Goal: Task Accomplishment & Management: Manage account settings

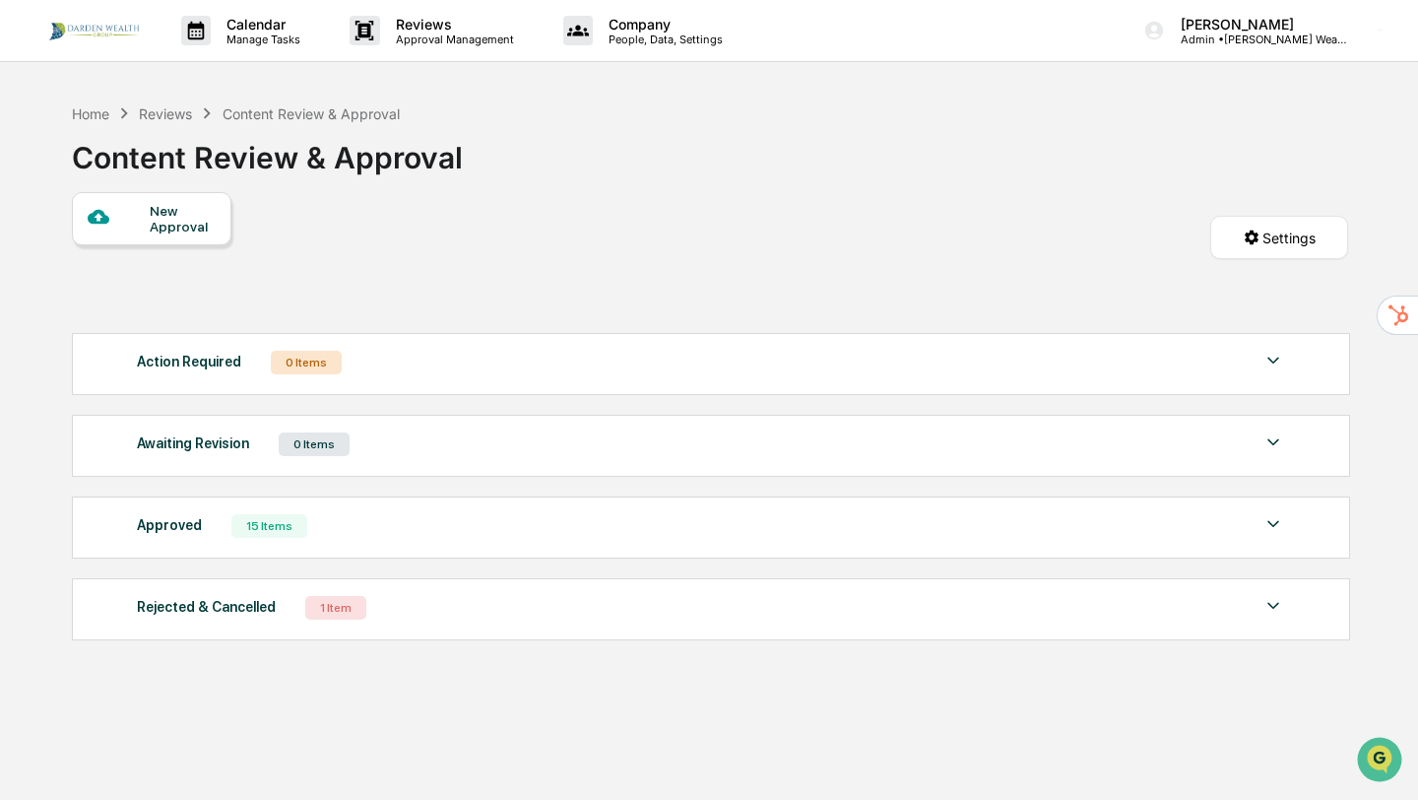
click at [66, 33] on img at bounding box center [94, 31] width 95 height 24
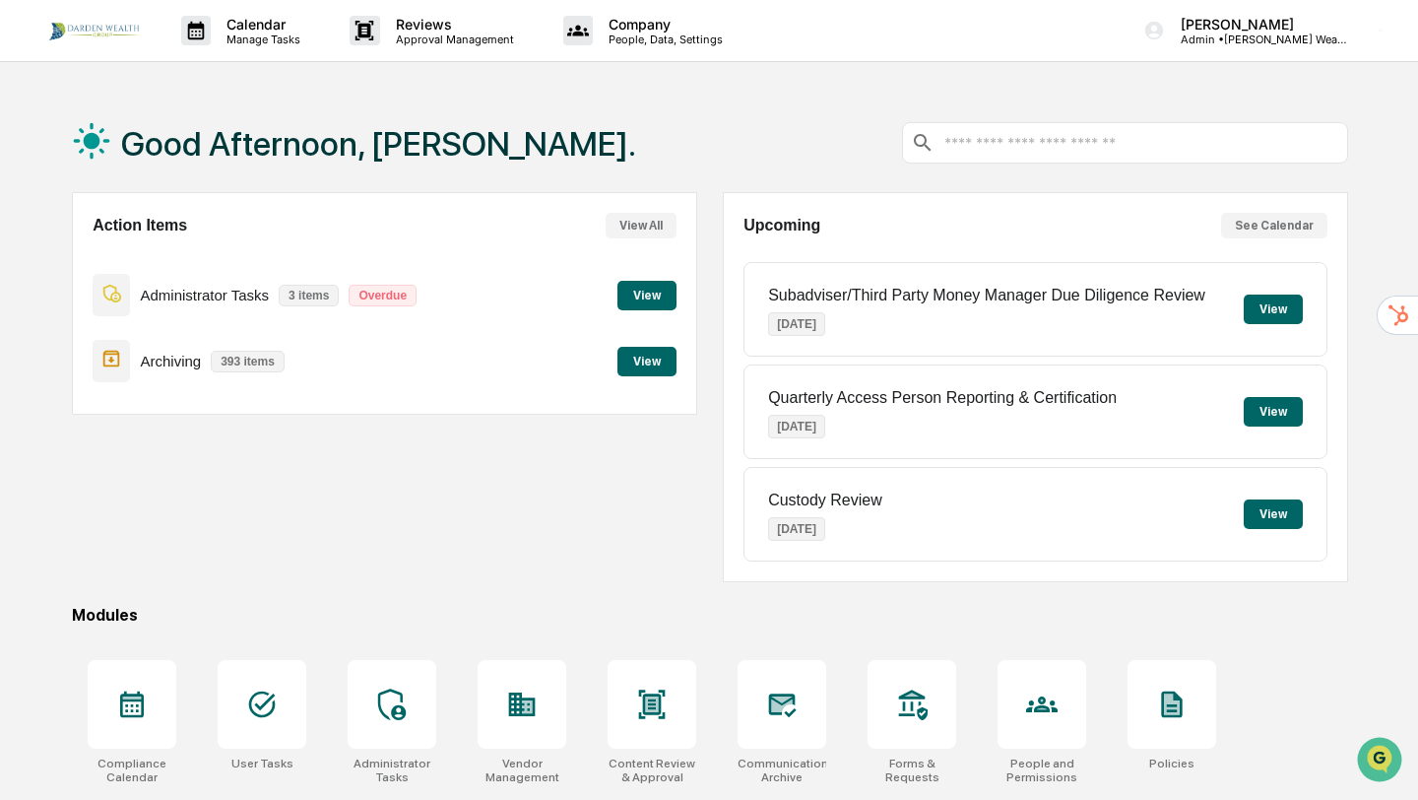
click at [645, 364] on button "View" at bounding box center [647, 362] width 59 height 30
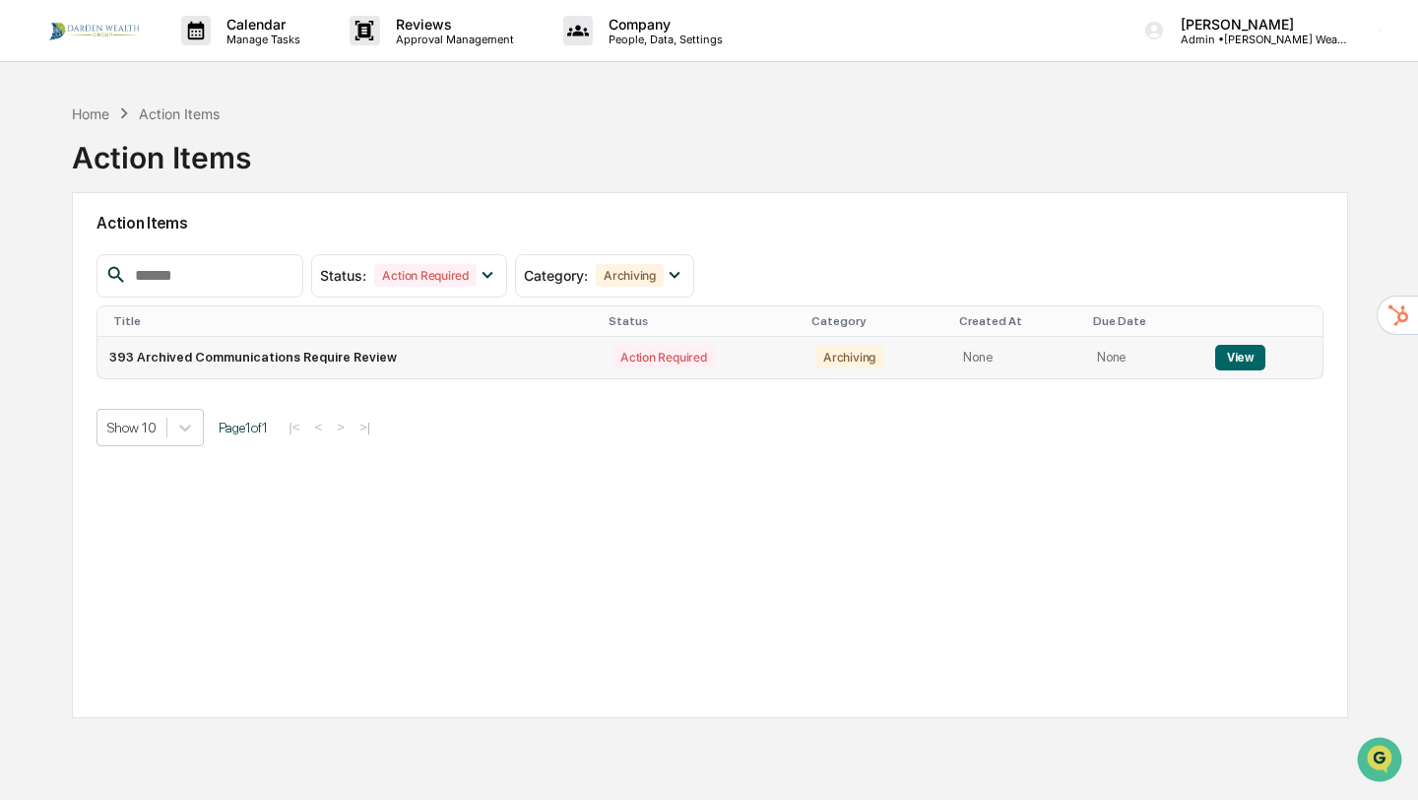
click at [1219, 354] on button "View" at bounding box center [1240, 358] width 50 height 26
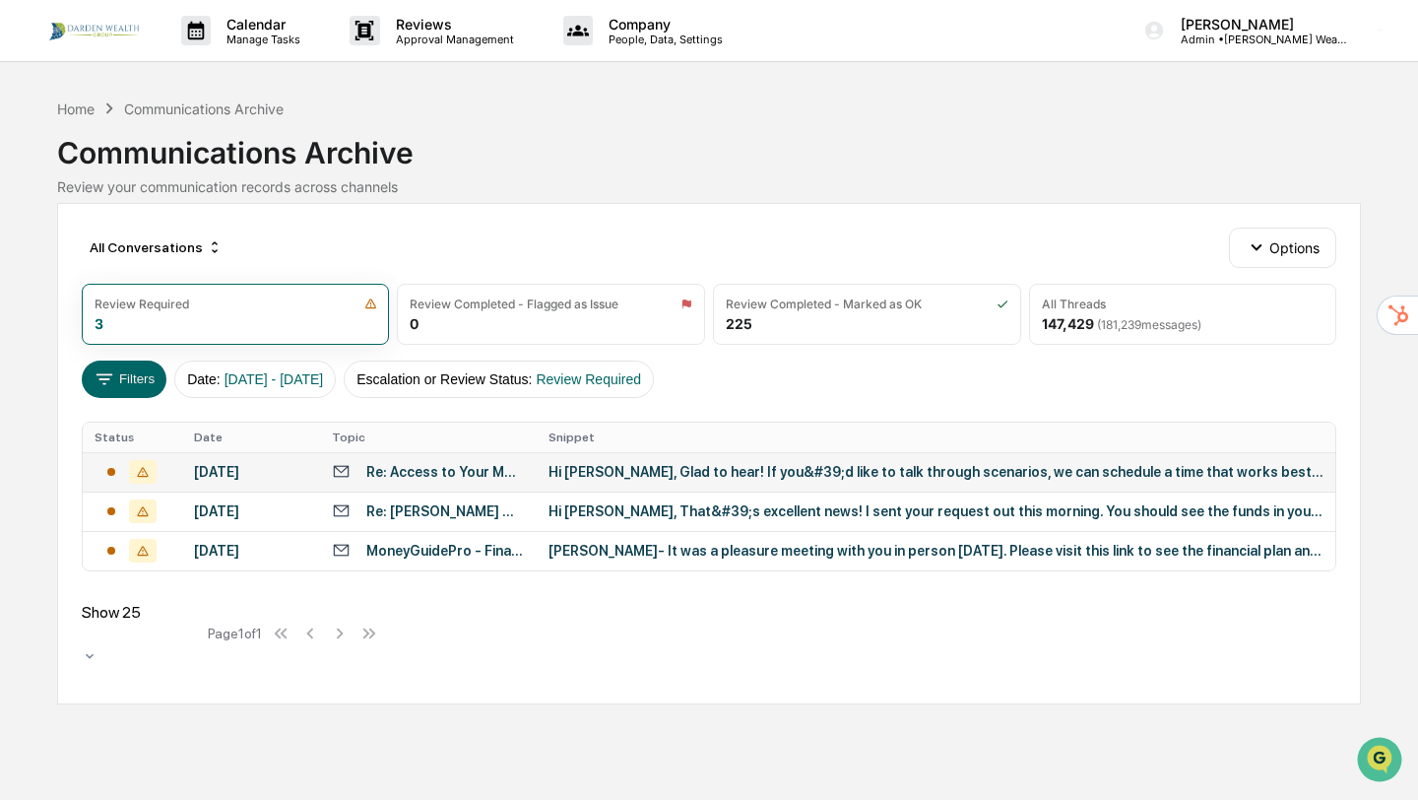
click at [688, 480] on div "Hi [PERSON_NAME], Glad to hear! If you&#39;d like to talk through scenarios, we…" at bounding box center [936, 472] width 775 height 16
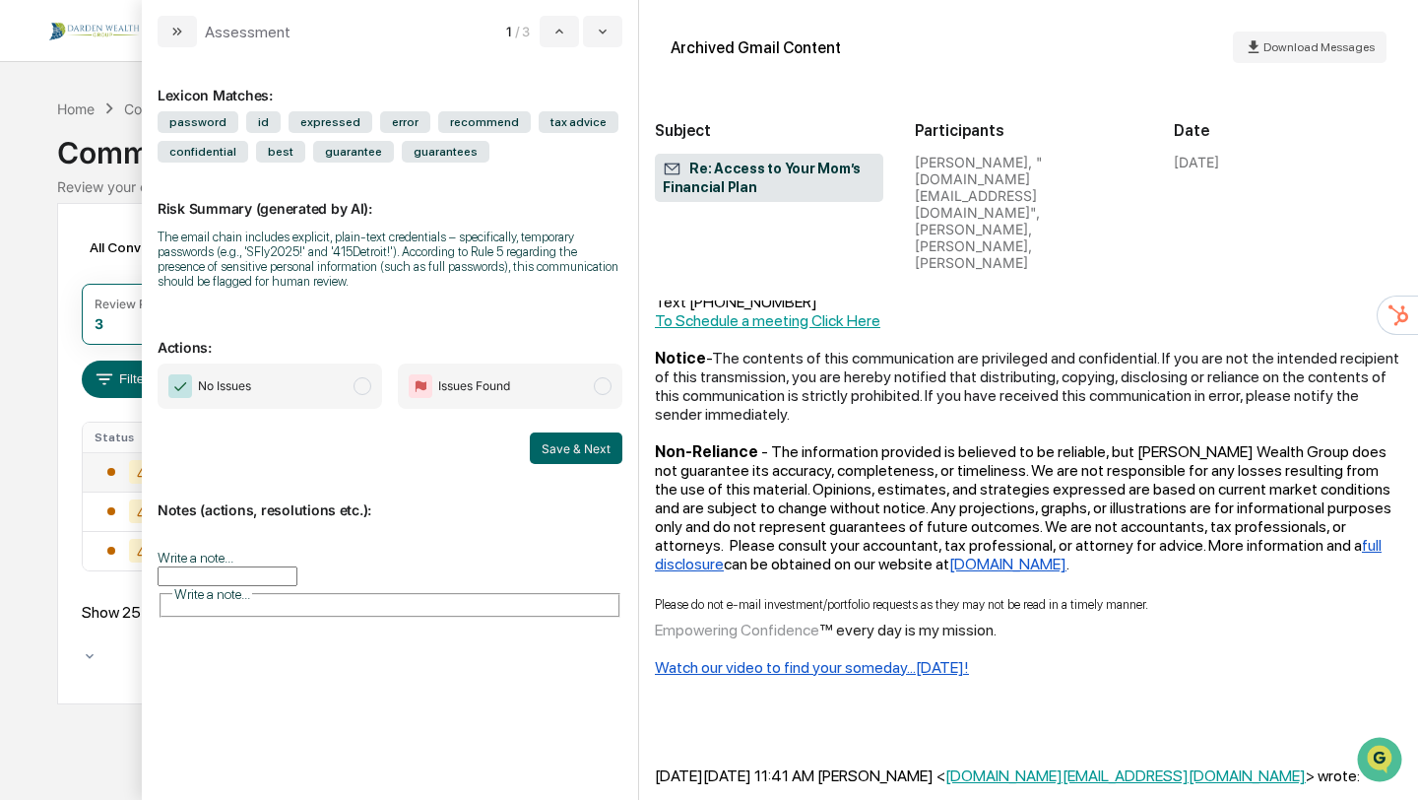
scroll to position [1354, 0]
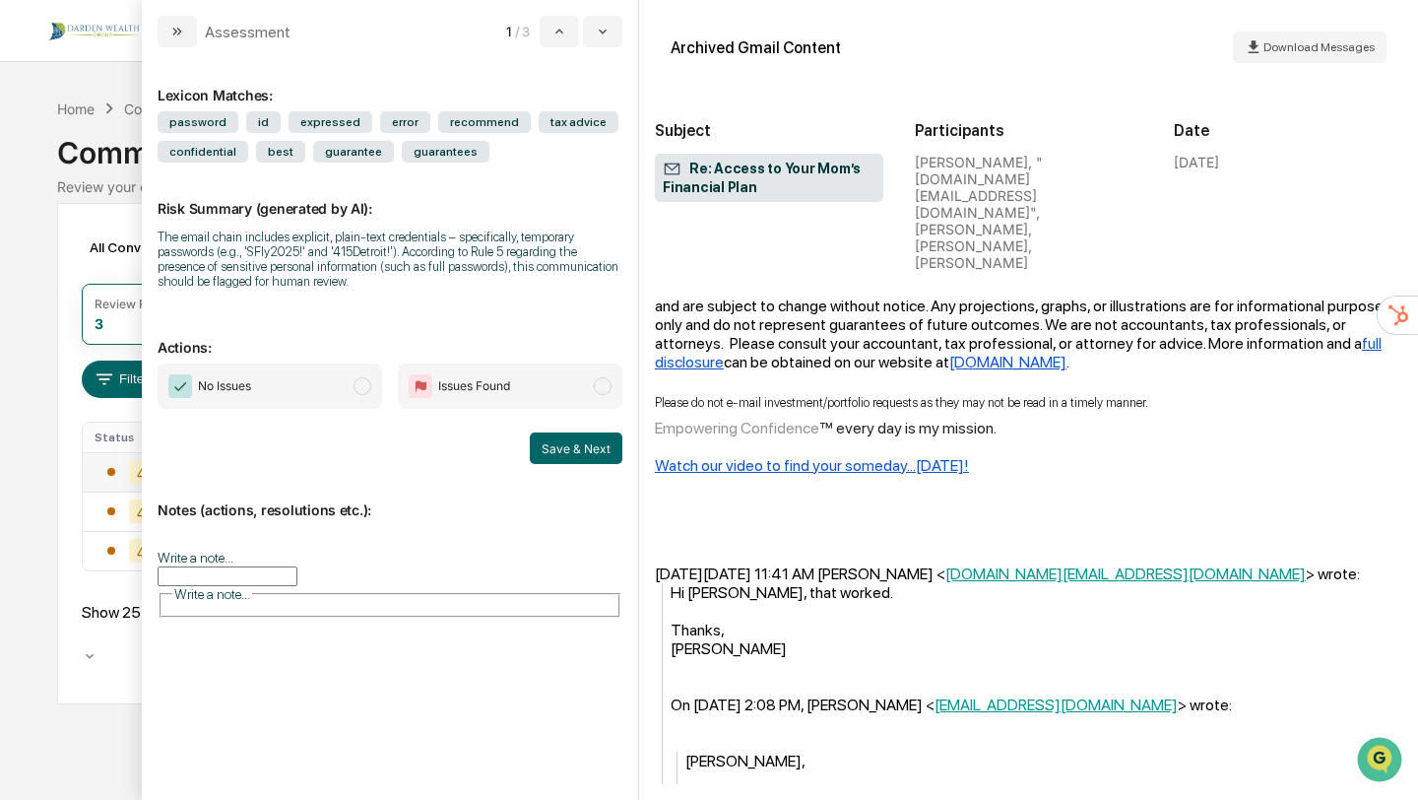
click at [297, 574] on input "Write a note..." at bounding box center [228, 576] width 140 height 20
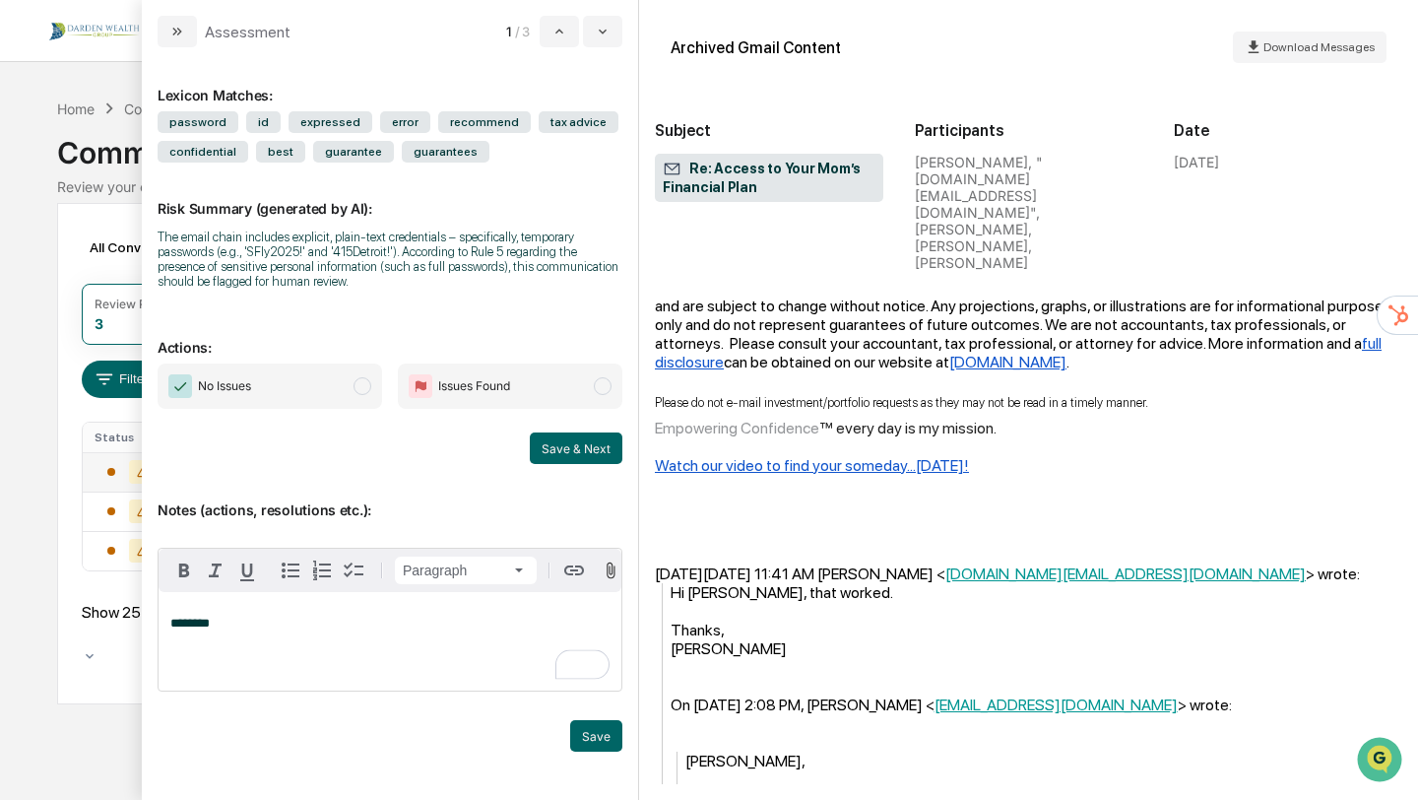
click at [368, 386] on span "modal" at bounding box center [363, 386] width 18 height 18
click at [577, 454] on button "Save & Next" at bounding box center [576, 448] width 93 height 32
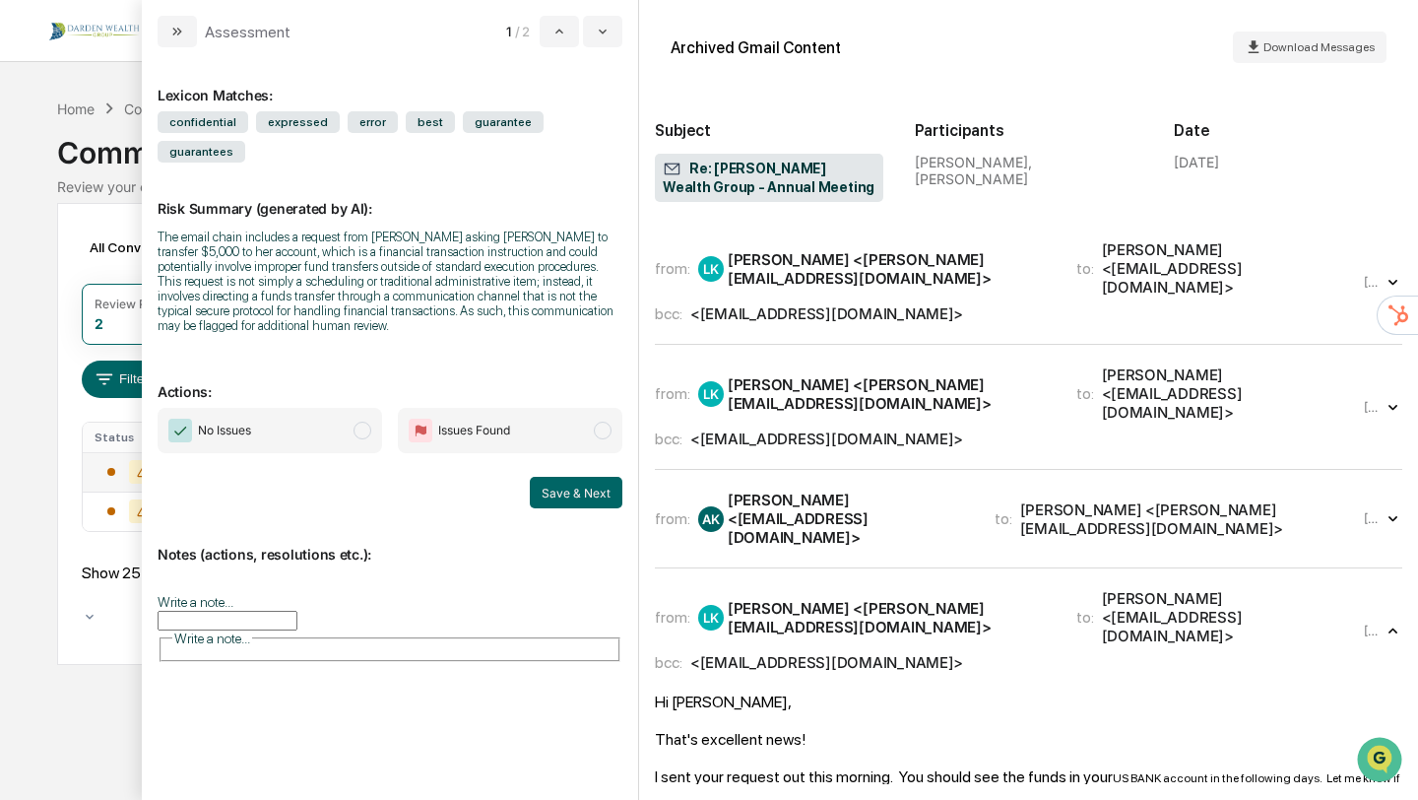
click at [297, 611] on input "Write a note..." at bounding box center [228, 621] width 140 height 20
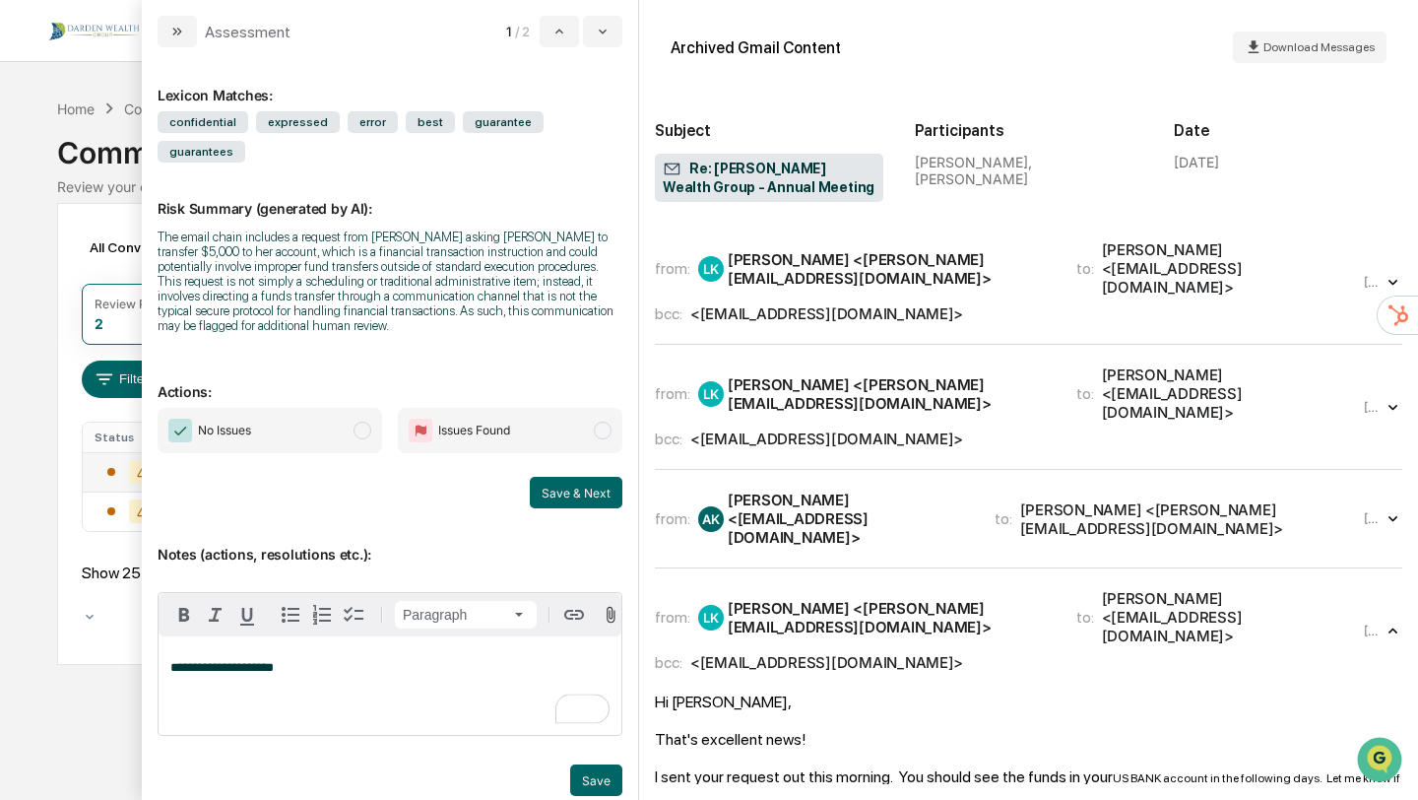
click at [355, 439] on span "modal" at bounding box center [363, 431] width 18 height 18
click at [556, 508] on button "Save & Next" at bounding box center [576, 493] width 93 height 32
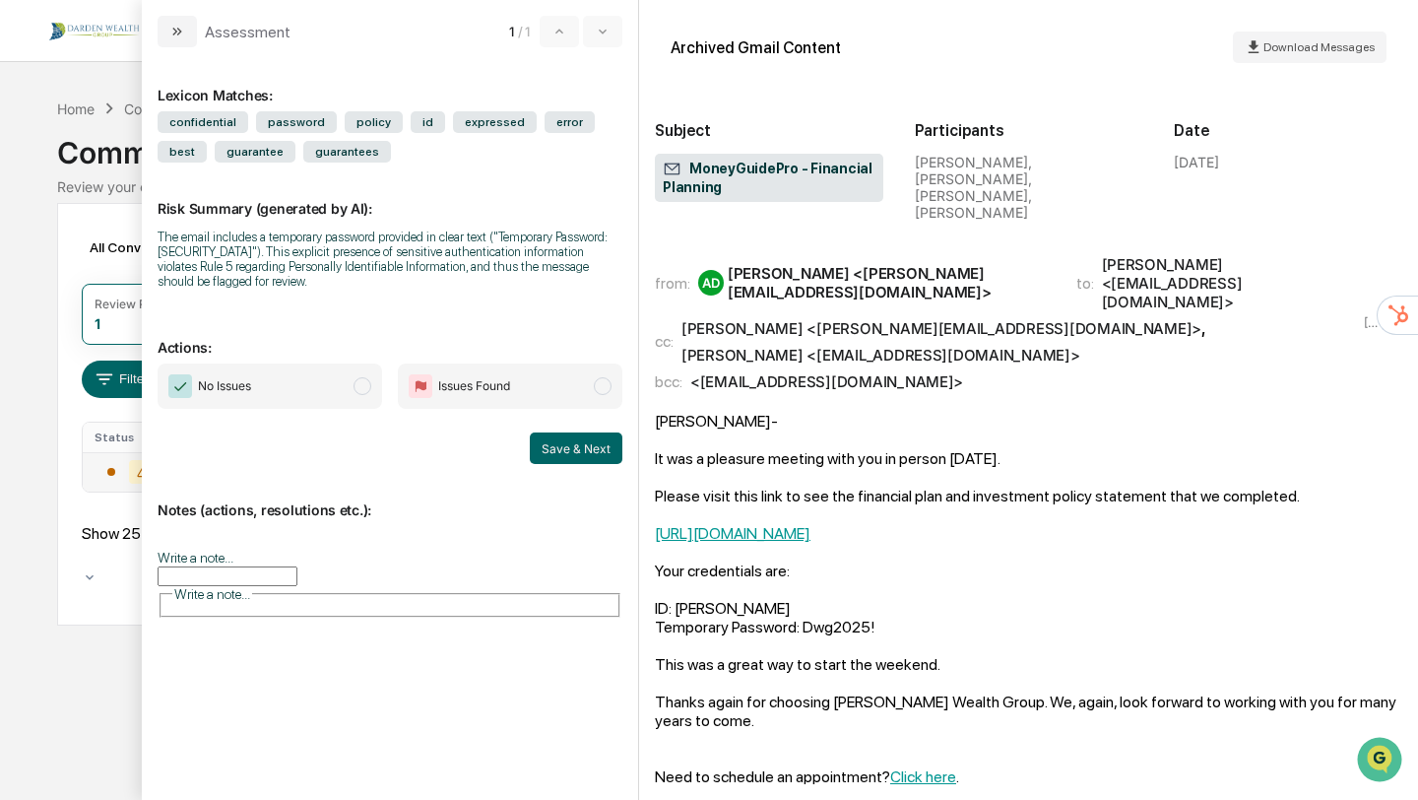
click at [361, 384] on span "modal" at bounding box center [363, 386] width 18 height 18
click at [550, 449] on button "Save & Next" at bounding box center [576, 448] width 93 height 32
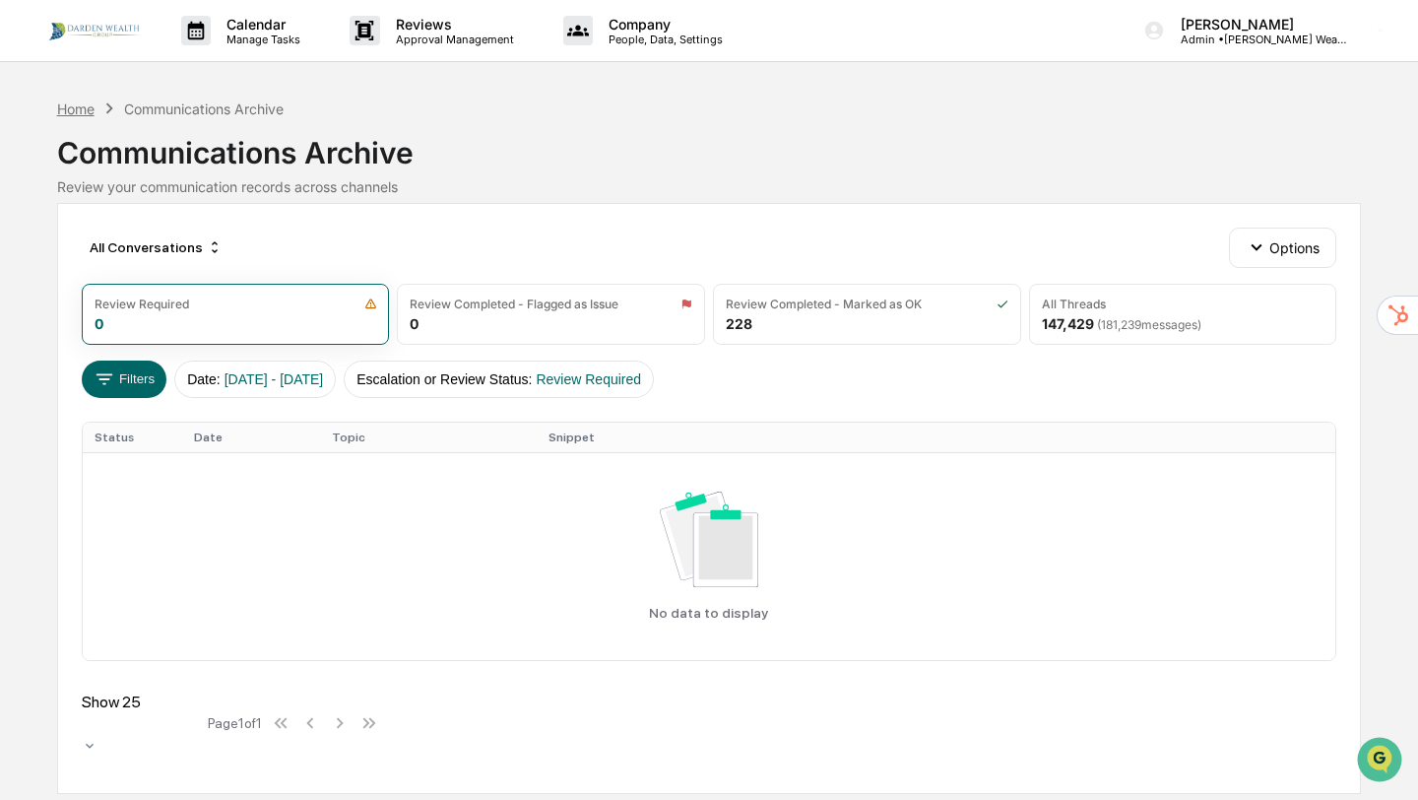
click at [78, 108] on div "Home" at bounding box center [75, 108] width 37 height 17
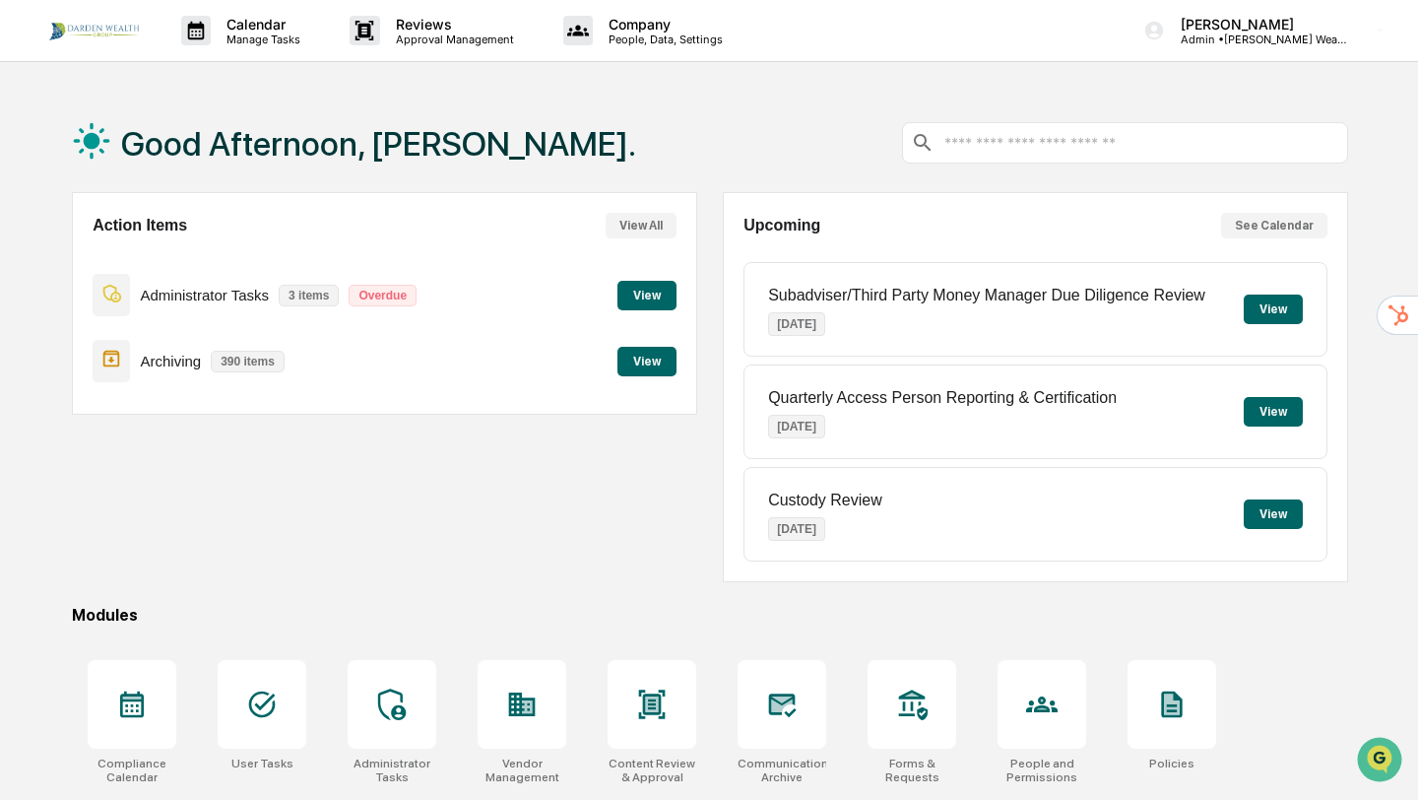
click at [642, 292] on button "View" at bounding box center [647, 296] width 59 height 30
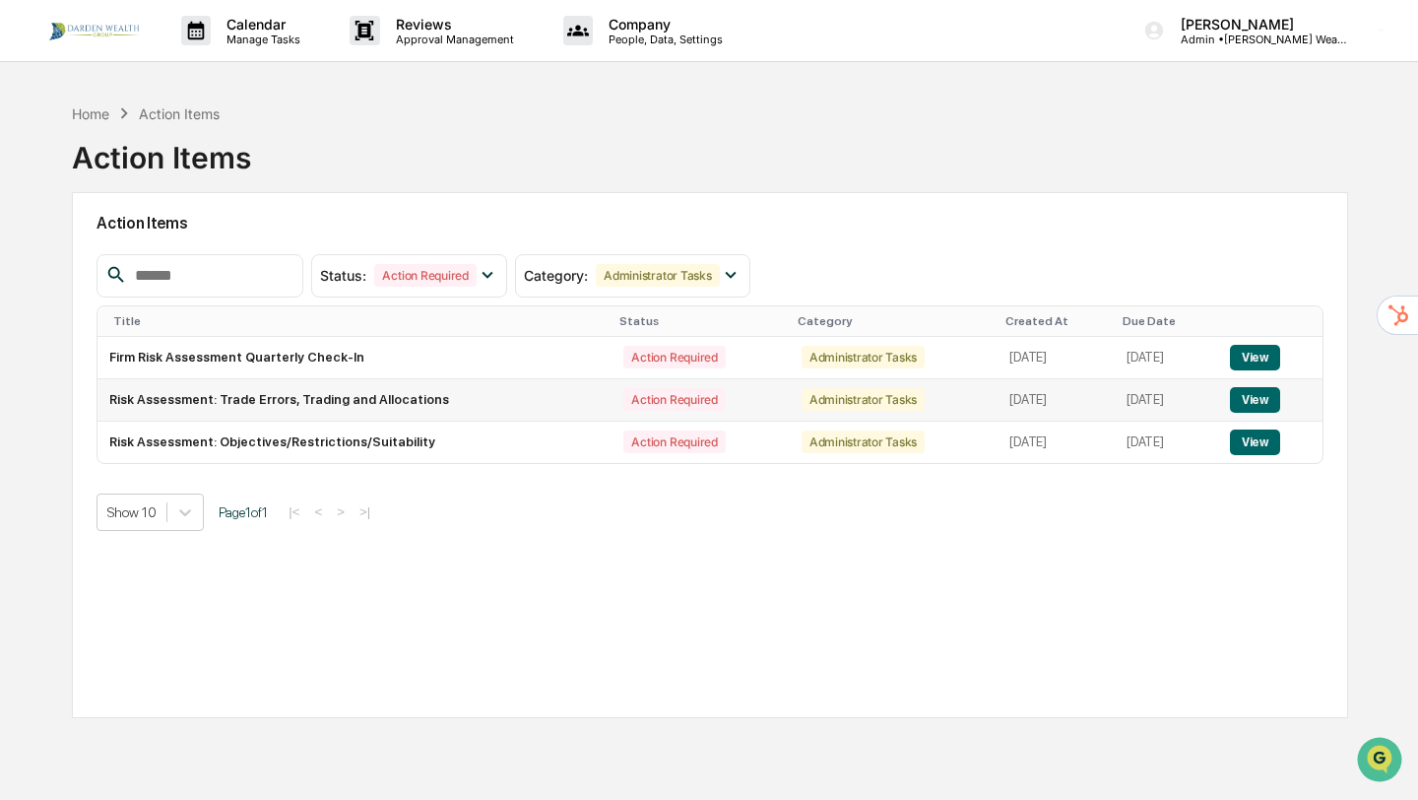
click at [1261, 398] on button "View" at bounding box center [1255, 400] width 50 height 26
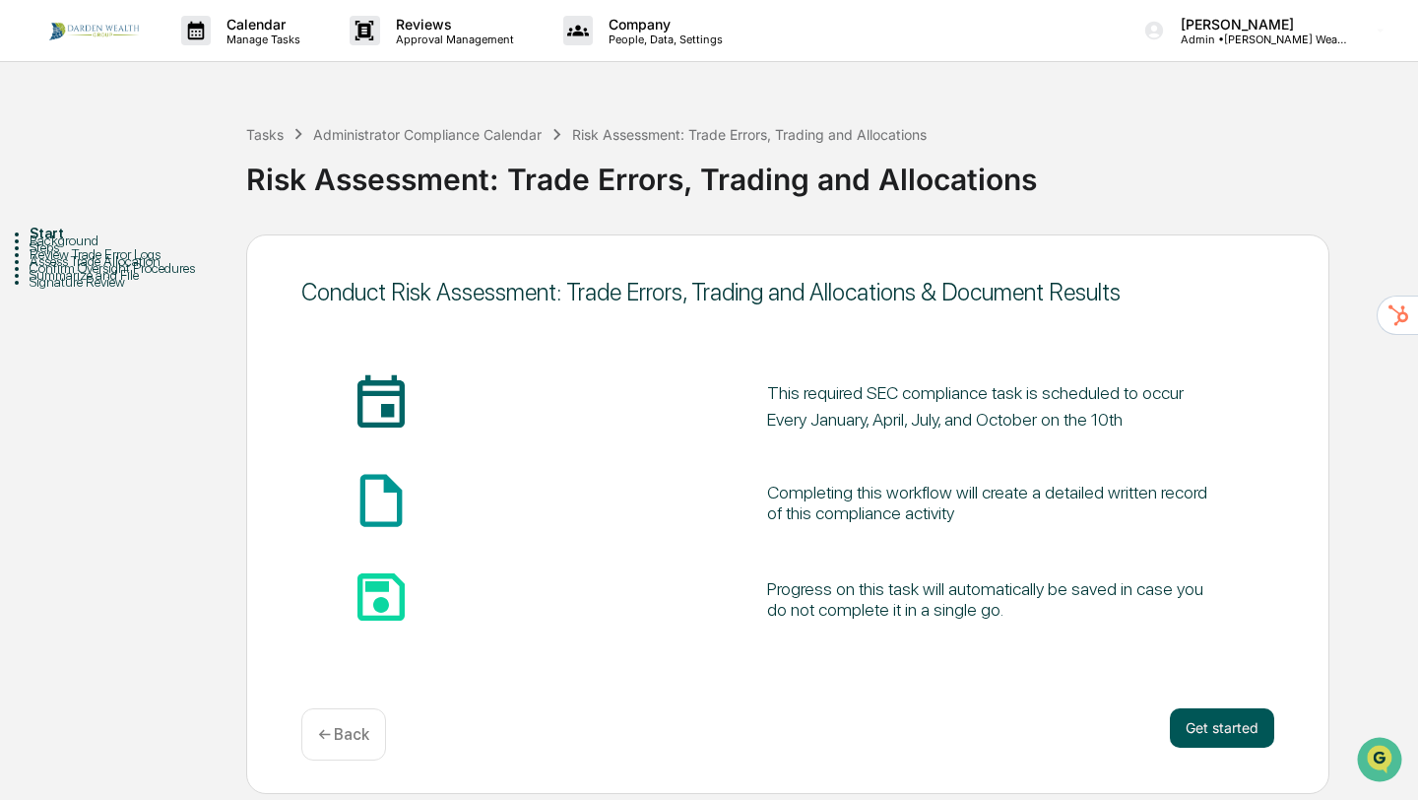
click at [1227, 738] on button "Get started" at bounding box center [1222, 727] width 104 height 39
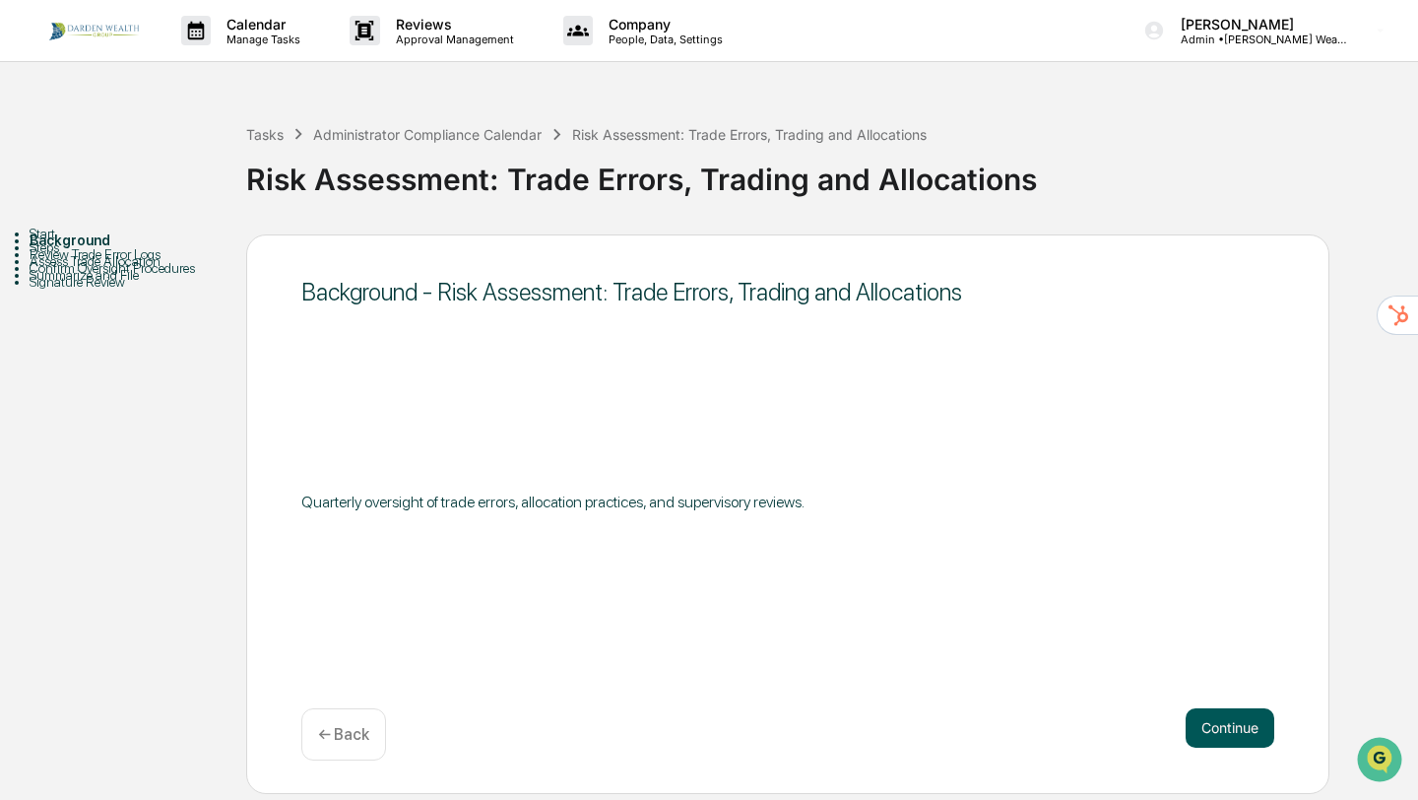
click at [1202, 727] on button "Continue" at bounding box center [1230, 727] width 89 height 39
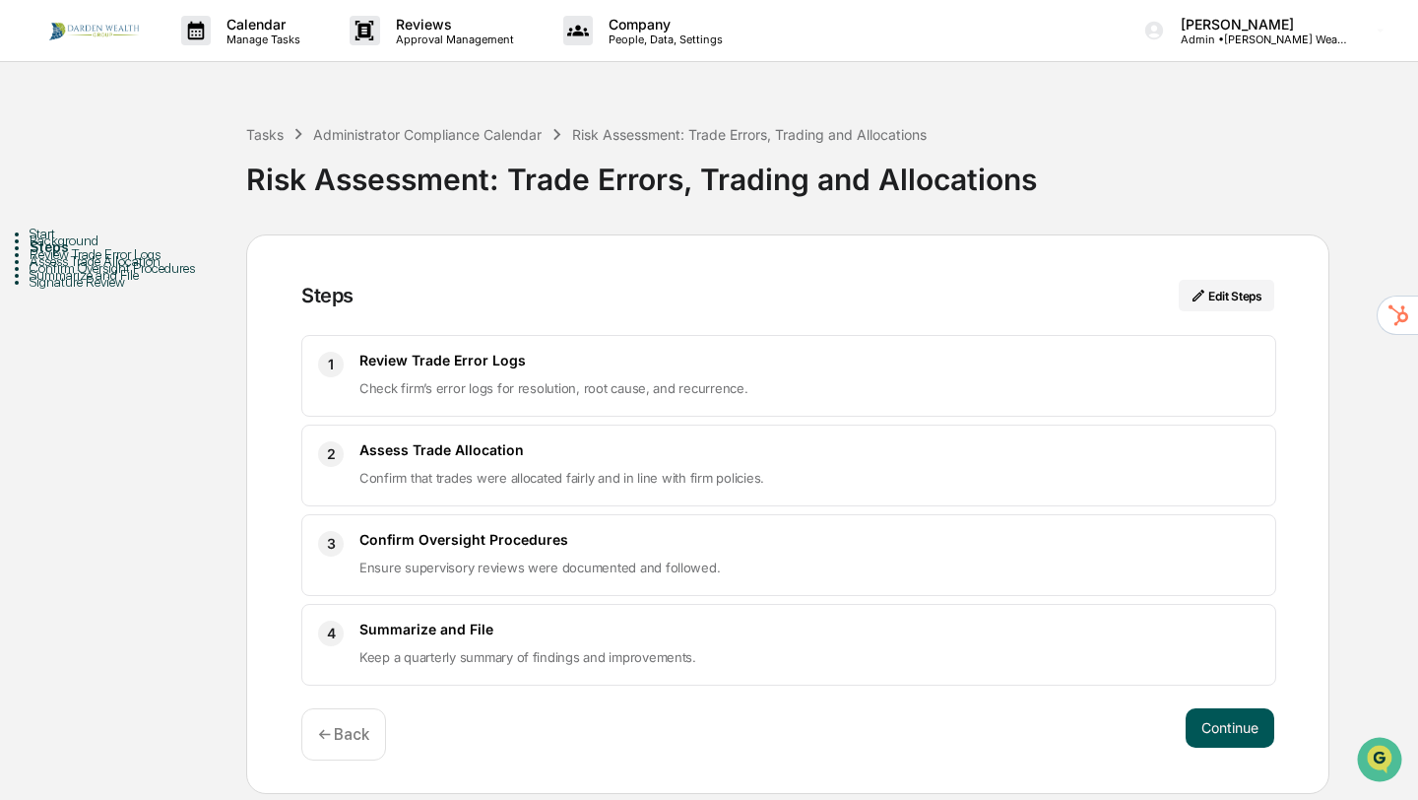
click at [1218, 726] on button "Continue" at bounding box center [1230, 727] width 89 height 39
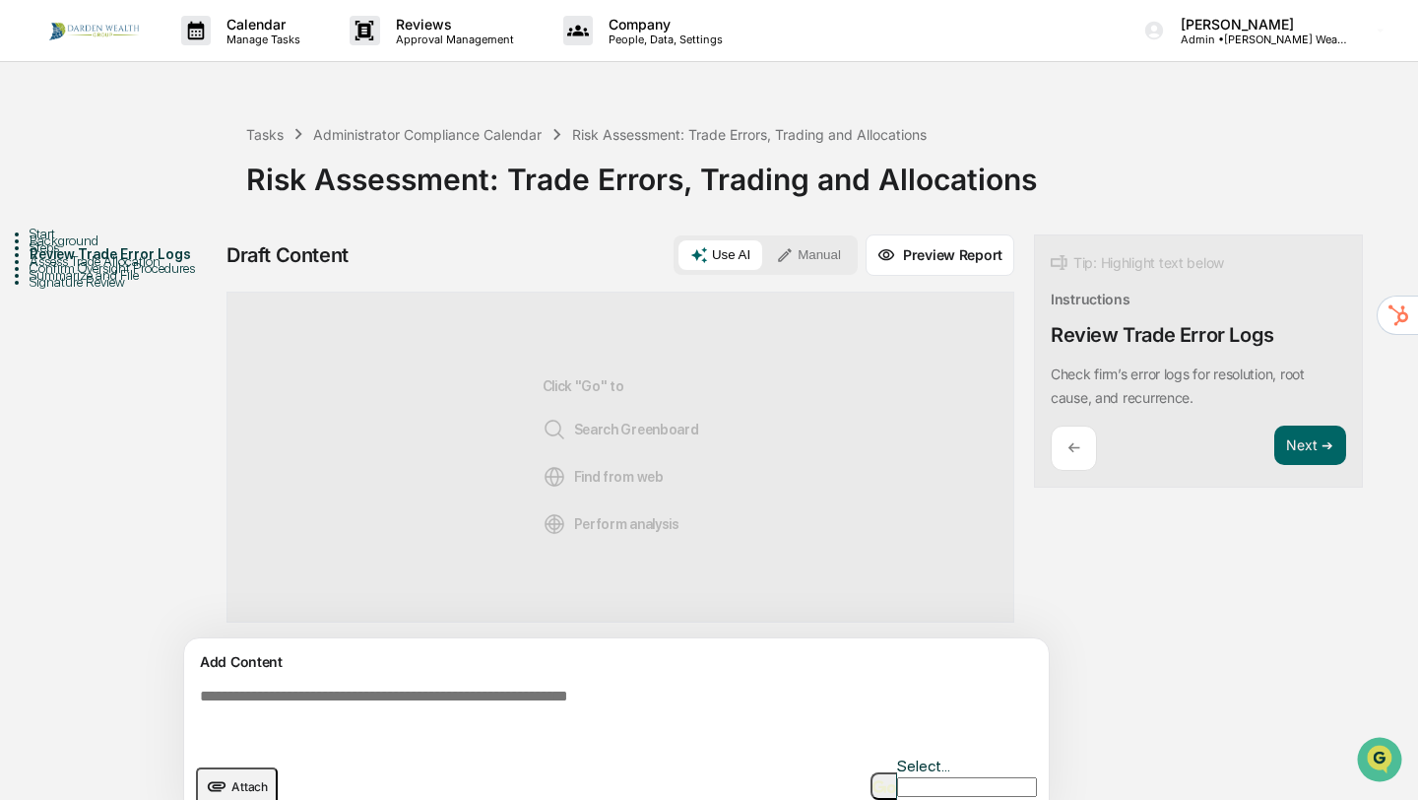
click at [245, 779] on span "Attach" at bounding box center [249, 786] width 36 height 15
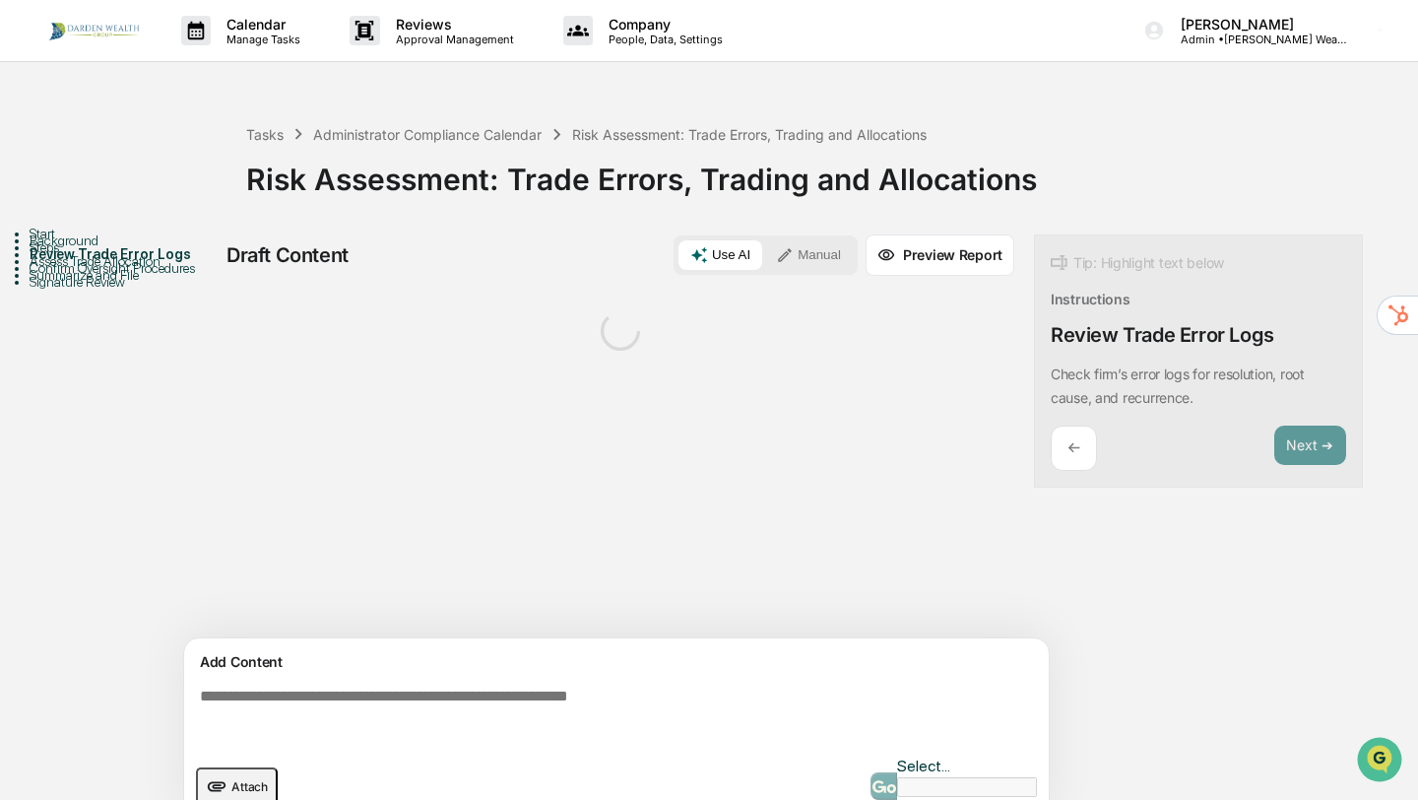
scroll to position [16, 0]
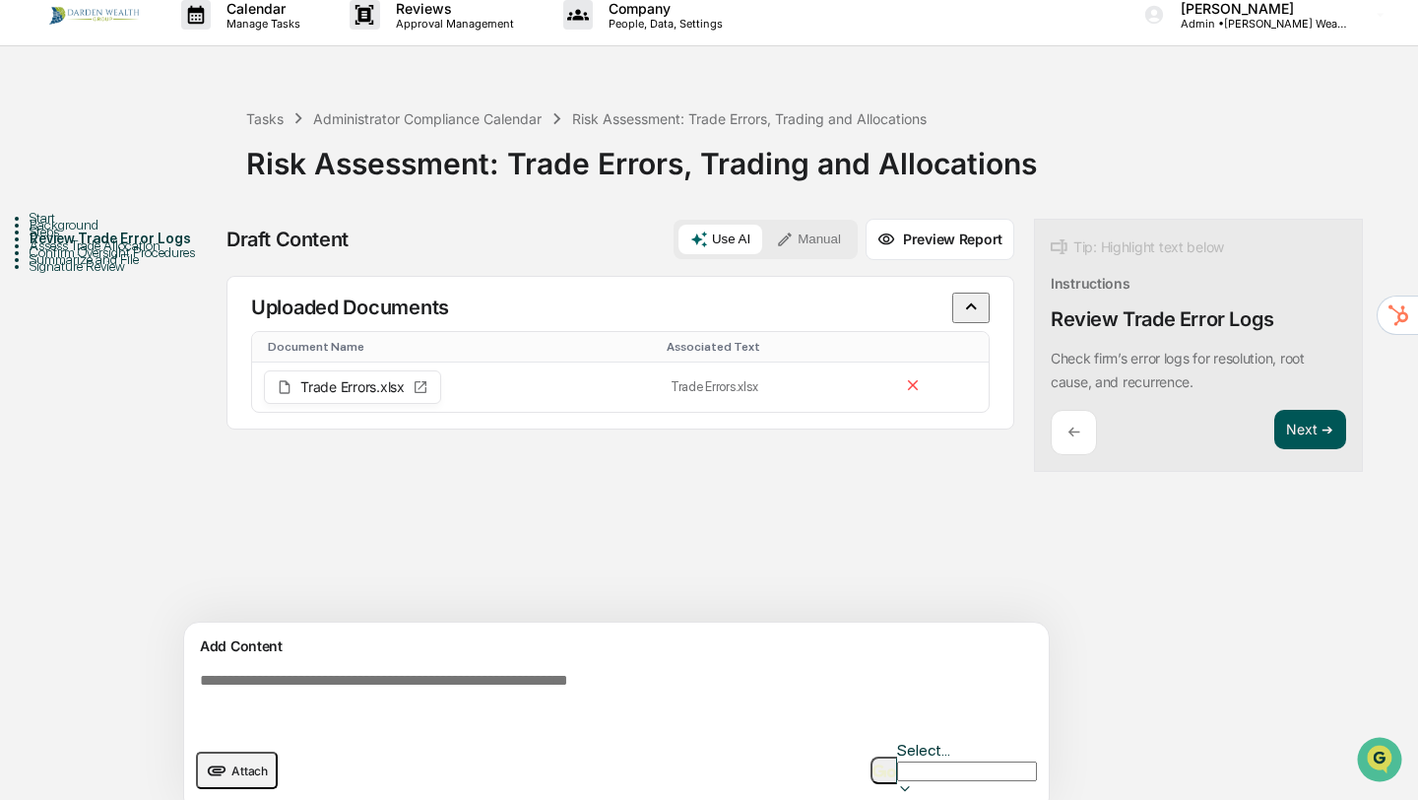
click at [1321, 433] on button "Next ➔" at bounding box center [1311, 430] width 72 height 40
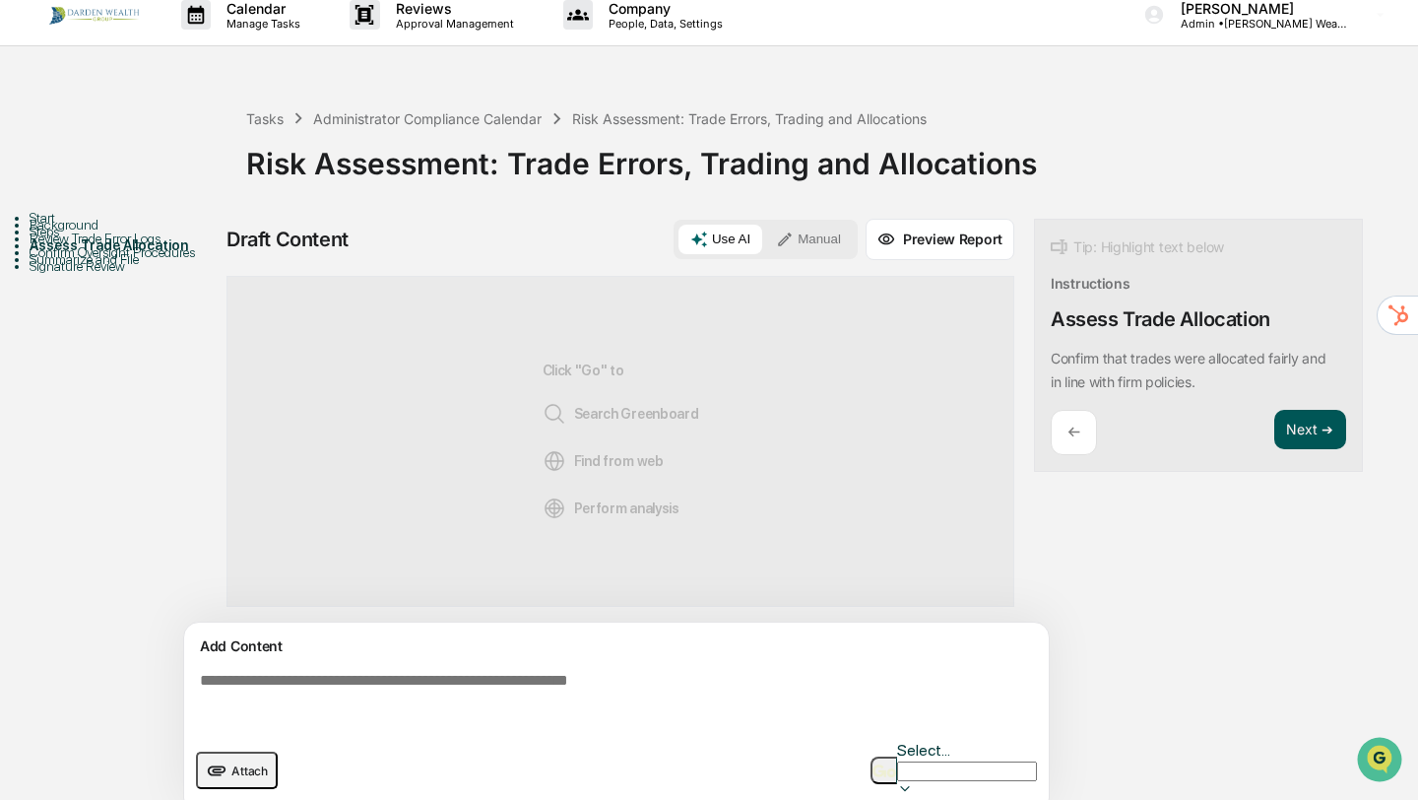
click at [1323, 429] on button "Next ➔" at bounding box center [1311, 430] width 72 height 40
click at [1074, 435] on p "←" at bounding box center [1074, 432] width 13 height 19
click at [1073, 431] on p "←" at bounding box center [1074, 432] width 13 height 19
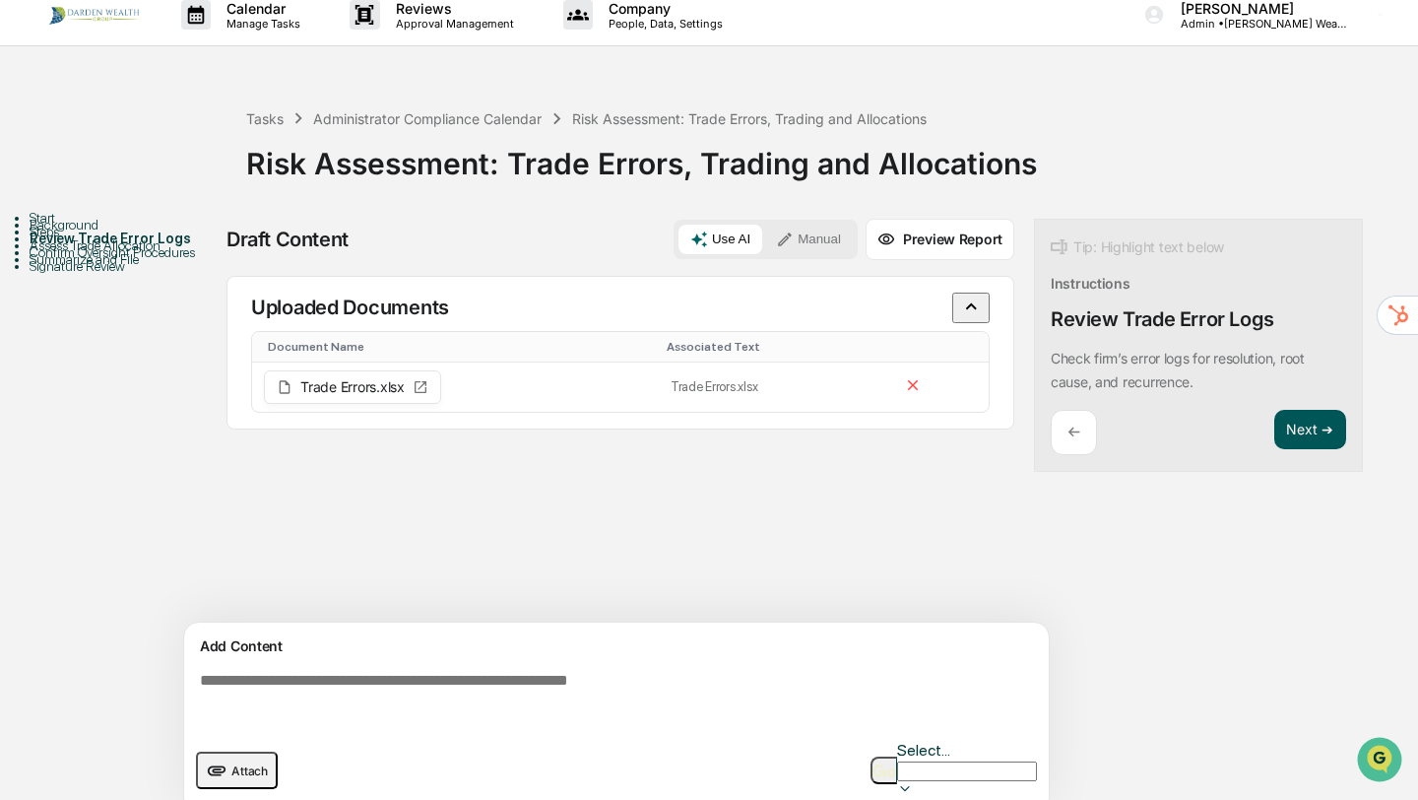
click at [1312, 440] on button "Next ➔" at bounding box center [1311, 430] width 72 height 40
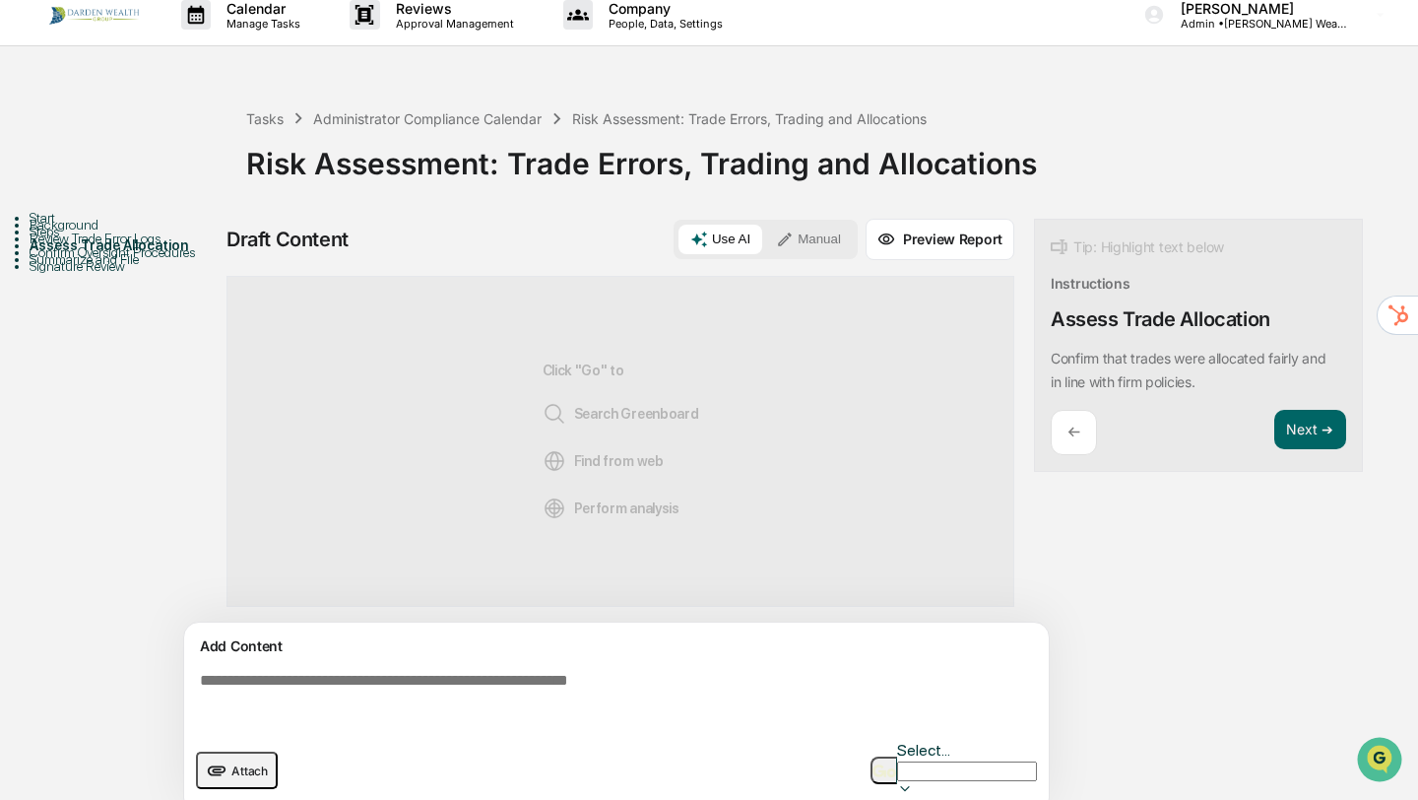
click at [327, 693] on textarea at bounding box center [620, 699] width 857 height 71
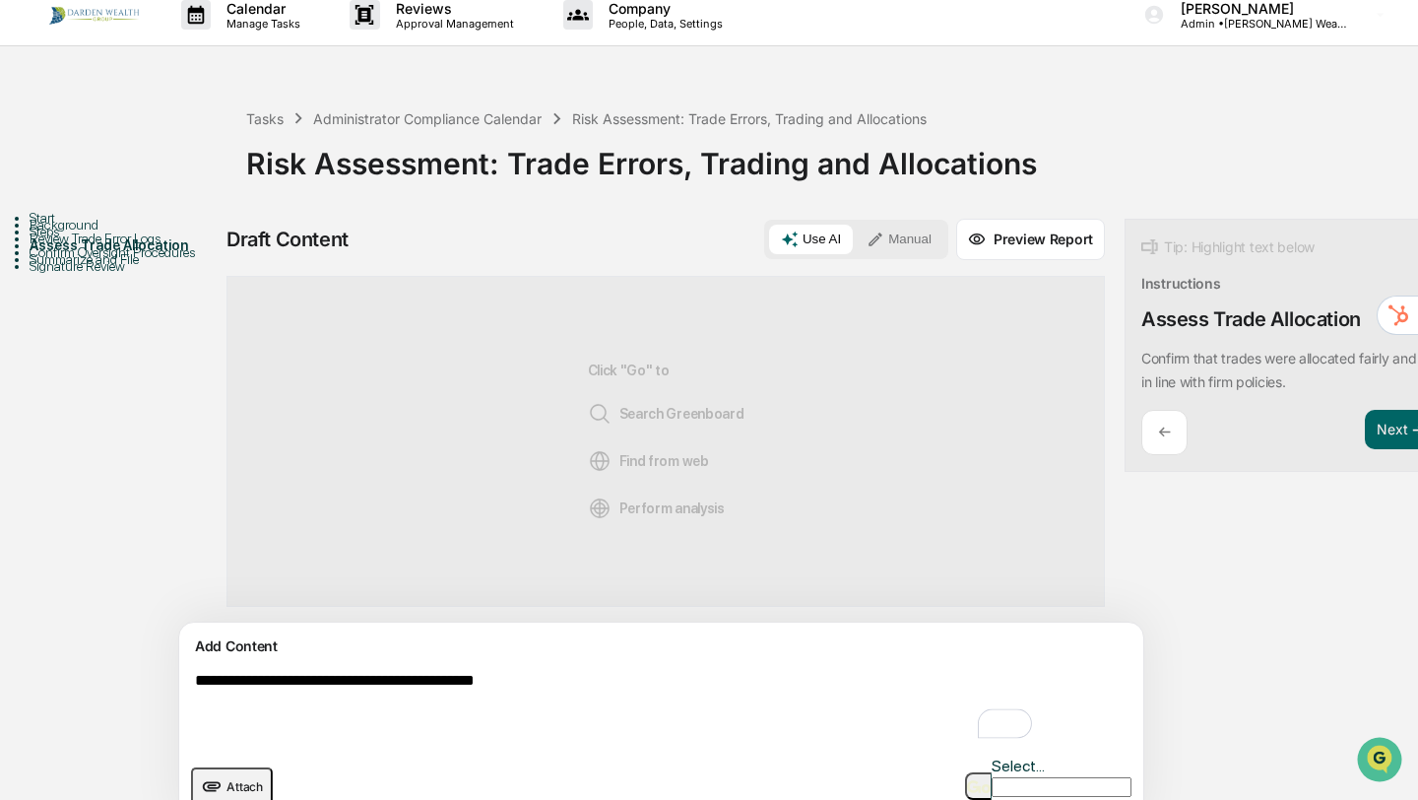
type textarea "**********"
click at [969, 780] on img "button" at bounding box center [979, 786] width 24 height 13
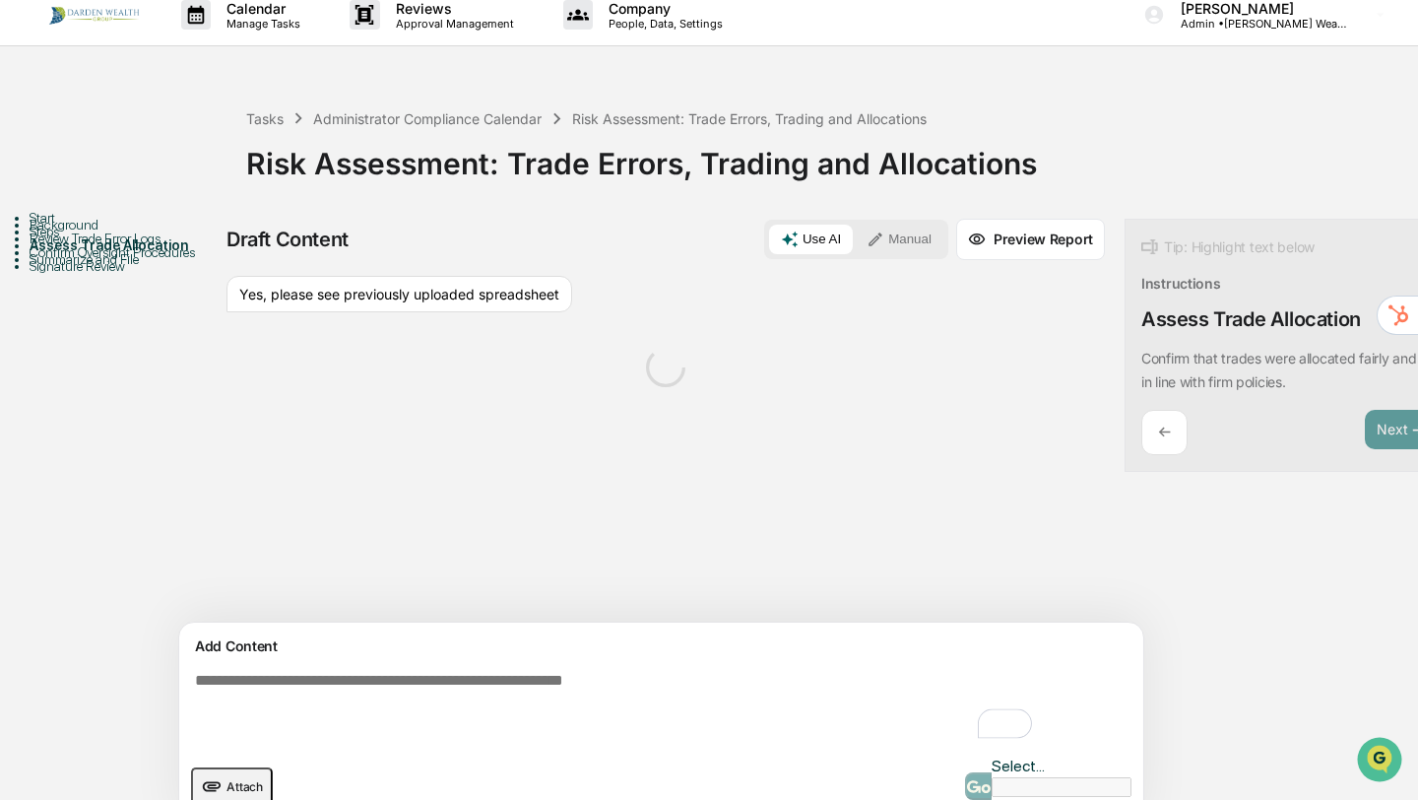
scroll to position [32, 0]
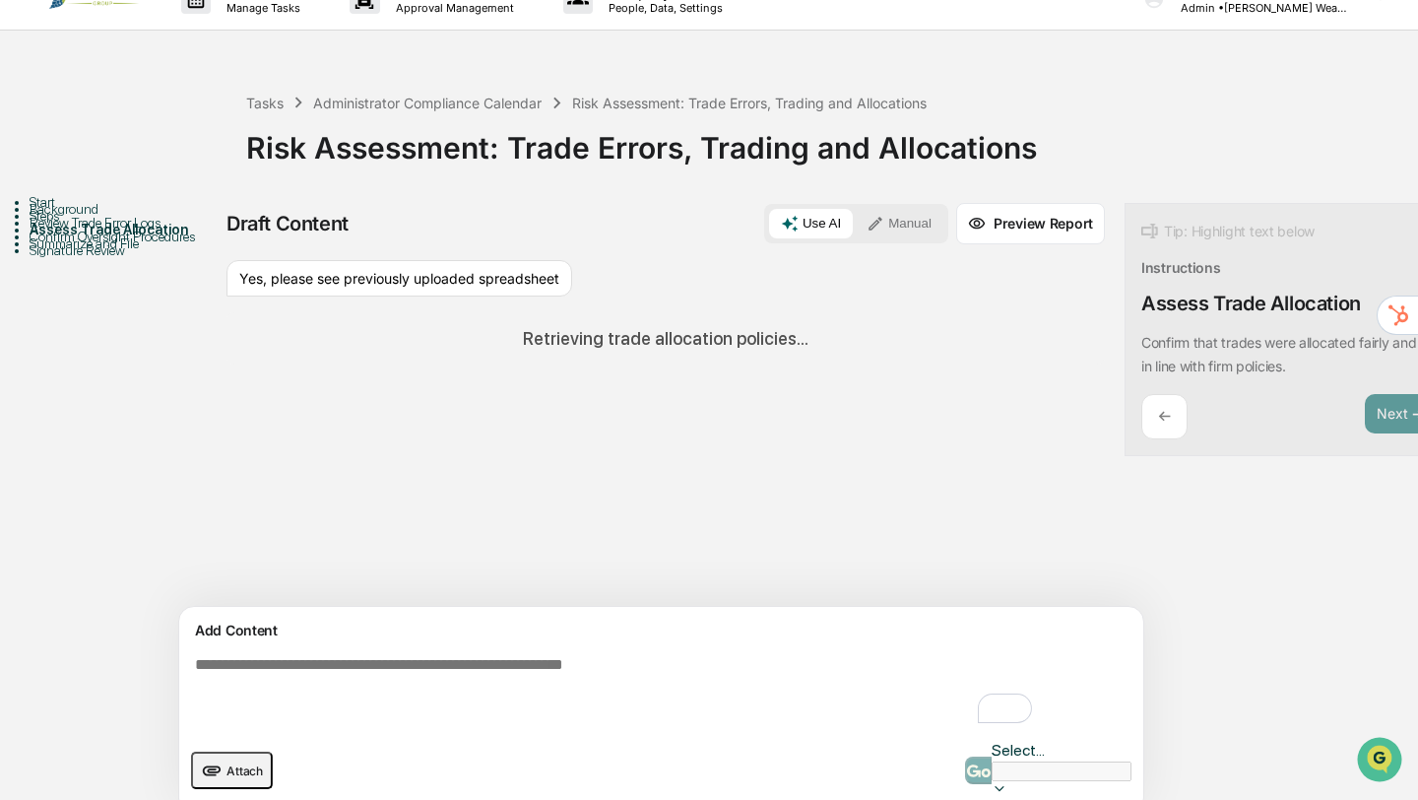
click at [312, 682] on textarea "To enrich screen reader interactions, please activate Accessibility in Grammarl…" at bounding box center [615, 691] width 857 height 87
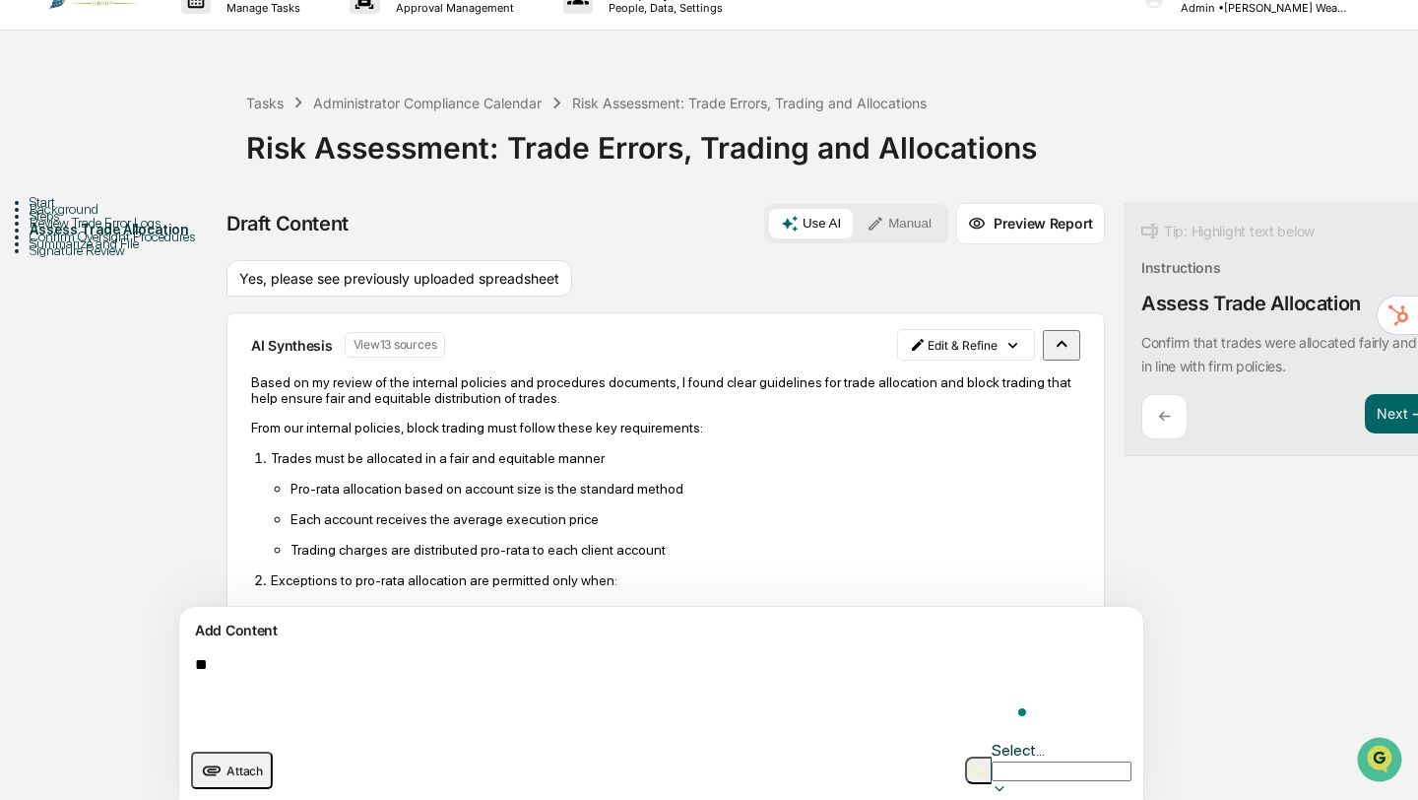
type textarea "*"
click at [1365, 411] on button "Next ➔" at bounding box center [1401, 414] width 72 height 40
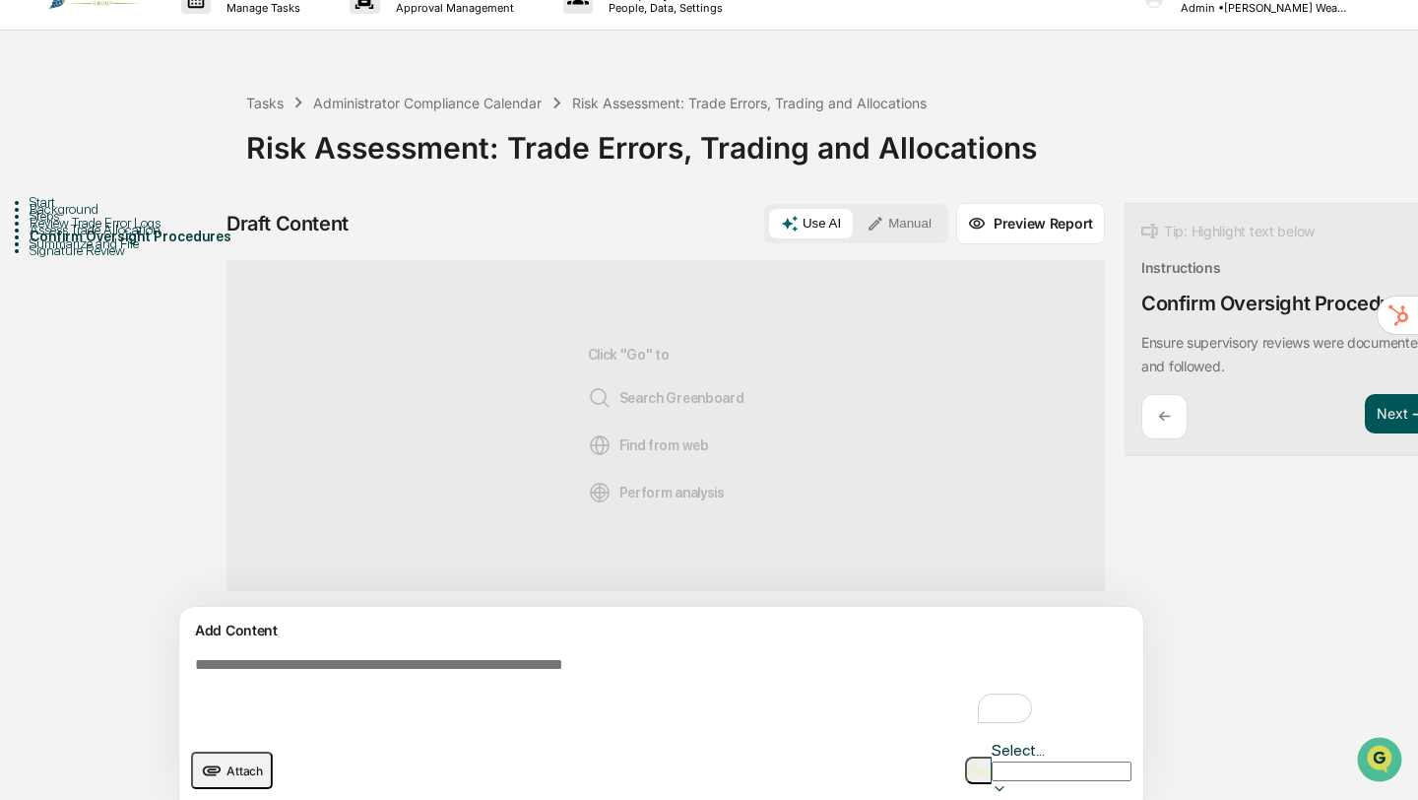
click at [1365, 419] on button "Next ➔" at bounding box center [1401, 414] width 72 height 40
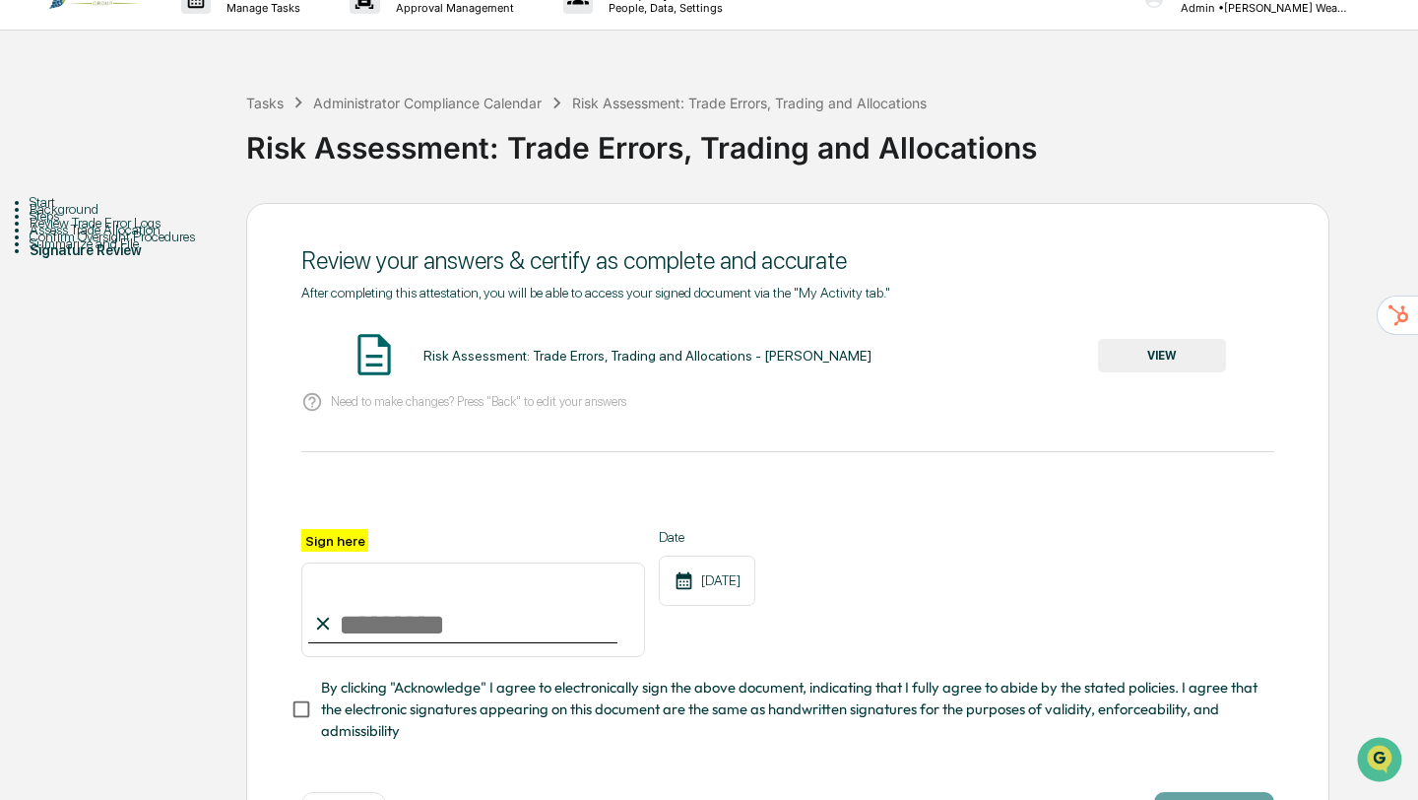
click at [1165, 349] on button "VIEW" at bounding box center [1162, 355] width 128 height 33
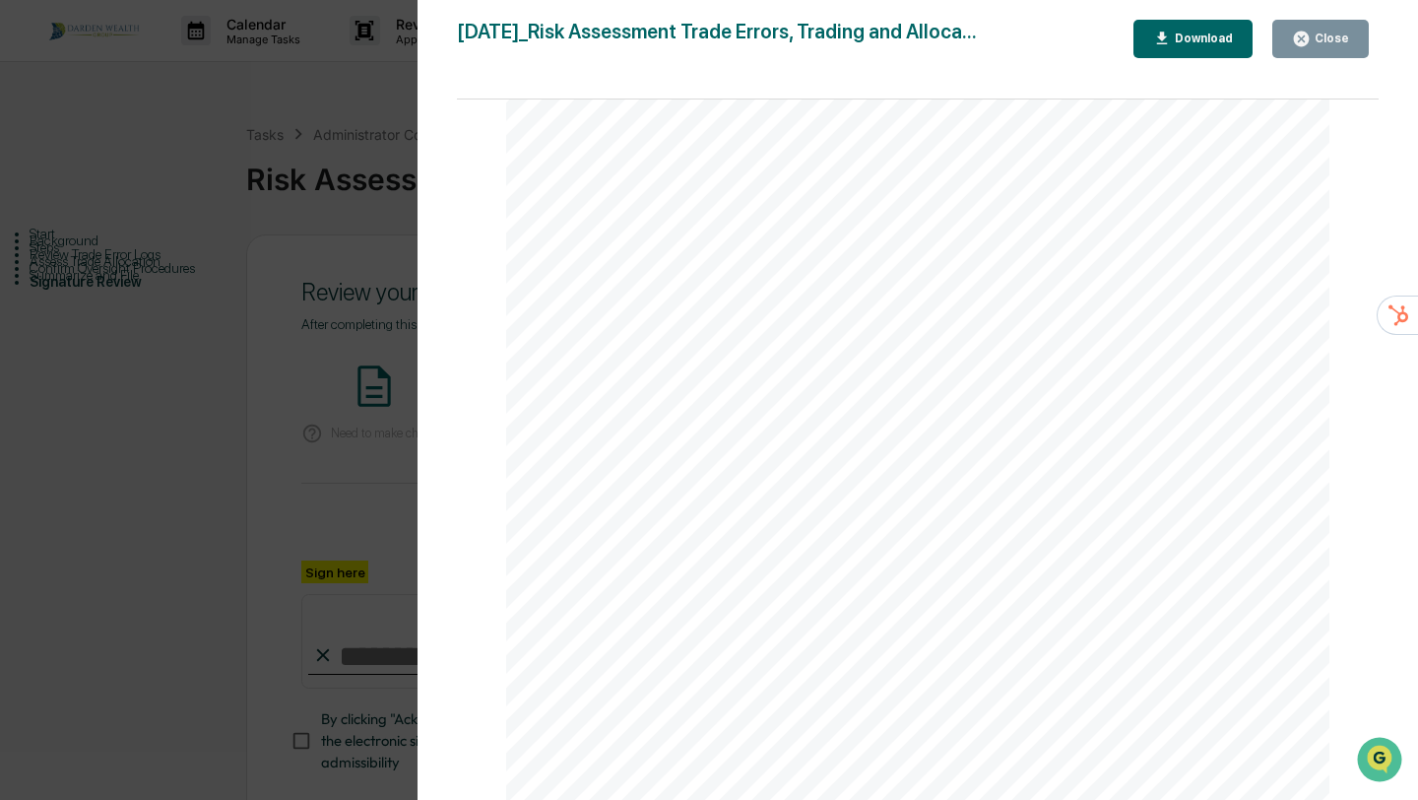
scroll to position [0, 0]
click at [1341, 41] on div "Close" at bounding box center [1330, 39] width 38 height 14
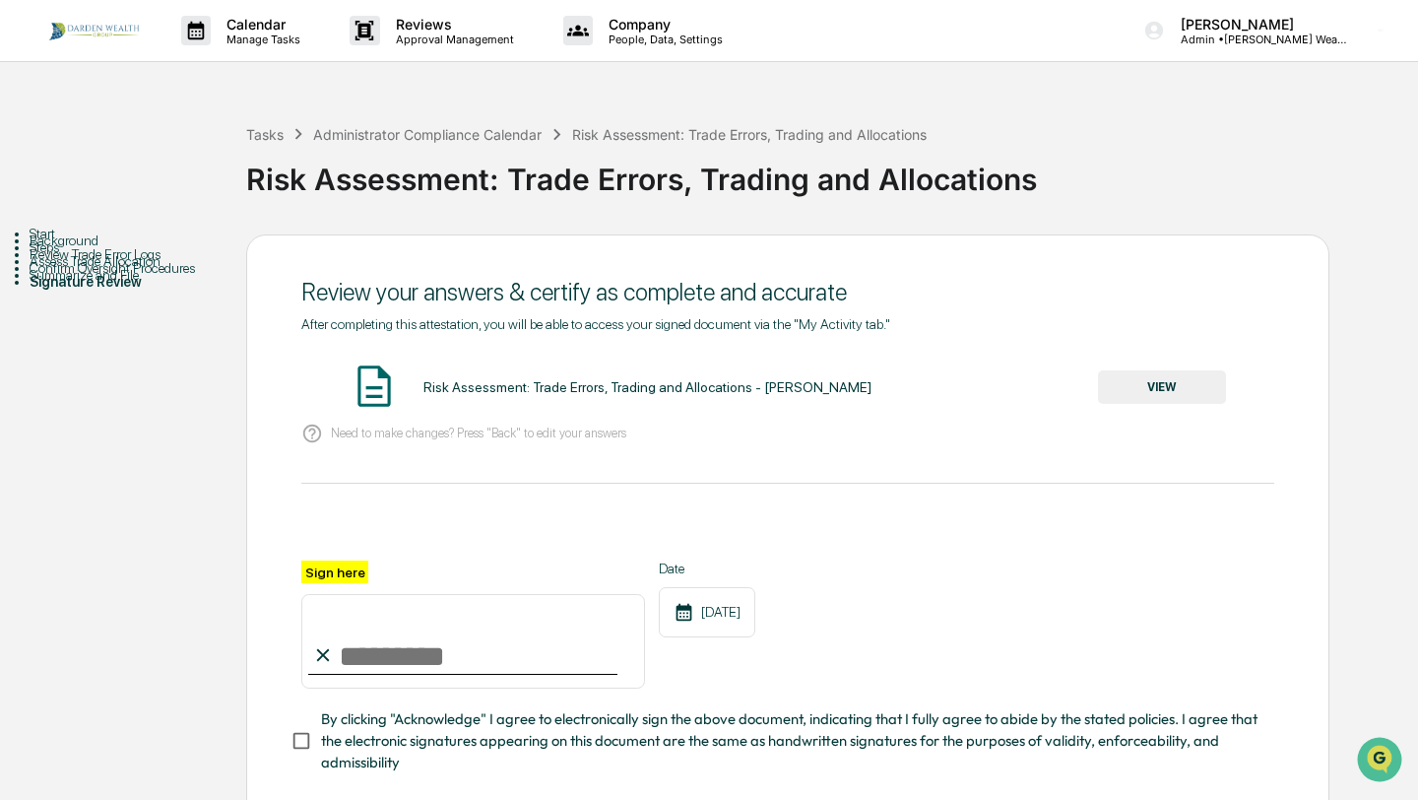
click at [414, 626] on input "Sign here" at bounding box center [473, 641] width 344 height 95
type input "**********"
click at [741, 664] on div "Date 10/15/2025" at bounding box center [707, 624] width 97 height 128
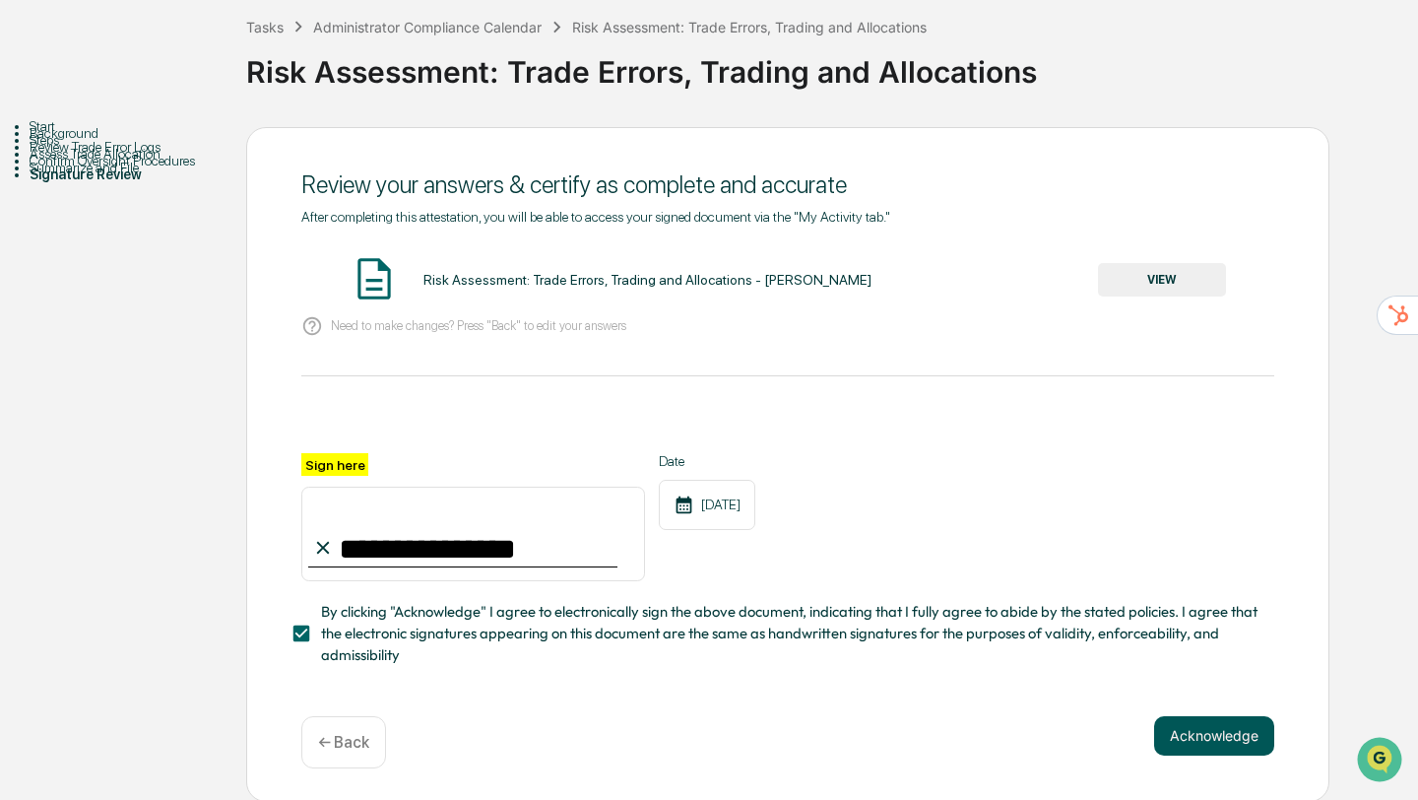
click at [1231, 724] on button "Acknowledge" at bounding box center [1214, 735] width 120 height 39
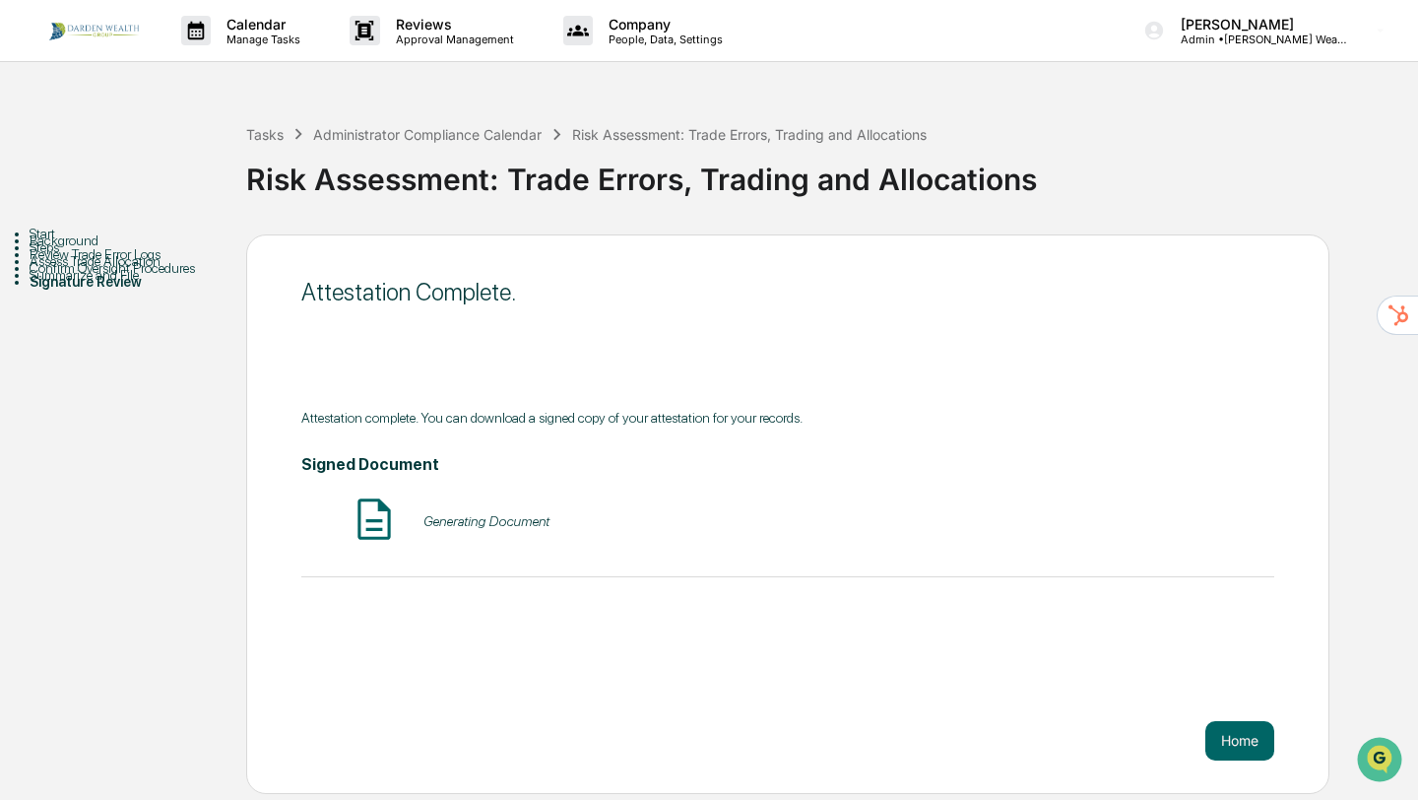
scroll to position [0, 0]
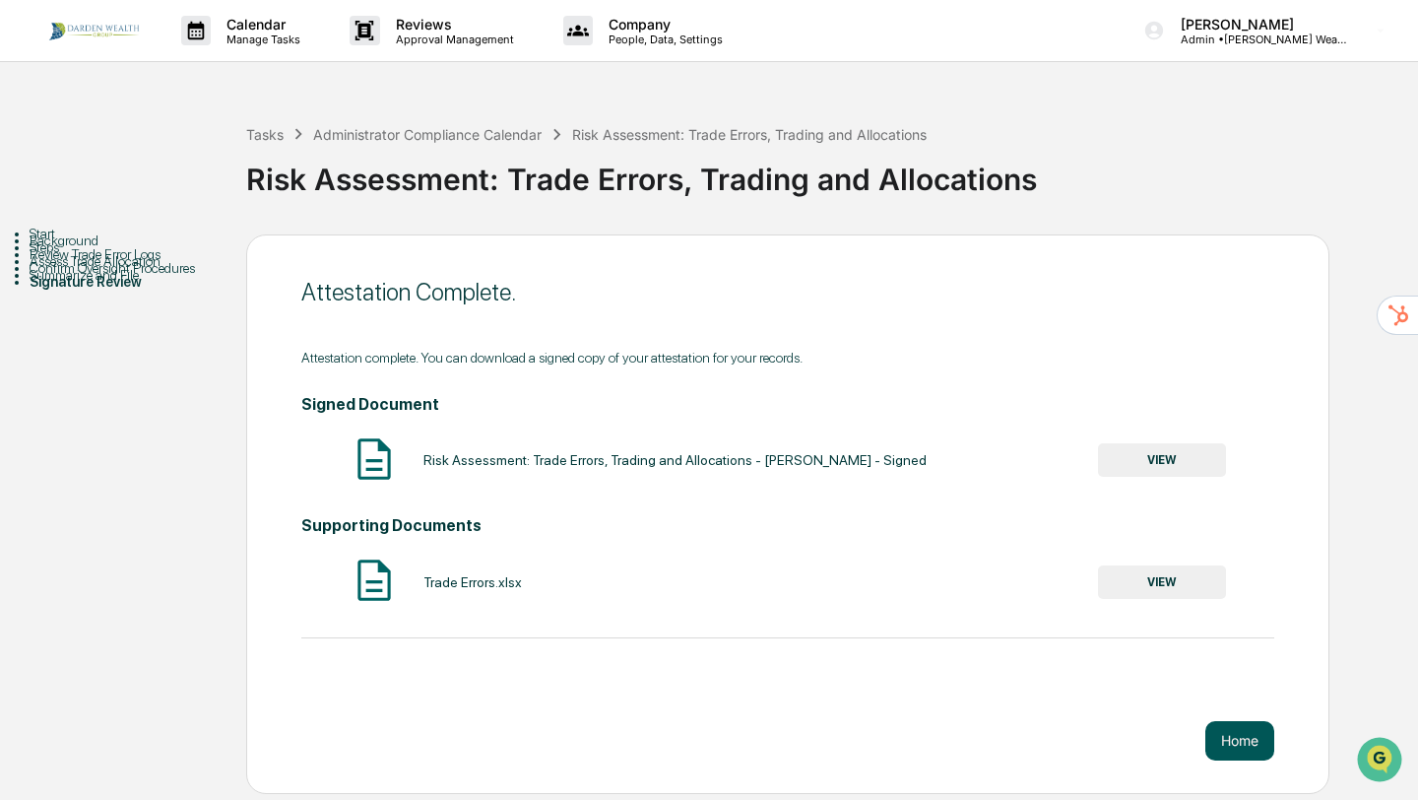
click at [1251, 759] on button "Home" at bounding box center [1240, 740] width 69 height 39
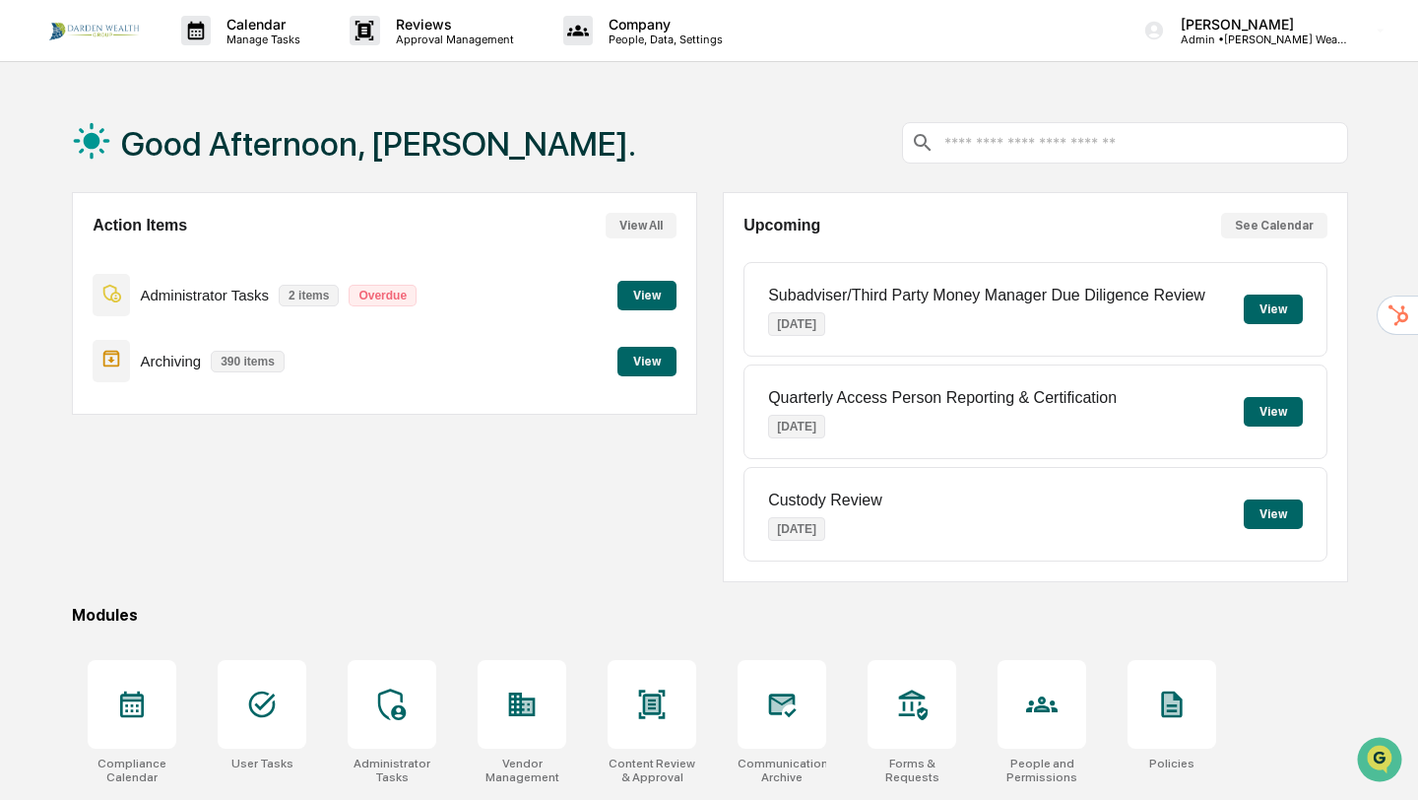
click at [643, 298] on button "View" at bounding box center [647, 296] width 59 height 30
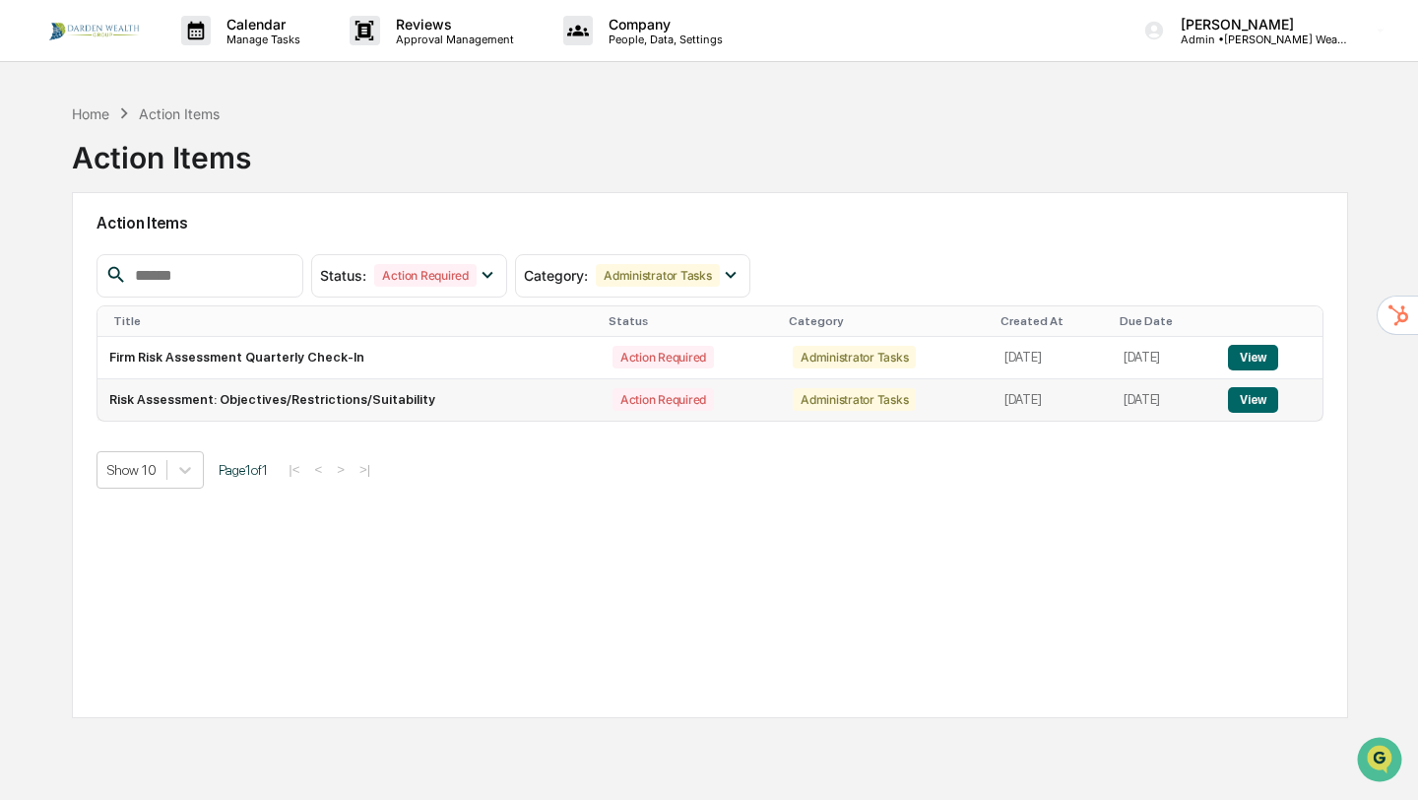
click at [1255, 402] on button "View" at bounding box center [1253, 400] width 50 height 26
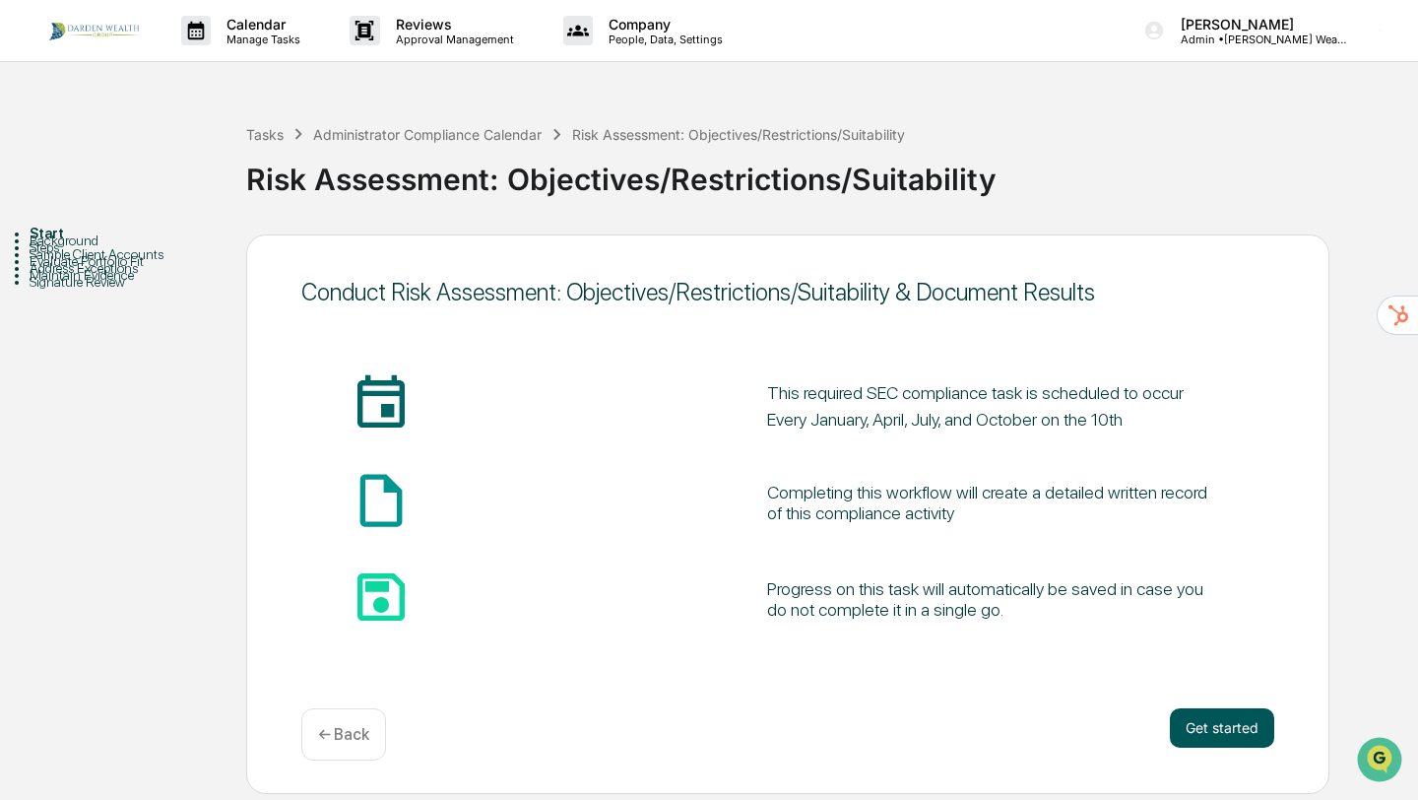
click at [1240, 739] on button "Get started" at bounding box center [1222, 727] width 104 height 39
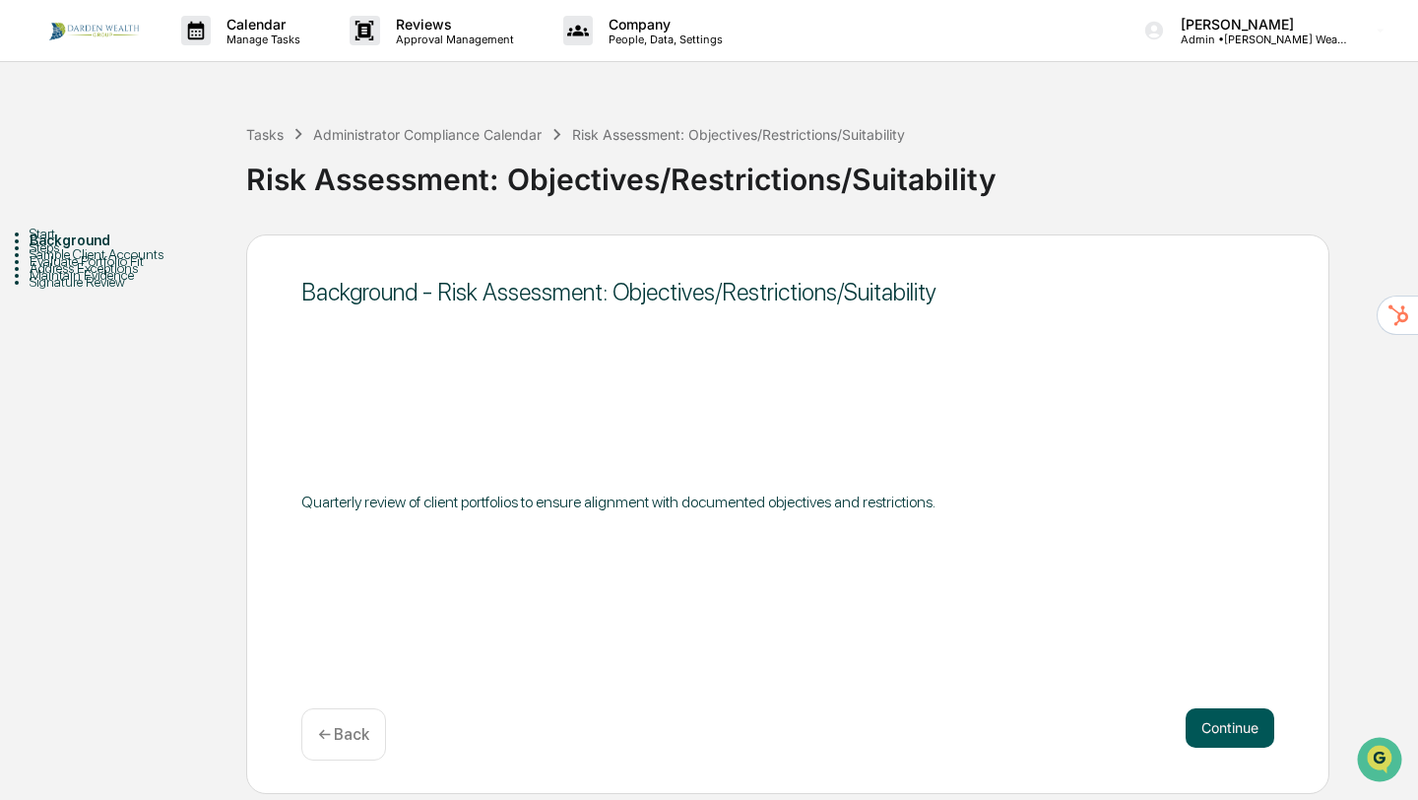
click at [1242, 730] on button "Continue" at bounding box center [1230, 727] width 89 height 39
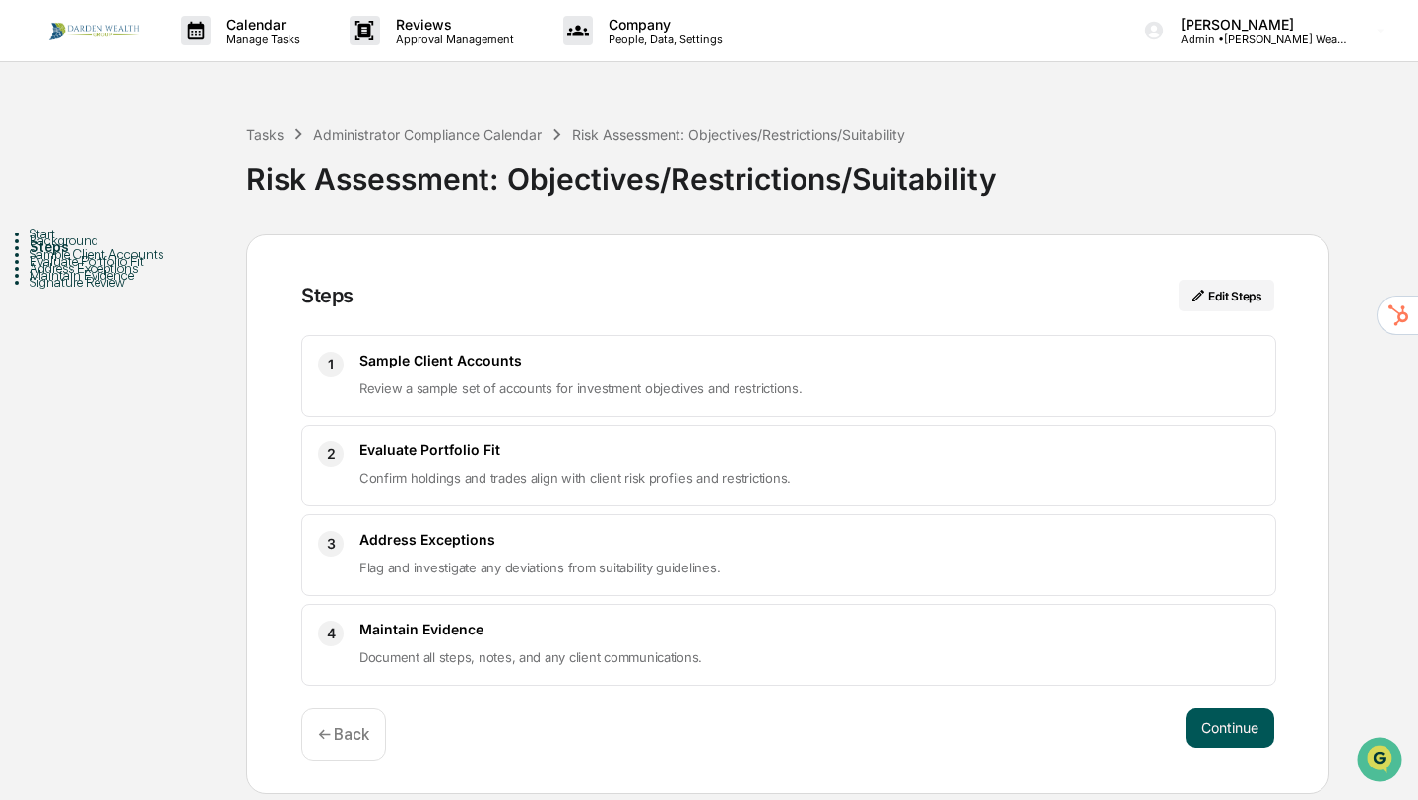
click at [1234, 727] on button "Continue" at bounding box center [1230, 727] width 89 height 39
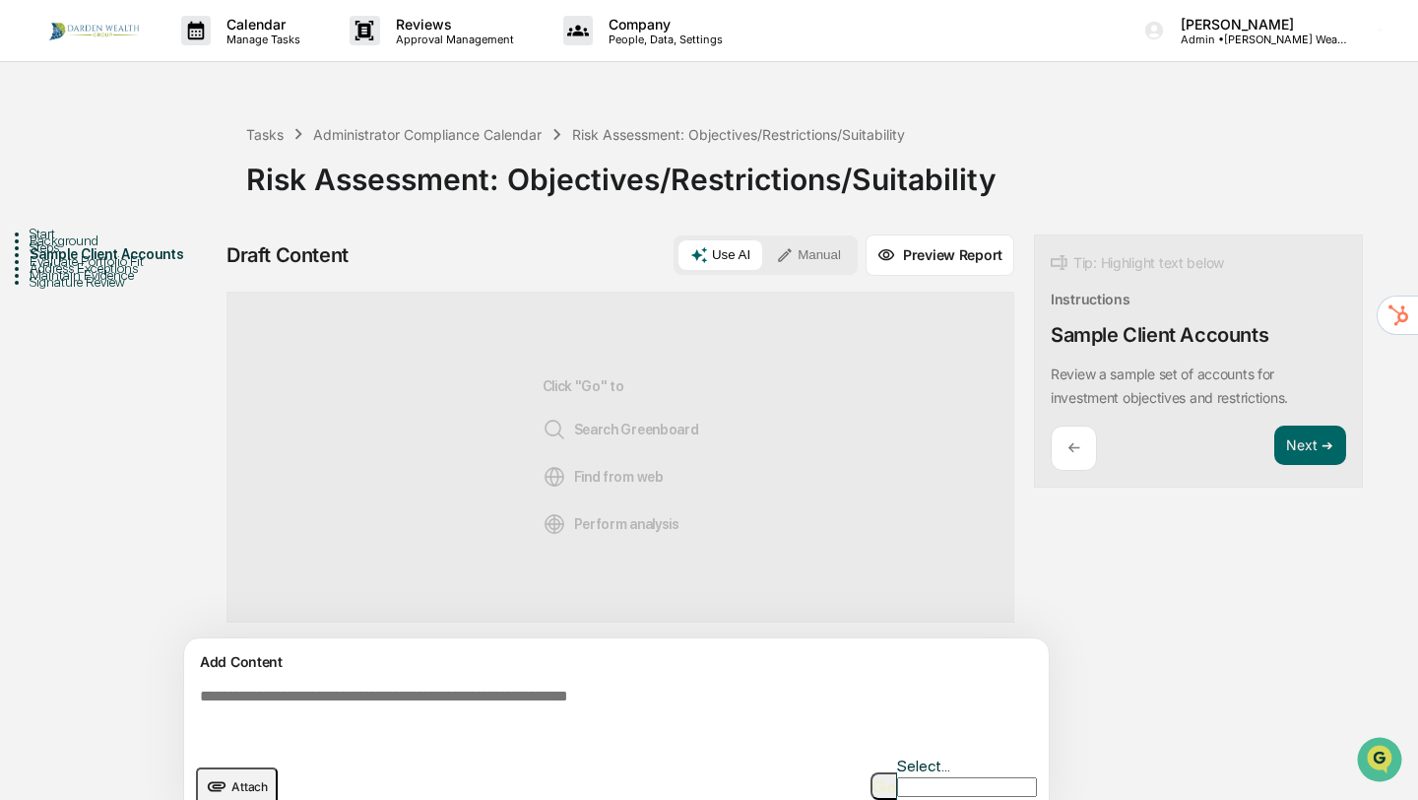
click at [483, 684] on textarea at bounding box center [620, 715] width 857 height 71
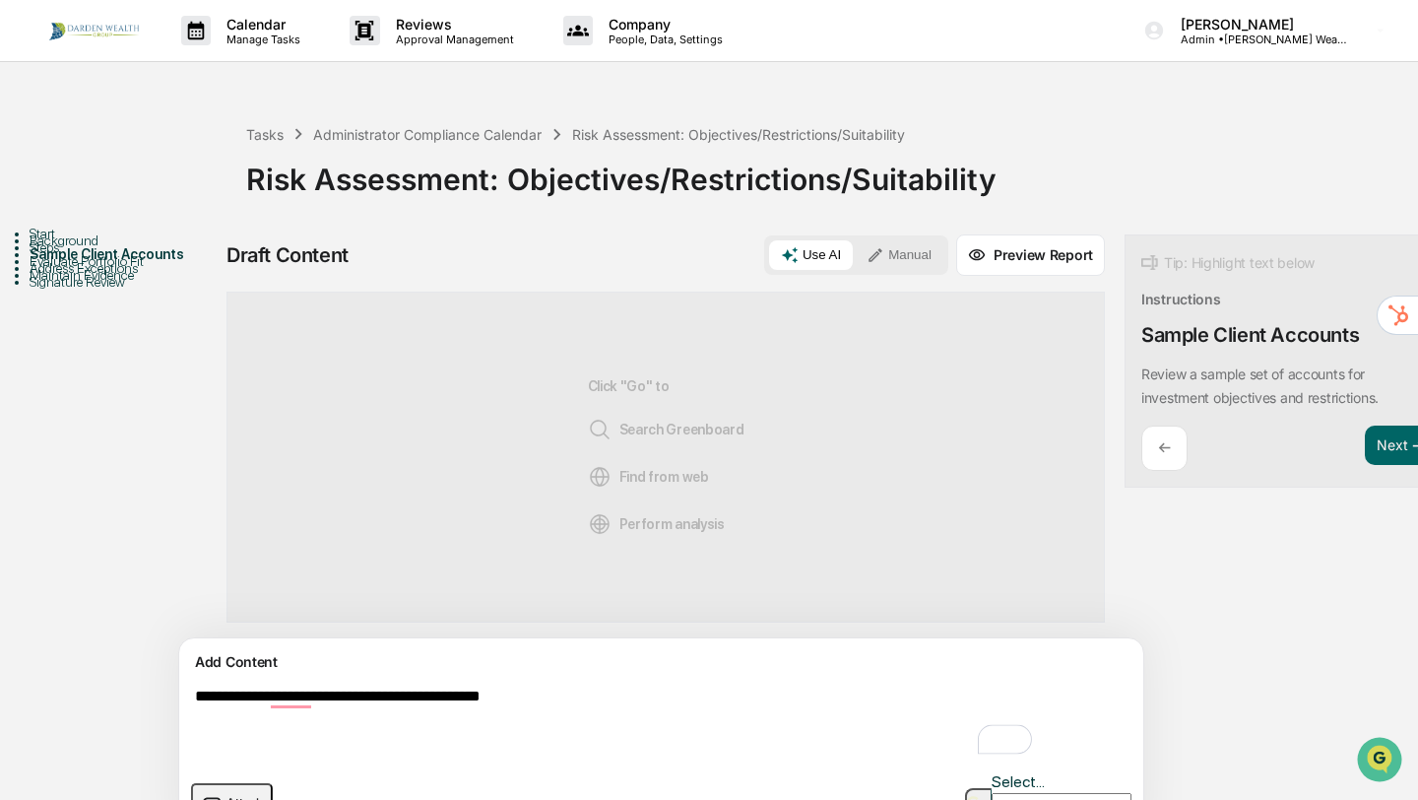
type textarea "**********"
click at [967, 796] on img "button" at bounding box center [979, 802] width 24 height 13
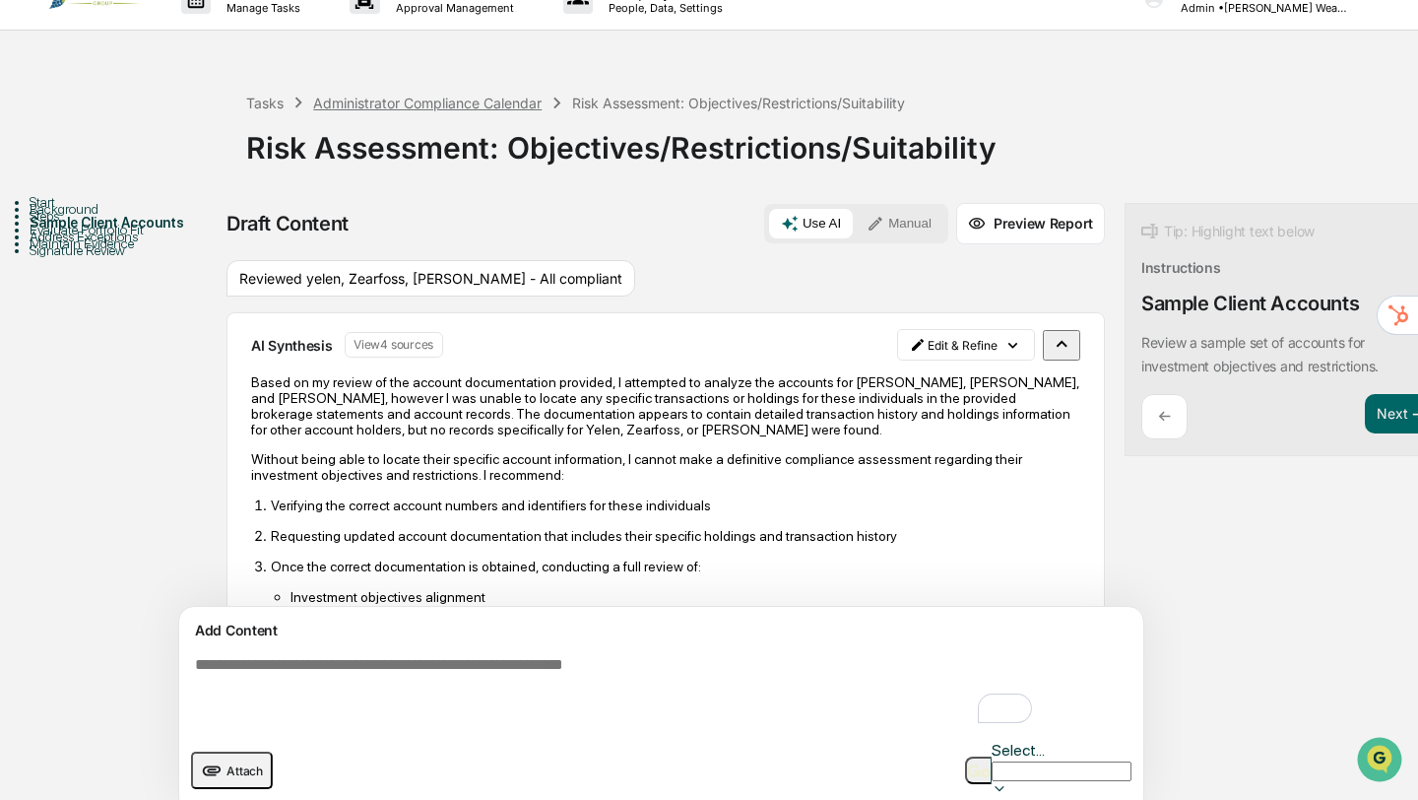
click at [478, 103] on div "Administrator Compliance Calendar" at bounding box center [427, 103] width 229 height 17
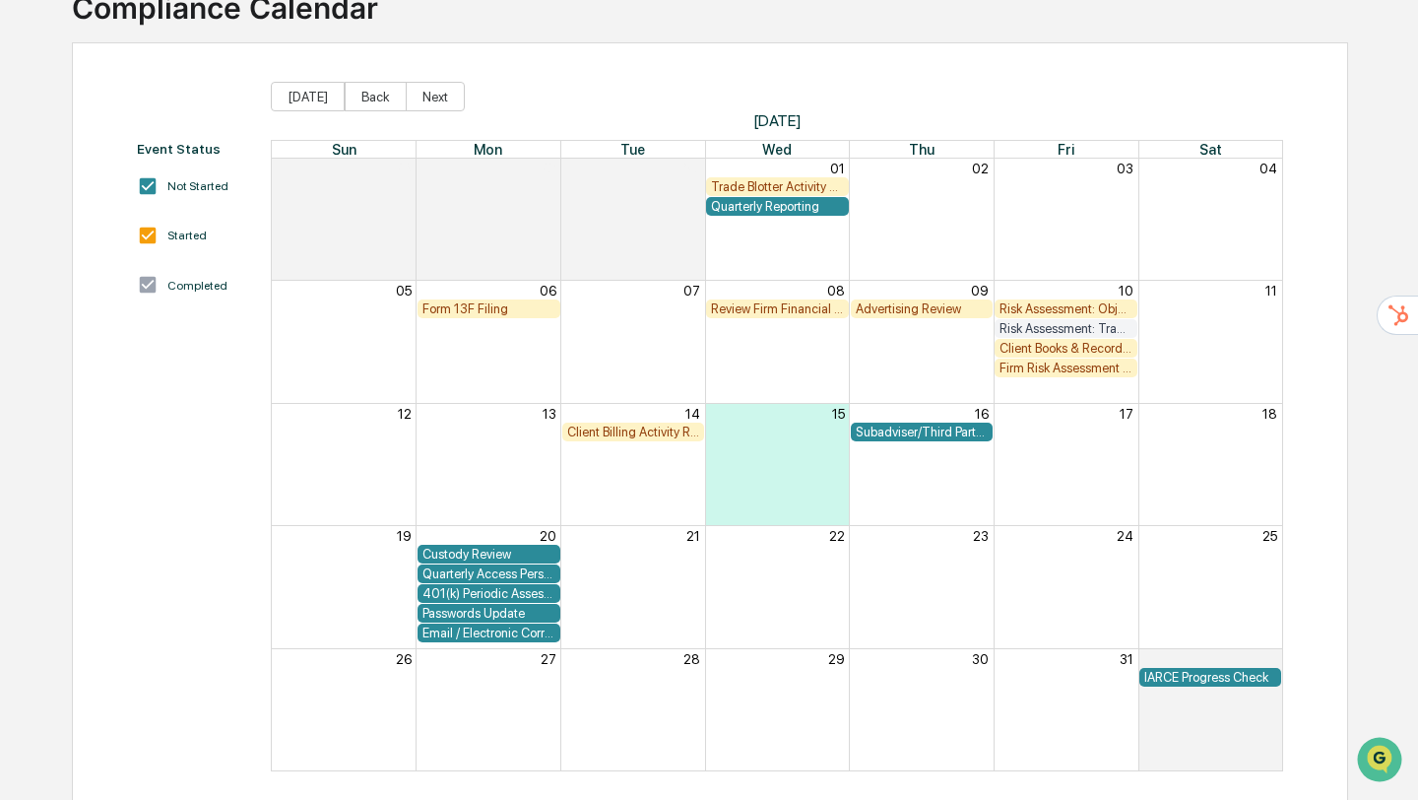
scroll to position [161, 0]
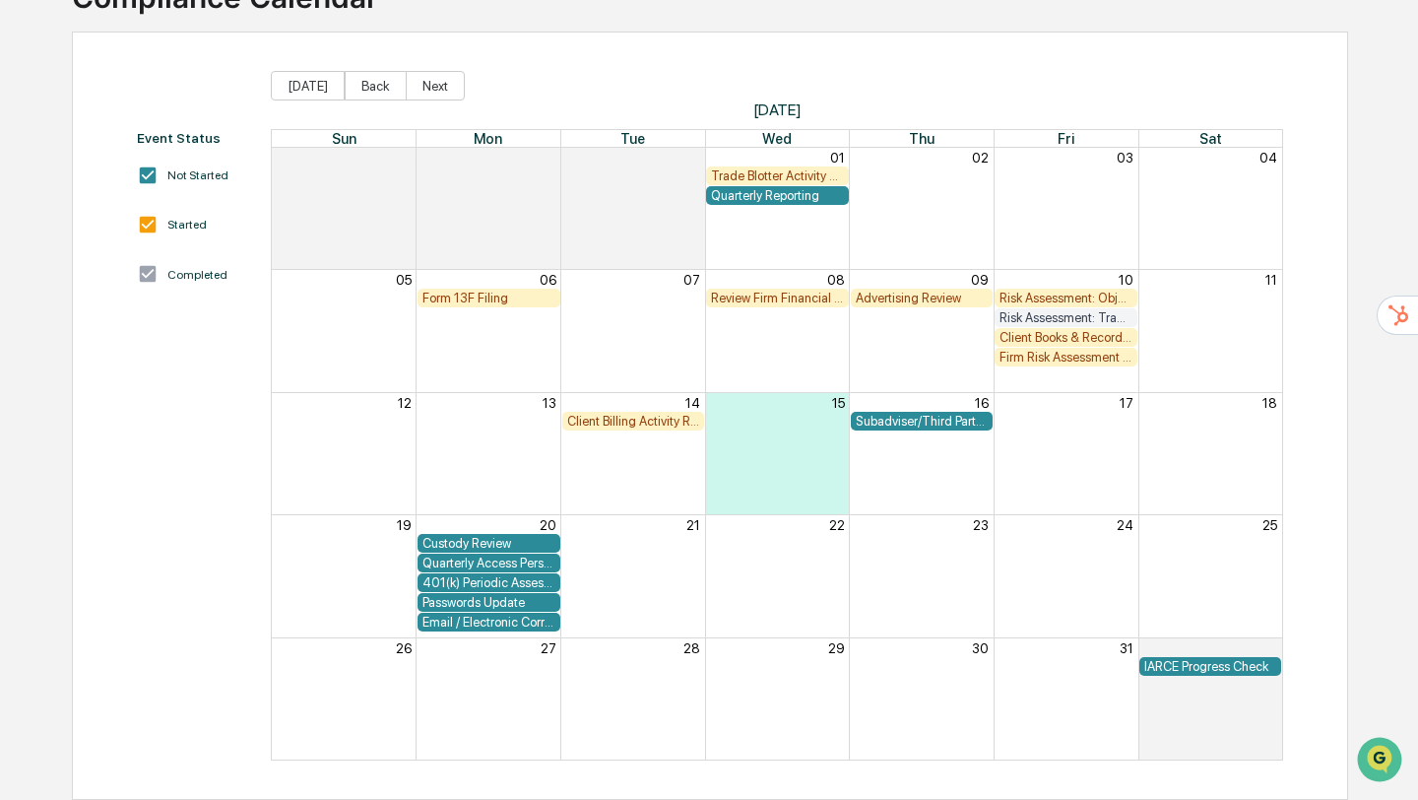
click at [814, 171] on div "Trade Blotter Activity Review" at bounding box center [777, 175] width 133 height 15
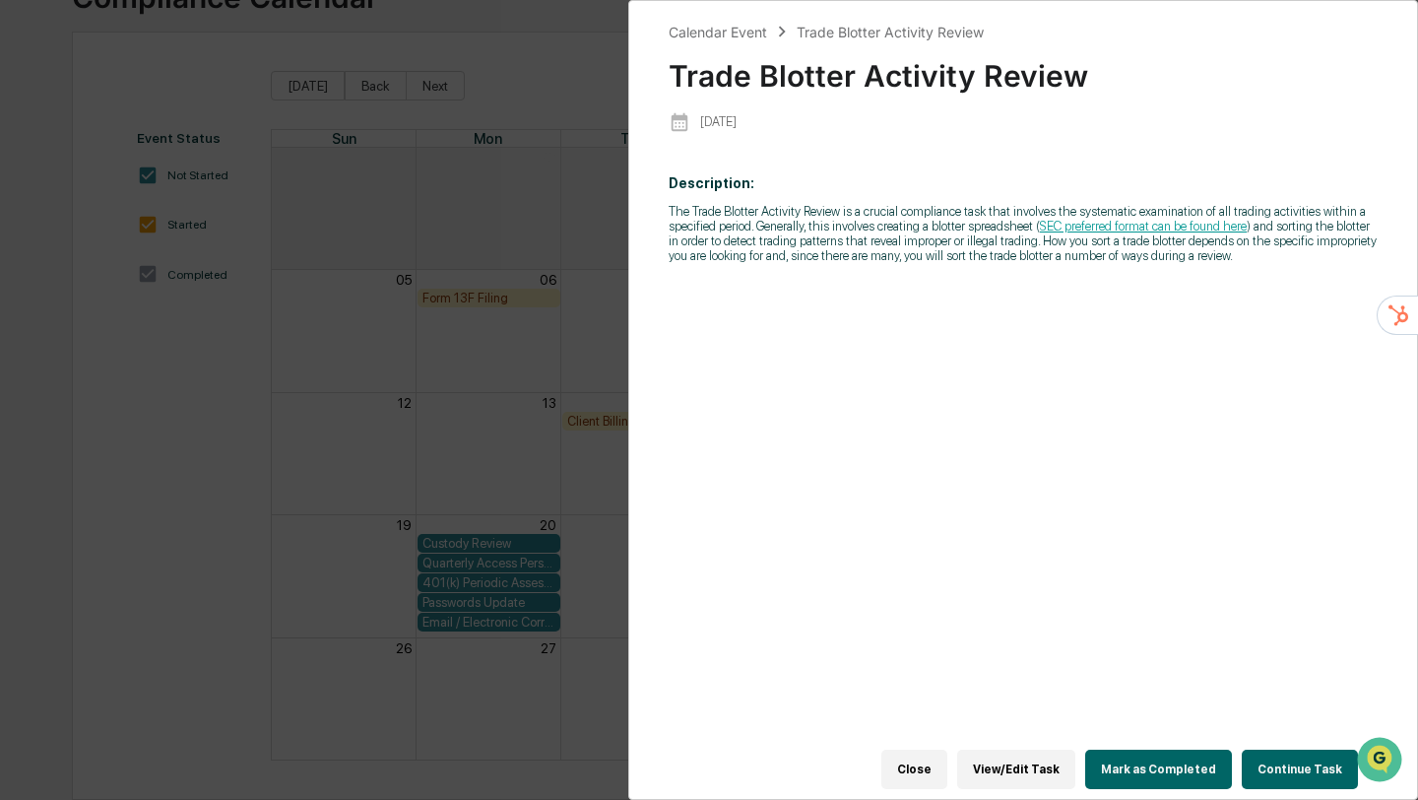
click at [1165, 780] on button "Mark as Completed" at bounding box center [1158, 769] width 147 height 39
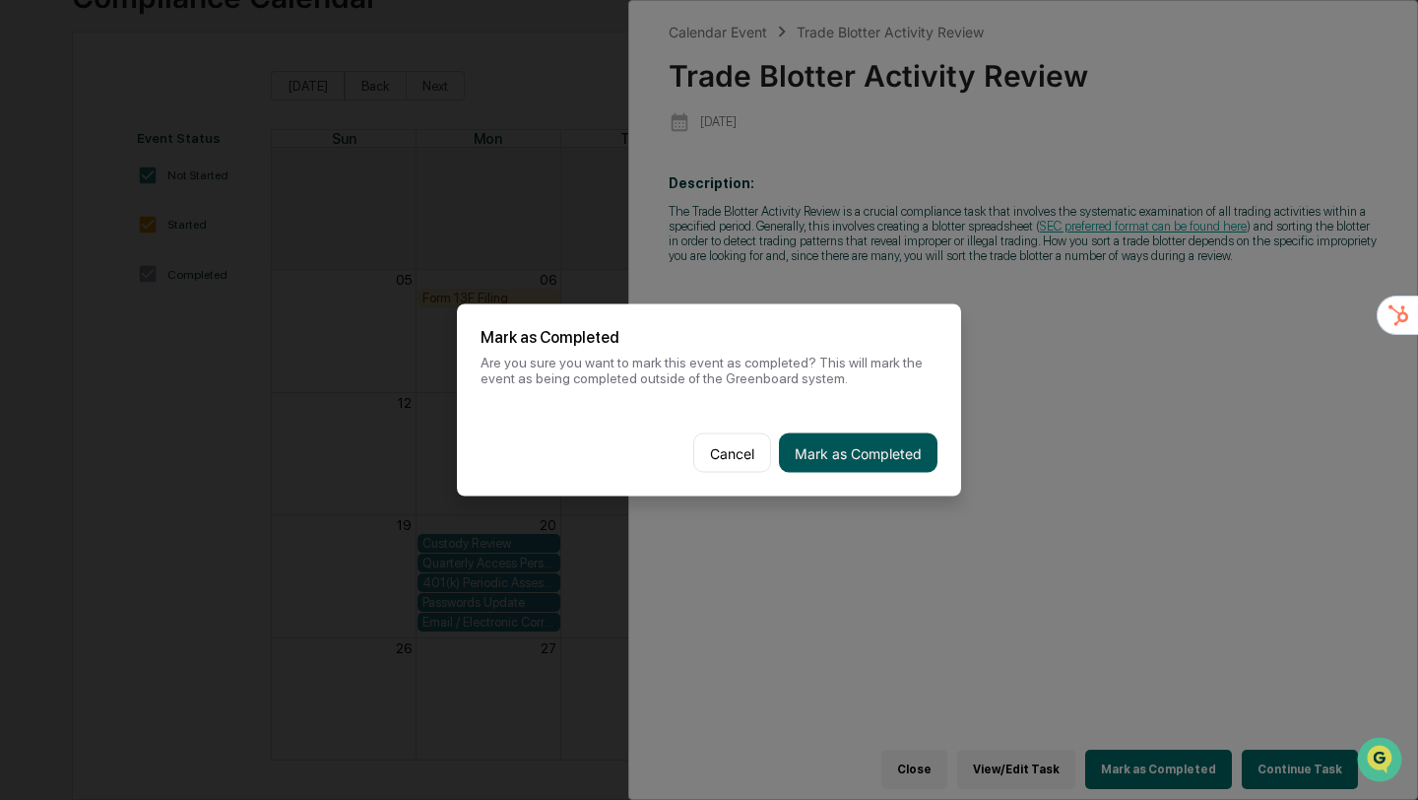
click at [826, 450] on button "Mark as Completed" at bounding box center [858, 452] width 159 height 39
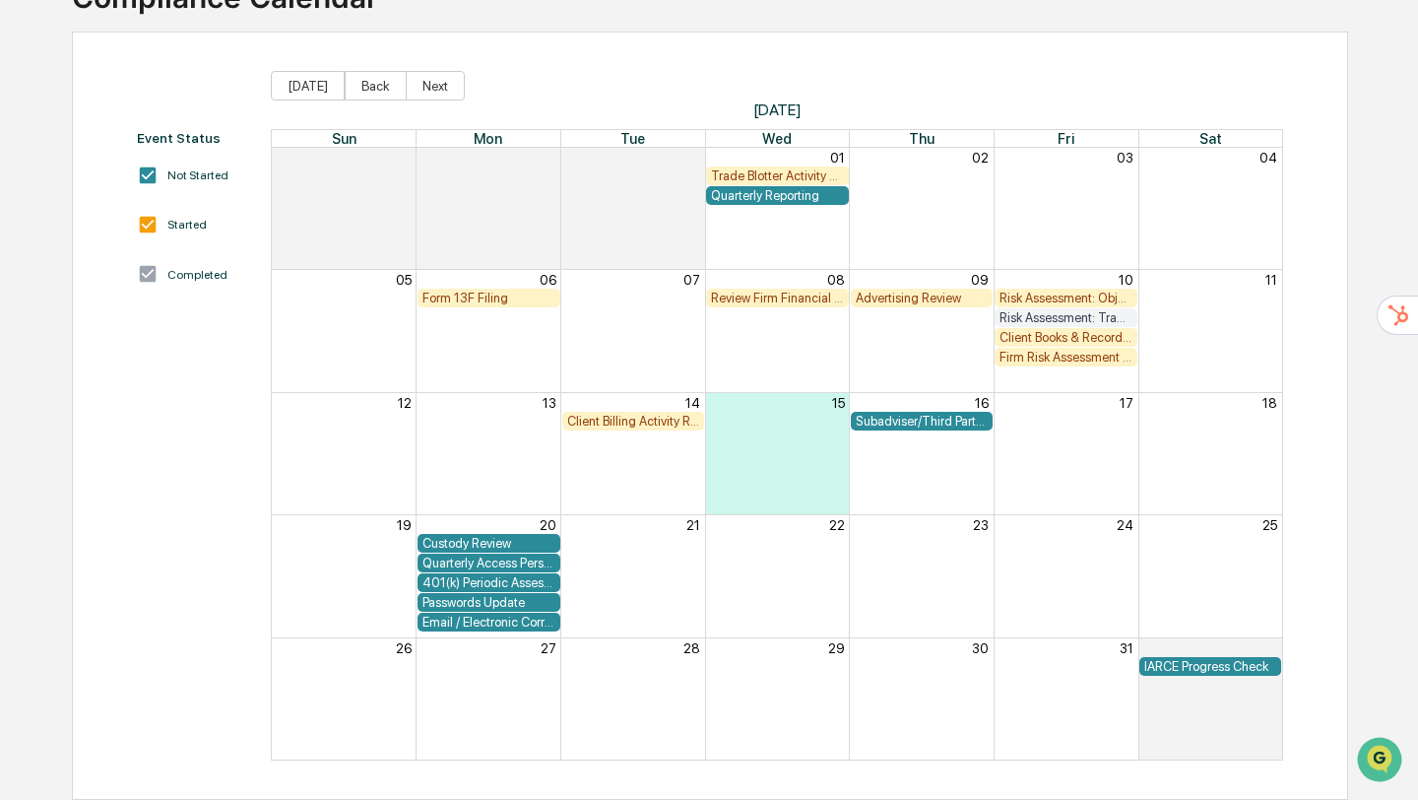
click at [913, 770] on div "Calendar Event Trade Blotter Activity Review Trade Blotter Activity Review 2025…" at bounding box center [709, 400] width 1418 height 800
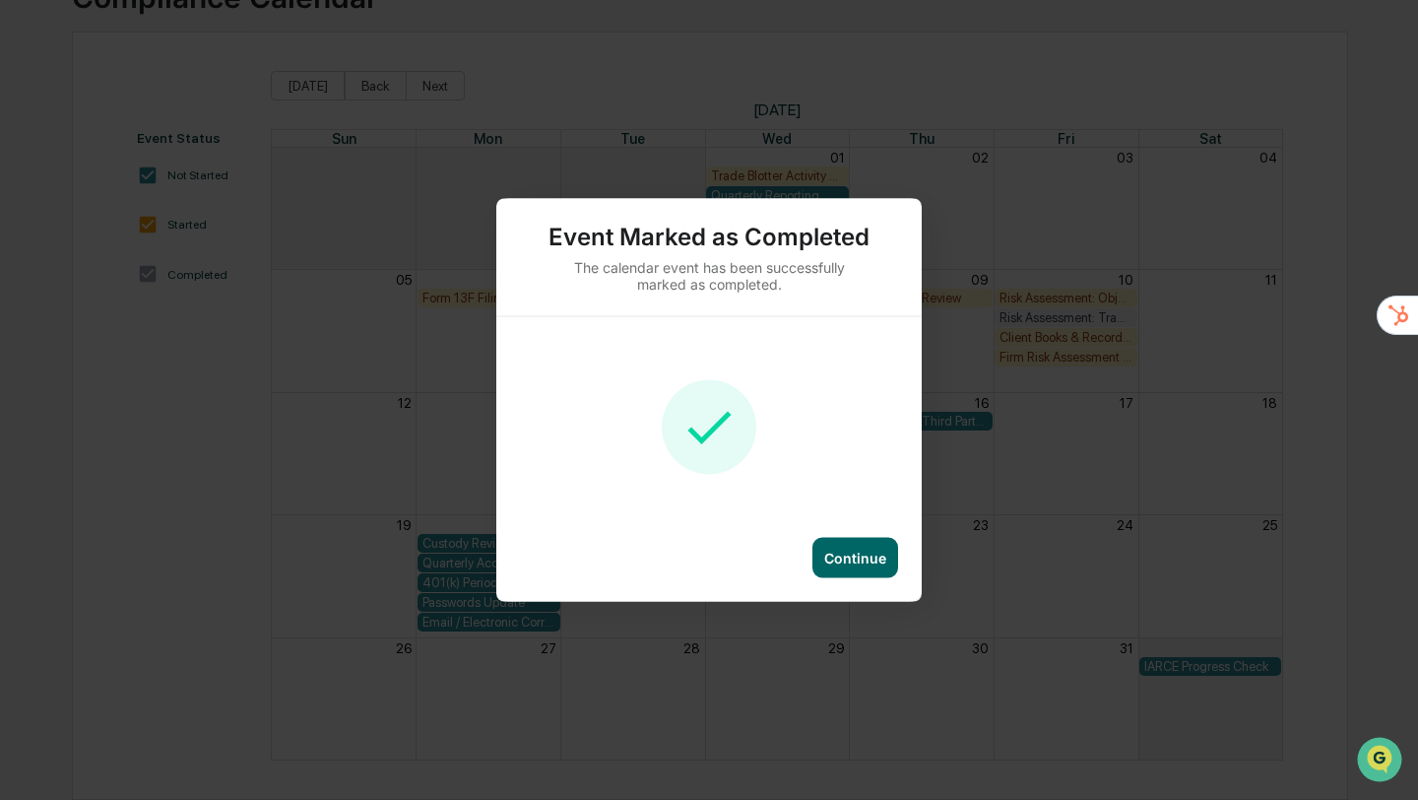
click at [850, 550] on div "Continue" at bounding box center [855, 558] width 62 height 17
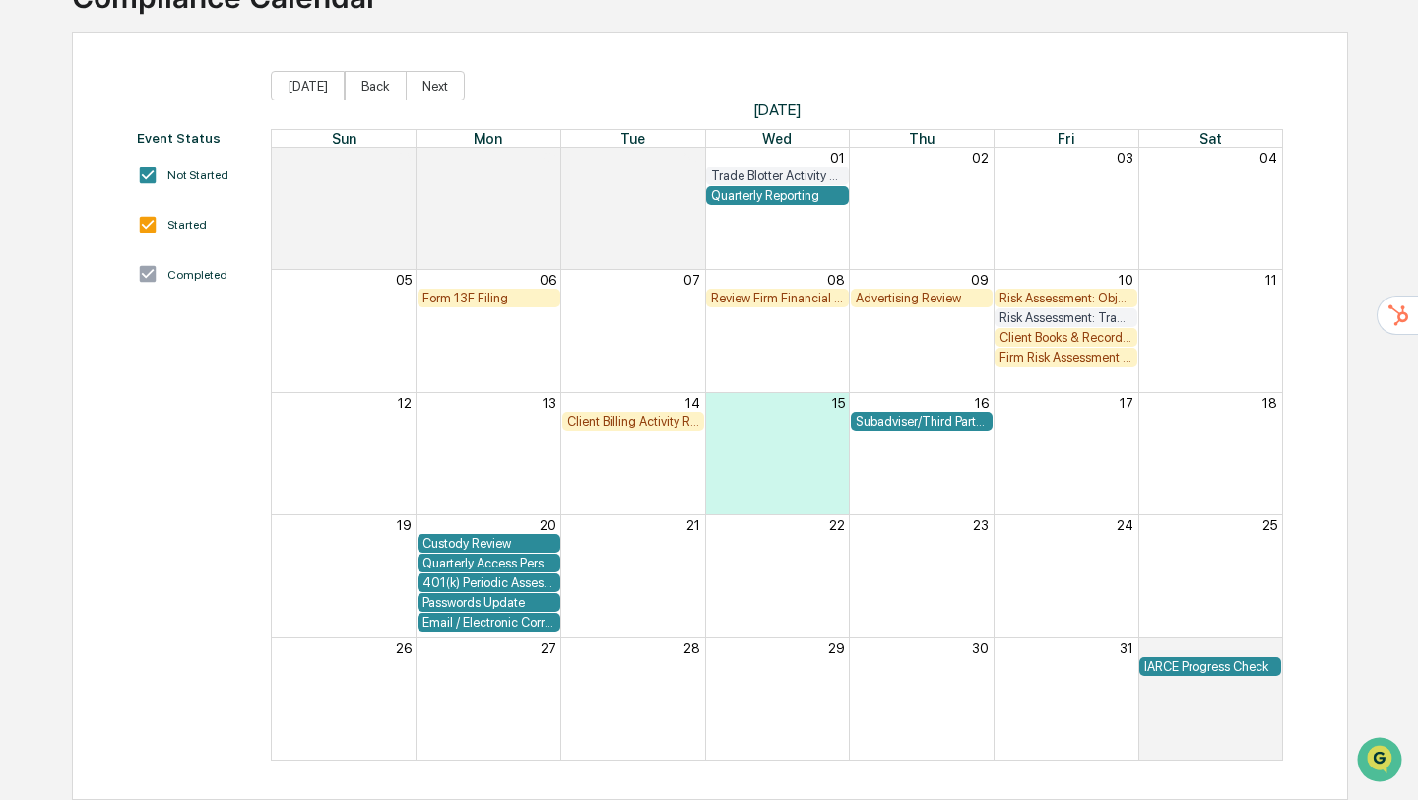
click at [781, 302] on div "Review Firm Financial Condition" at bounding box center [777, 298] width 133 height 15
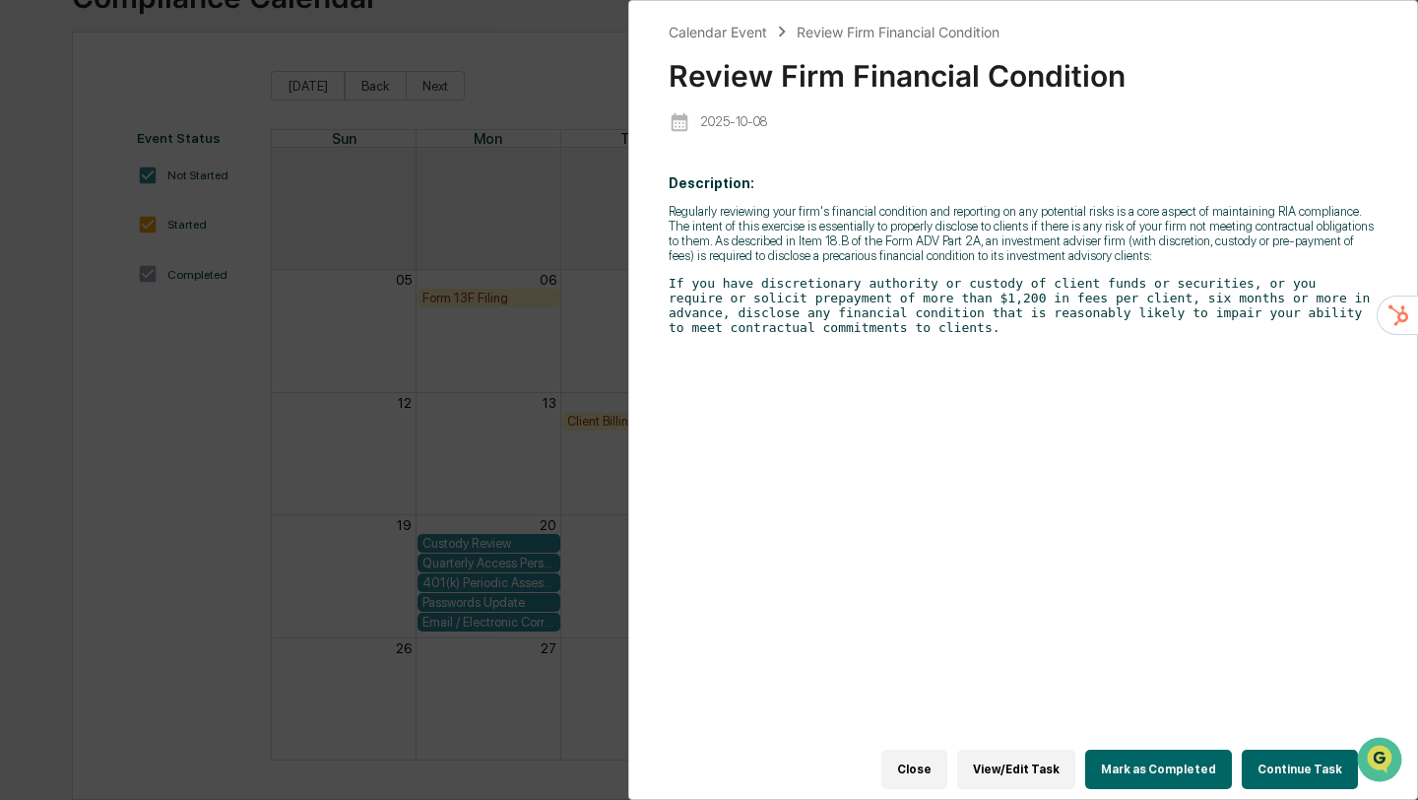
click at [1138, 774] on button "Mark as Completed" at bounding box center [1158, 769] width 147 height 39
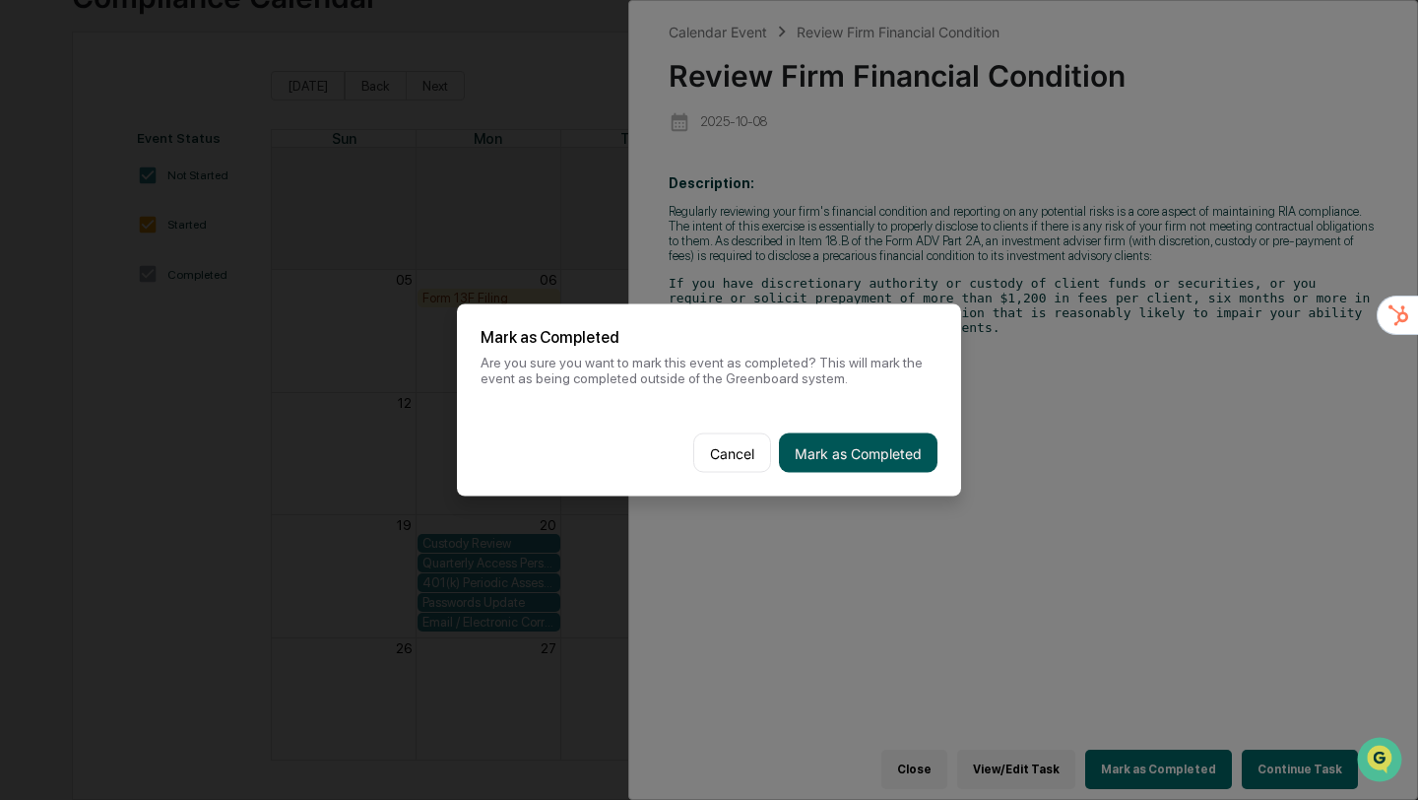
click at [881, 455] on button "Mark as Completed" at bounding box center [858, 452] width 159 height 39
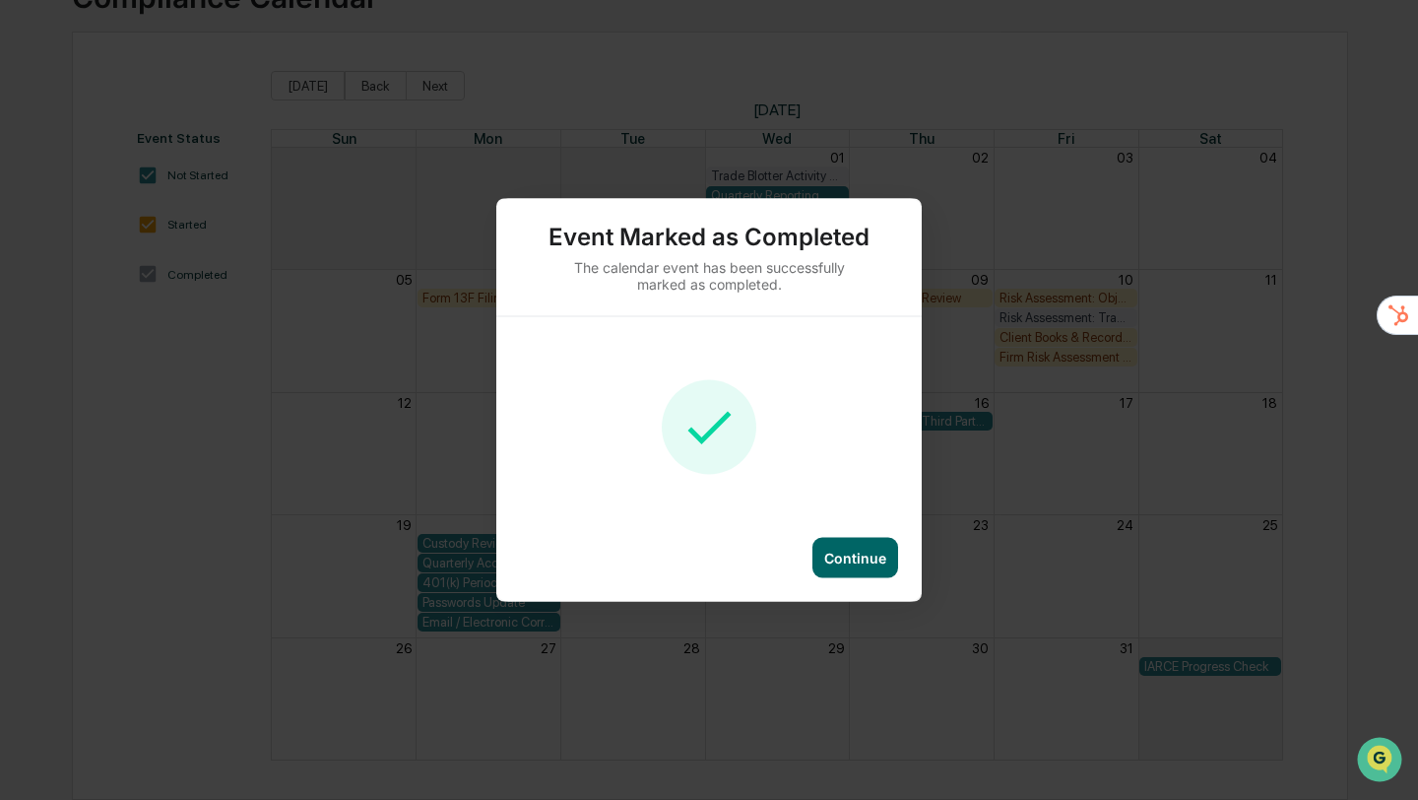
click at [854, 565] on div "Continue" at bounding box center [855, 558] width 62 height 17
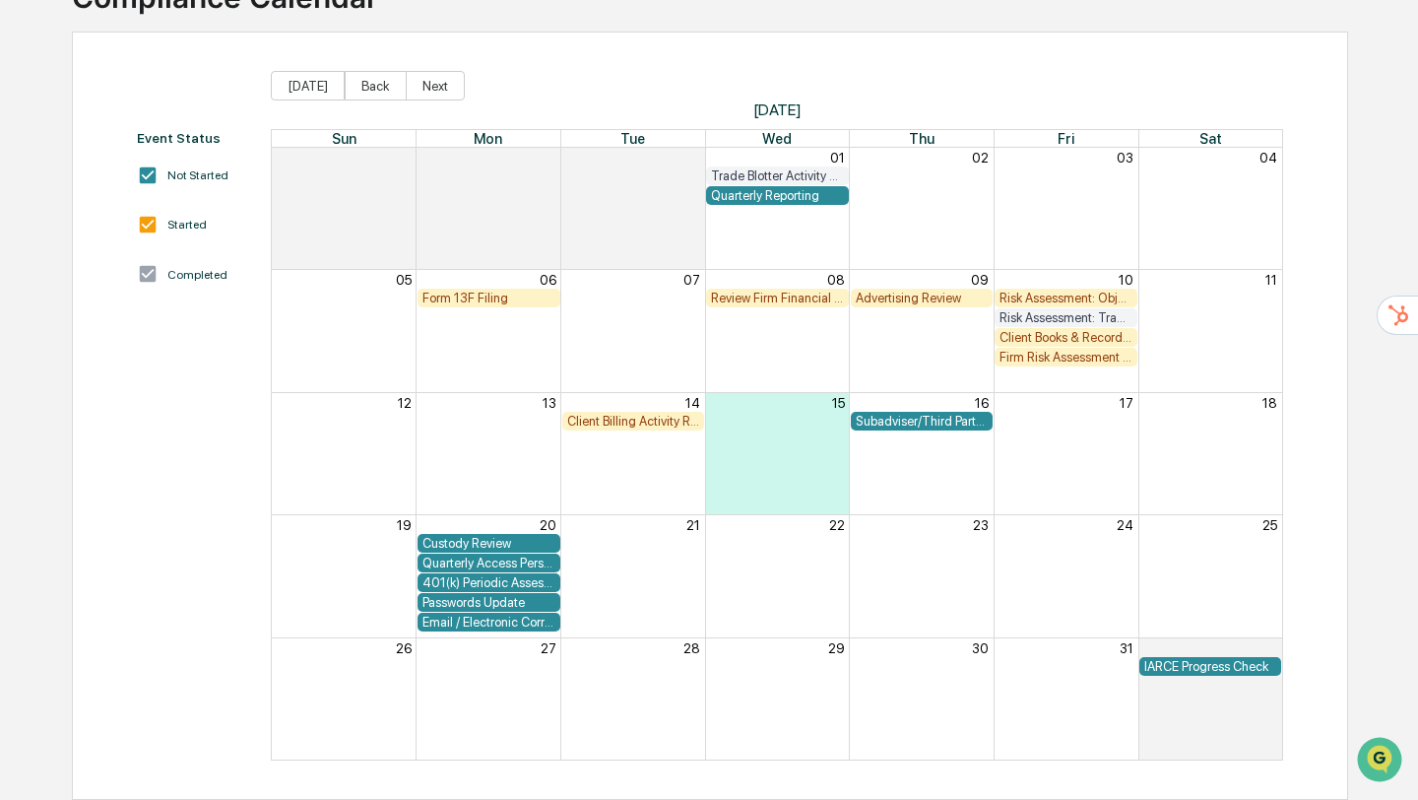
click at [896, 293] on div "Advertising Review" at bounding box center [922, 298] width 133 height 15
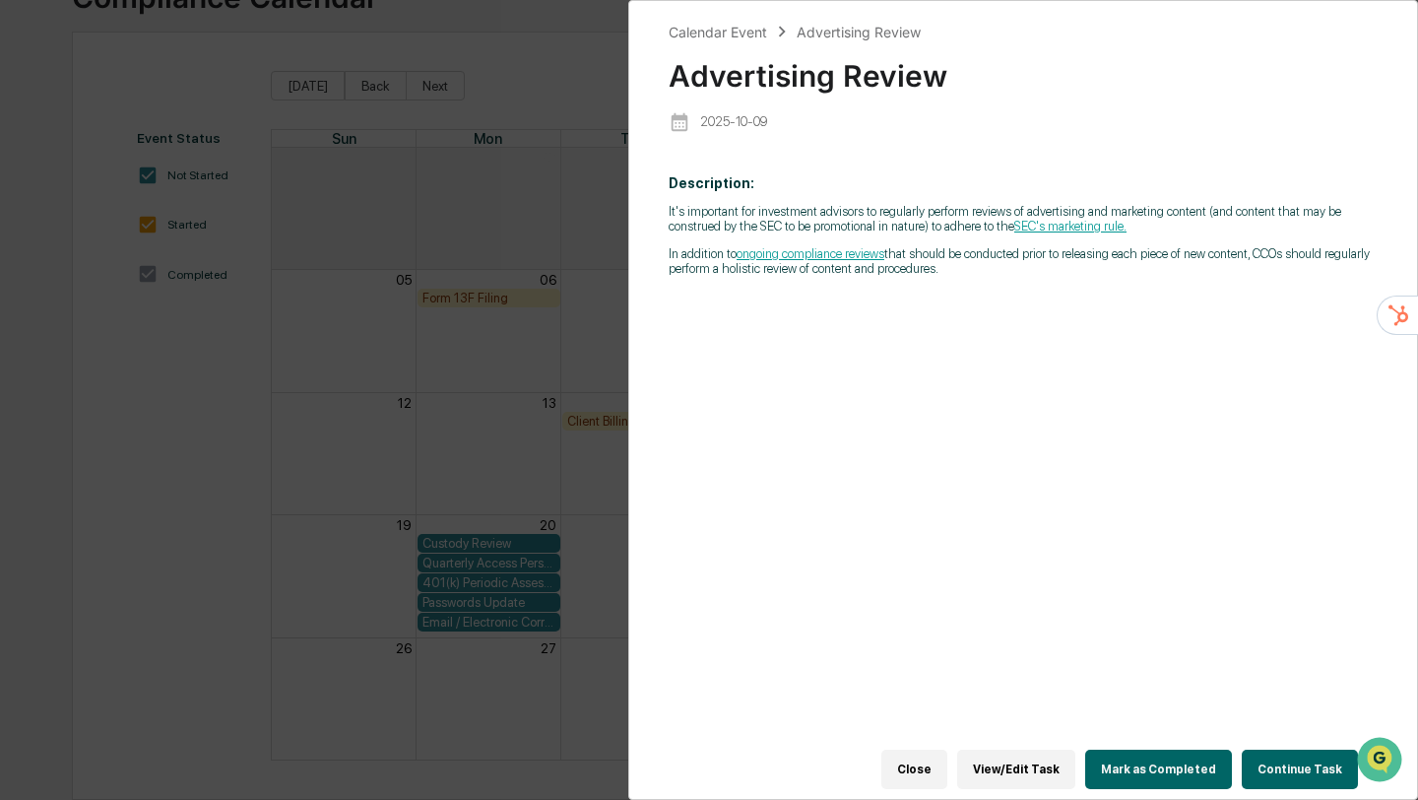
click at [1130, 777] on button "Mark as Completed" at bounding box center [1158, 769] width 147 height 39
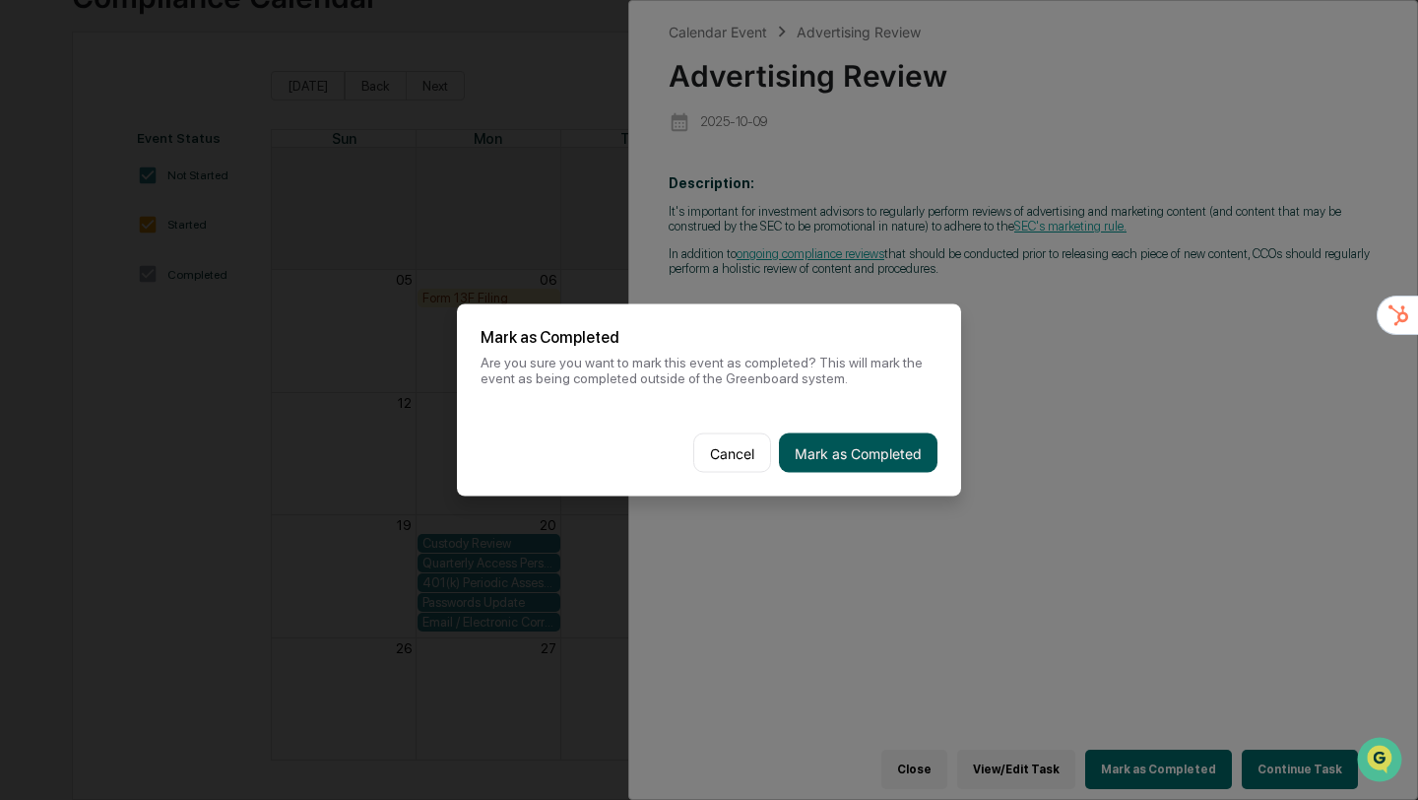
click at [866, 447] on button "Mark as Completed" at bounding box center [858, 452] width 159 height 39
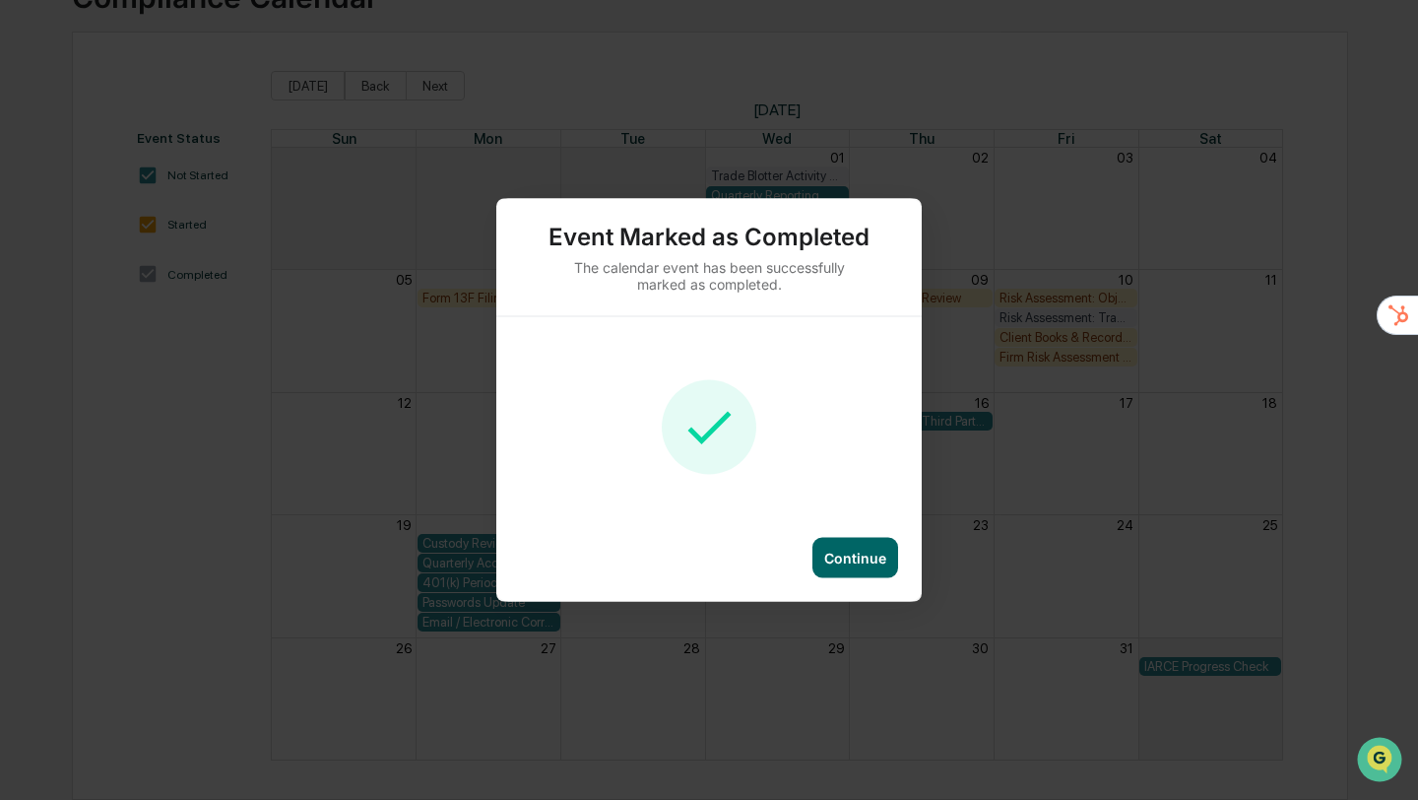
click at [853, 566] on div "Continue" at bounding box center [856, 558] width 86 height 40
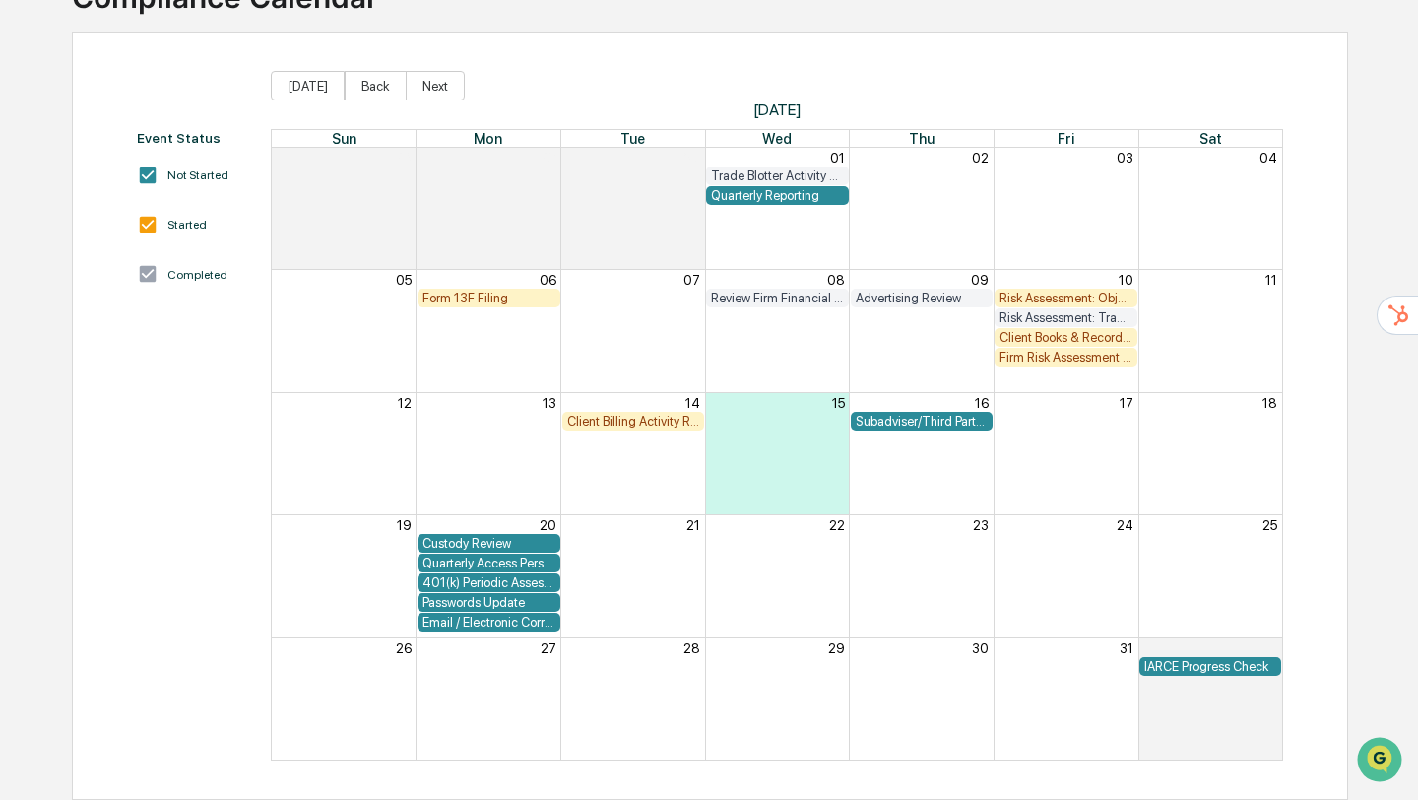
click at [615, 427] on div "Client Billing Activity Review" at bounding box center [633, 421] width 133 height 15
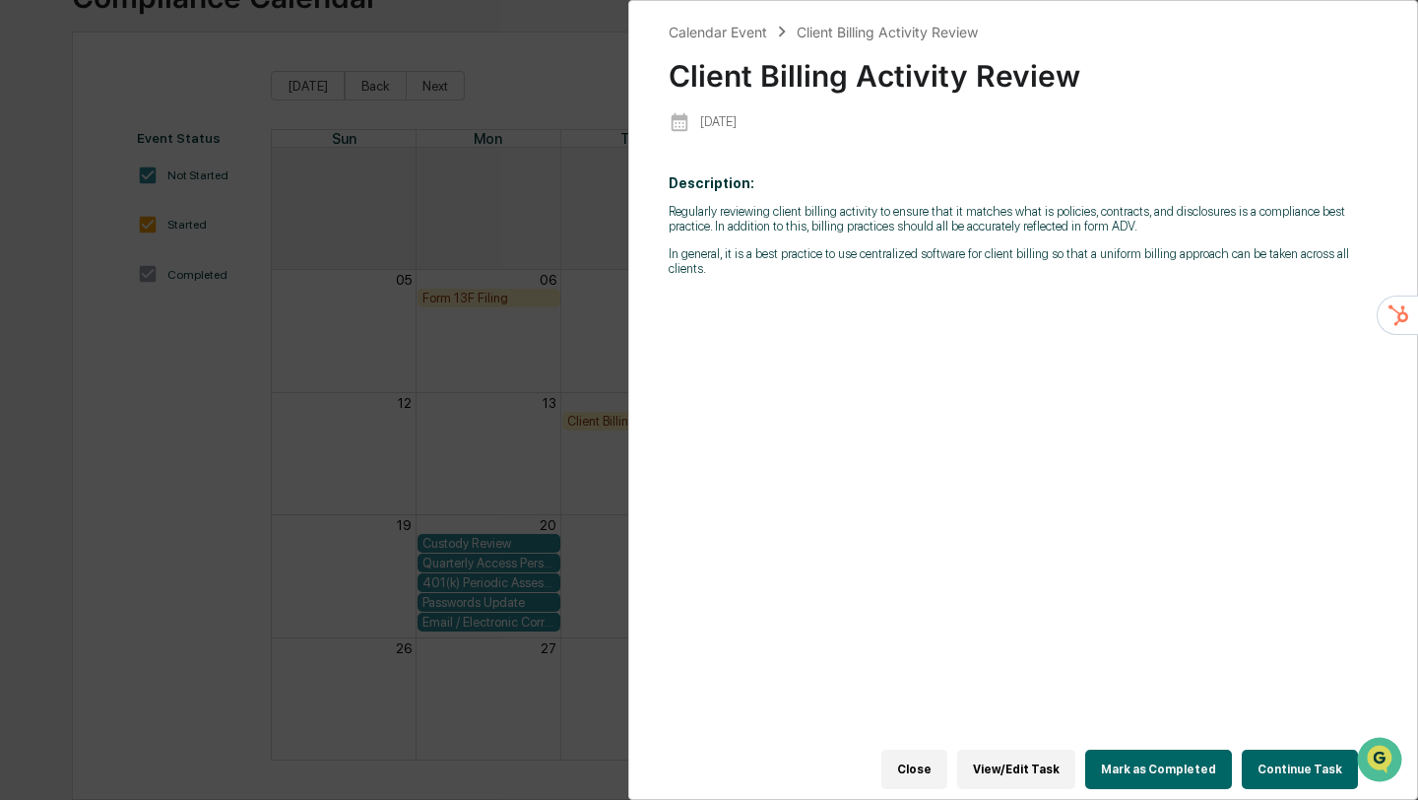
click at [1137, 770] on button "Mark as Completed" at bounding box center [1158, 769] width 147 height 39
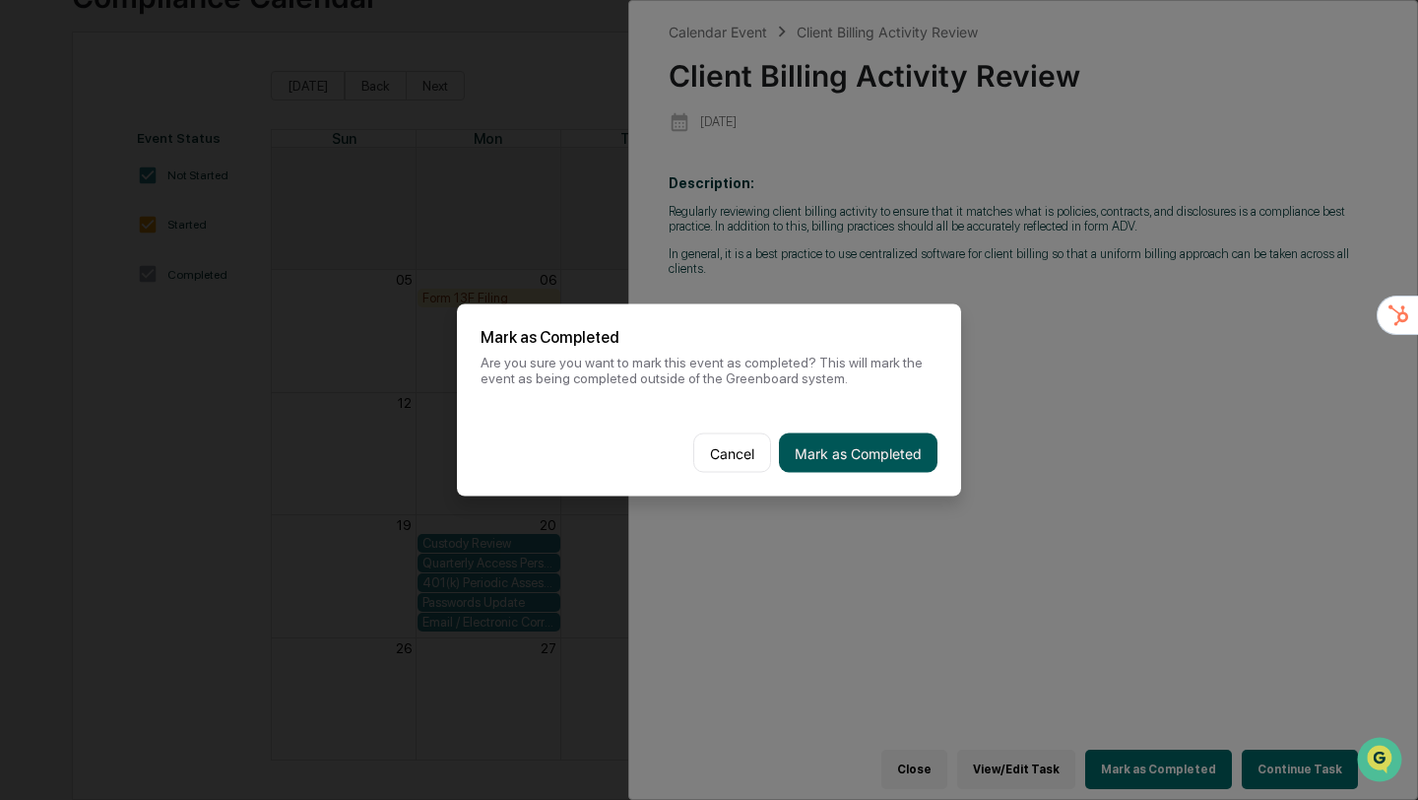
click at [894, 459] on button "Mark as Completed" at bounding box center [858, 452] width 159 height 39
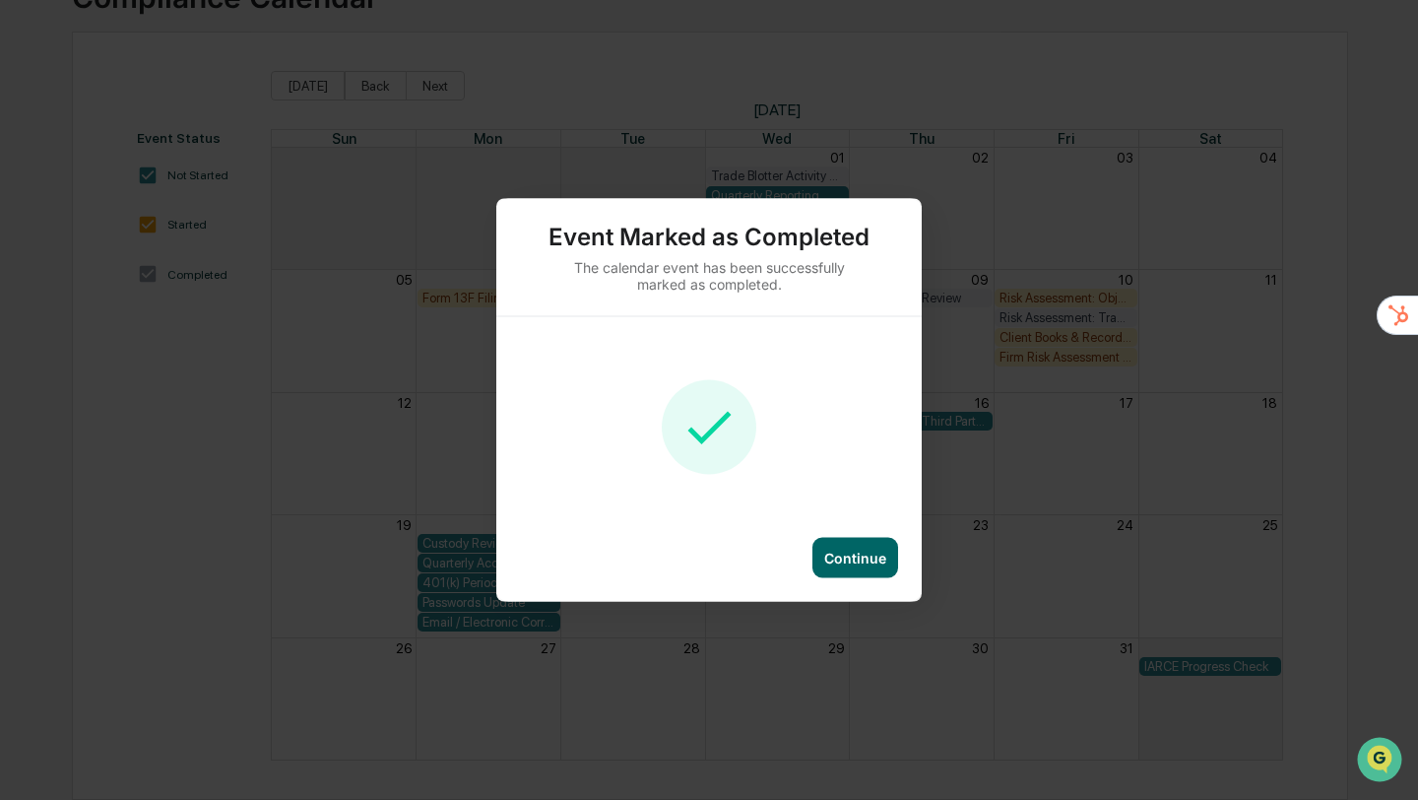
click at [848, 561] on div "Continue" at bounding box center [855, 558] width 62 height 17
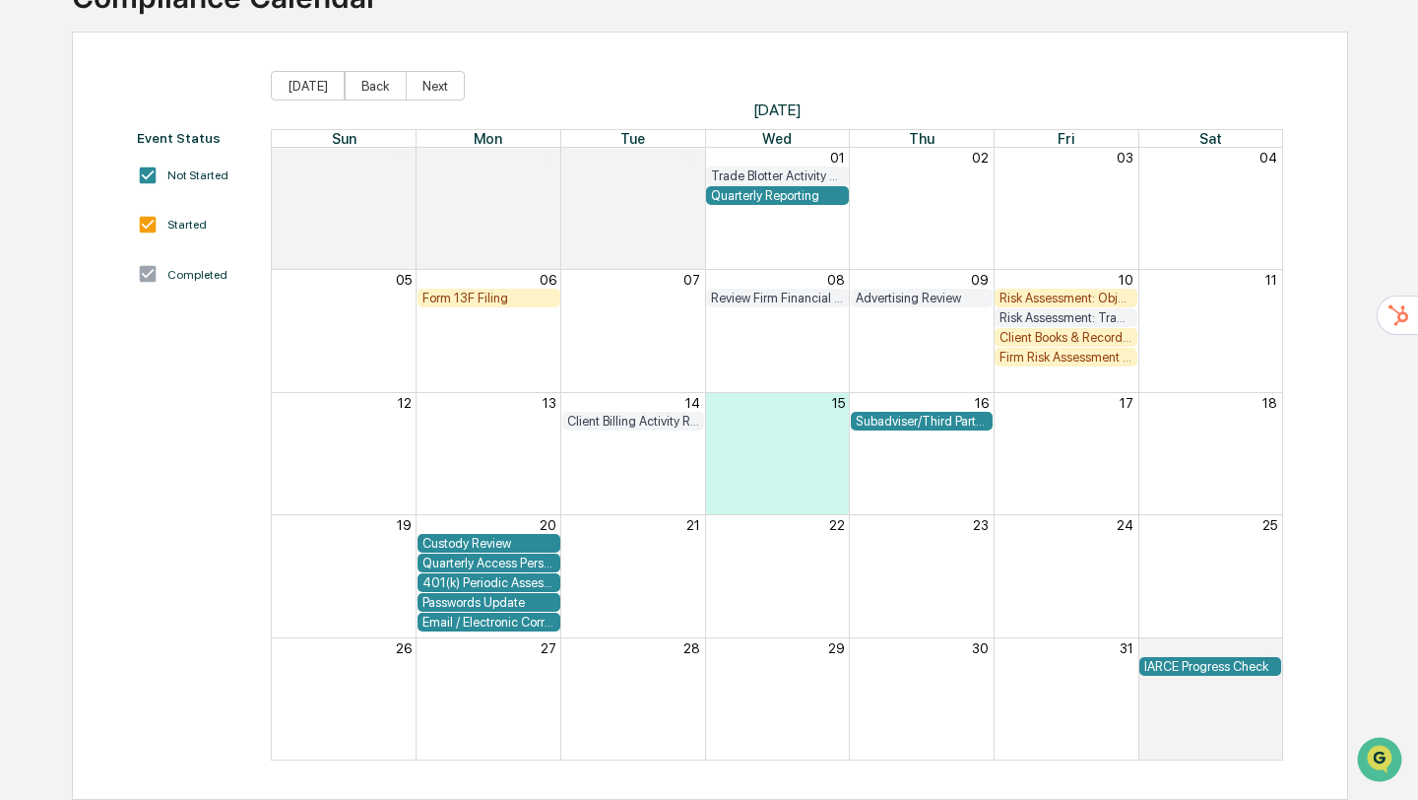
click at [1053, 292] on div "Risk Assessment: Objectives/Restrictions/Suitability" at bounding box center [1066, 298] width 133 height 15
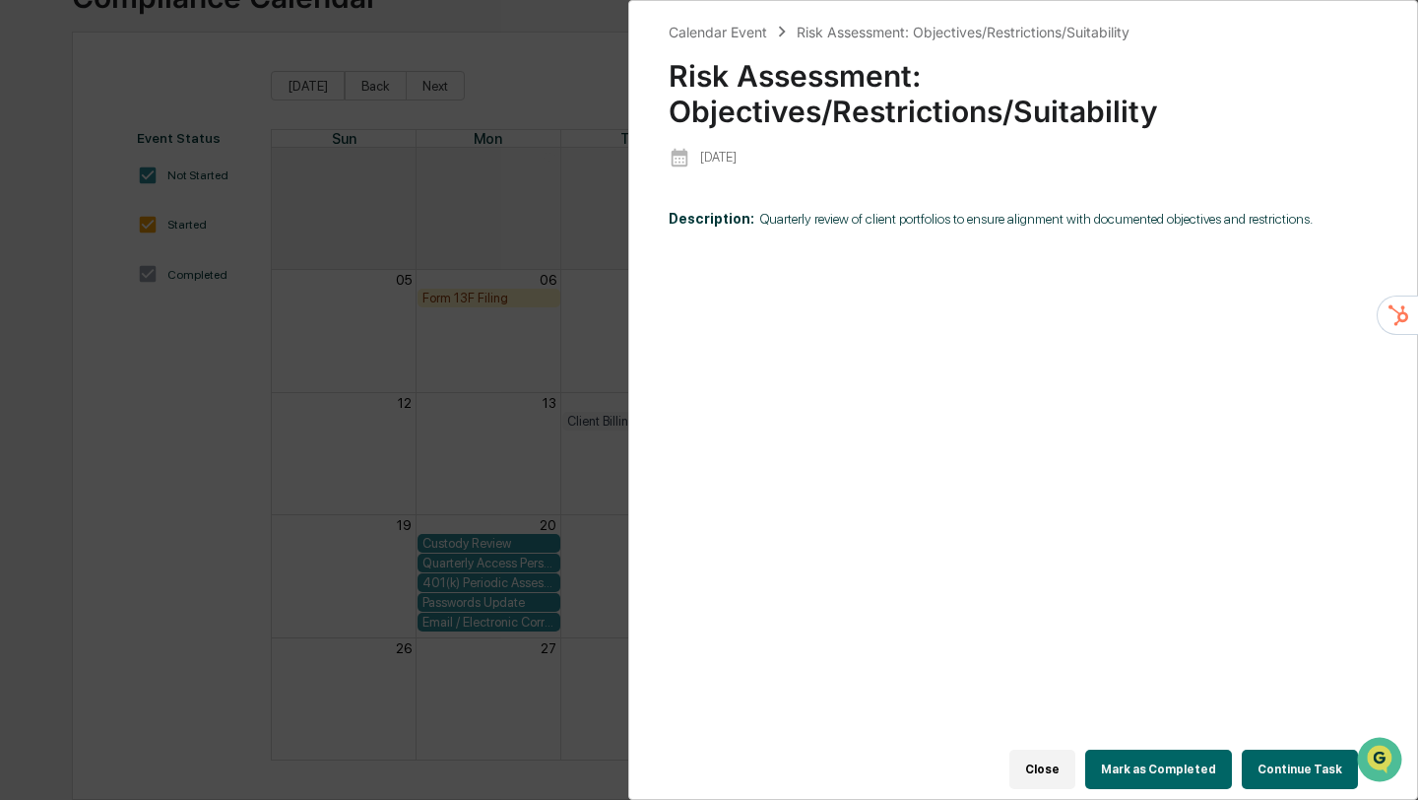
click at [1142, 761] on button "Mark as Completed" at bounding box center [1158, 769] width 147 height 39
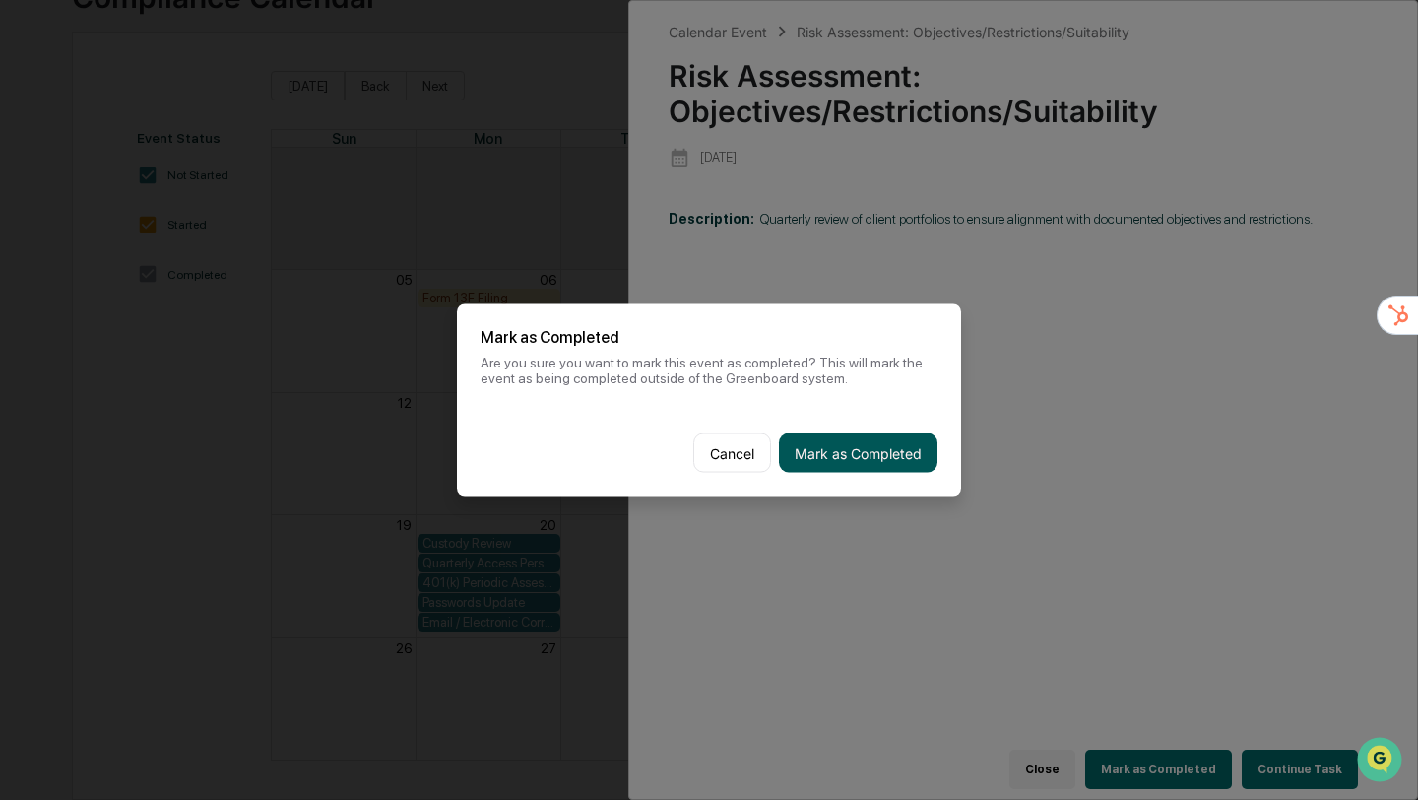
click at [863, 445] on button "Mark as Completed" at bounding box center [858, 452] width 159 height 39
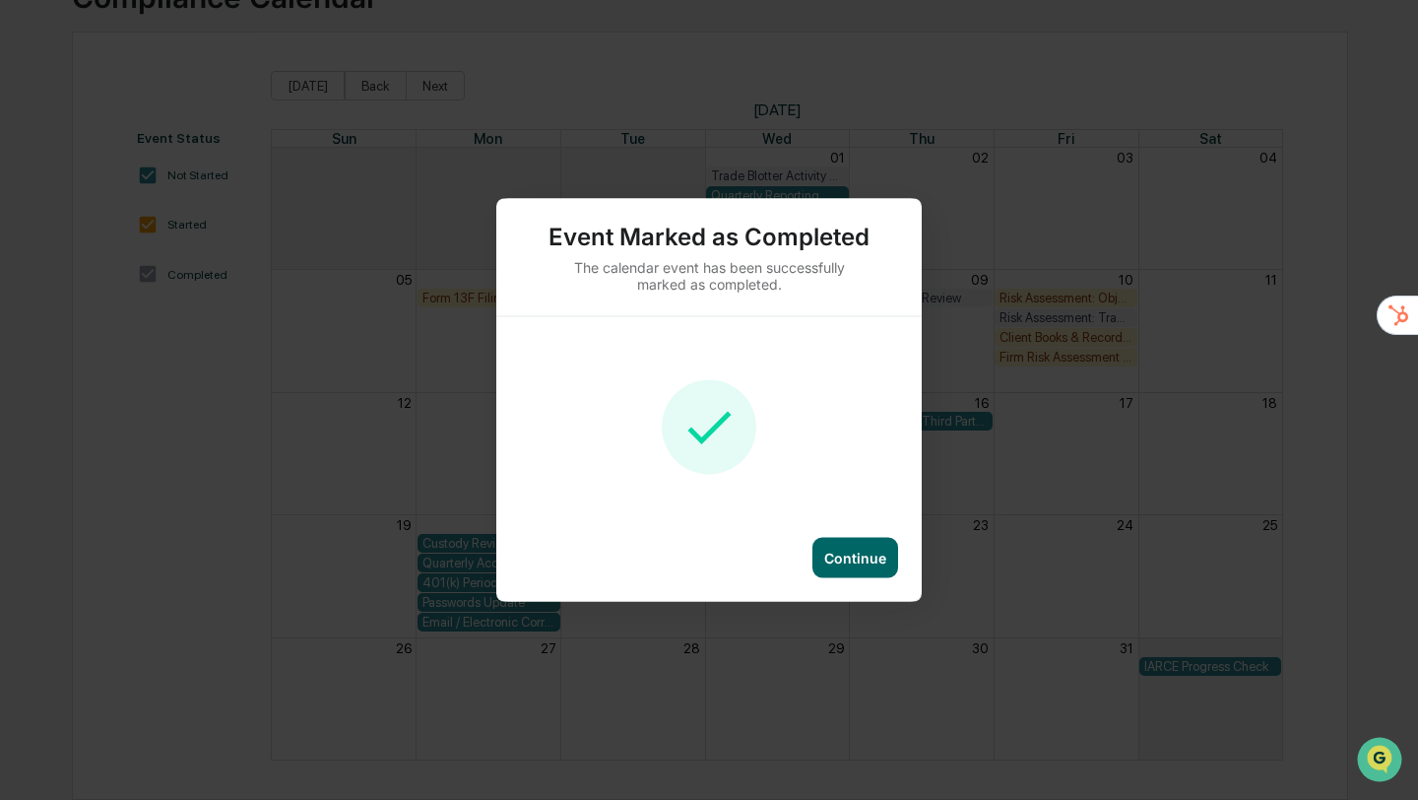
click at [861, 574] on div "Continue" at bounding box center [856, 558] width 86 height 40
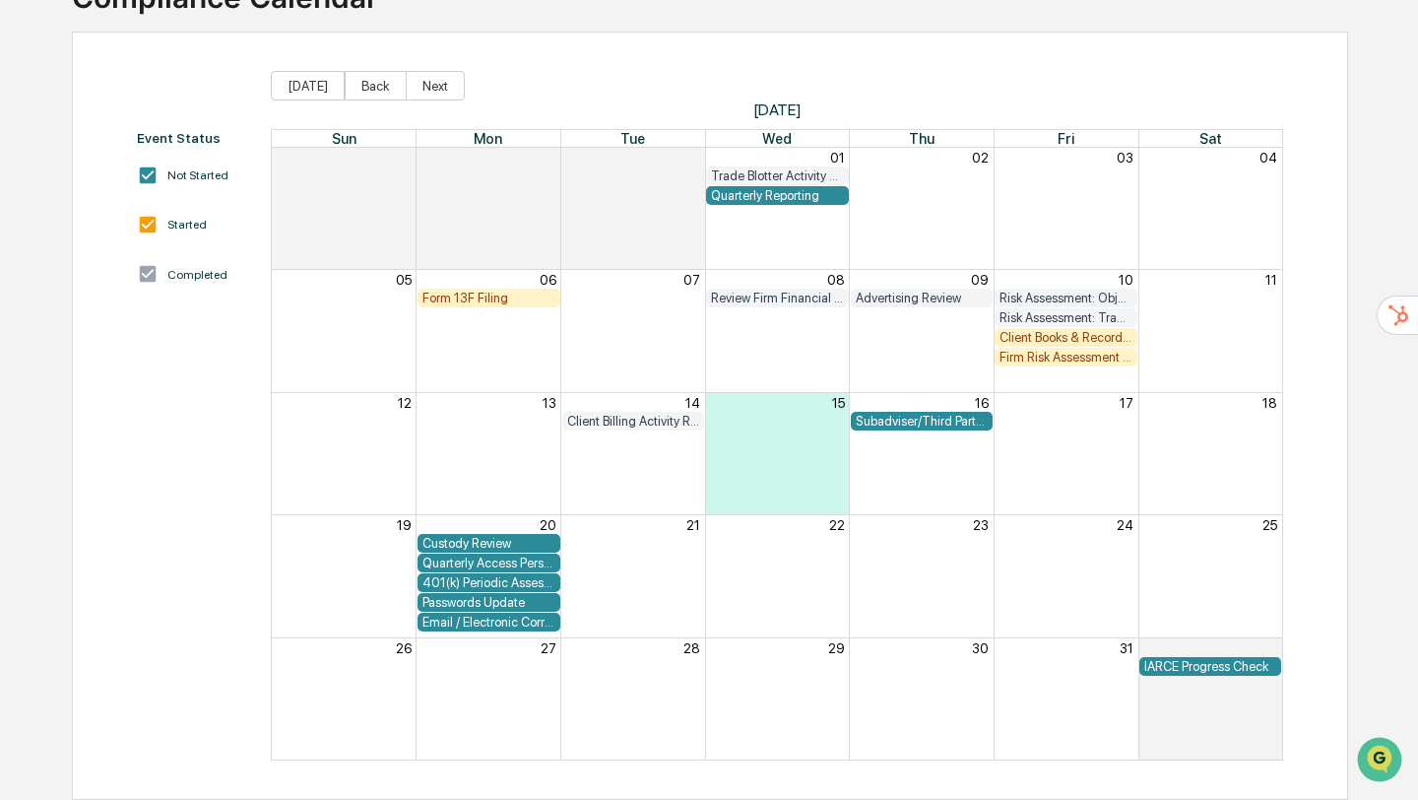
click at [1061, 336] on div "Client Books & Records Review" at bounding box center [1066, 337] width 133 height 15
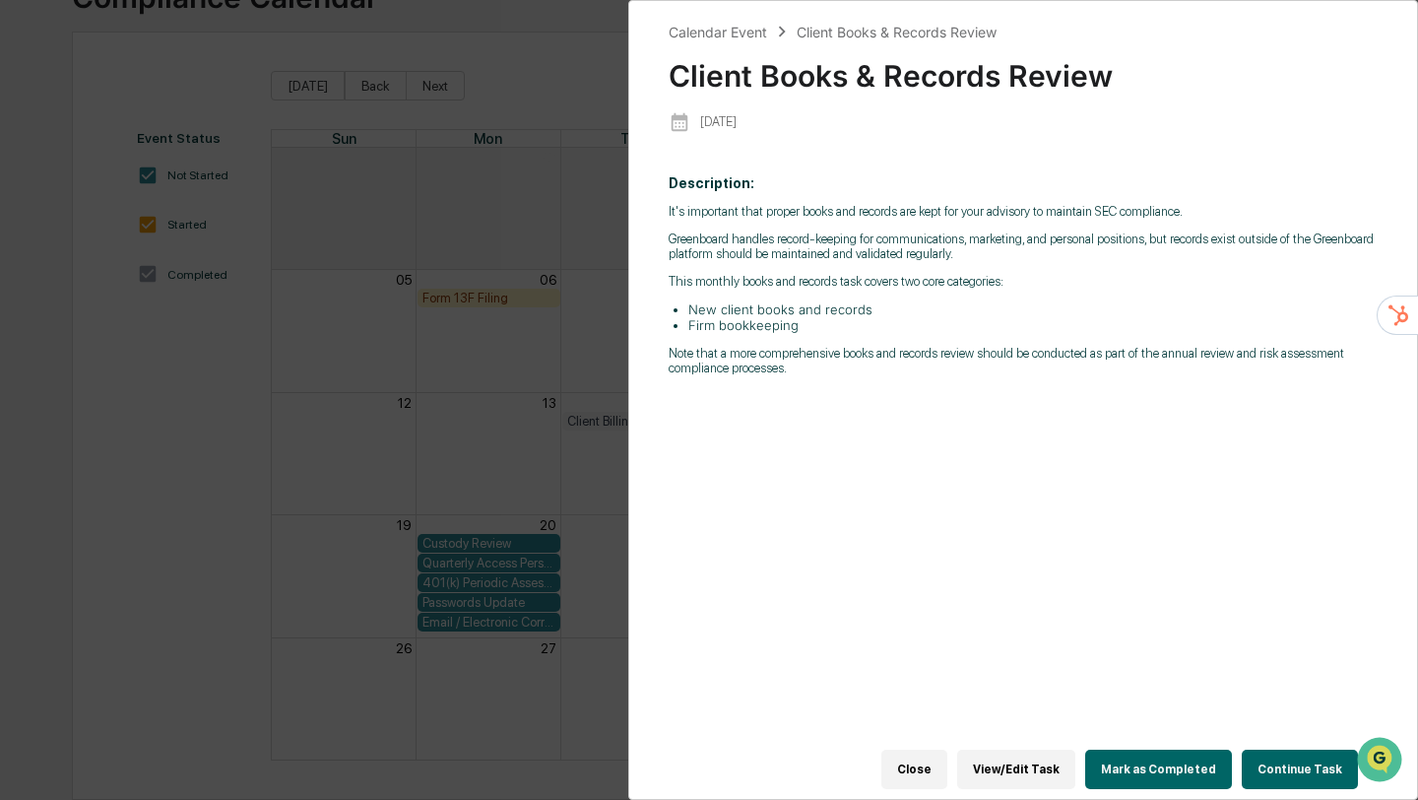
click at [1159, 771] on button "Mark as Completed" at bounding box center [1158, 769] width 147 height 39
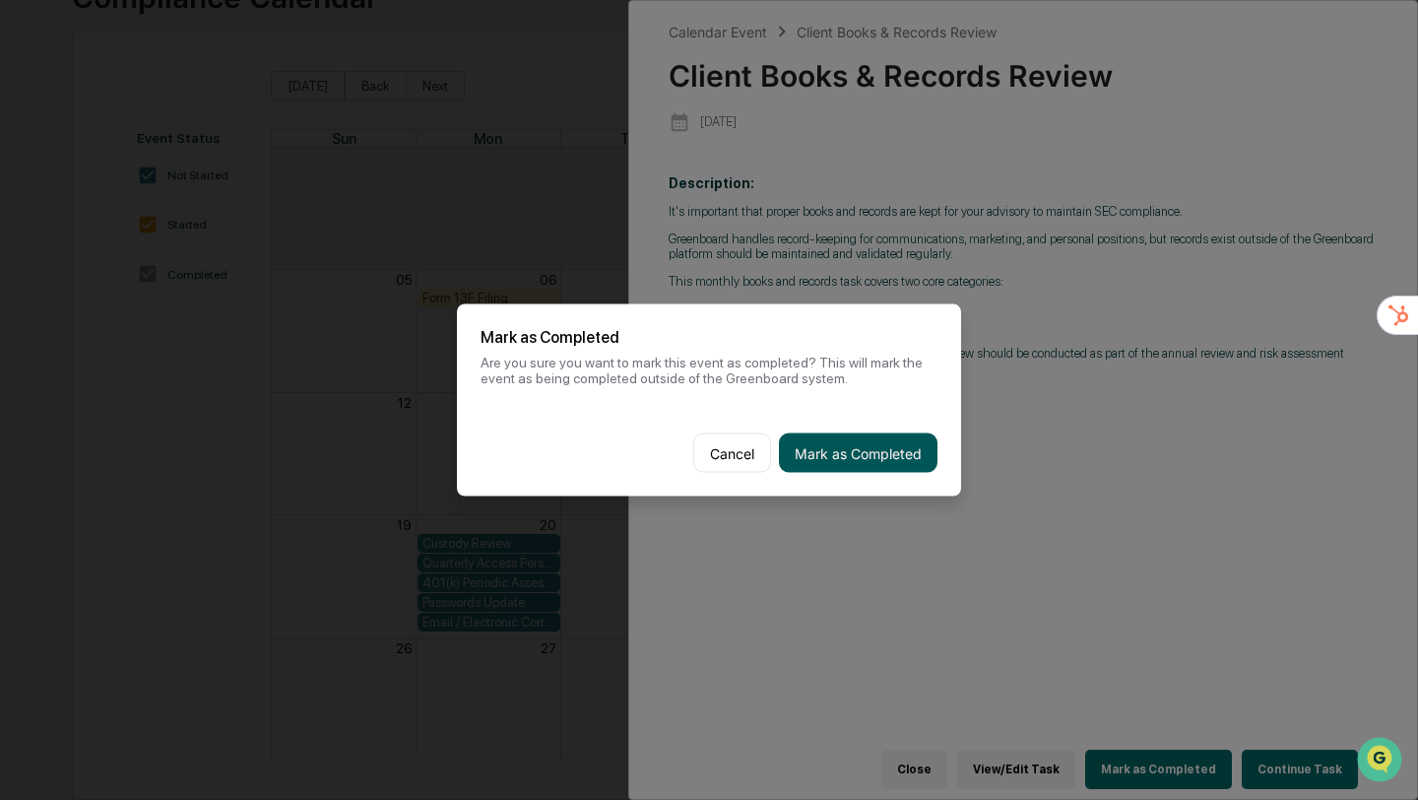
click at [855, 453] on button "Mark as Completed" at bounding box center [858, 452] width 159 height 39
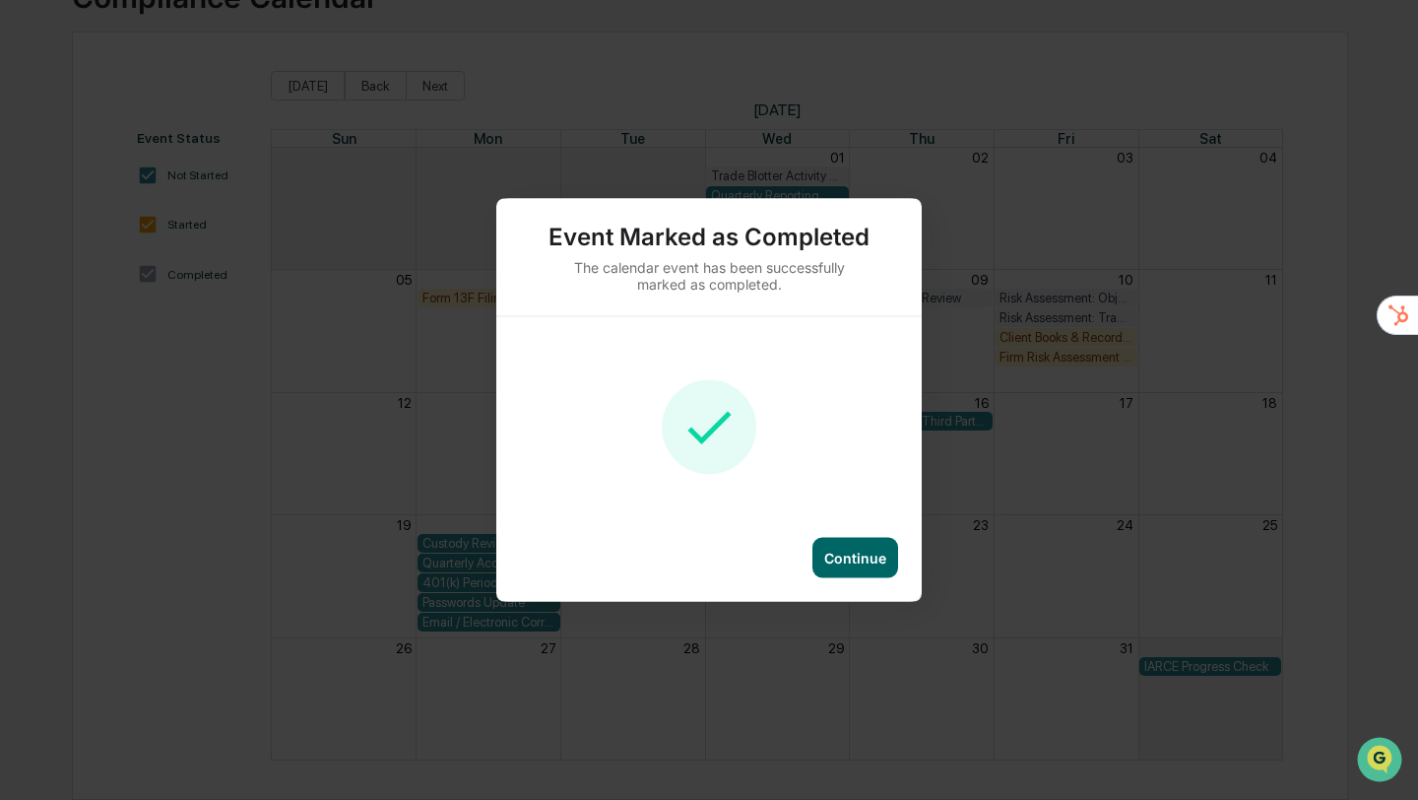
click at [838, 550] on div "Continue" at bounding box center [855, 558] width 62 height 17
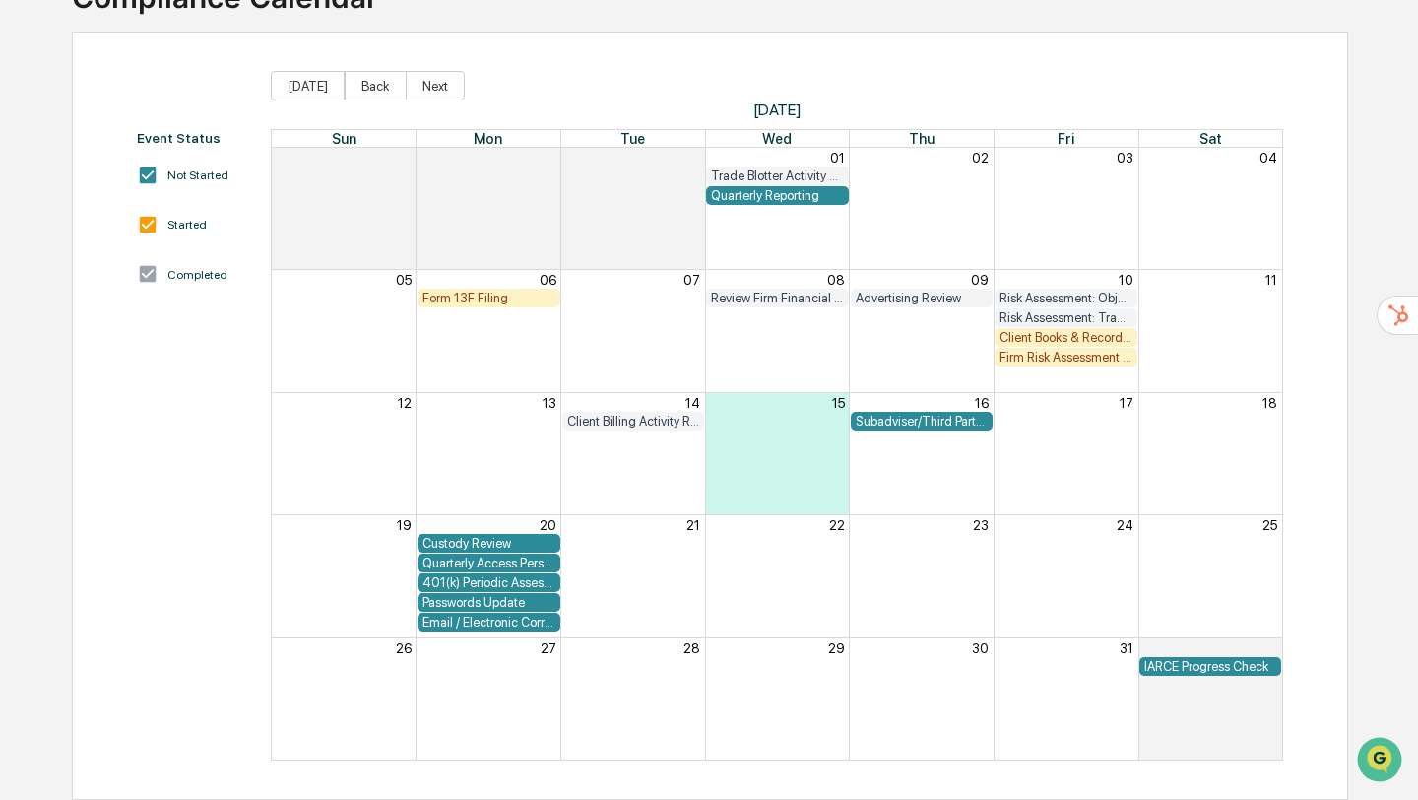
click at [1074, 359] on div "Firm Risk Assessment Quarterly Check-In" at bounding box center [1066, 357] width 133 height 15
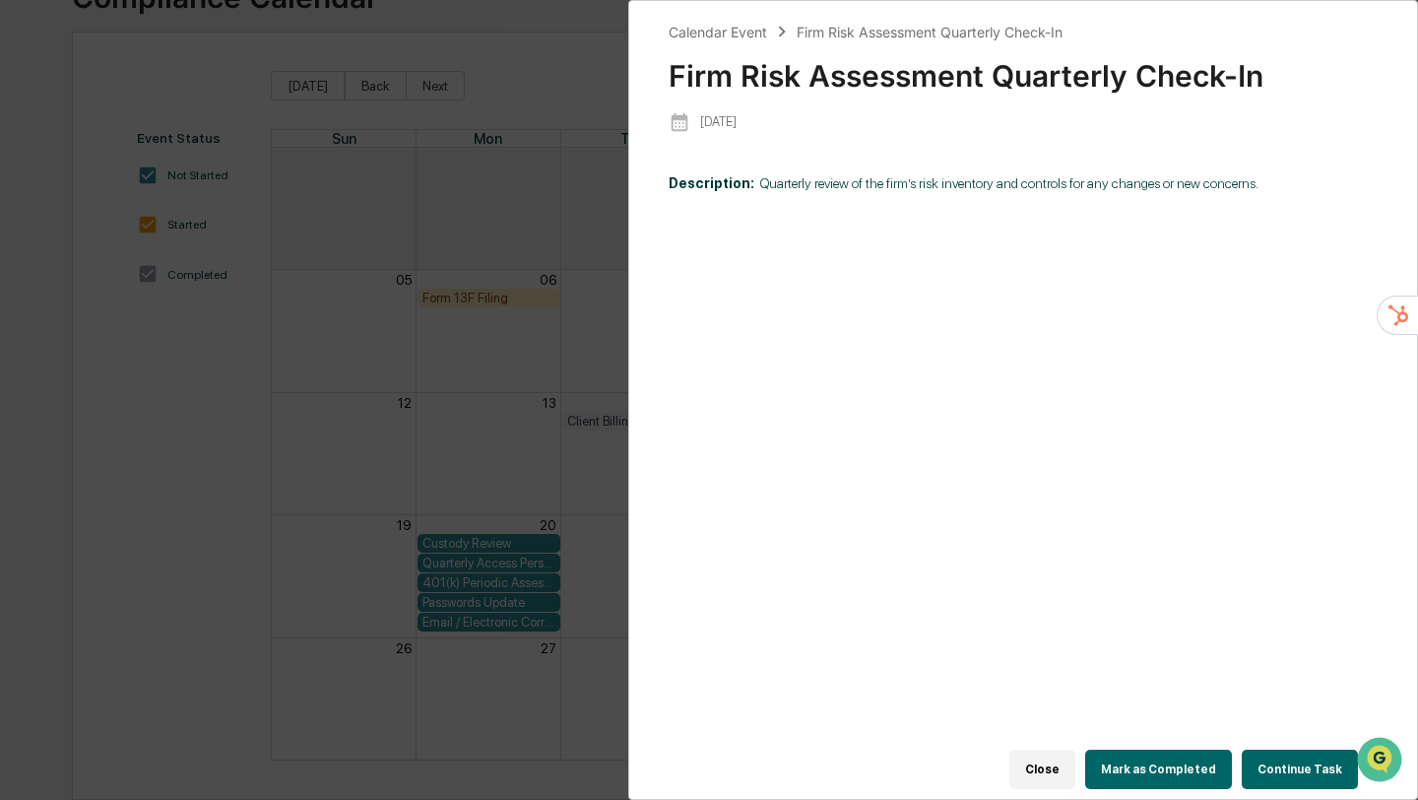
click at [1028, 778] on button "Close" at bounding box center [1043, 769] width 66 height 39
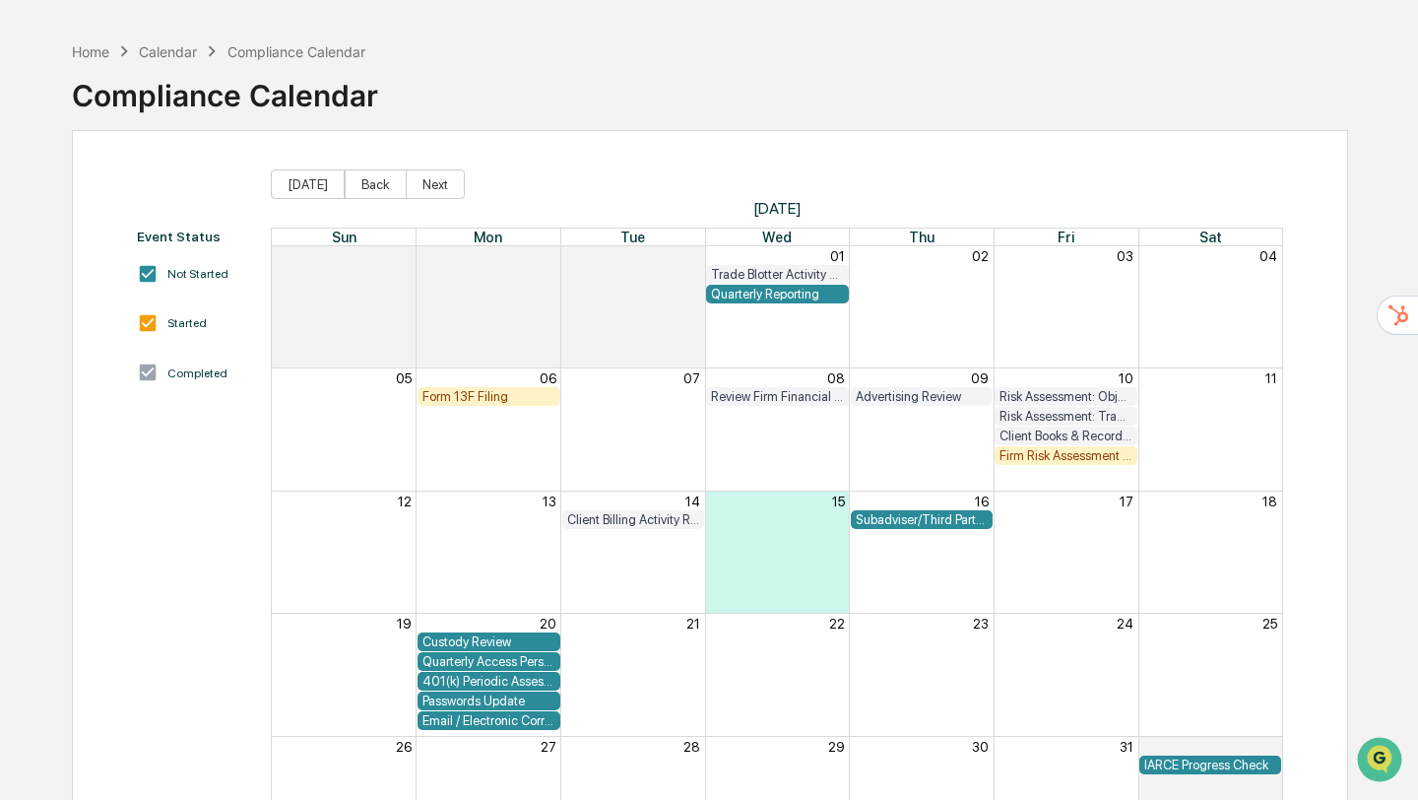
scroll to position [0, 0]
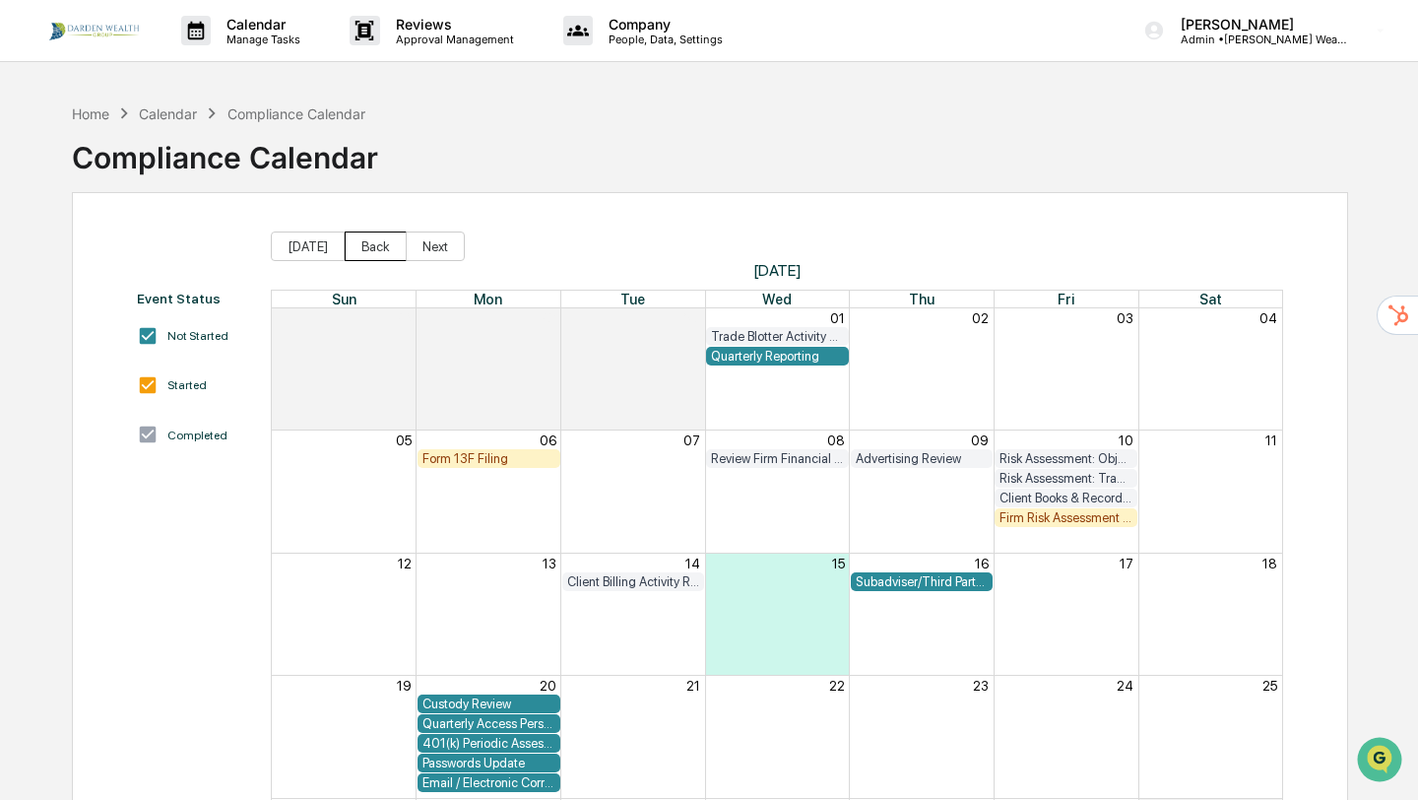
click at [366, 255] on button "Back" at bounding box center [376, 246] width 62 height 30
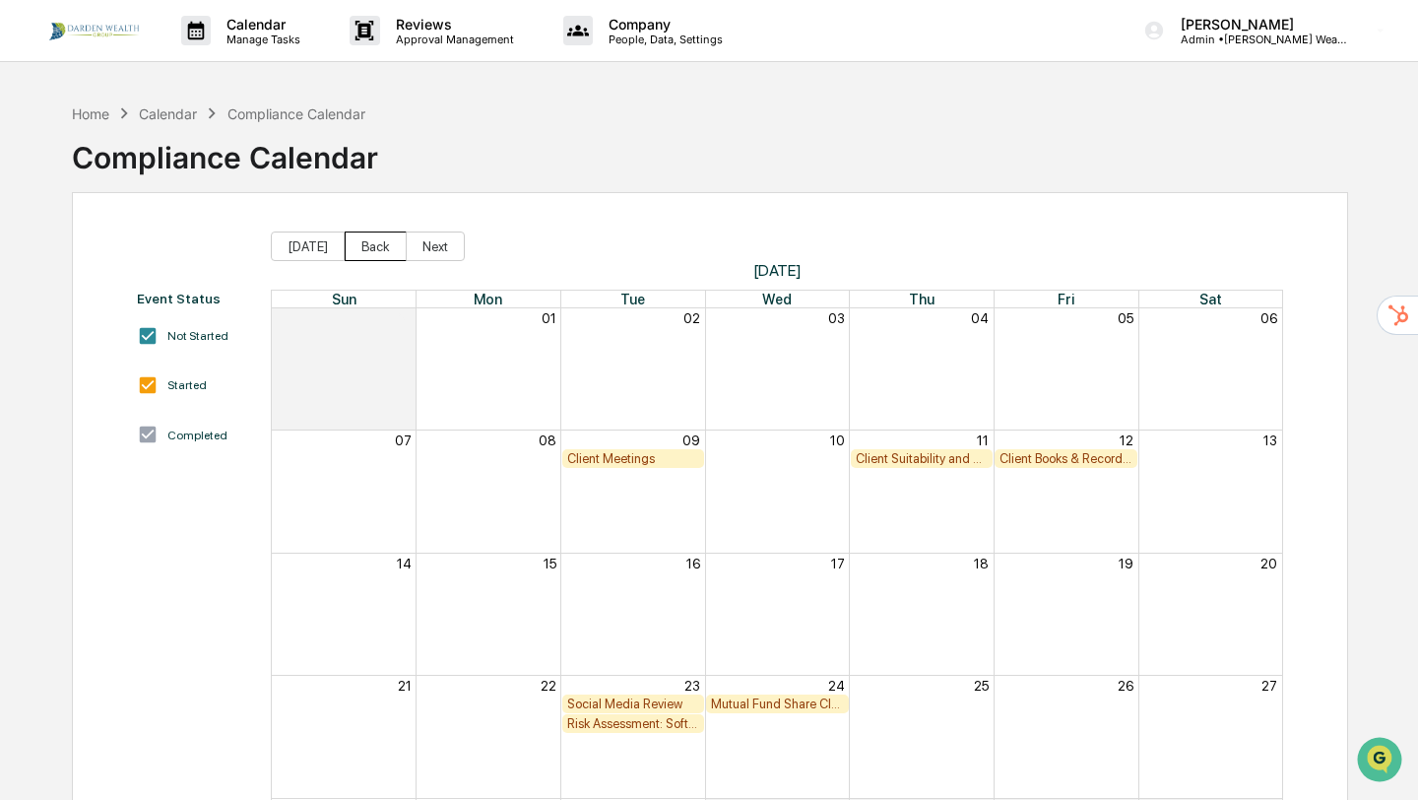
click at [359, 238] on button "Back" at bounding box center [376, 246] width 62 height 30
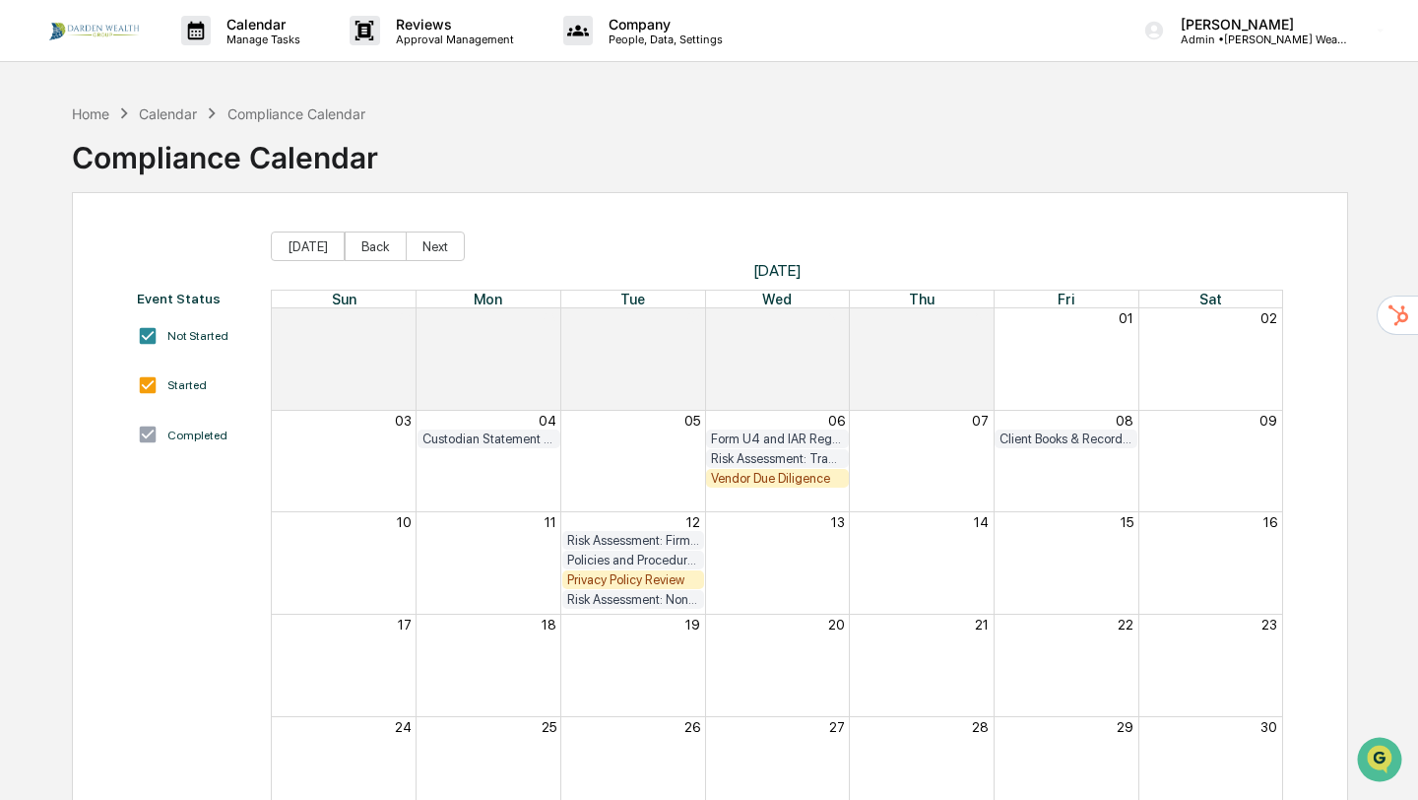
click at [627, 581] on div "Privacy Policy Review" at bounding box center [633, 579] width 133 height 15
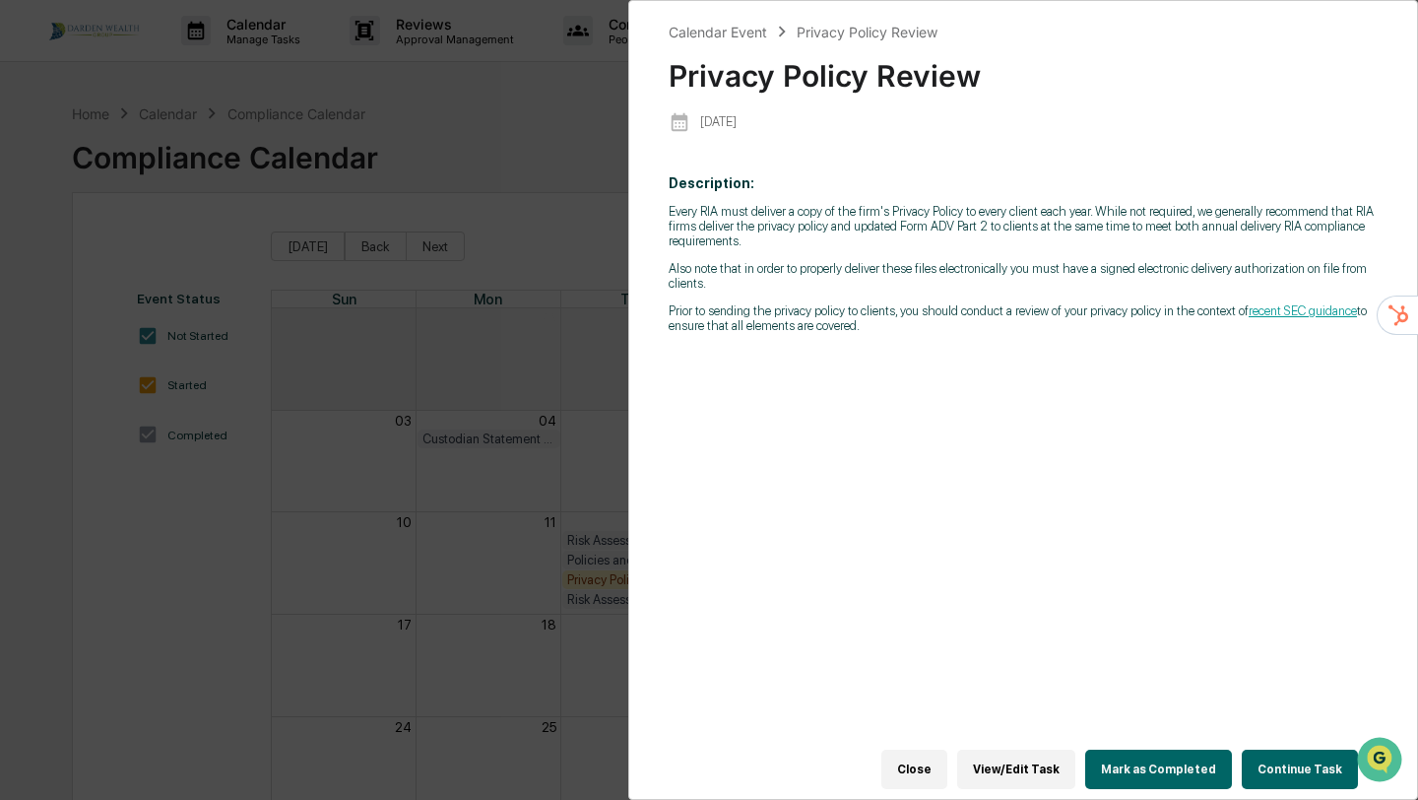
click at [1171, 763] on button "Mark as Completed" at bounding box center [1158, 769] width 147 height 39
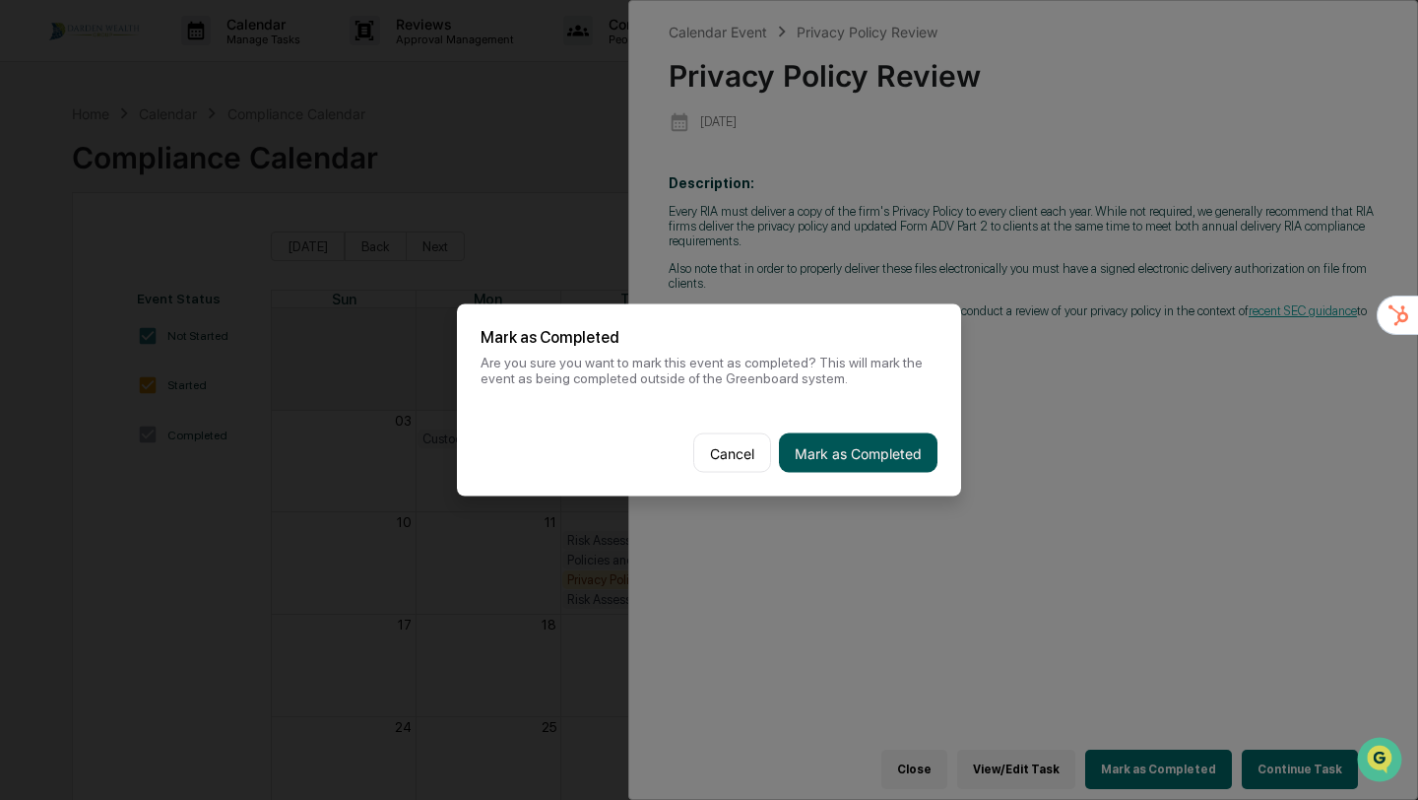
click at [866, 447] on button "Mark as Completed" at bounding box center [858, 452] width 159 height 39
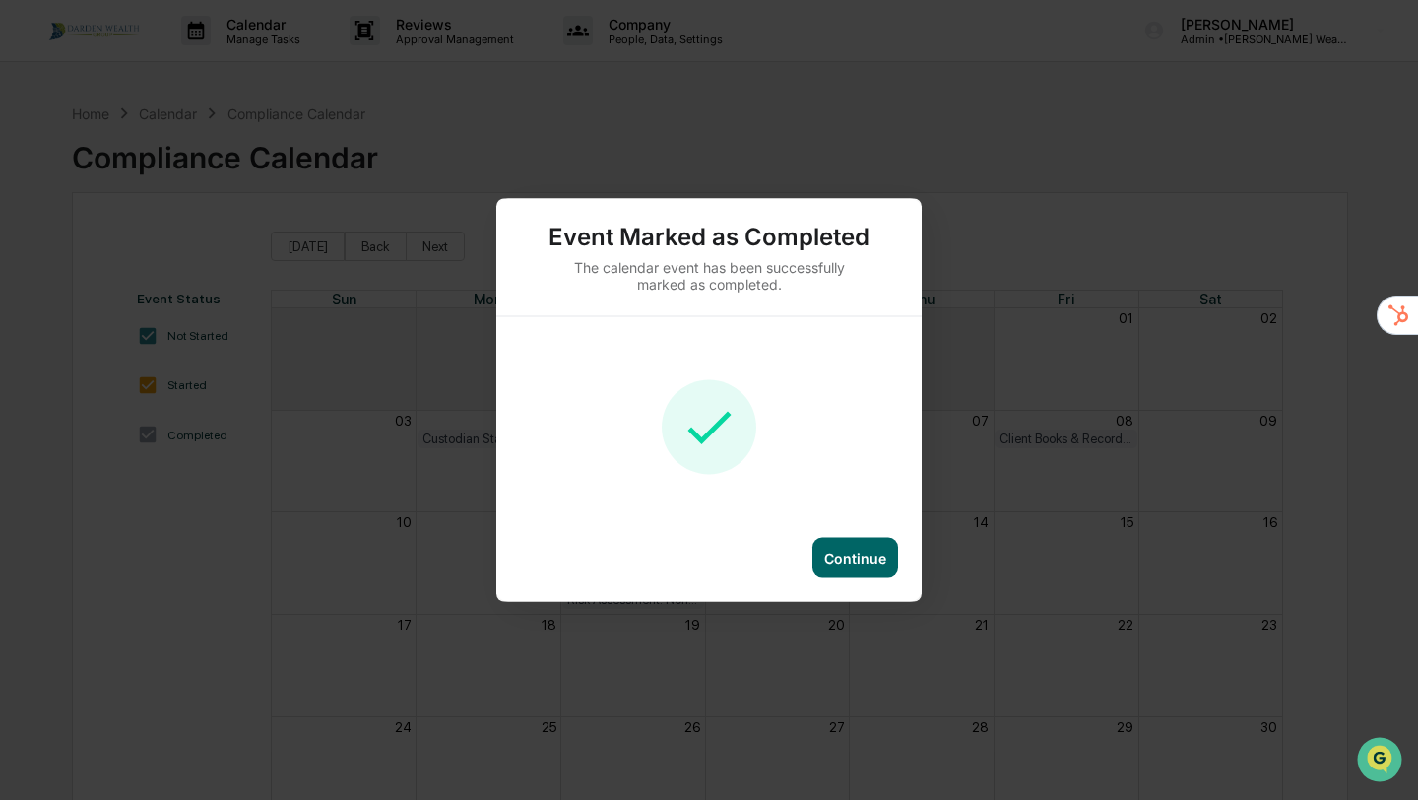
click at [867, 559] on div "Continue" at bounding box center [855, 558] width 62 height 17
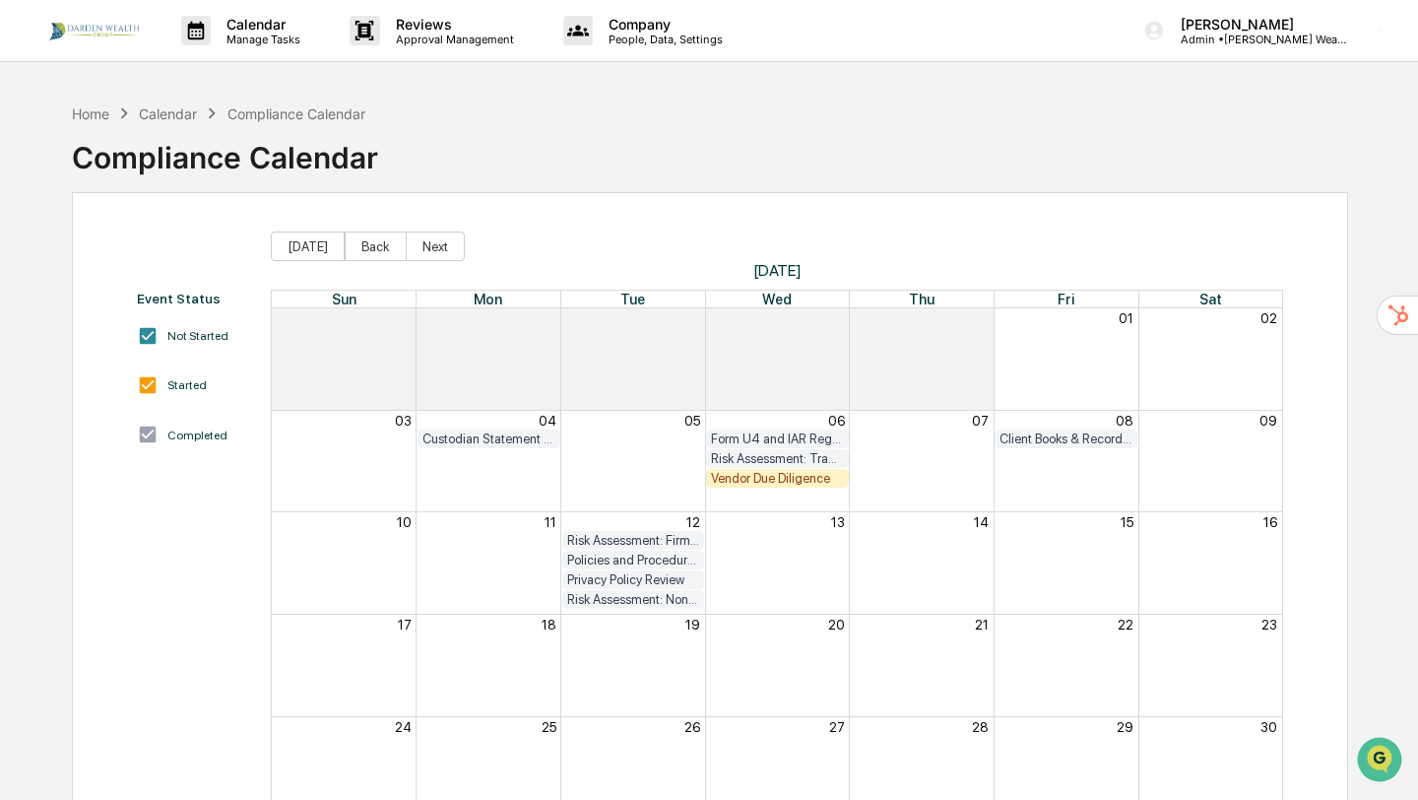
click at [802, 482] on div "Vendor Due Diligence" at bounding box center [777, 478] width 133 height 15
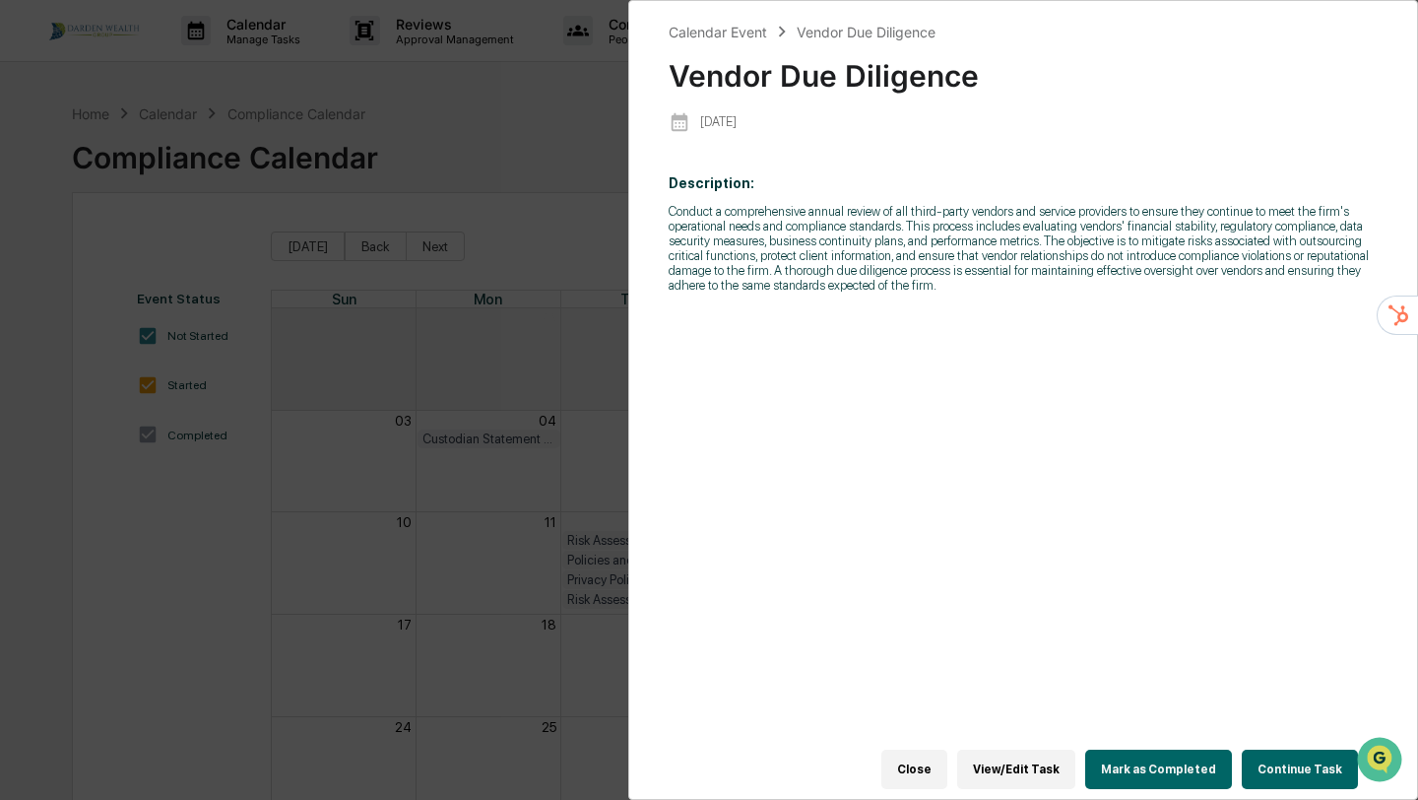
click at [1296, 771] on button "Continue Task" at bounding box center [1300, 769] width 116 height 39
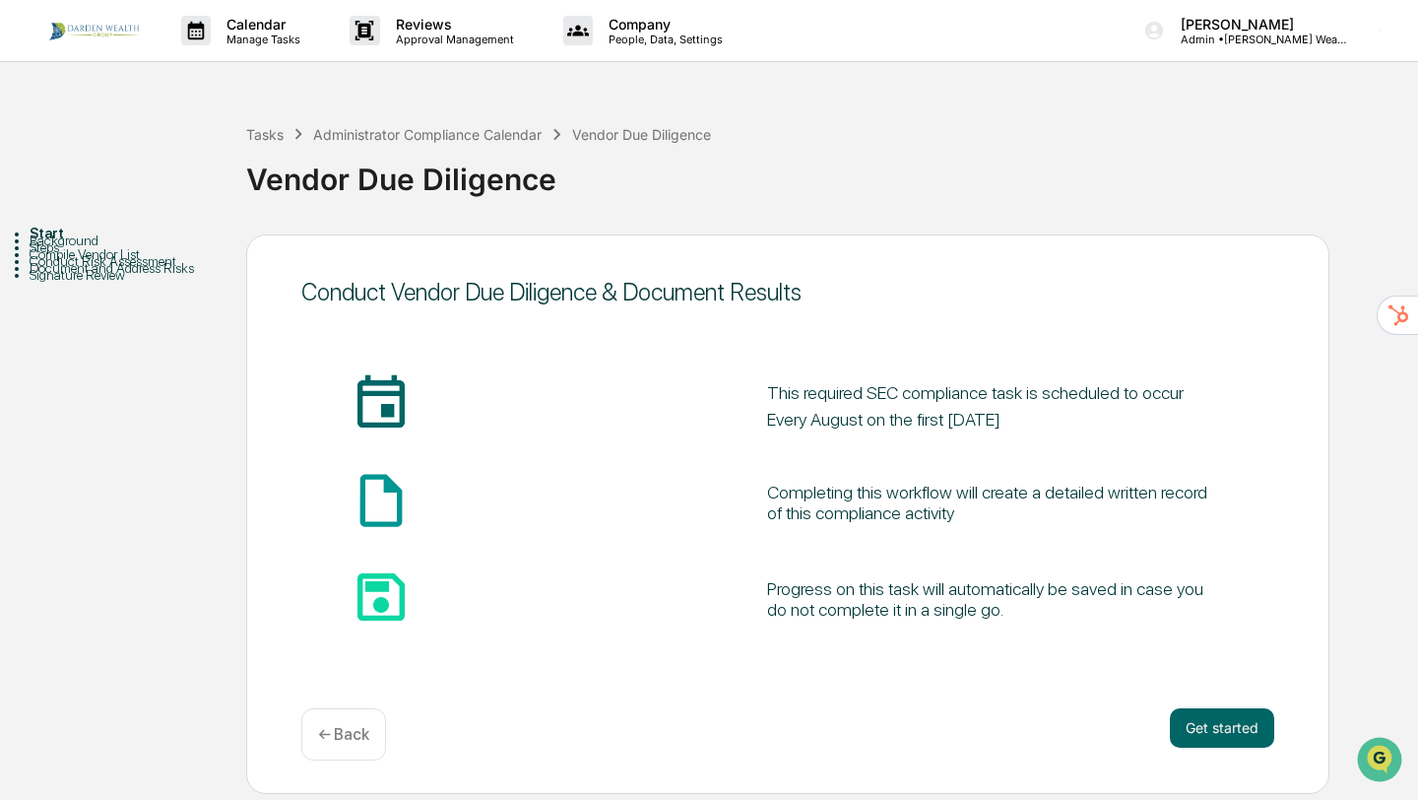
click at [366, 734] on p "← Back" at bounding box center [343, 734] width 51 height 19
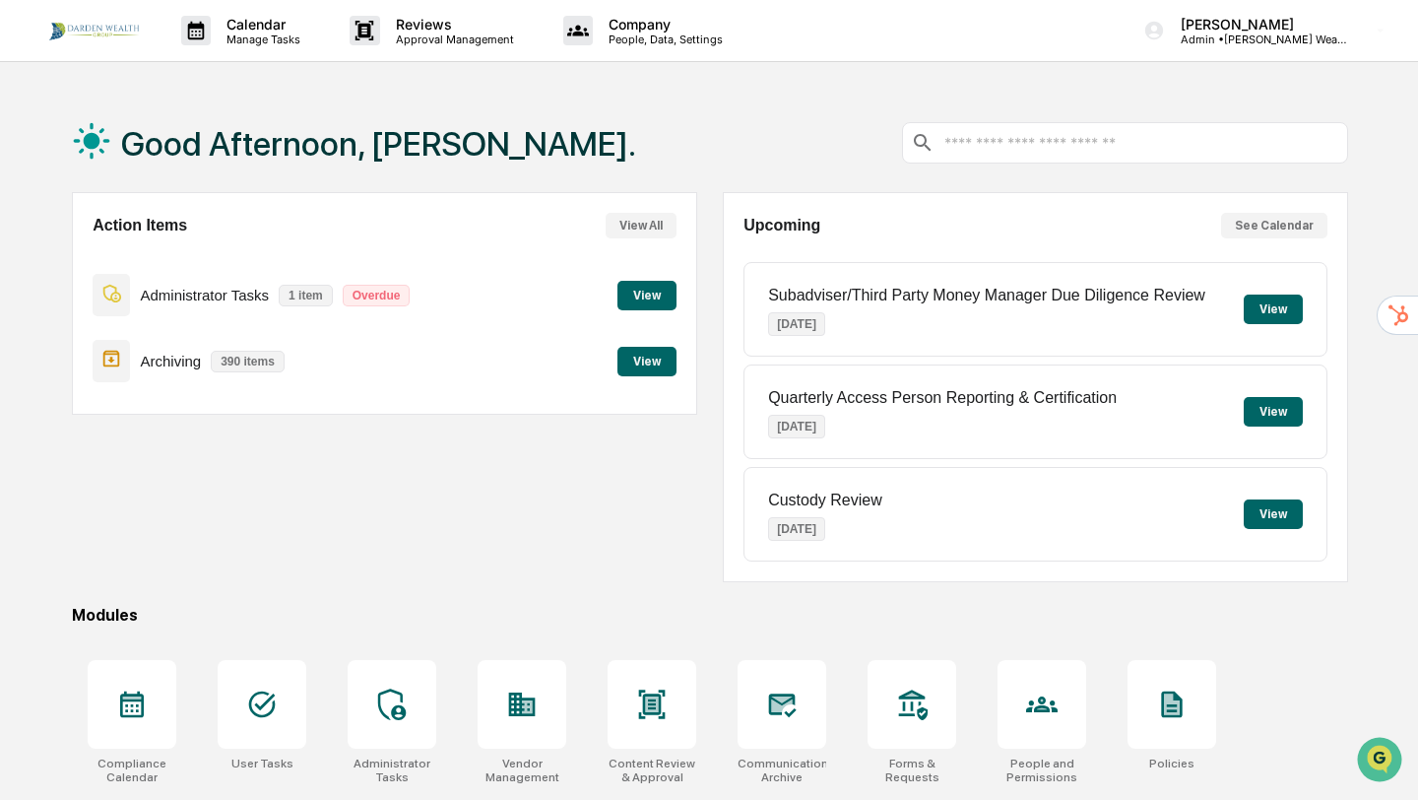
click at [1417, 425] on div "Good Afternoon, Andrea. Action Items View All Administrator Tasks 1 item Overdu…" at bounding box center [709, 524] width 1418 height 860
click at [661, 305] on button "View" at bounding box center [647, 296] width 59 height 30
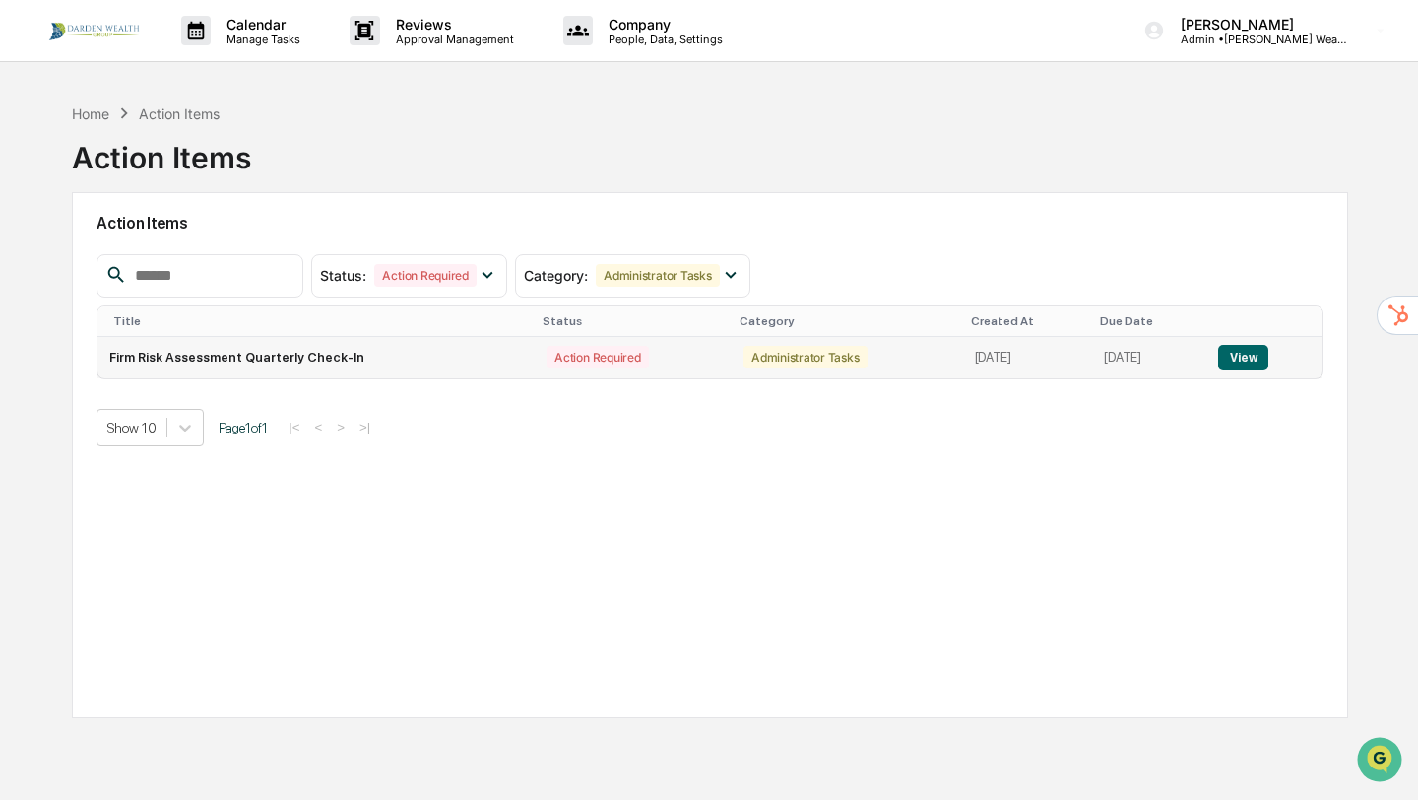
click at [1252, 360] on button "View" at bounding box center [1243, 358] width 50 height 26
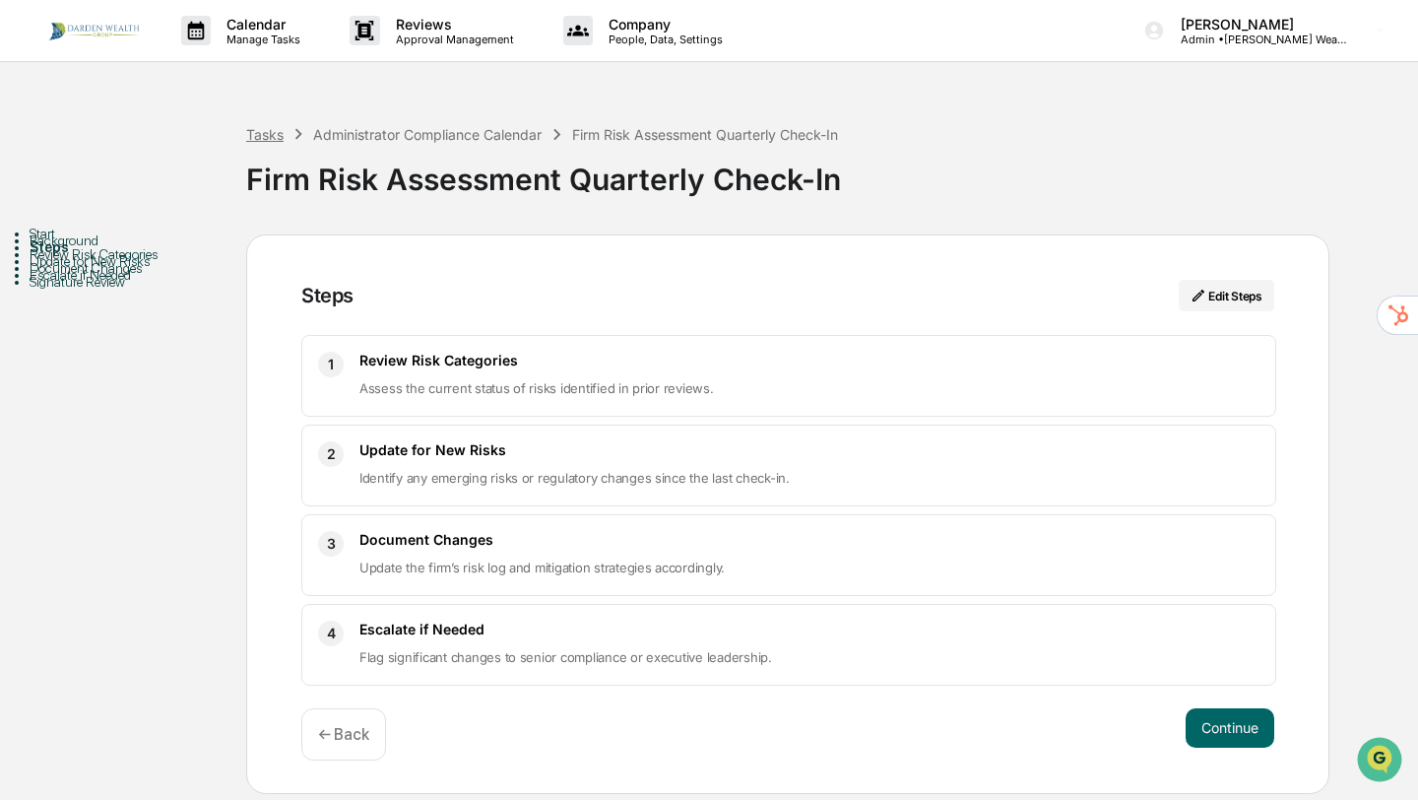
click at [276, 136] on div "Tasks" at bounding box center [264, 134] width 37 height 17
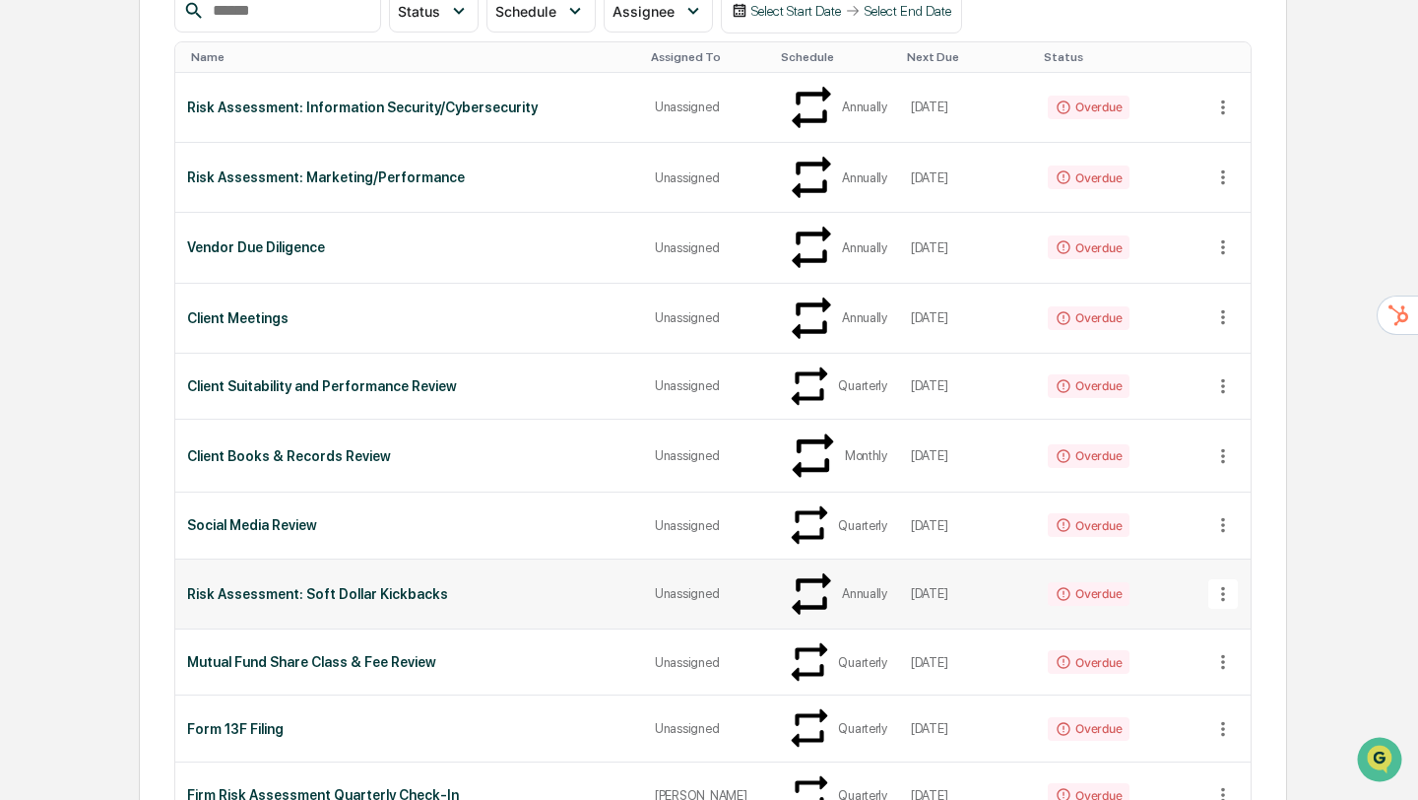
scroll to position [505, 0]
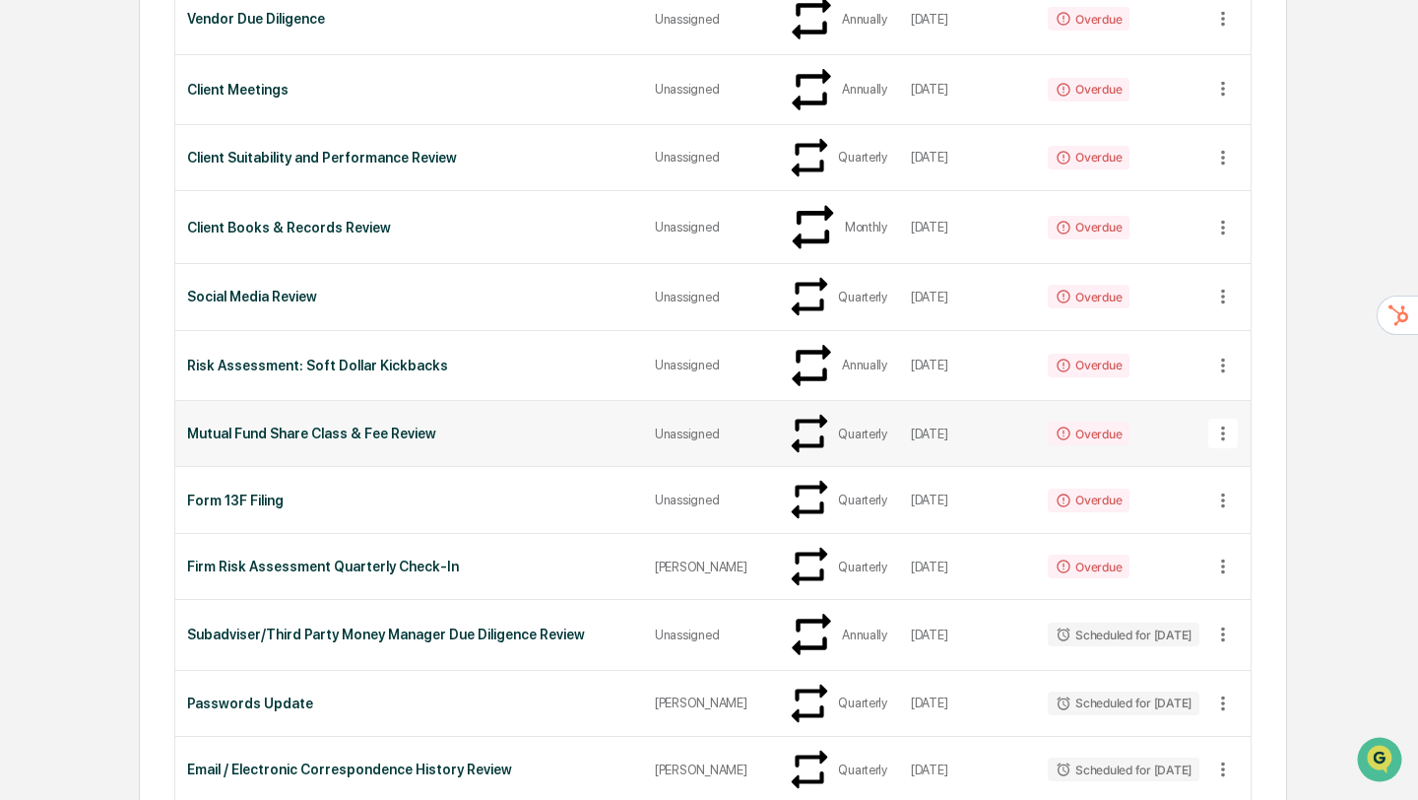
click at [1212, 423] on icon at bounding box center [1223, 434] width 22 height 22
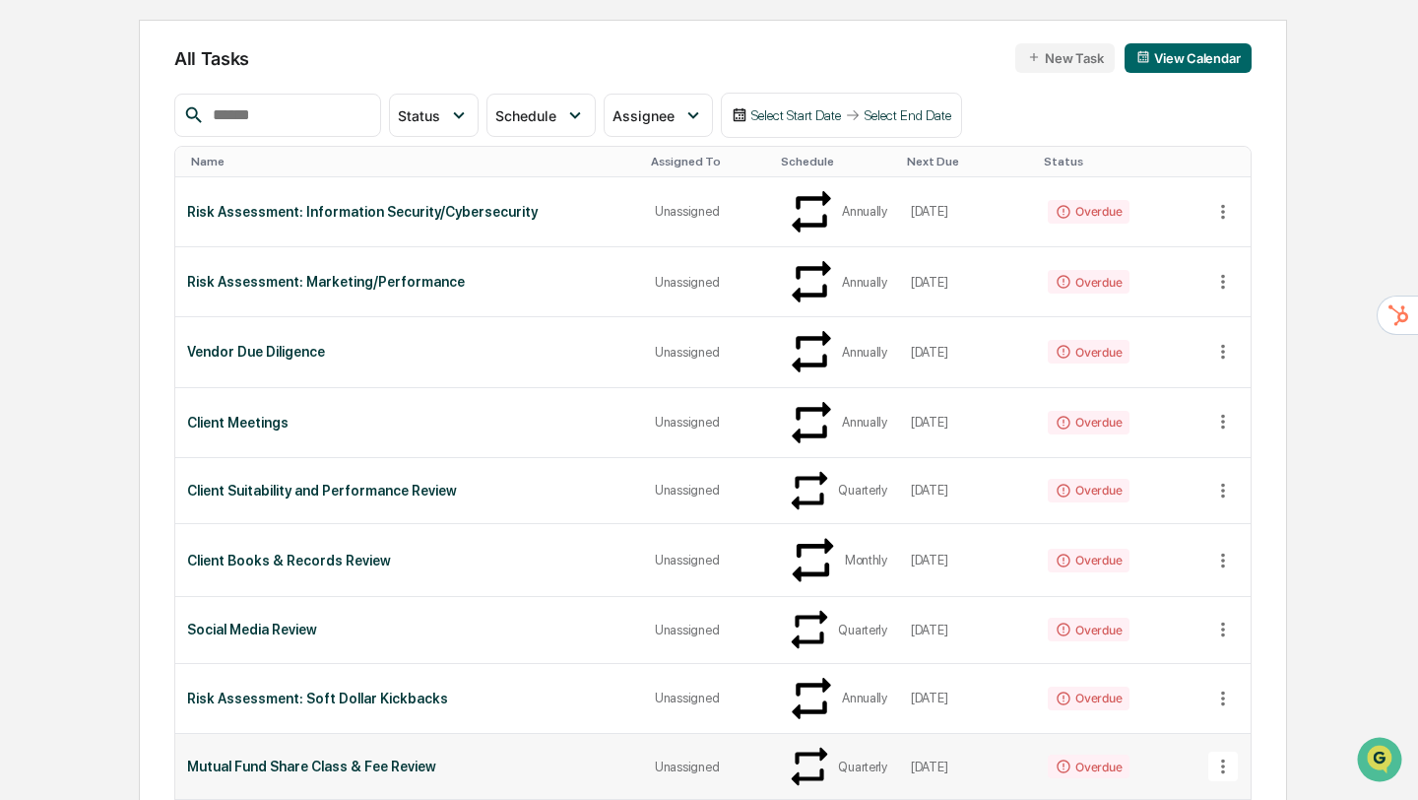
scroll to position [0, 0]
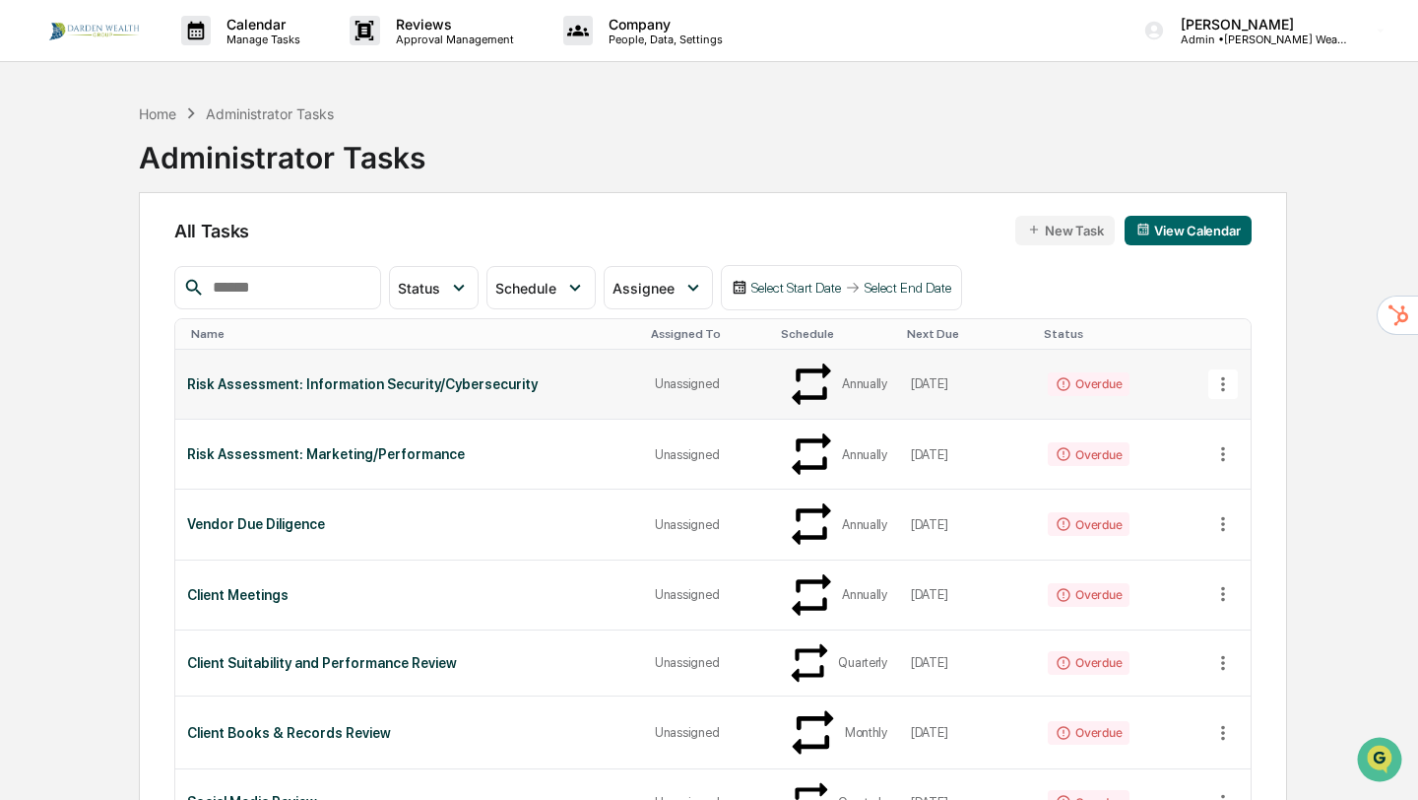
click at [379, 376] on div "Risk Assessment: Information Security/Cybersecurity" at bounding box center [409, 384] width 444 height 16
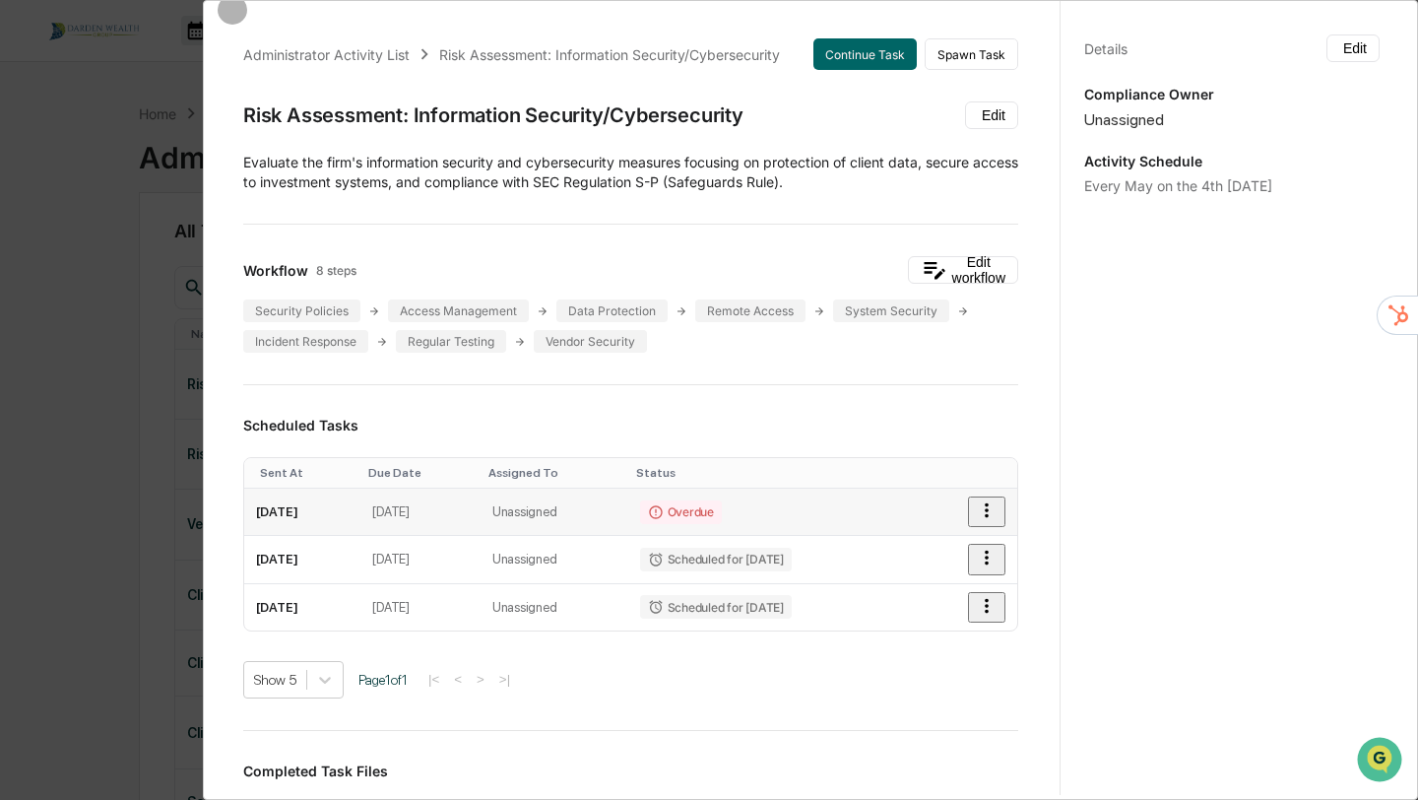
click at [989, 511] on icon "button" at bounding box center [987, 510] width 4 height 15
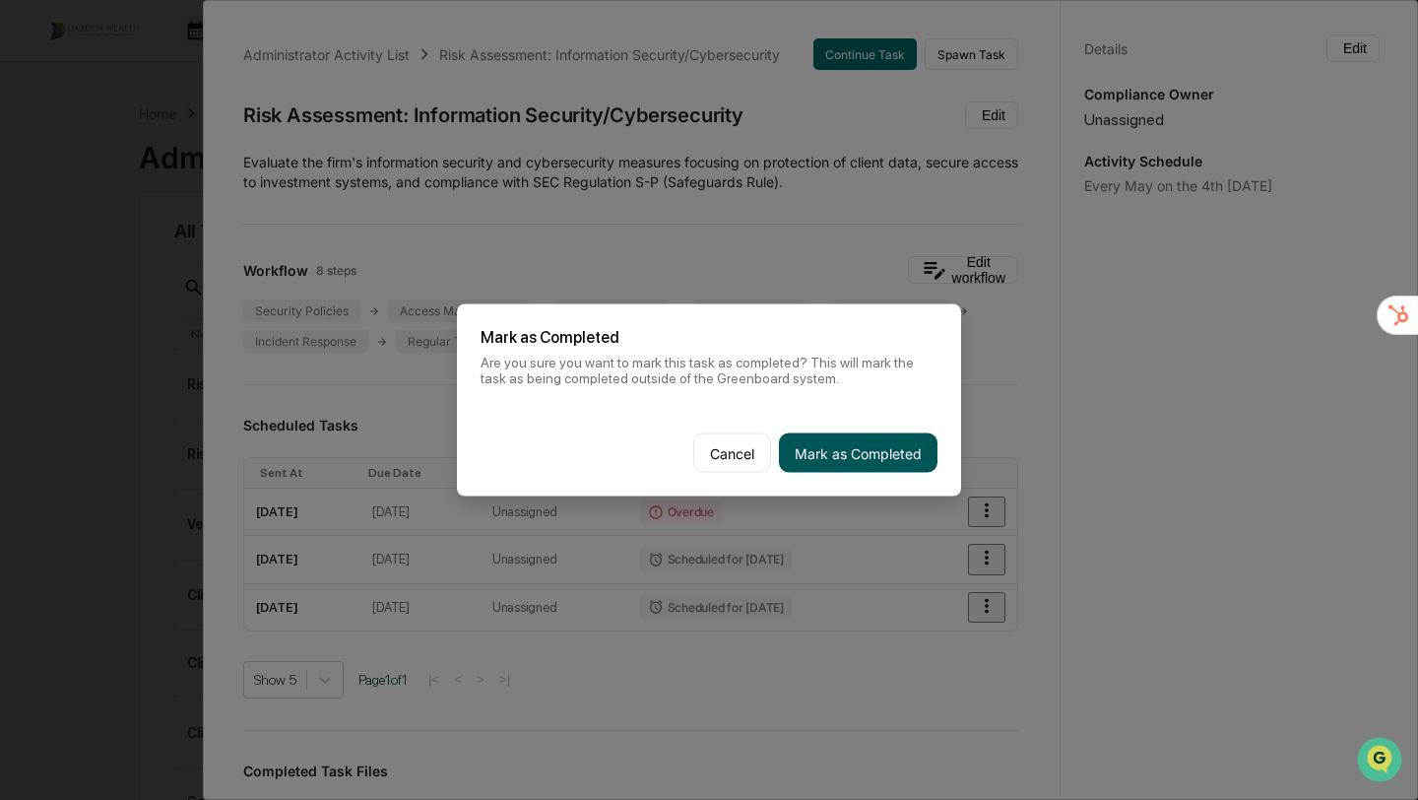
click at [865, 460] on button "Mark as Completed" at bounding box center [858, 452] width 159 height 39
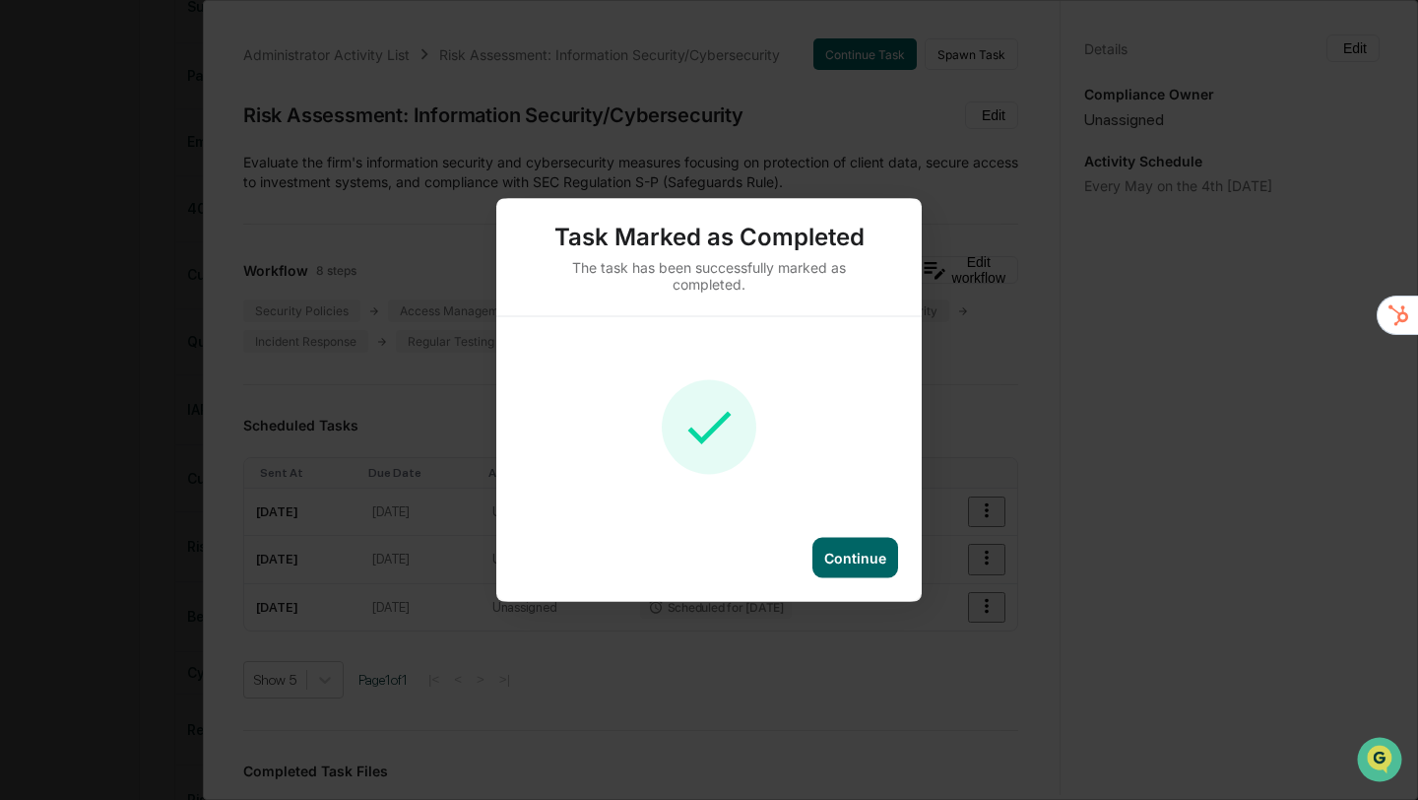
scroll to position [1139, 0]
click at [853, 556] on div "Continue" at bounding box center [855, 558] width 62 height 17
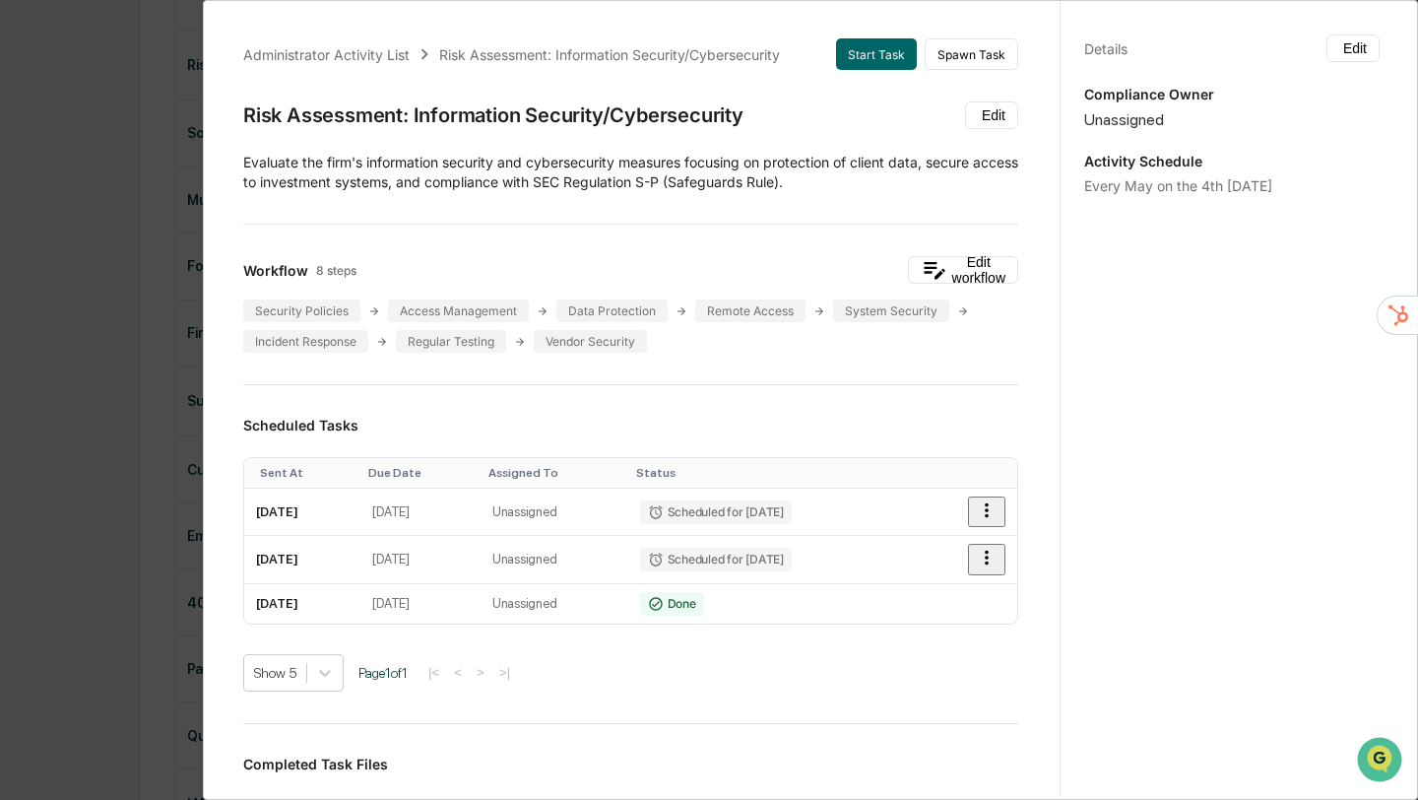
scroll to position [0, 0]
click at [76, 102] on div "Administrator Activity List Risk Assessment: Information Security/Cybersecurity…" at bounding box center [709, 400] width 1418 height 800
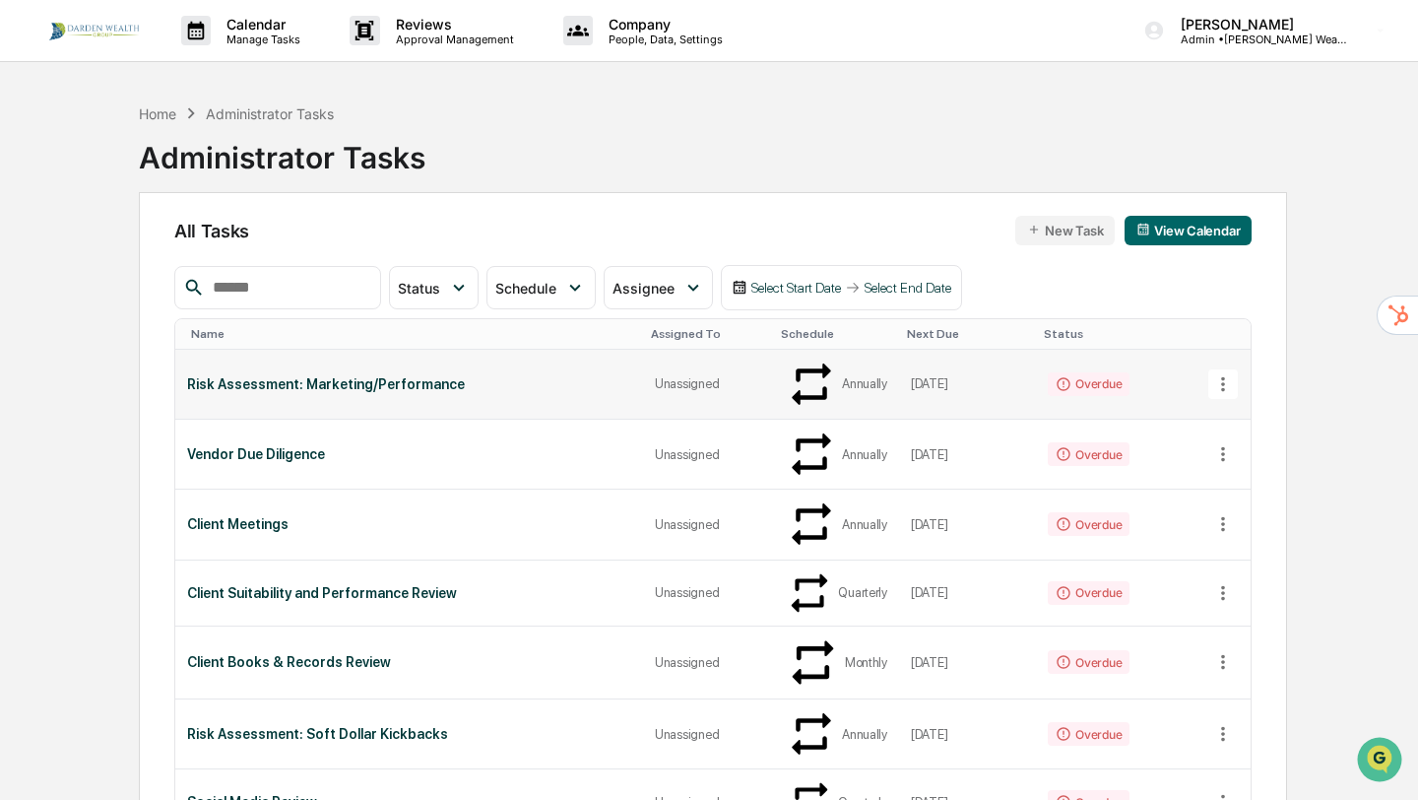
click at [1215, 373] on icon at bounding box center [1223, 384] width 22 height 22
click at [232, 376] on div "Risk Assessment: Marketing/Performance" at bounding box center [409, 384] width 444 height 16
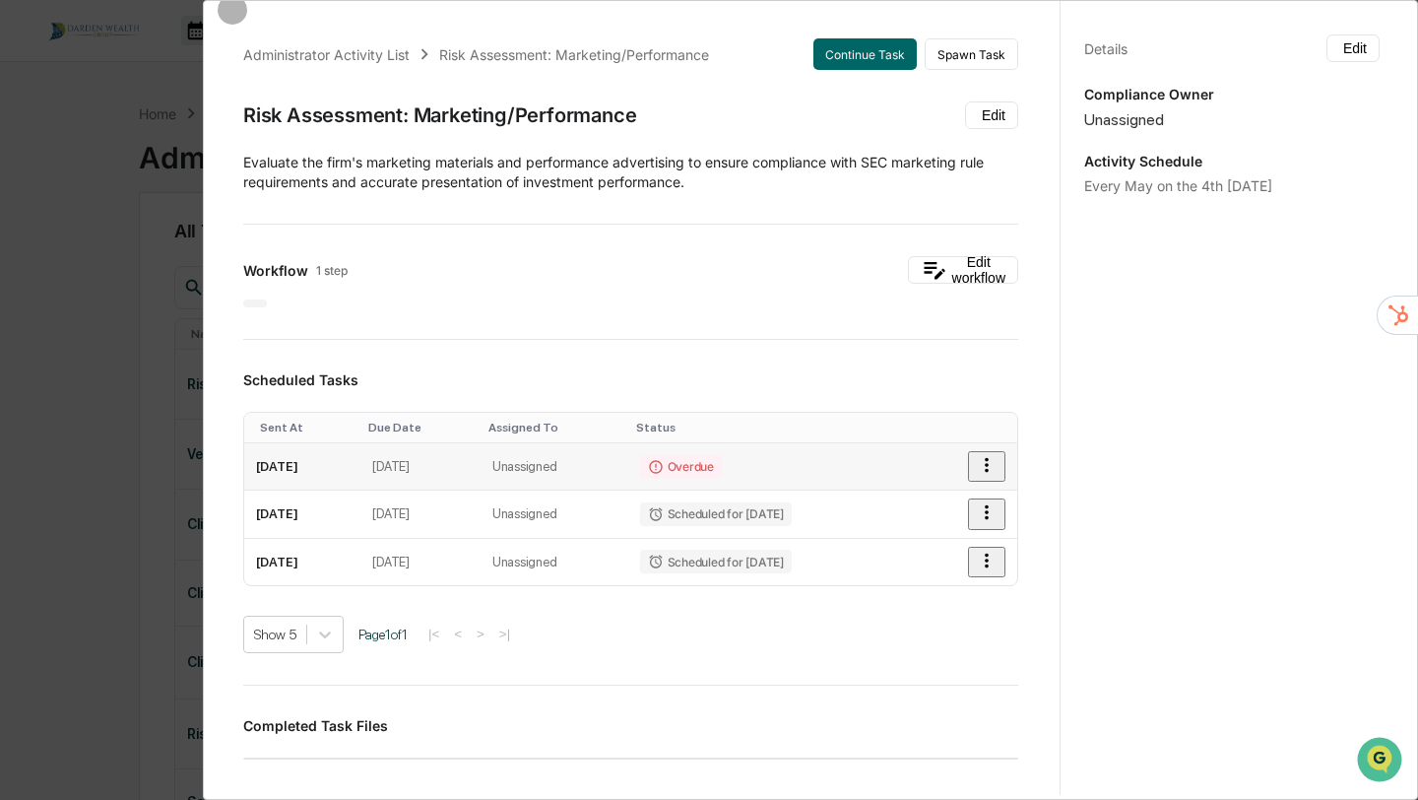
click at [989, 464] on icon "button" at bounding box center [987, 465] width 4 height 15
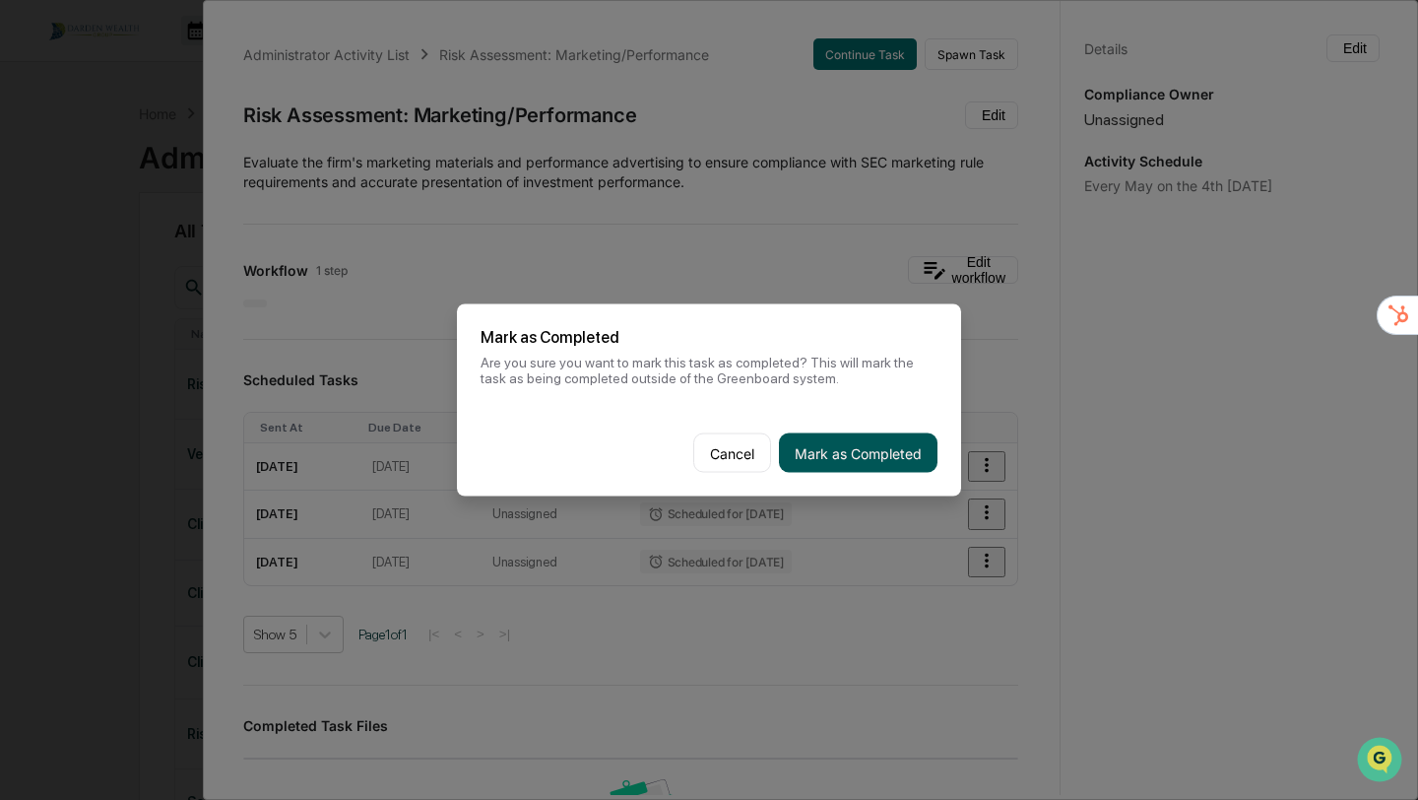
click at [854, 443] on button "Mark as Completed" at bounding box center [858, 452] width 159 height 39
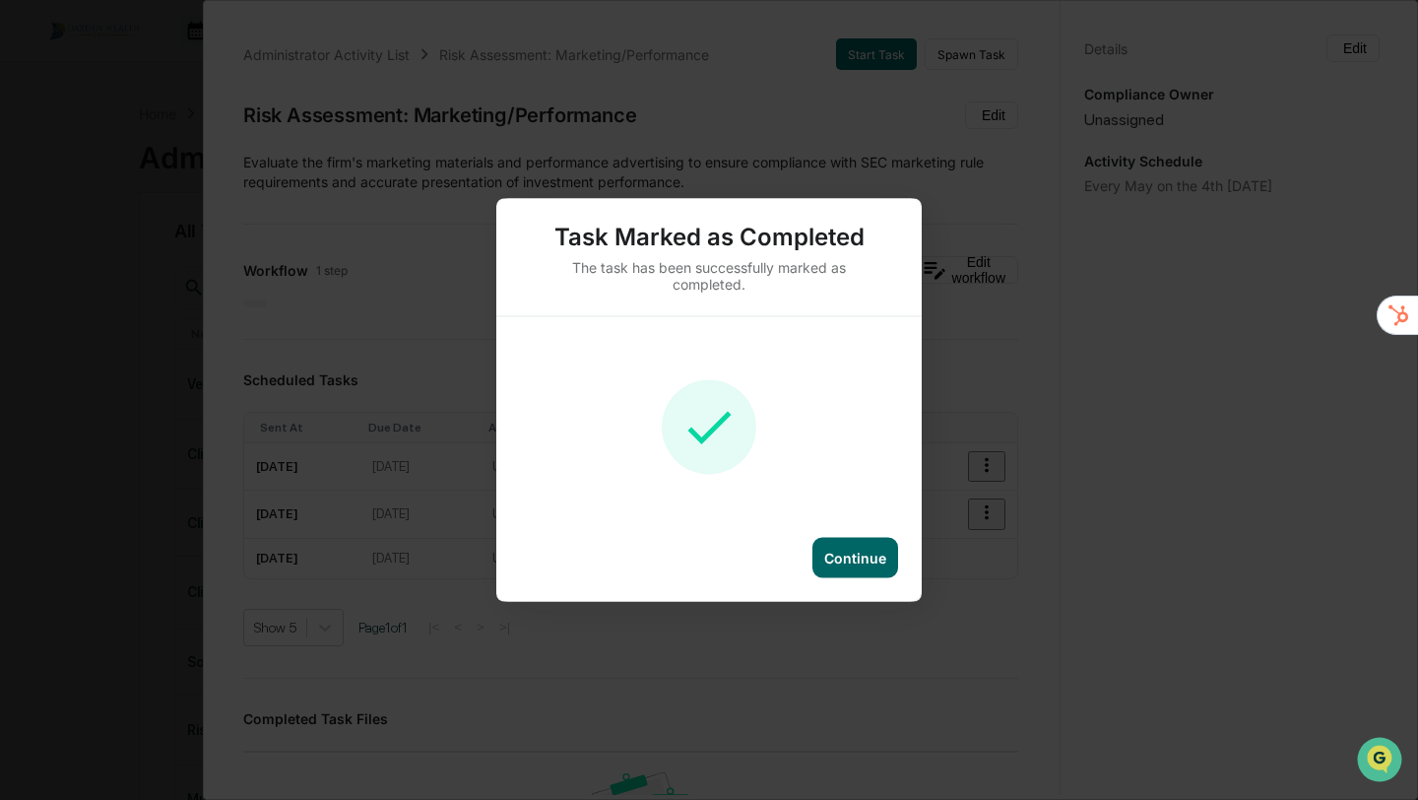
click at [853, 551] on div "Continue" at bounding box center [855, 558] width 62 height 17
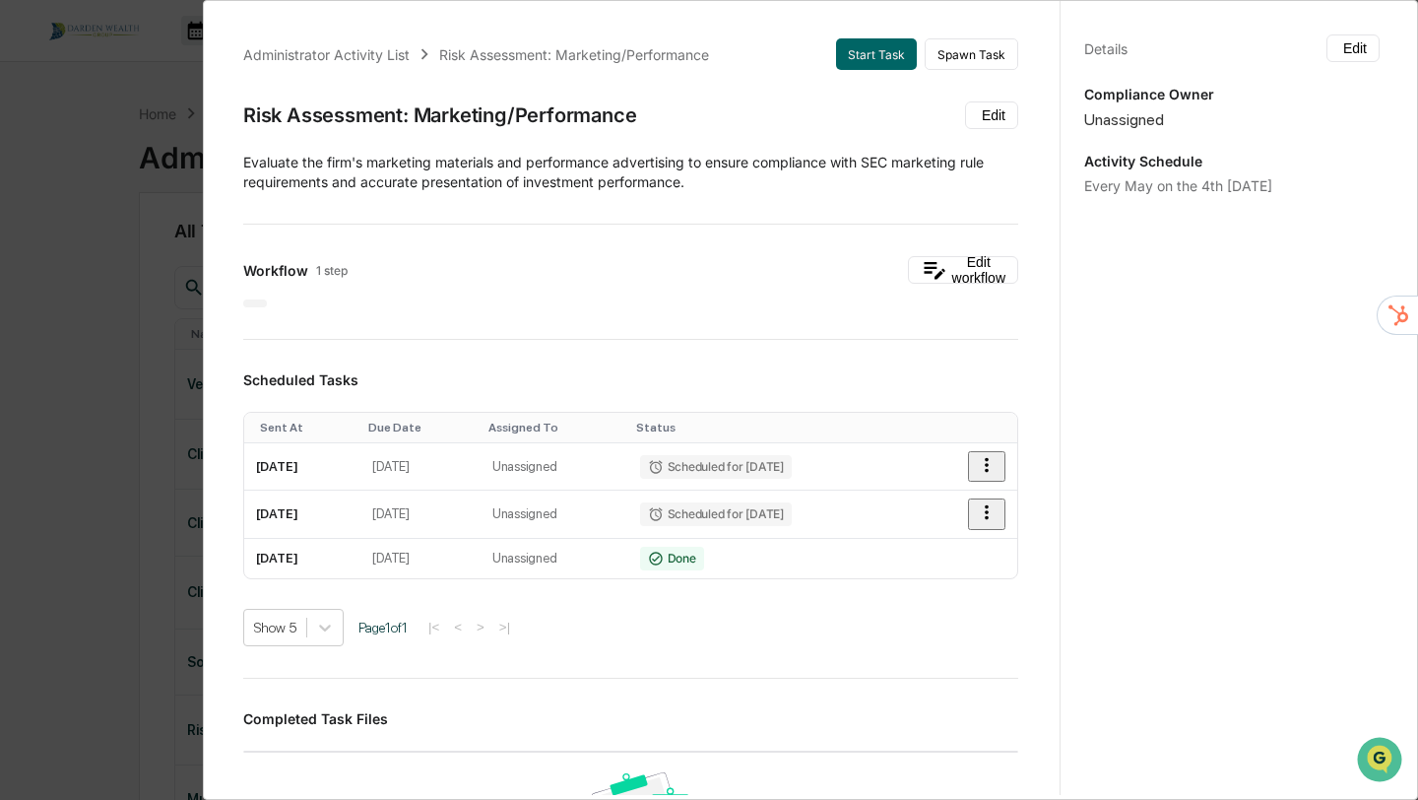
click at [74, 254] on div "Administrator Activity List Risk Assessment: Marketing/Performance Start Task S…" at bounding box center [709, 400] width 1418 height 800
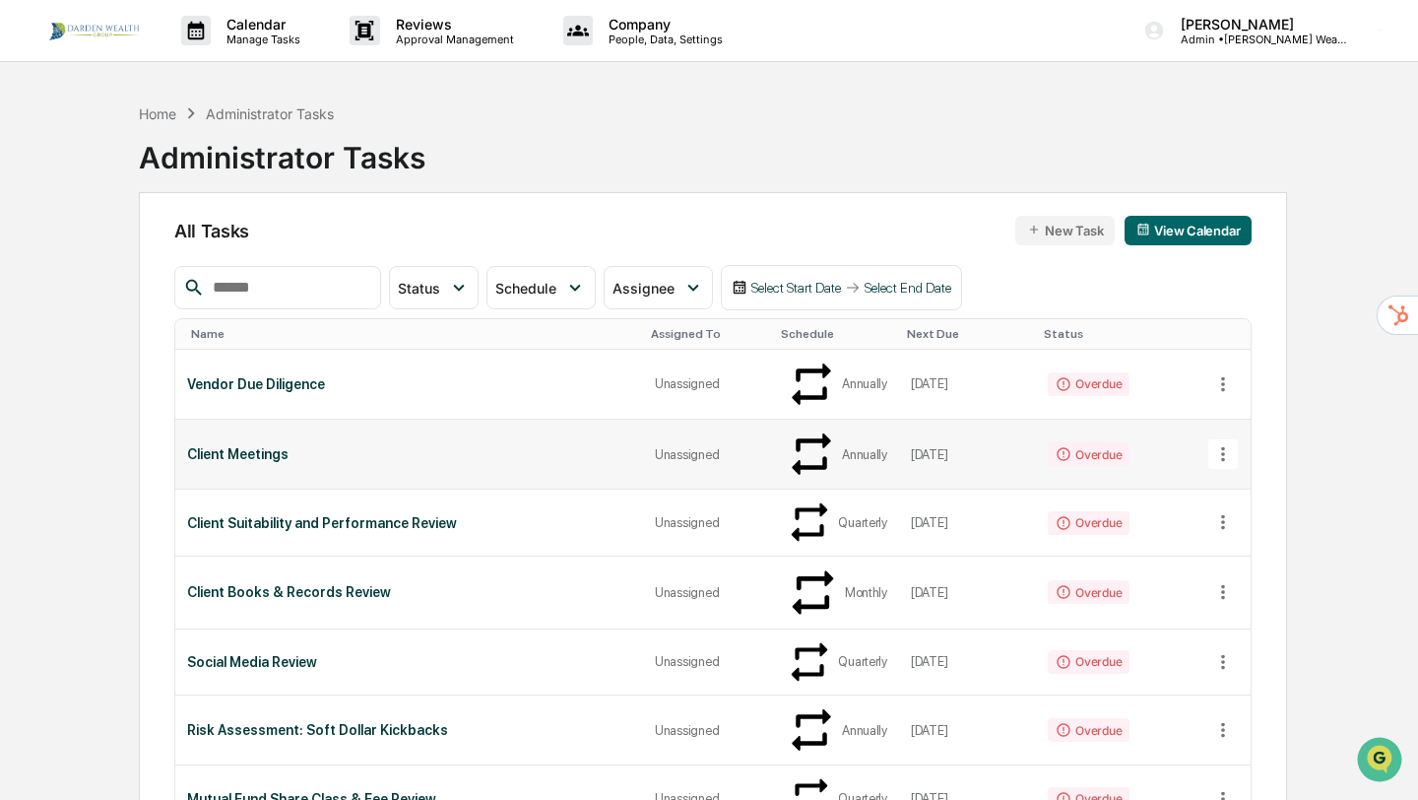
click at [247, 446] on div "Client Meetings" at bounding box center [409, 454] width 444 height 16
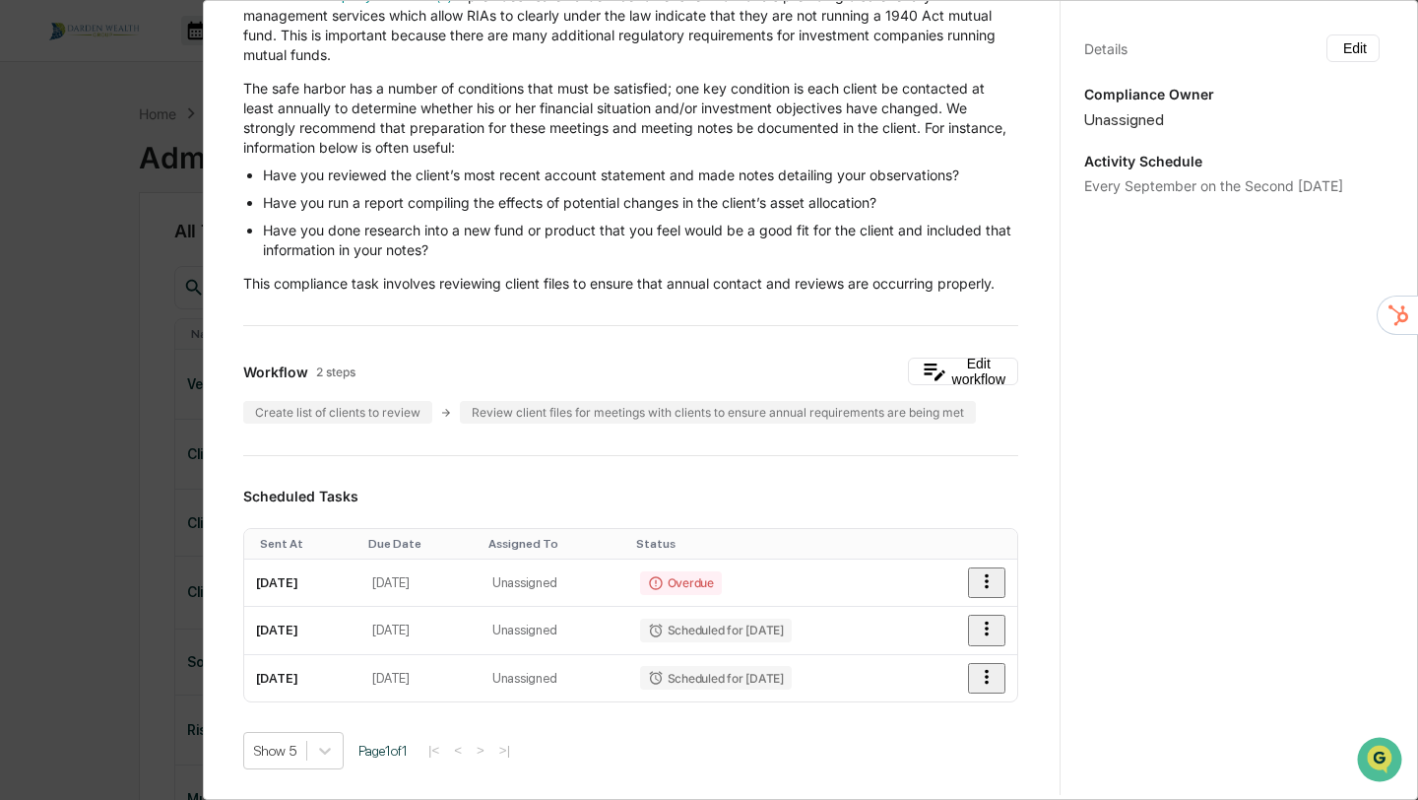
scroll to position [227, 0]
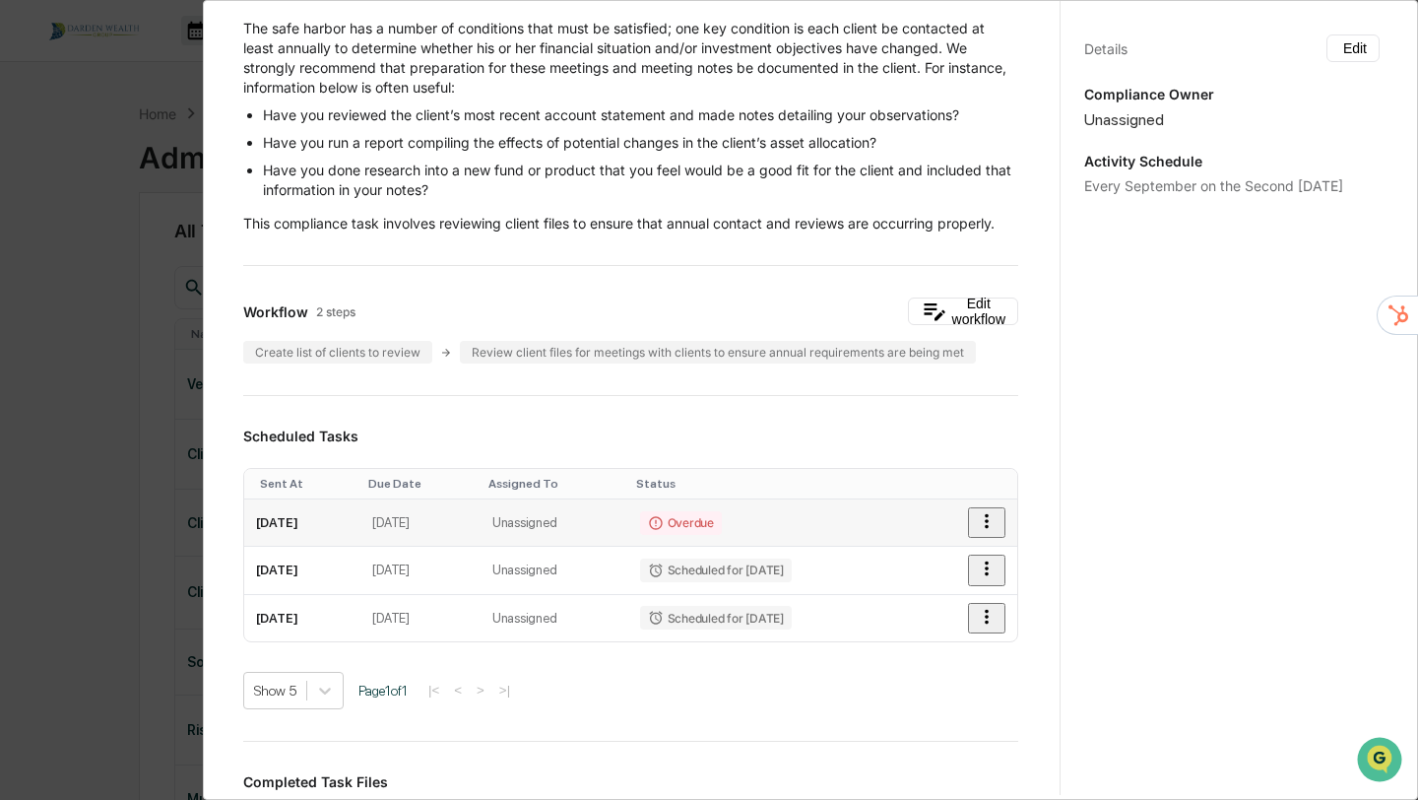
click at [989, 522] on icon "button" at bounding box center [987, 521] width 22 height 22
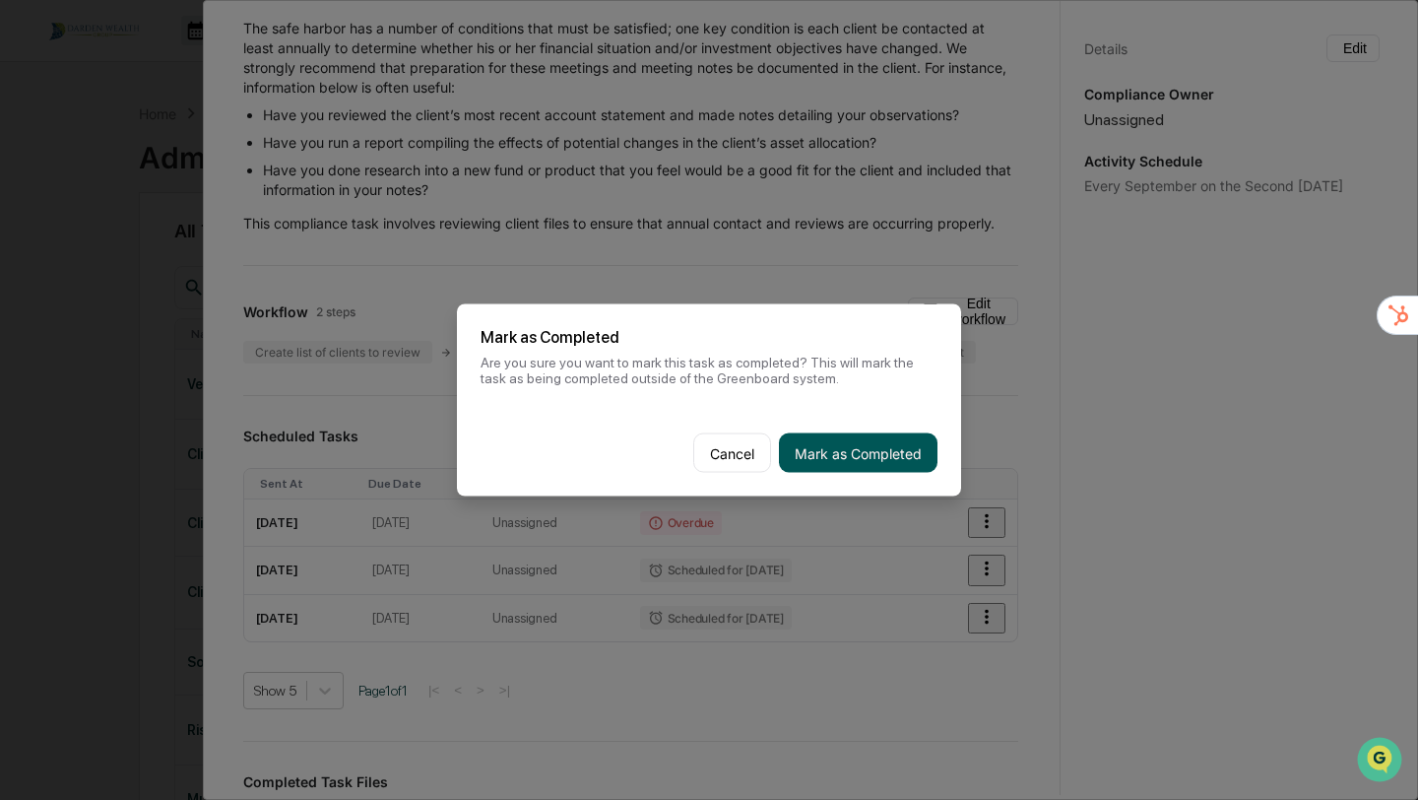
click at [837, 435] on button "Mark as Completed" at bounding box center [858, 452] width 159 height 39
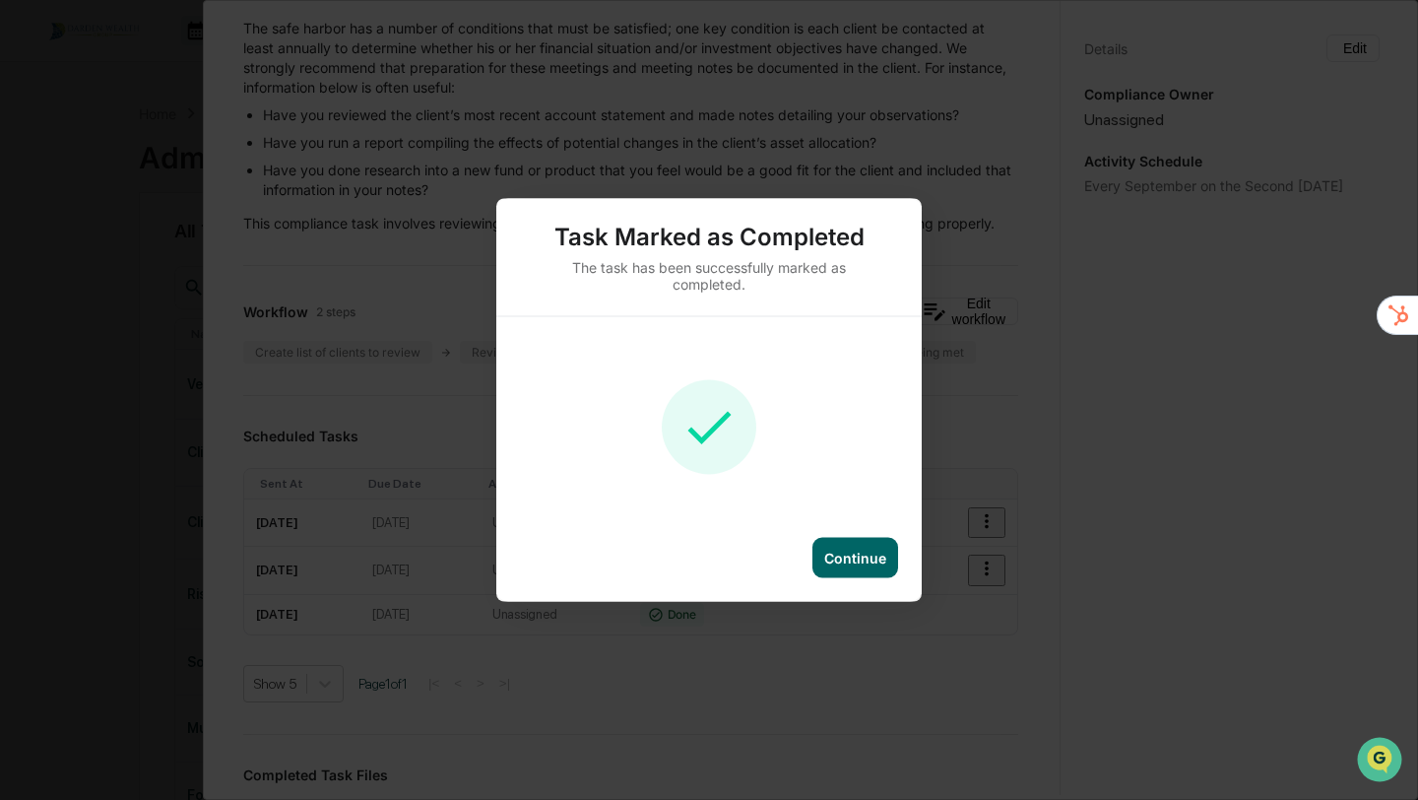
click at [831, 559] on div "Continue" at bounding box center [855, 558] width 62 height 17
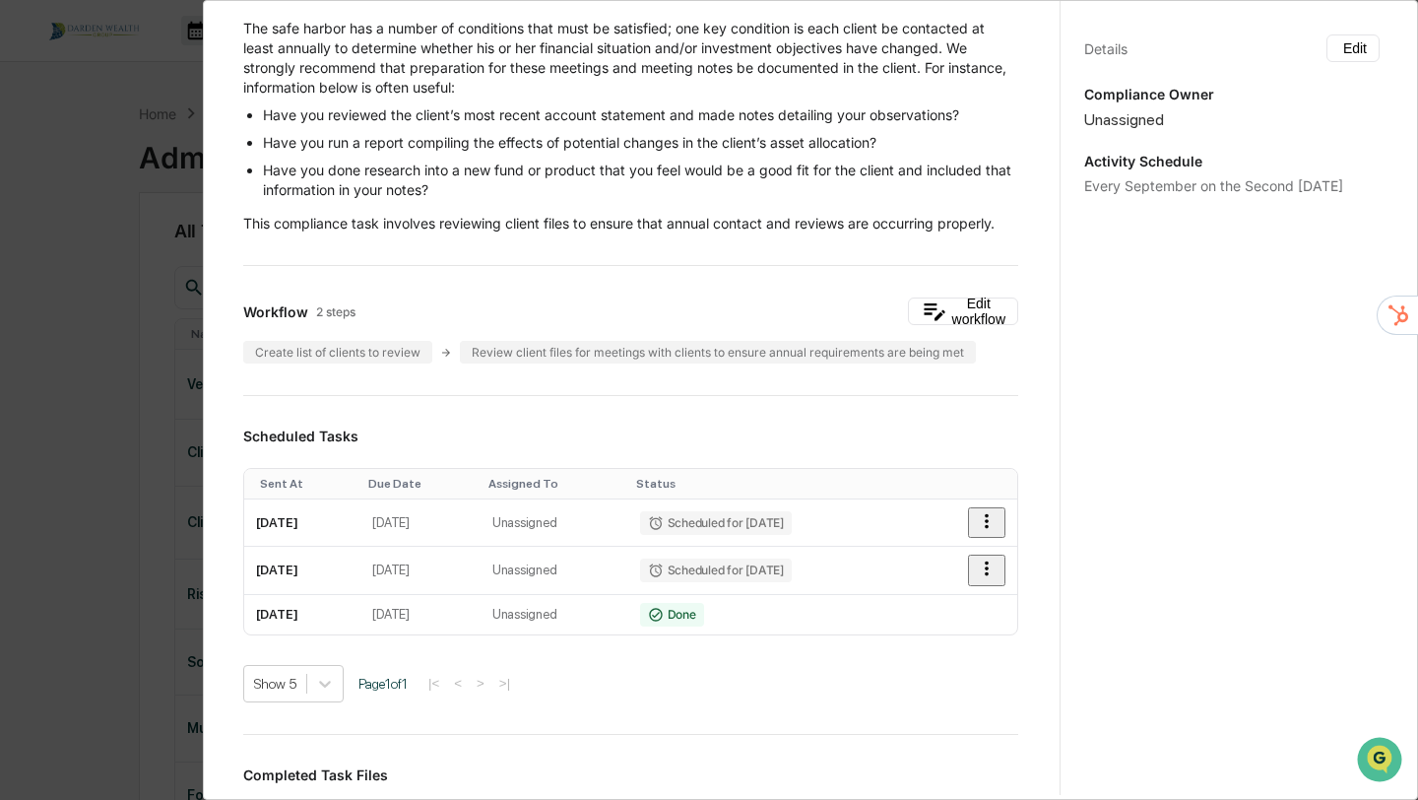
click at [88, 611] on div "Administrator Activity List Client Meetings Start Task Spawn Task Client Meetin…" at bounding box center [709, 400] width 1418 height 800
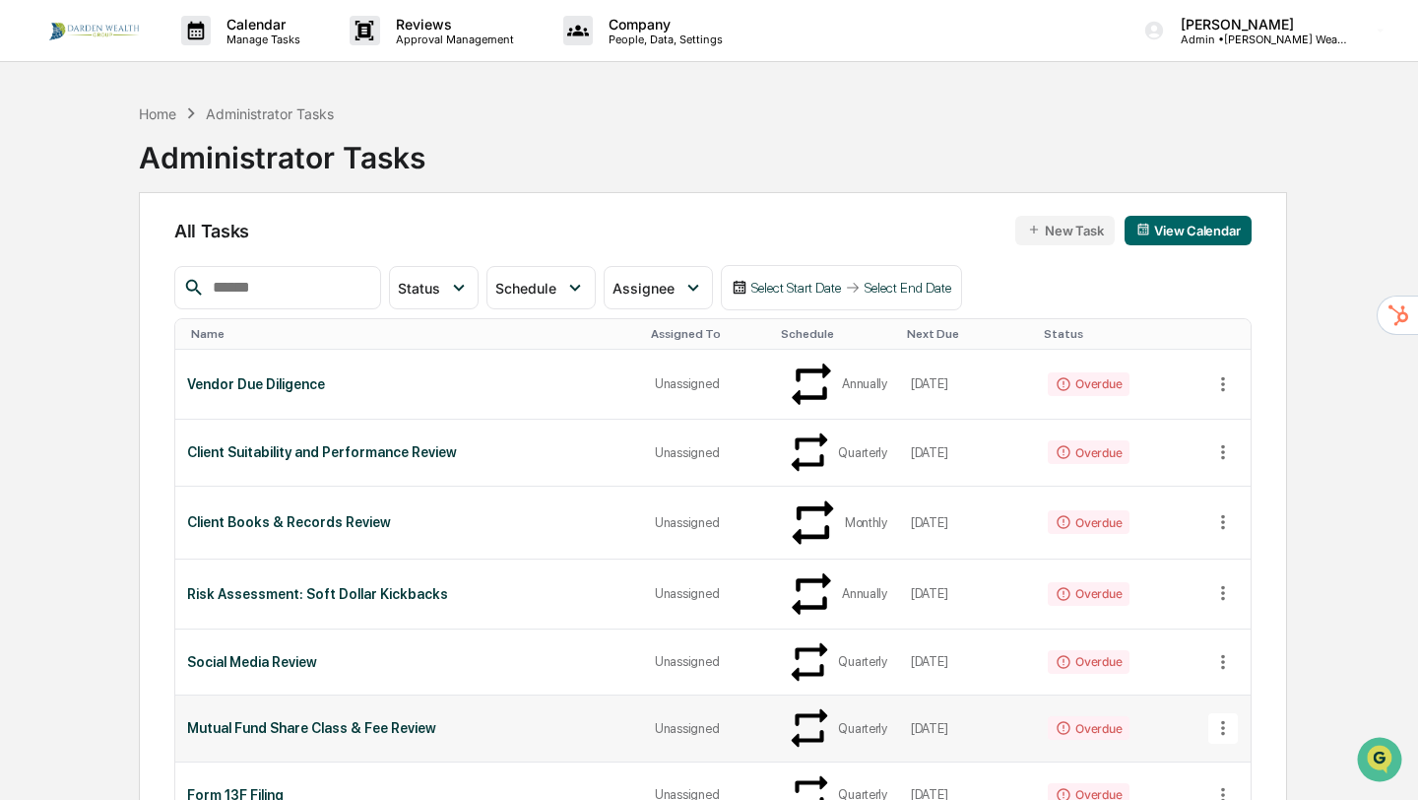
click at [303, 720] on div "Mutual Fund Share Class & Fee Review" at bounding box center [409, 728] width 444 height 16
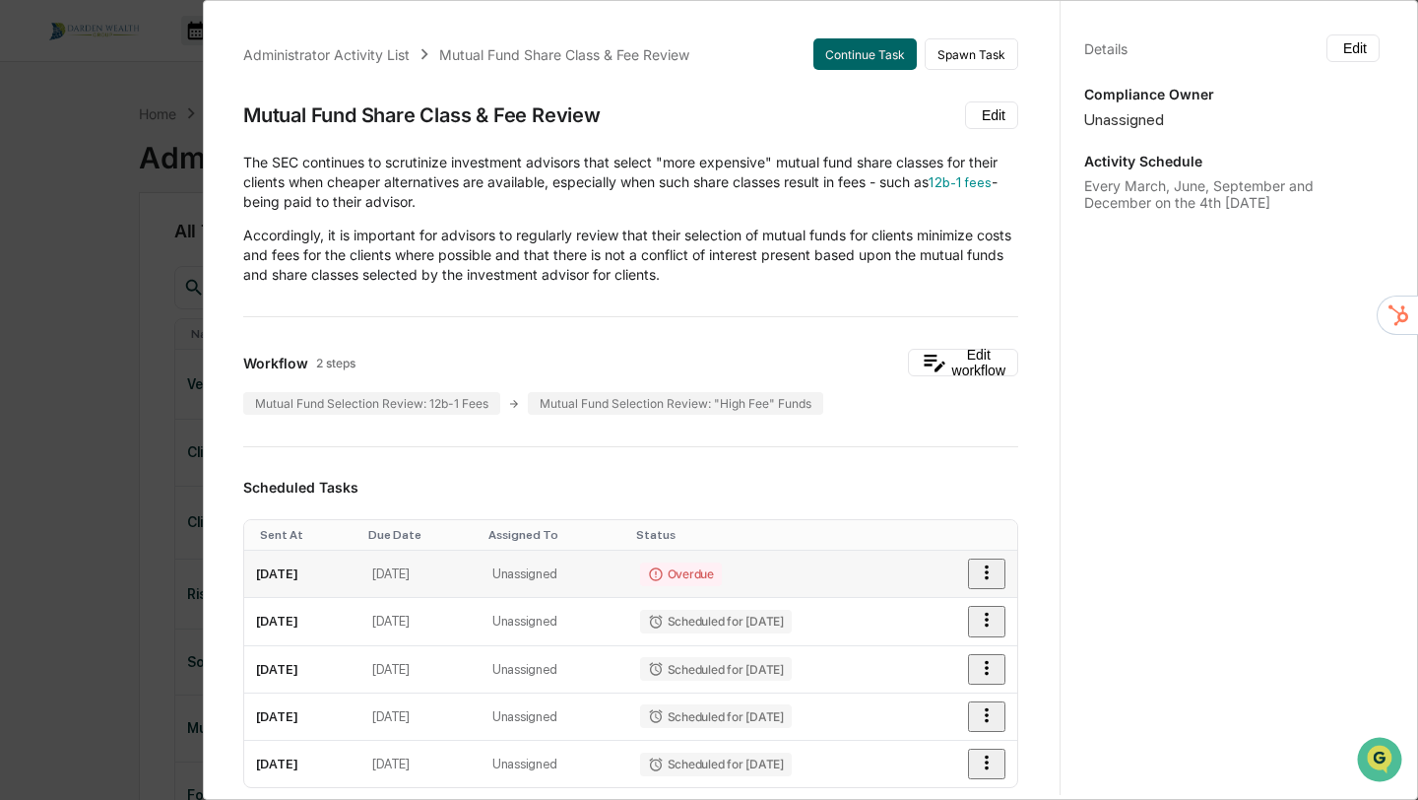
click at [988, 563] on icon "button" at bounding box center [987, 572] width 22 height 22
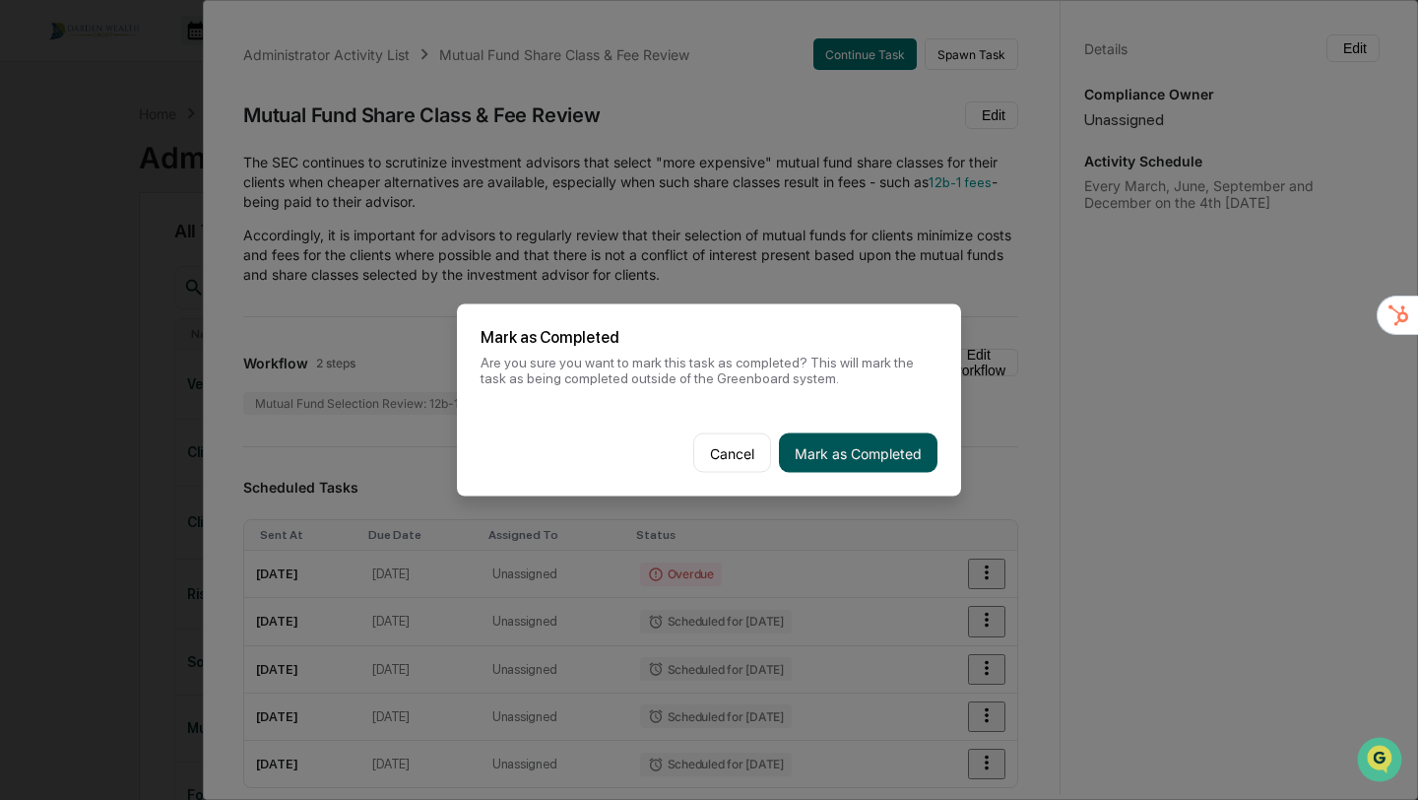
click at [883, 451] on button "Mark as Completed" at bounding box center [858, 452] width 159 height 39
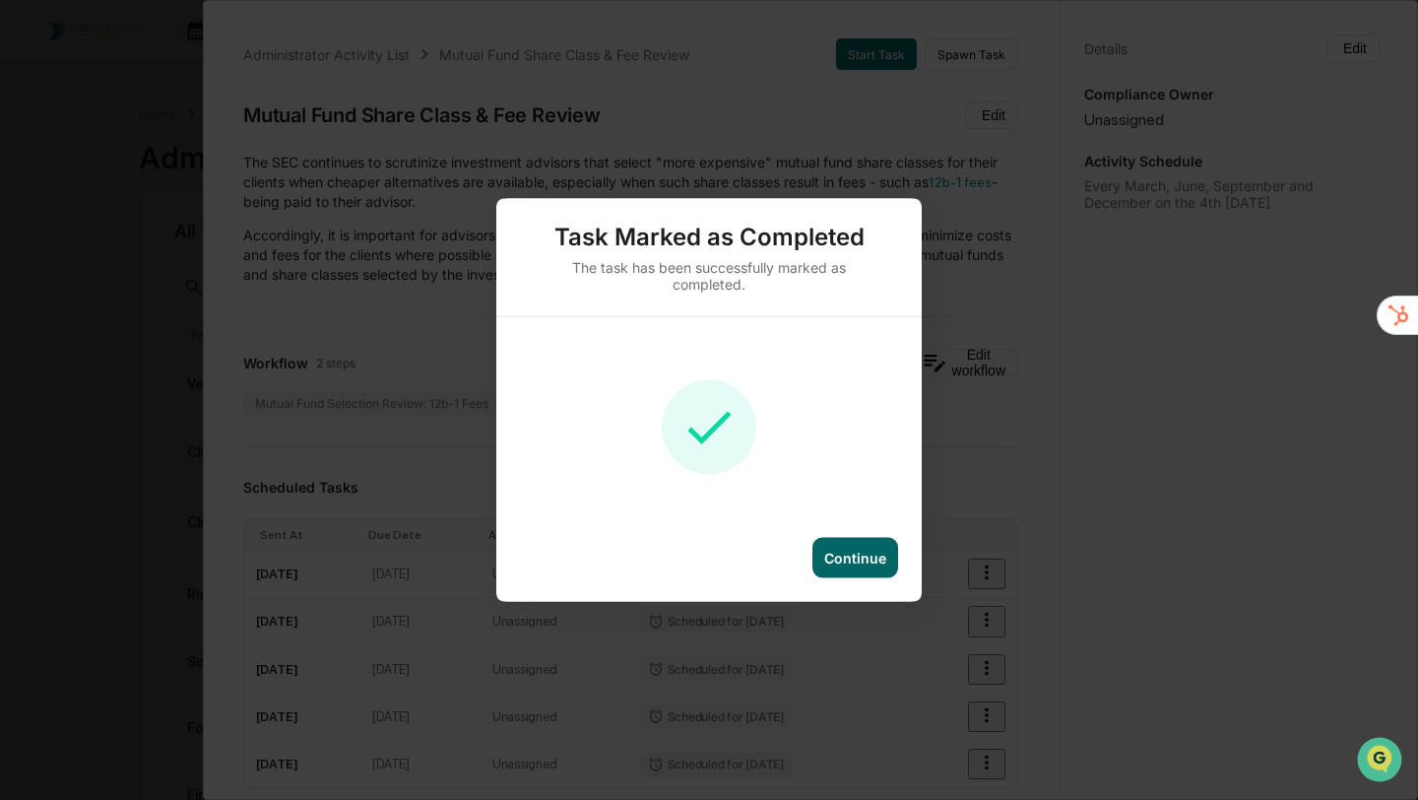
click at [862, 546] on div "Continue" at bounding box center [856, 558] width 86 height 40
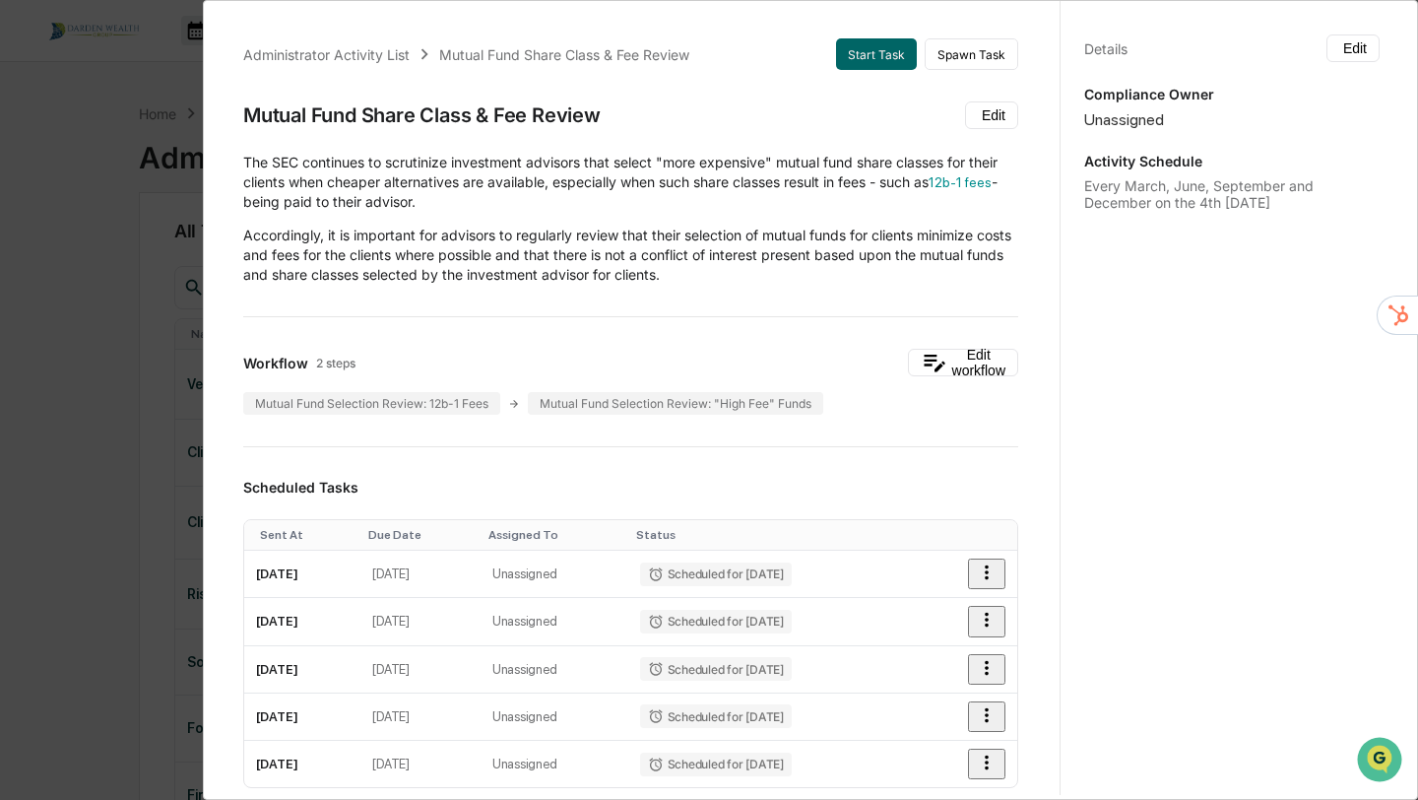
click at [88, 350] on div "Administrator Activity List Mutual Fund Share Class & Fee Review Start Task Spa…" at bounding box center [709, 400] width 1418 height 800
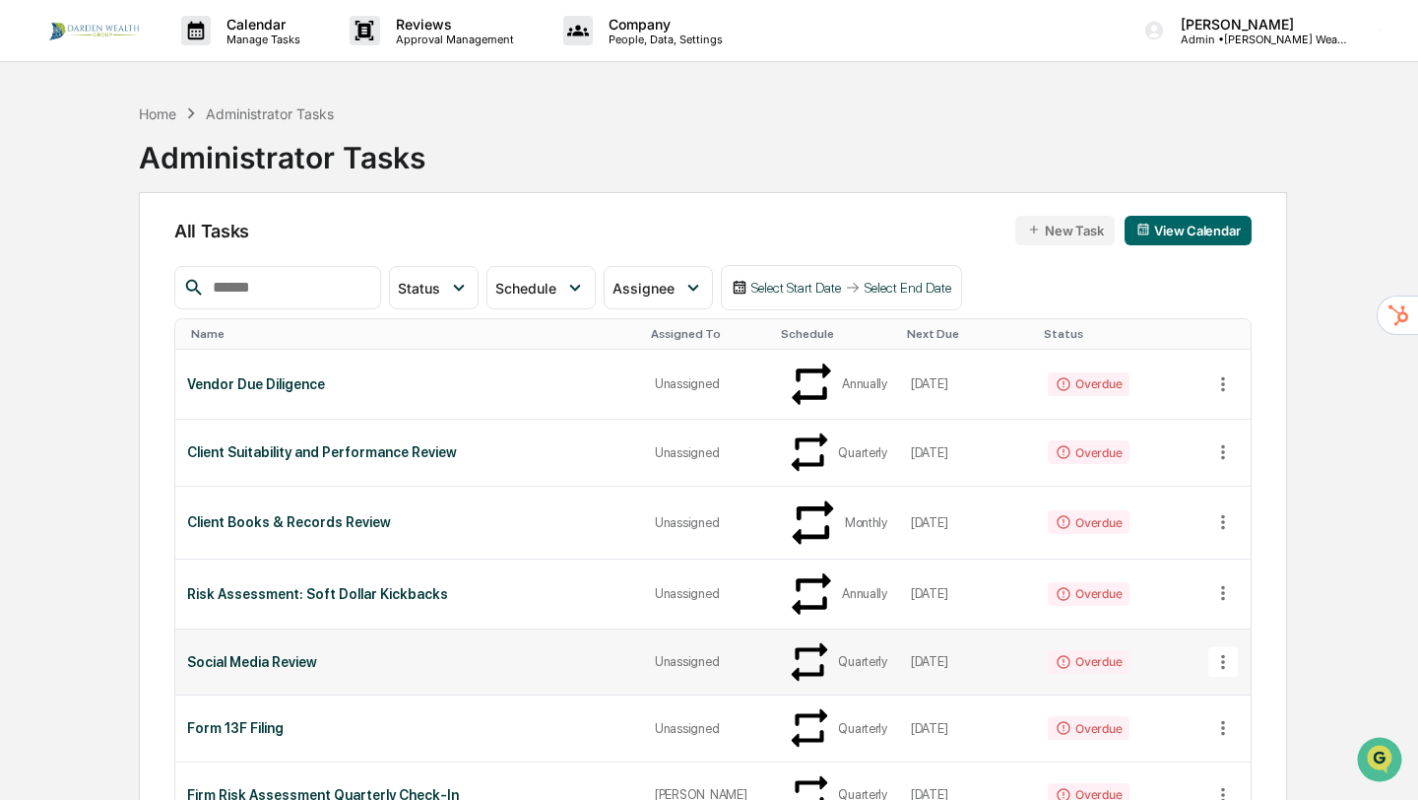
click at [240, 654] on div "Social Media Review" at bounding box center [409, 662] width 444 height 16
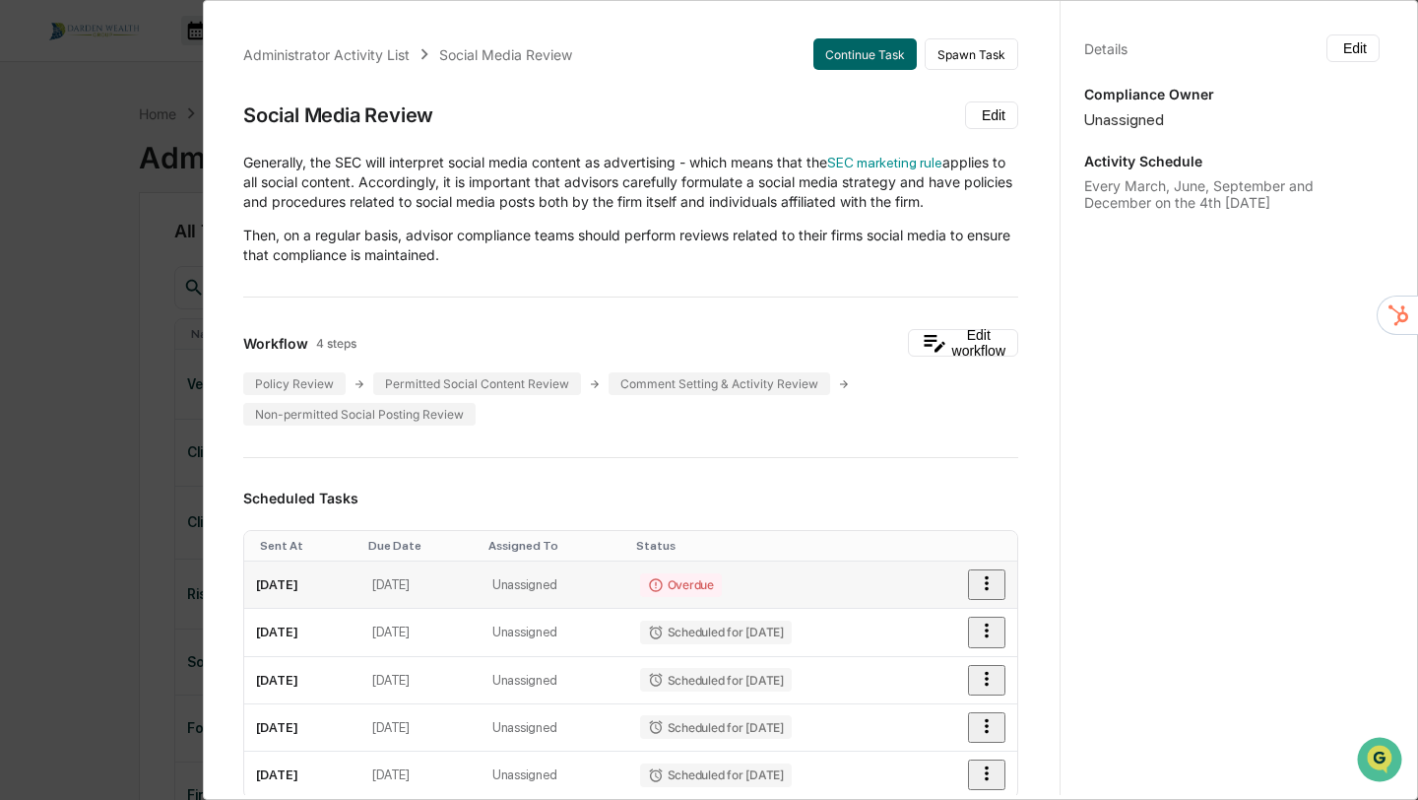
click at [991, 586] on icon "button" at bounding box center [987, 583] width 22 height 22
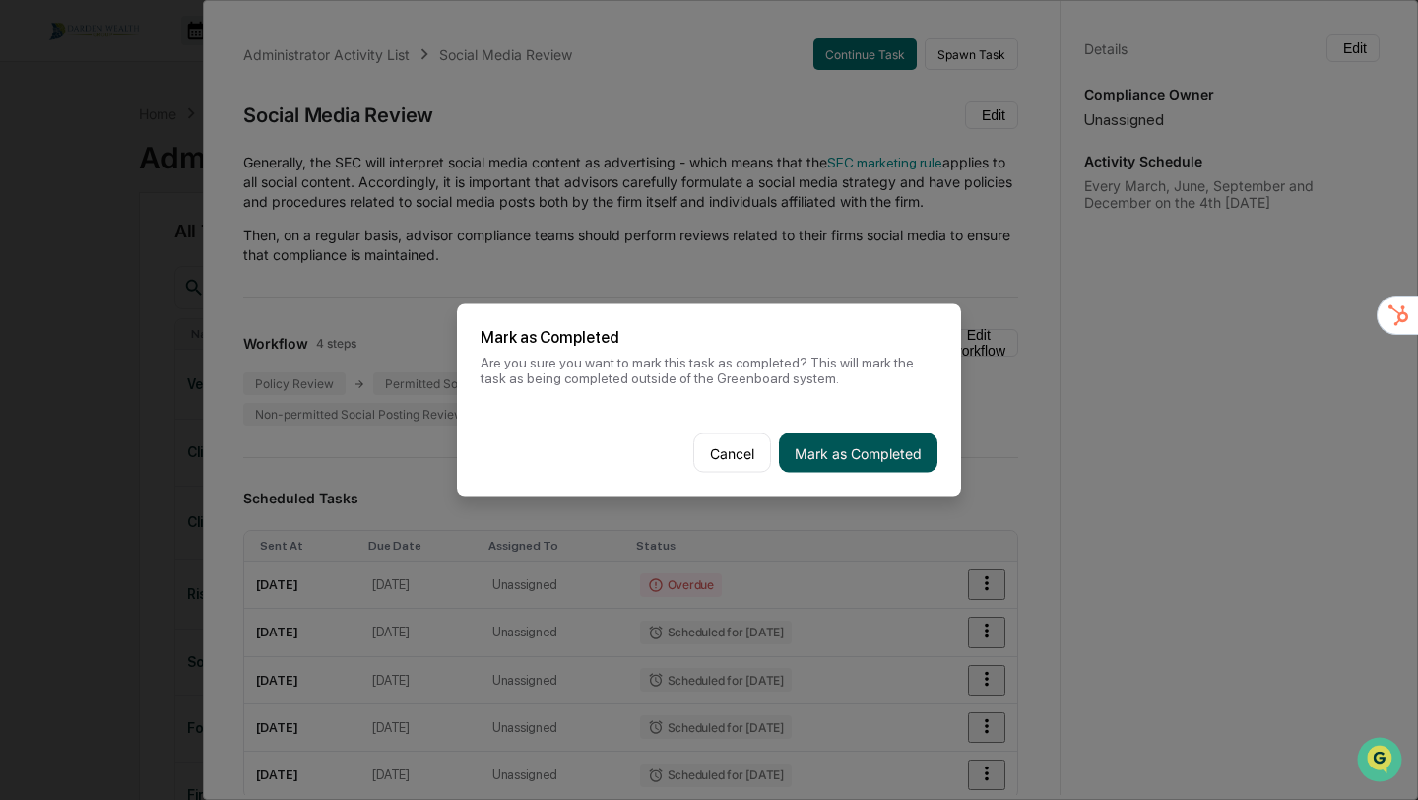
click at [862, 444] on button "Mark as Completed" at bounding box center [858, 452] width 159 height 39
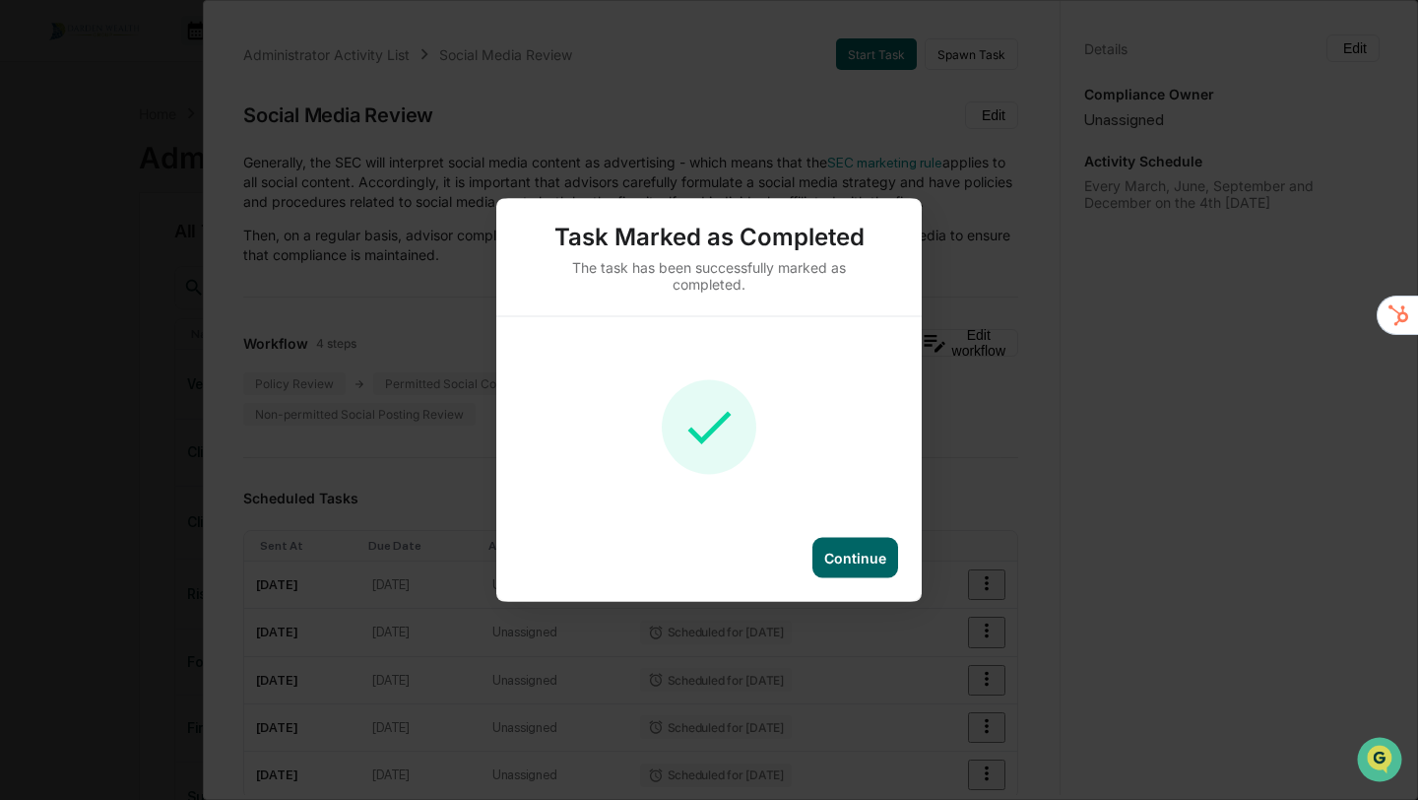
click at [896, 559] on div "Continue" at bounding box center [856, 558] width 86 height 40
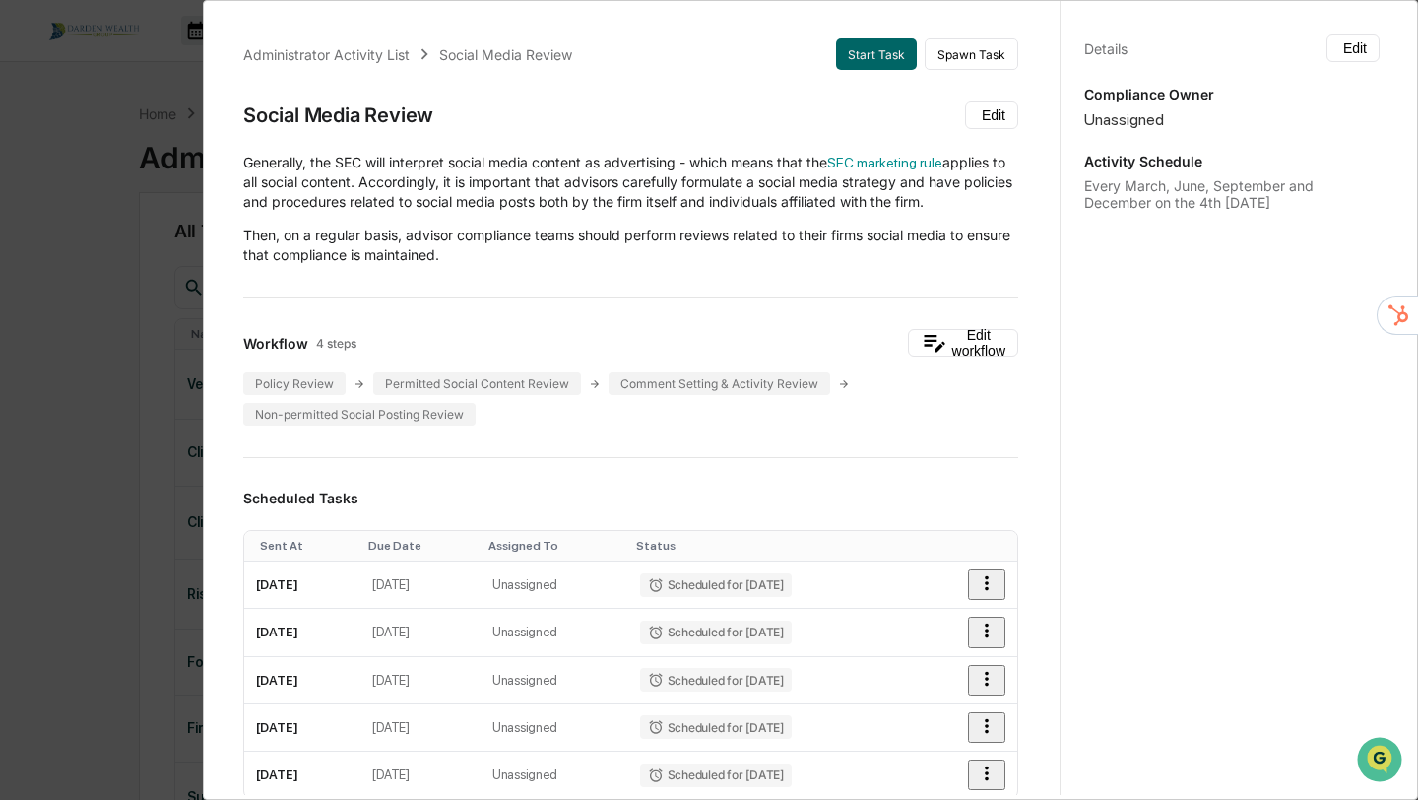
click at [71, 277] on div "Administrator Activity List Social Media Review Start Task Spawn Task Social Me…" at bounding box center [709, 400] width 1418 height 800
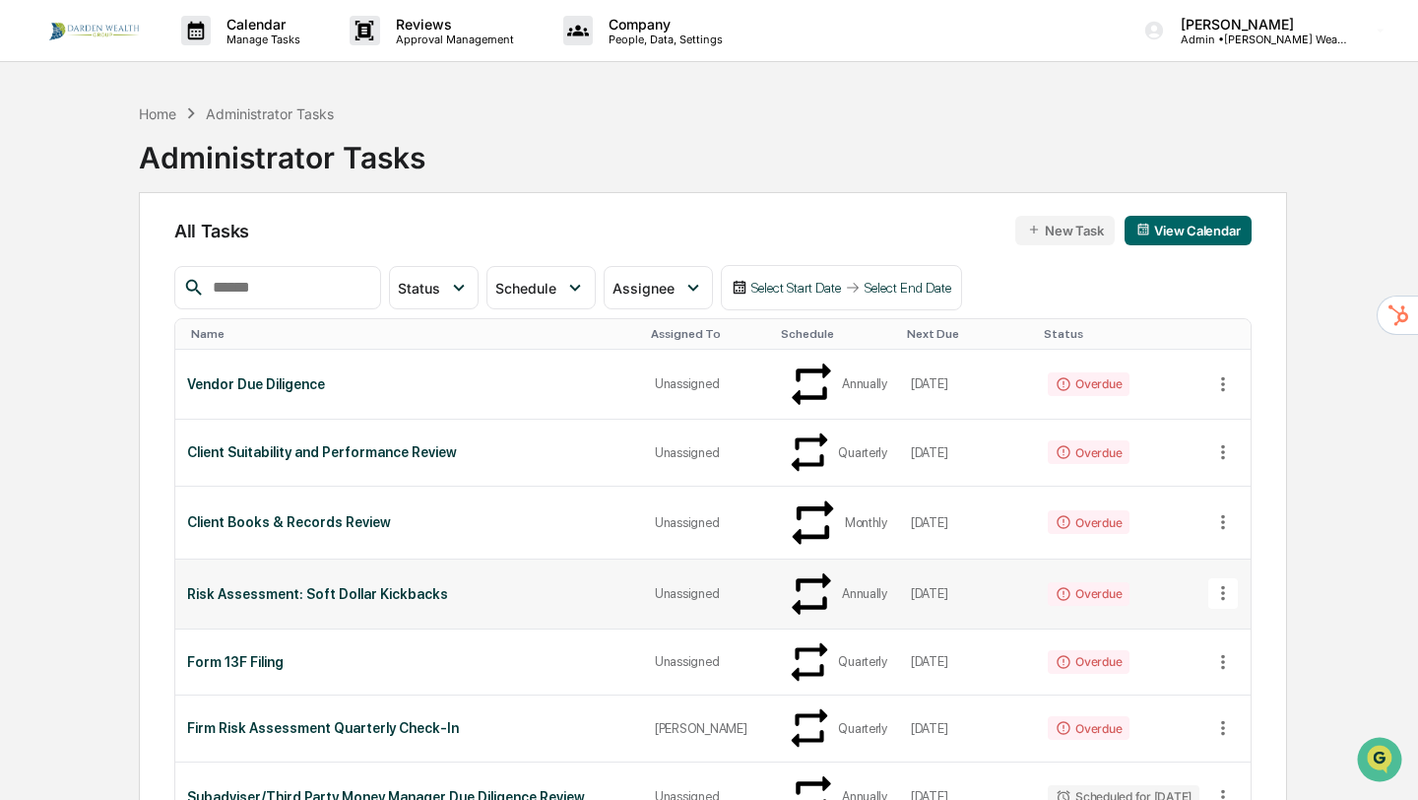
click at [250, 586] on div "Risk Assessment: Soft Dollar Kickbacks" at bounding box center [409, 594] width 444 height 16
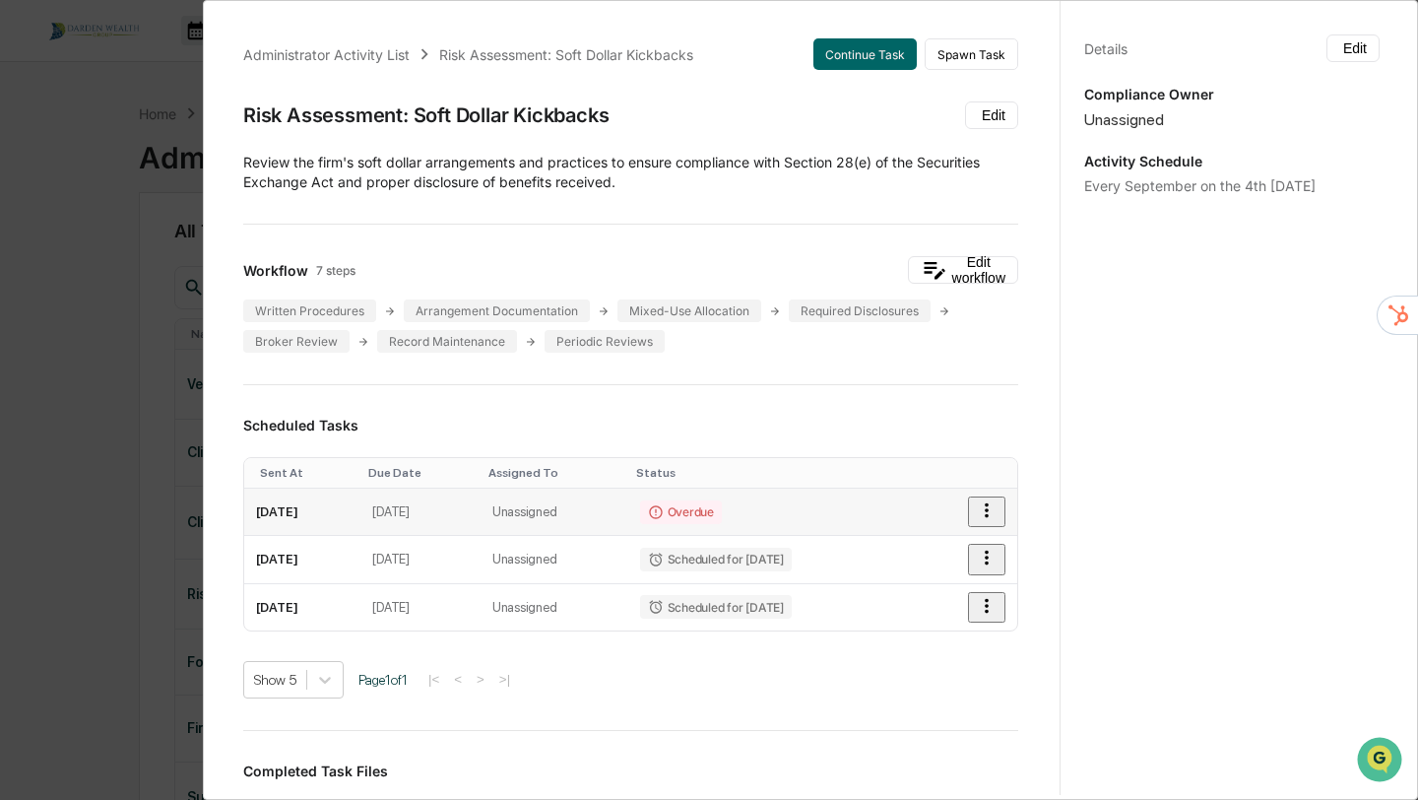
click at [989, 509] on icon "button" at bounding box center [987, 510] width 4 height 15
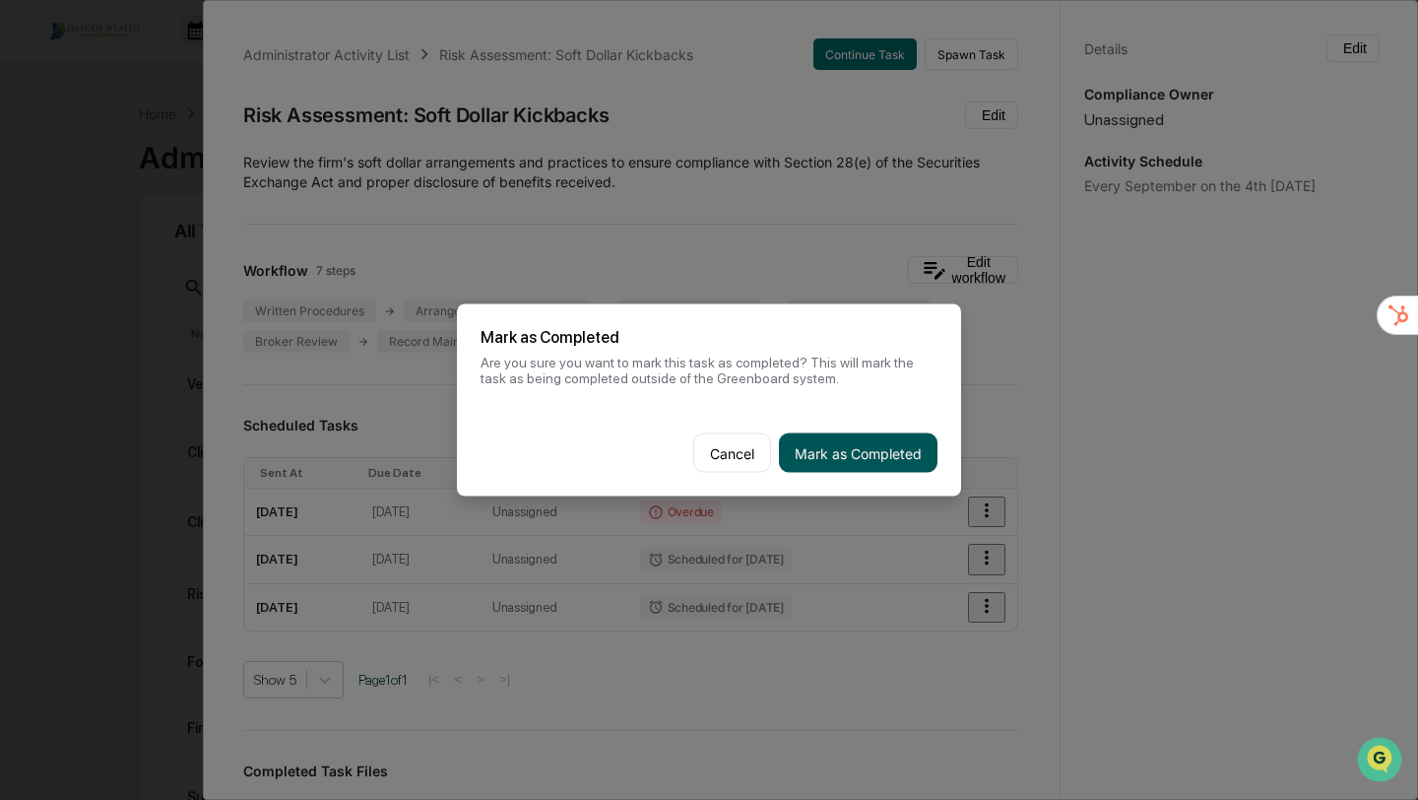
click at [838, 457] on button "Mark as Completed" at bounding box center [858, 452] width 159 height 39
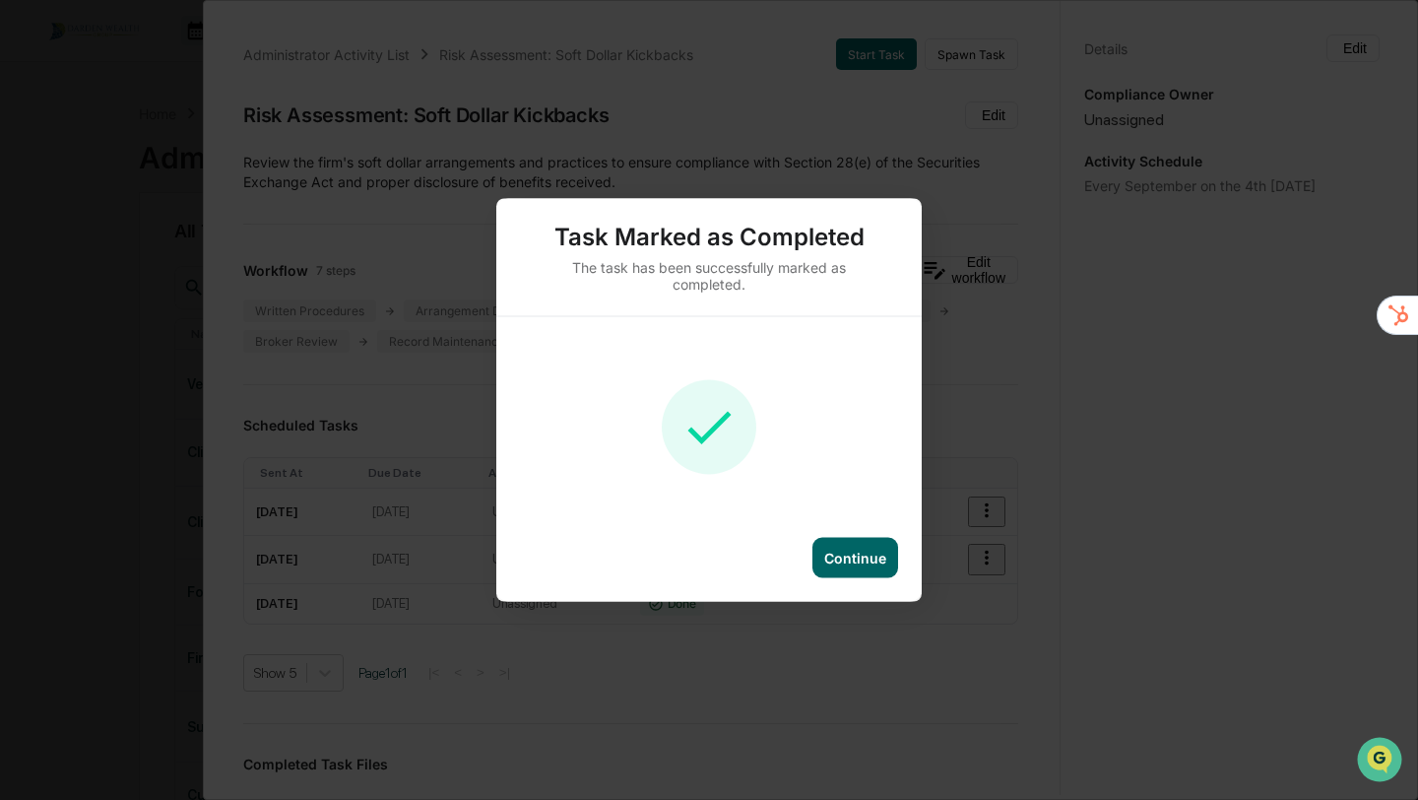
click at [838, 555] on div "Continue" at bounding box center [855, 558] width 62 height 17
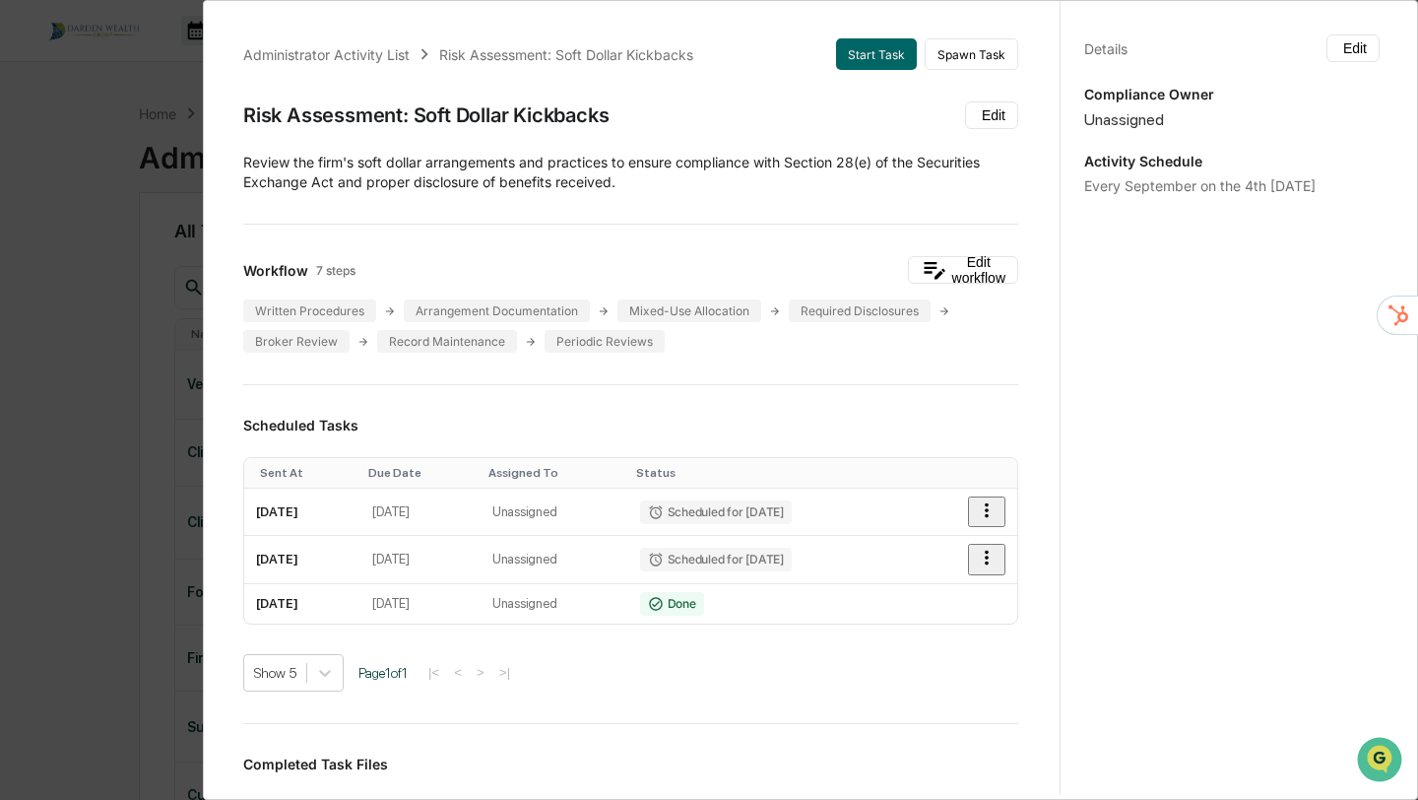
click at [69, 152] on div "Administrator Activity List Risk Assessment: Soft Dollar Kickbacks Start Task S…" at bounding box center [709, 400] width 1418 height 800
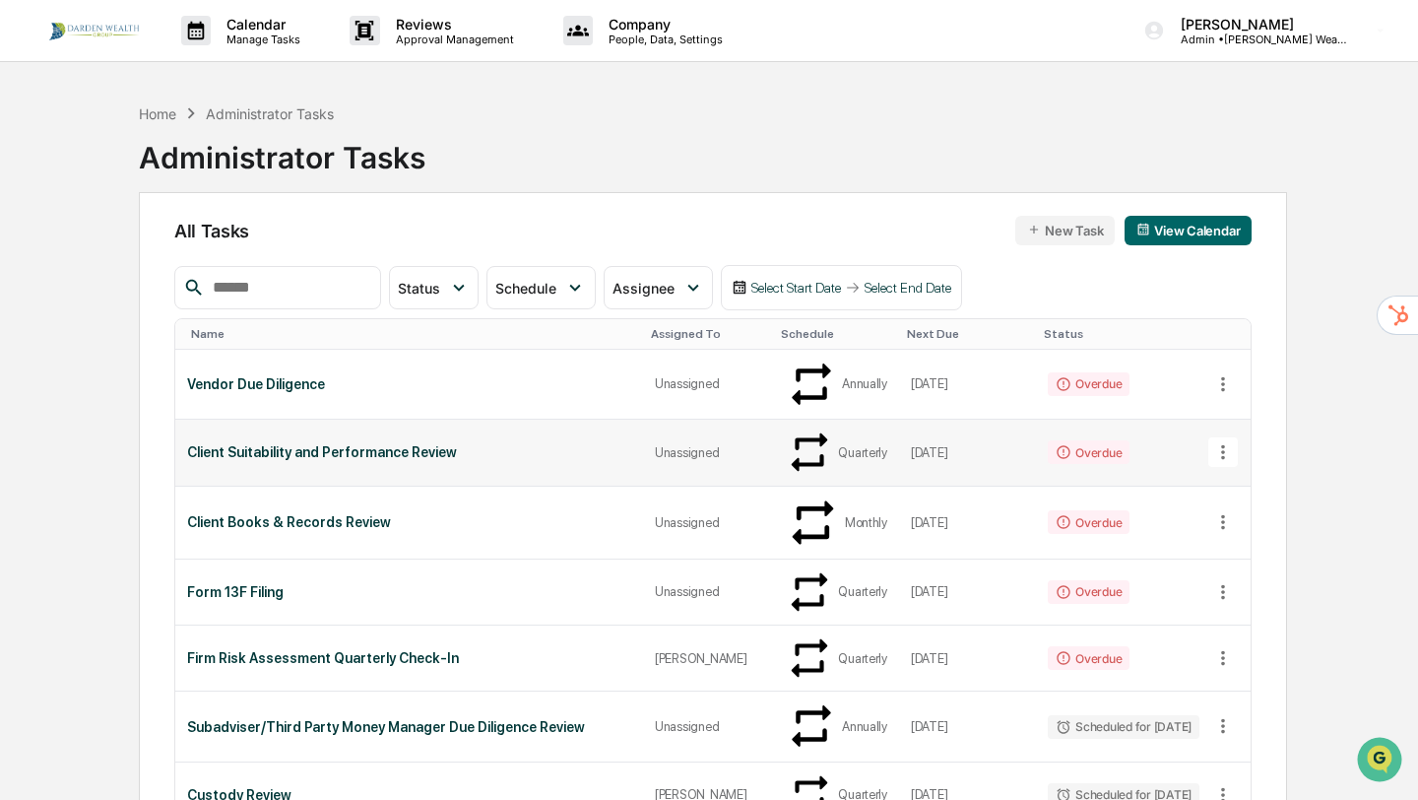
click at [408, 420] on td "Client Suitability and Performance Review" at bounding box center [409, 453] width 468 height 66
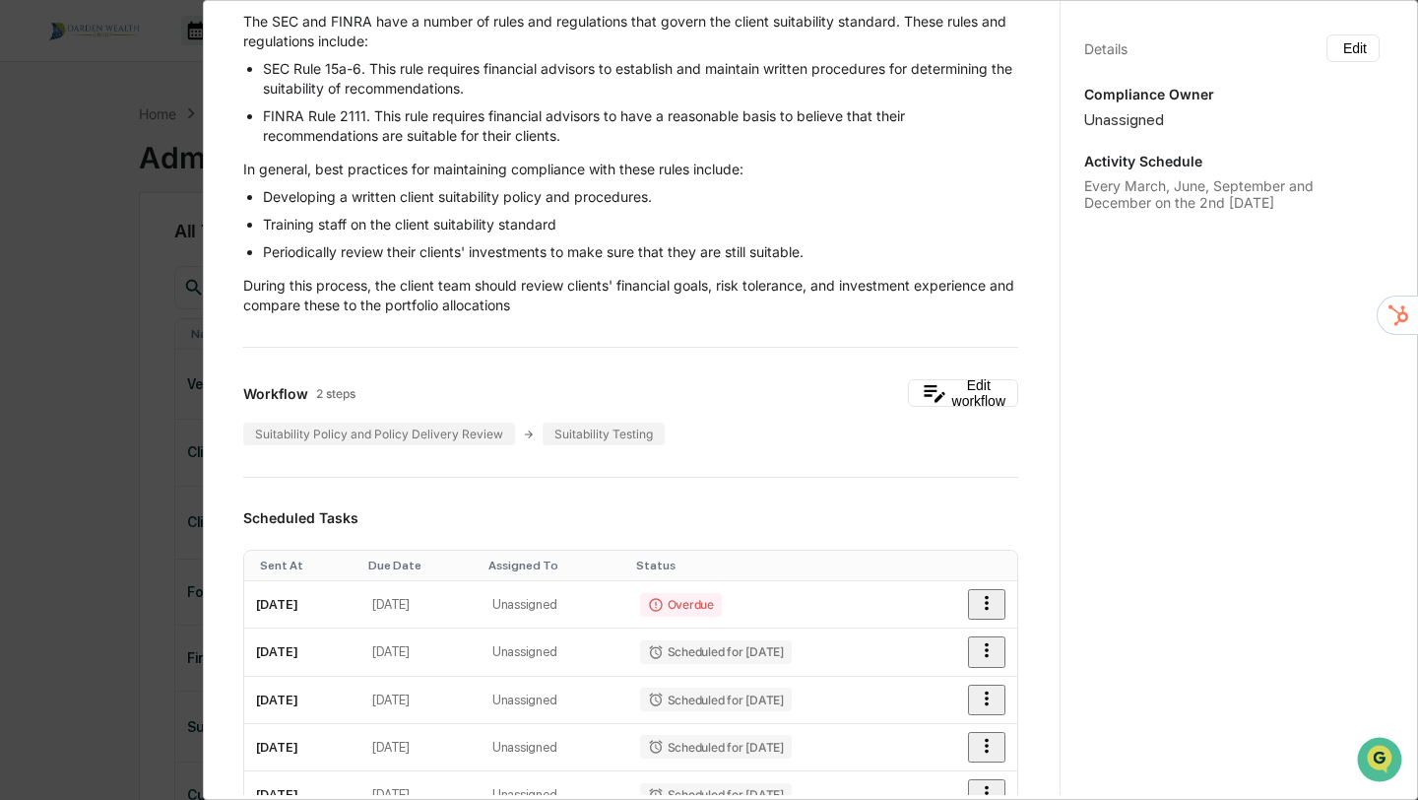
scroll to position [143, 0]
click at [989, 602] on icon "button" at bounding box center [987, 601] width 4 height 15
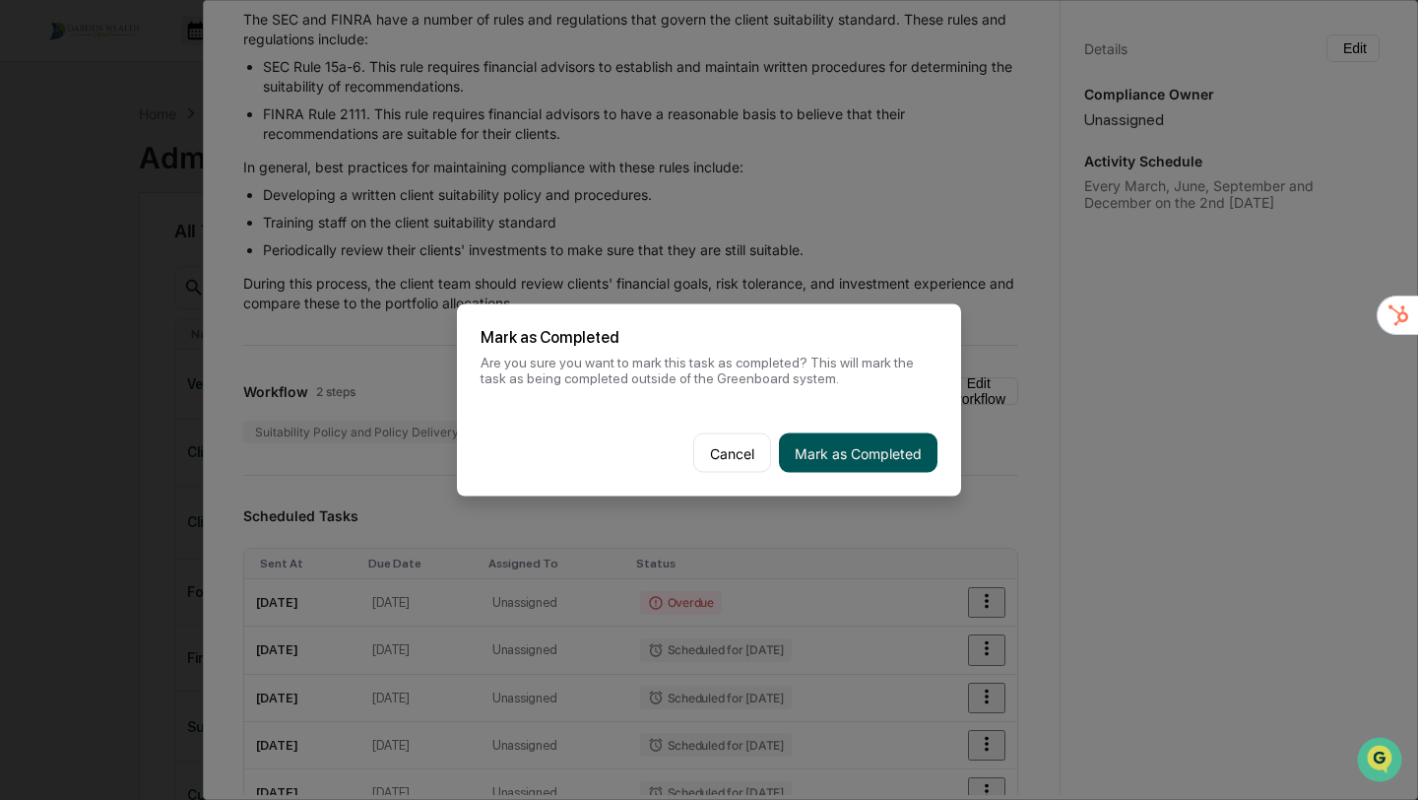
click at [832, 458] on button "Mark as Completed" at bounding box center [858, 452] width 159 height 39
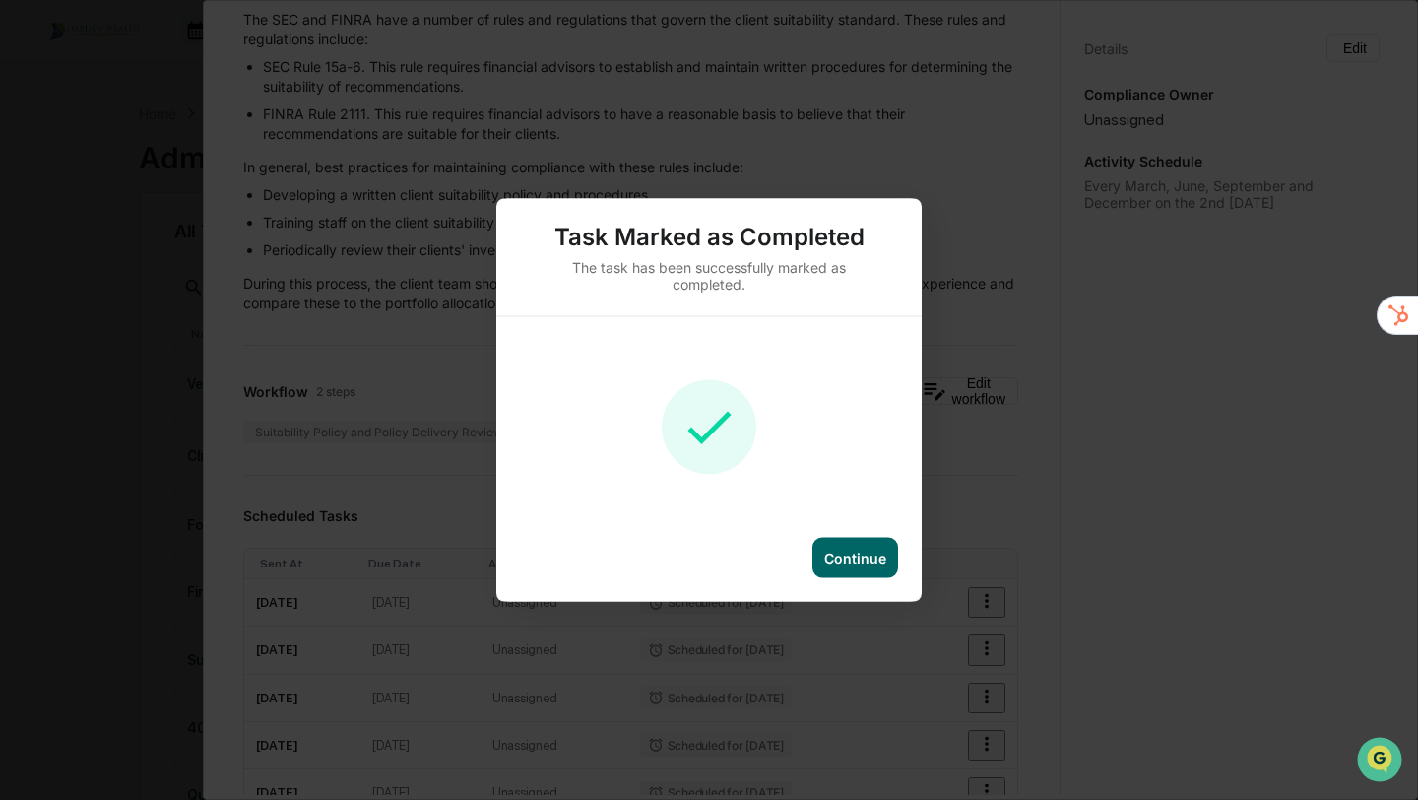
click at [868, 559] on div "Continue" at bounding box center [855, 558] width 62 height 17
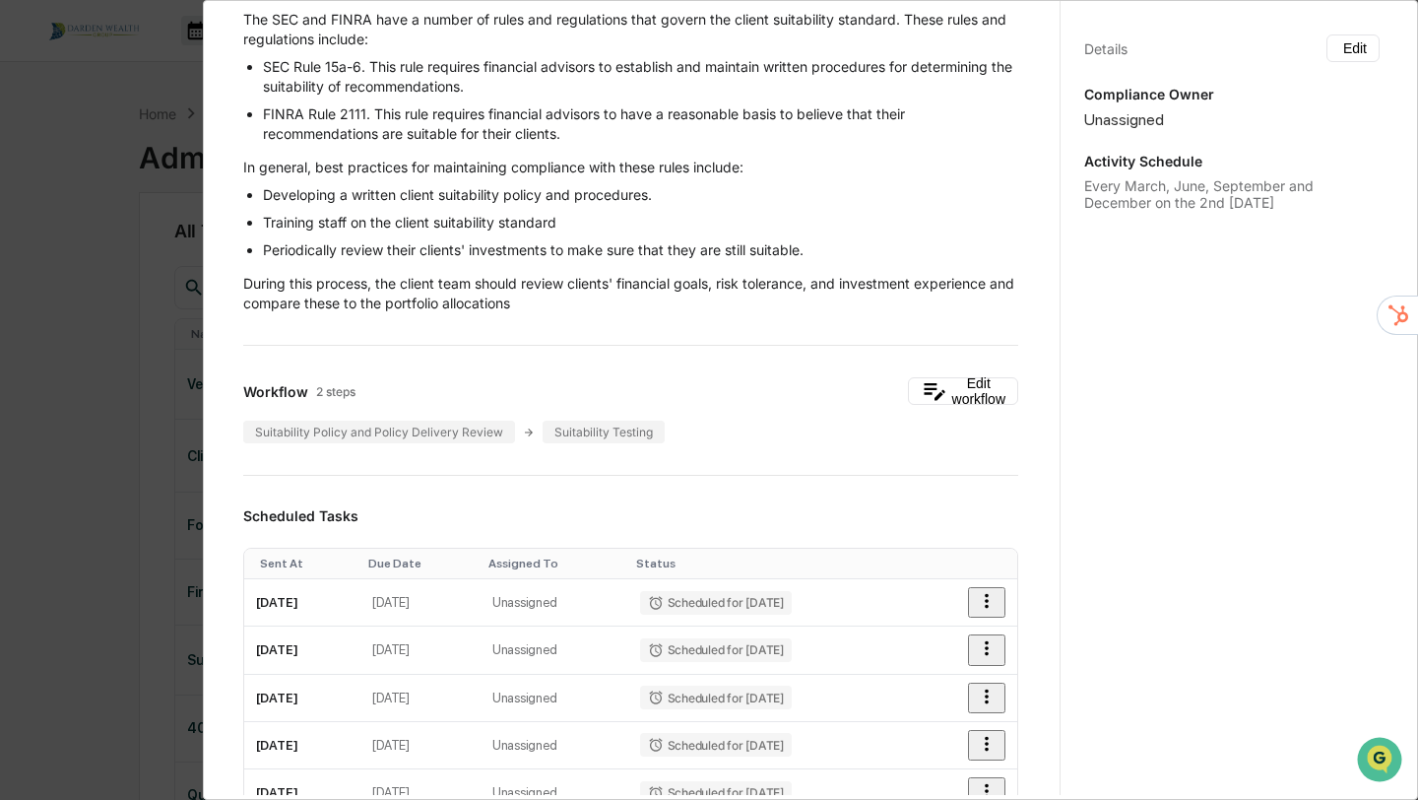
click at [84, 259] on div "Administrator Activity List Client Suitability and Performance Review Start Tas…" at bounding box center [709, 400] width 1418 height 800
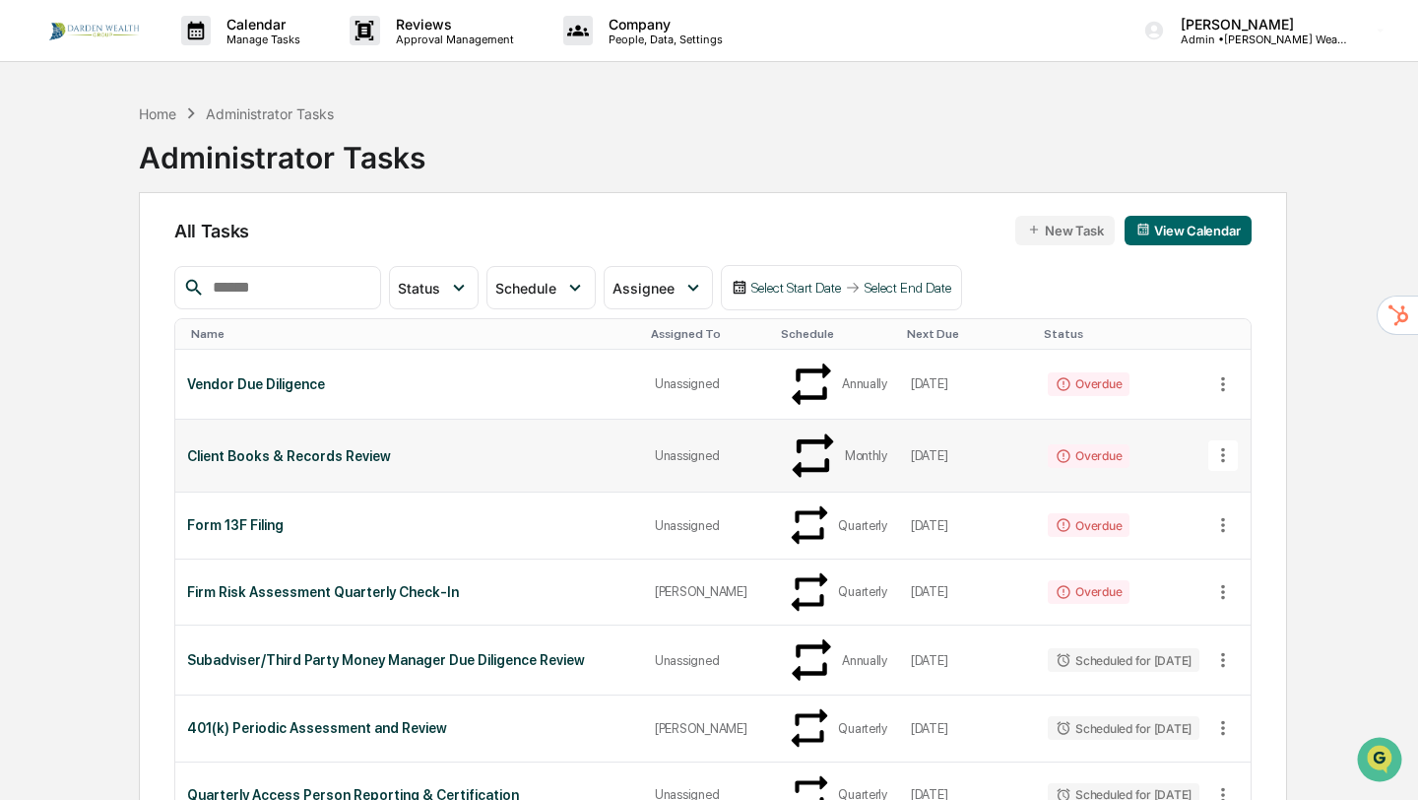
click at [262, 448] on div "Client Books & Records Review" at bounding box center [409, 456] width 444 height 16
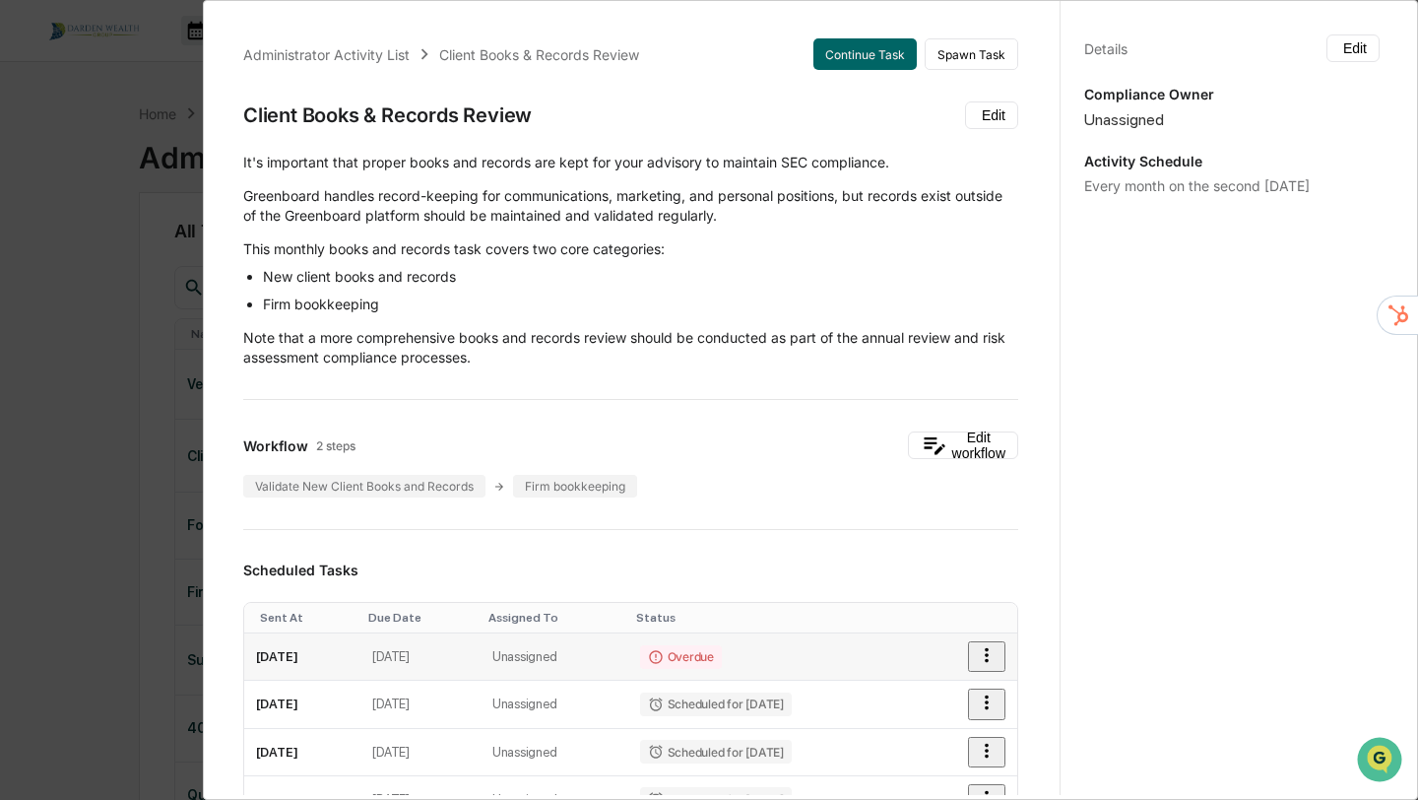
click at [982, 653] on icon "button" at bounding box center [987, 655] width 22 height 22
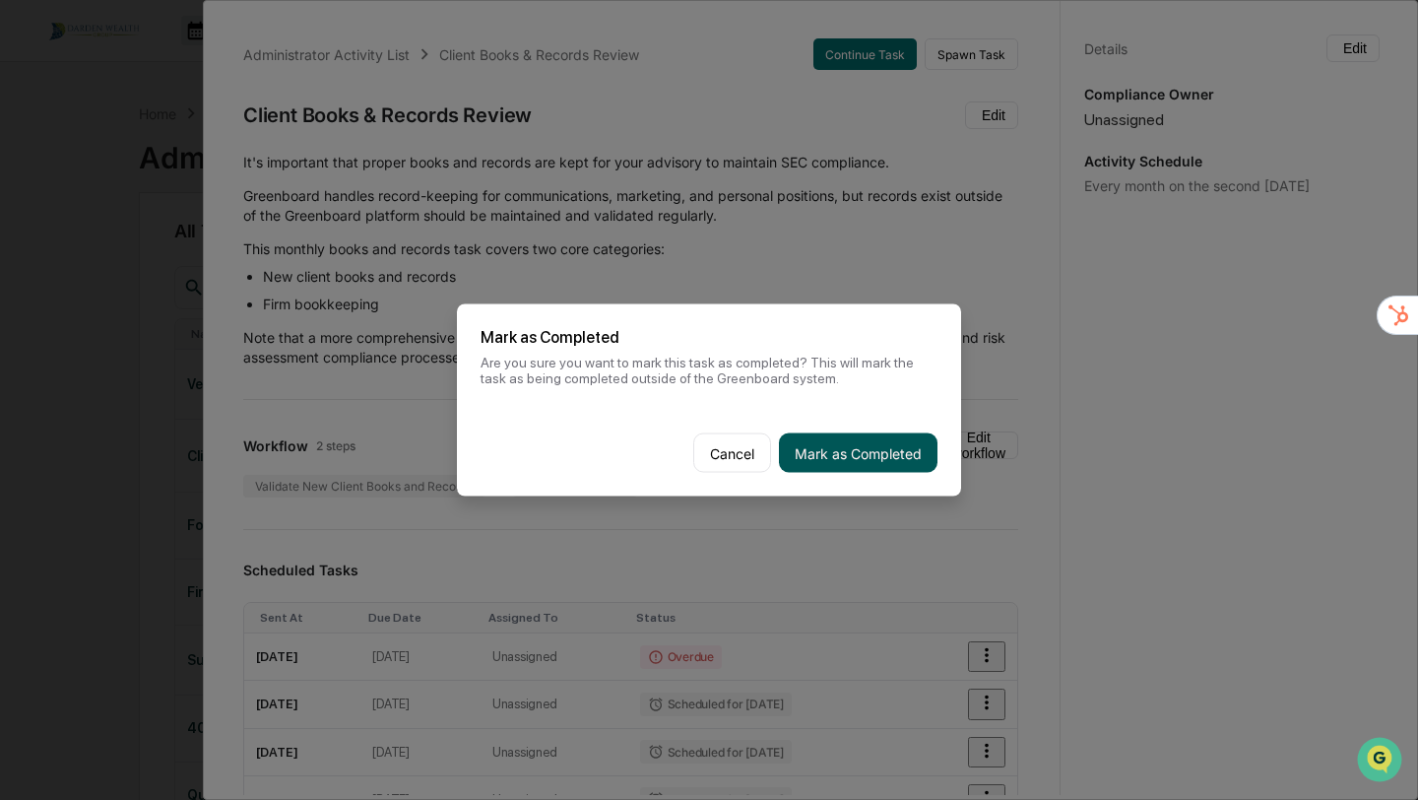
click at [849, 443] on button "Mark as Completed" at bounding box center [858, 452] width 159 height 39
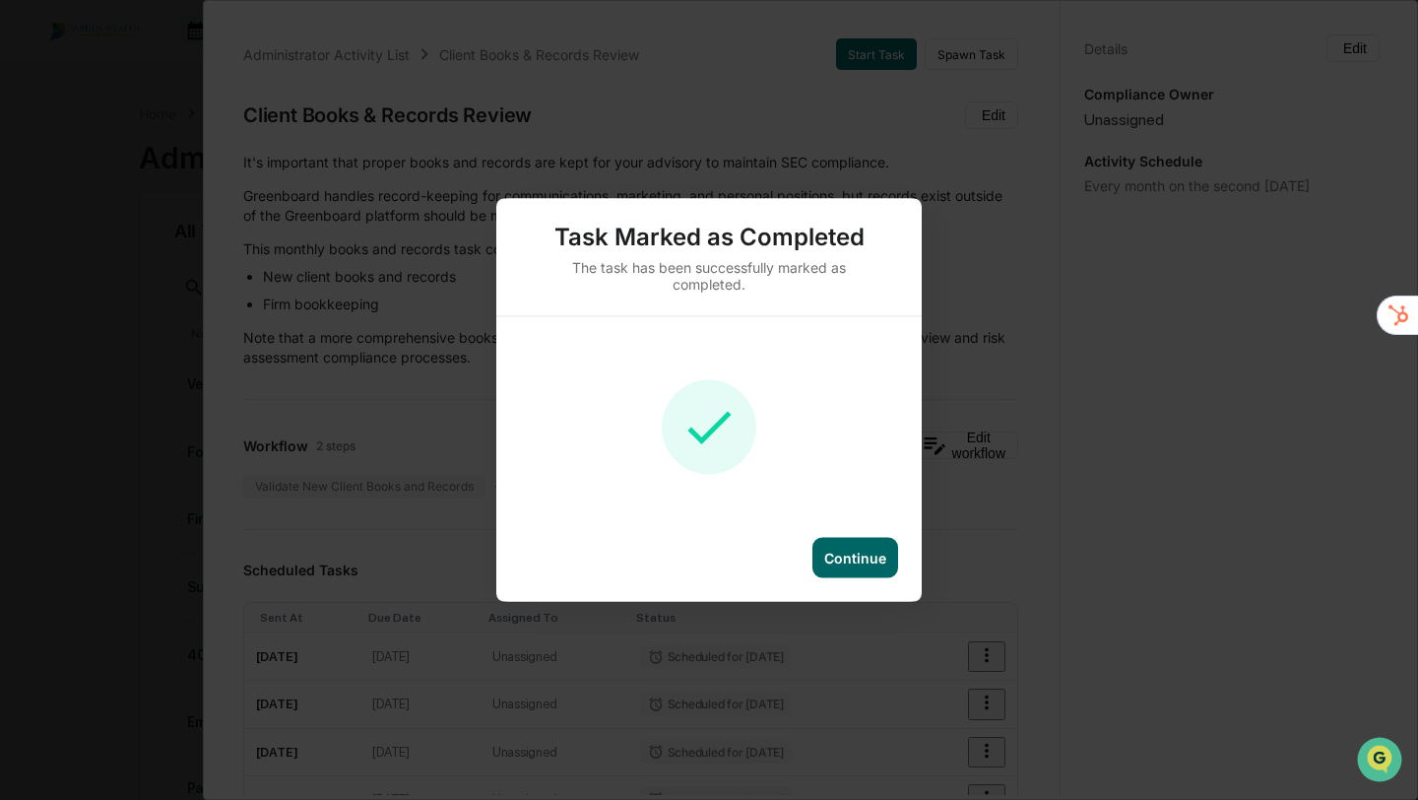
click at [826, 553] on div "Continue" at bounding box center [855, 558] width 62 height 17
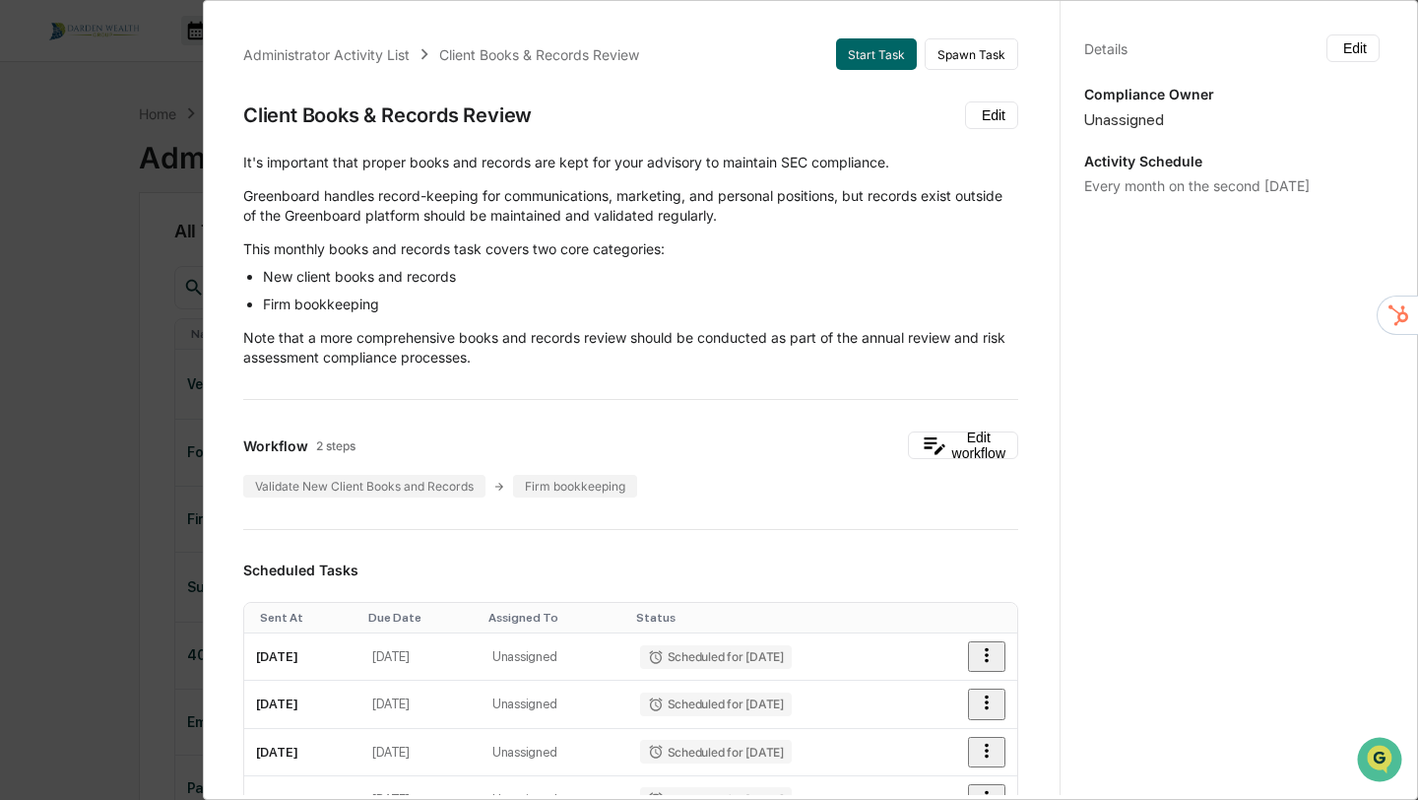
click at [107, 169] on div "Administrator Activity List Client Books & Records Review Start Task Spawn Task…" at bounding box center [709, 400] width 1418 height 800
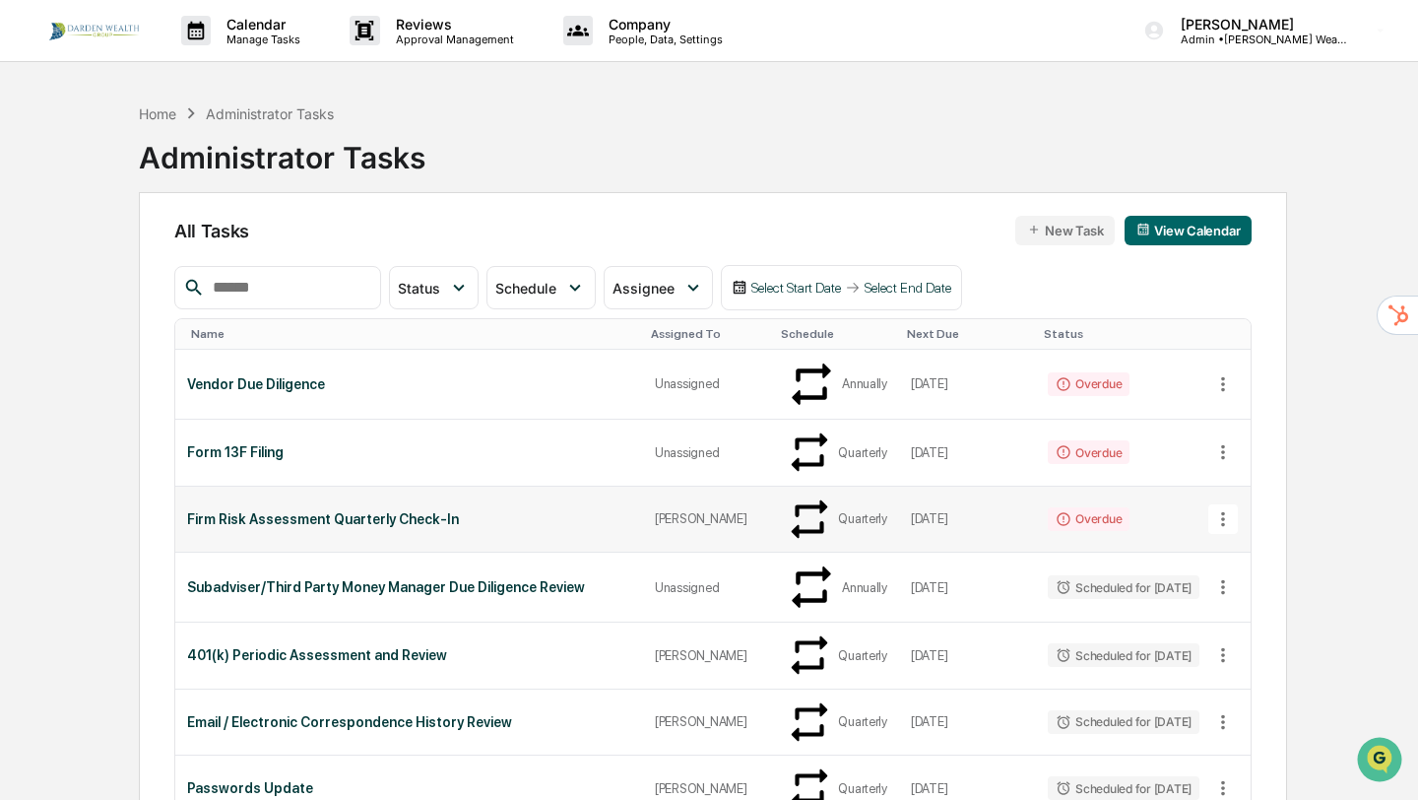
click at [264, 511] on div "Firm Risk Assessment Quarterly Check-In" at bounding box center [409, 519] width 444 height 16
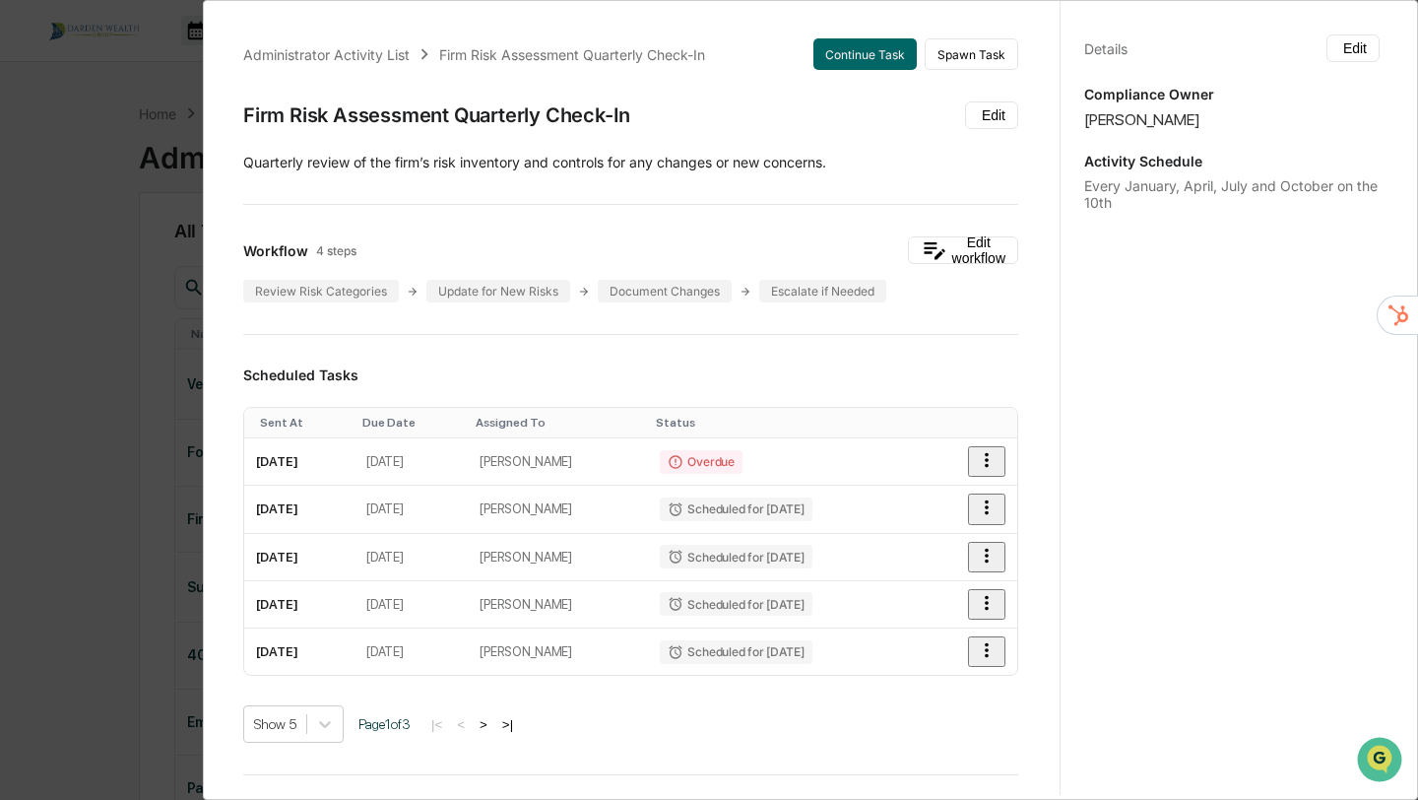
click at [142, 343] on div "Administrator Activity List Firm Risk Assessment Quarterly Check-In Continue Ta…" at bounding box center [709, 400] width 1418 height 800
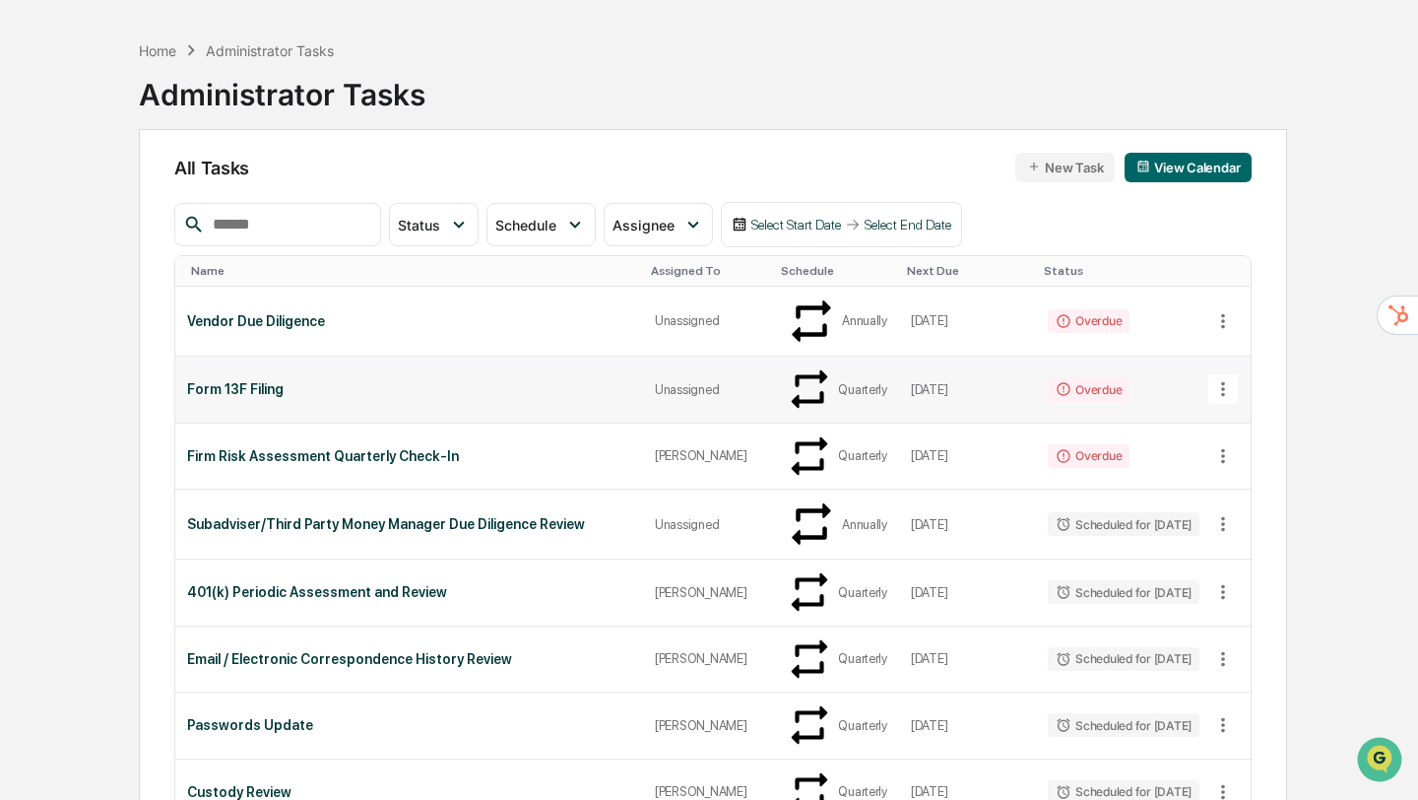
scroll to position [193, 0]
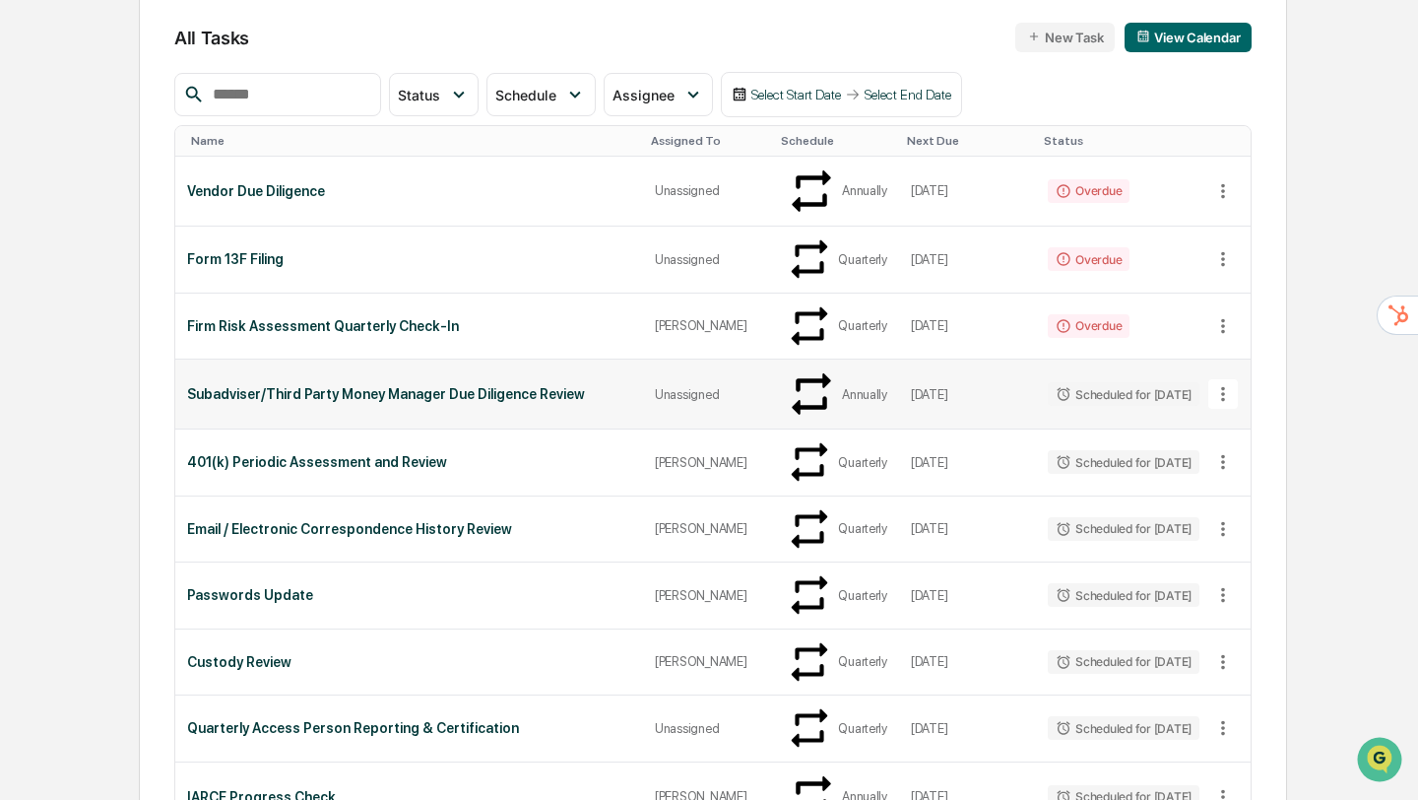
click at [476, 386] on div "Subadviser/Third Party Money Manager Due Diligence Review" at bounding box center [409, 394] width 444 height 16
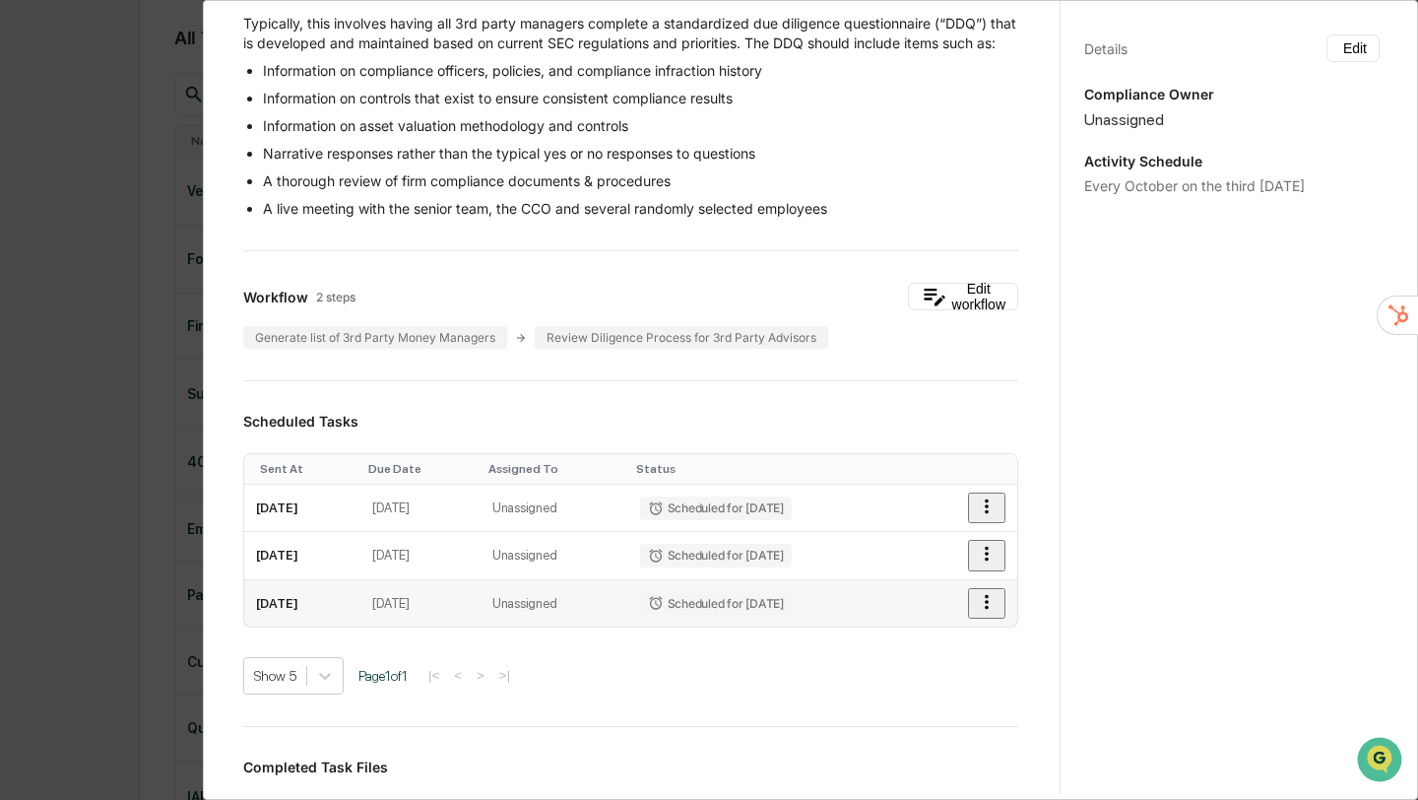
scroll to position [244, 0]
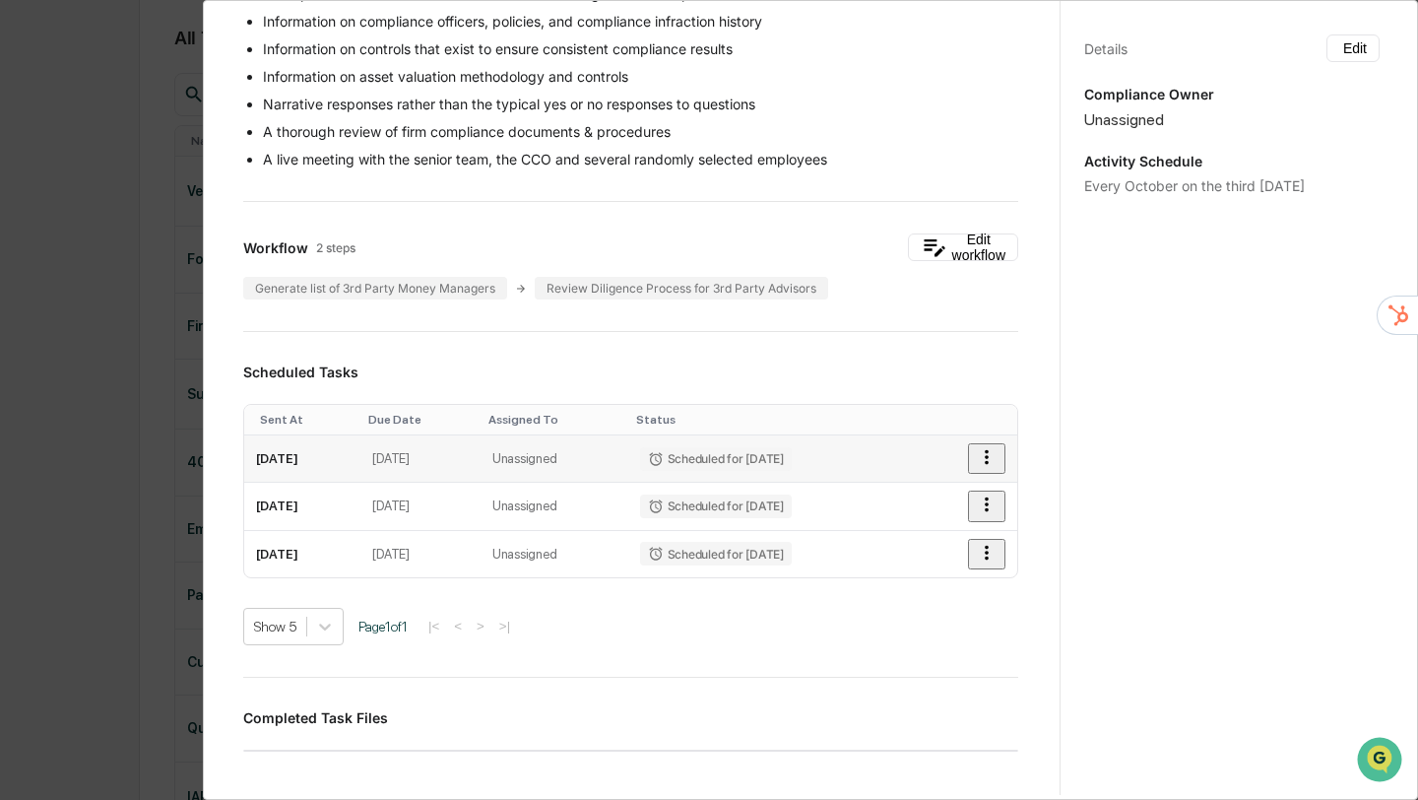
click at [988, 468] on icon "button" at bounding box center [987, 457] width 22 height 22
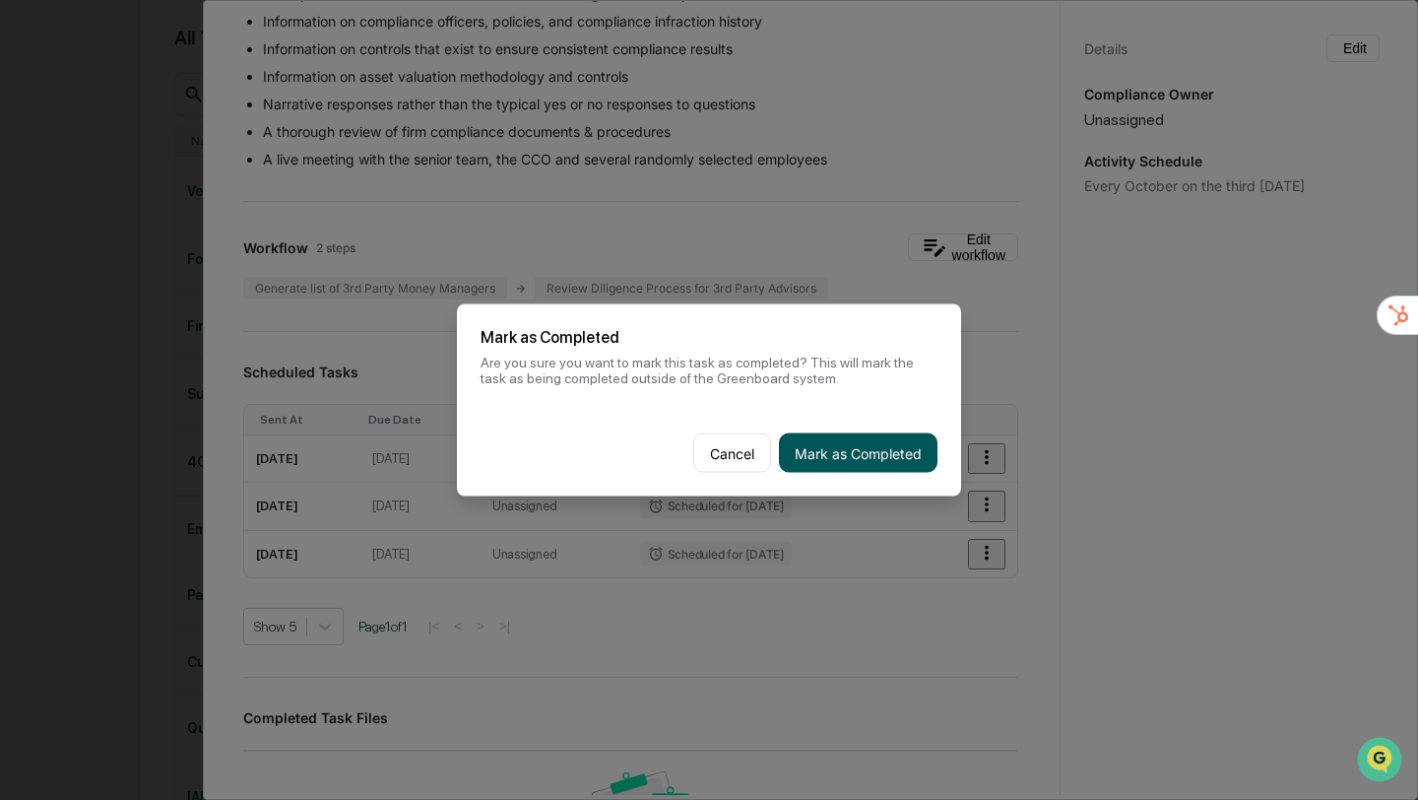
click at [868, 453] on button "Mark as Completed" at bounding box center [858, 452] width 159 height 39
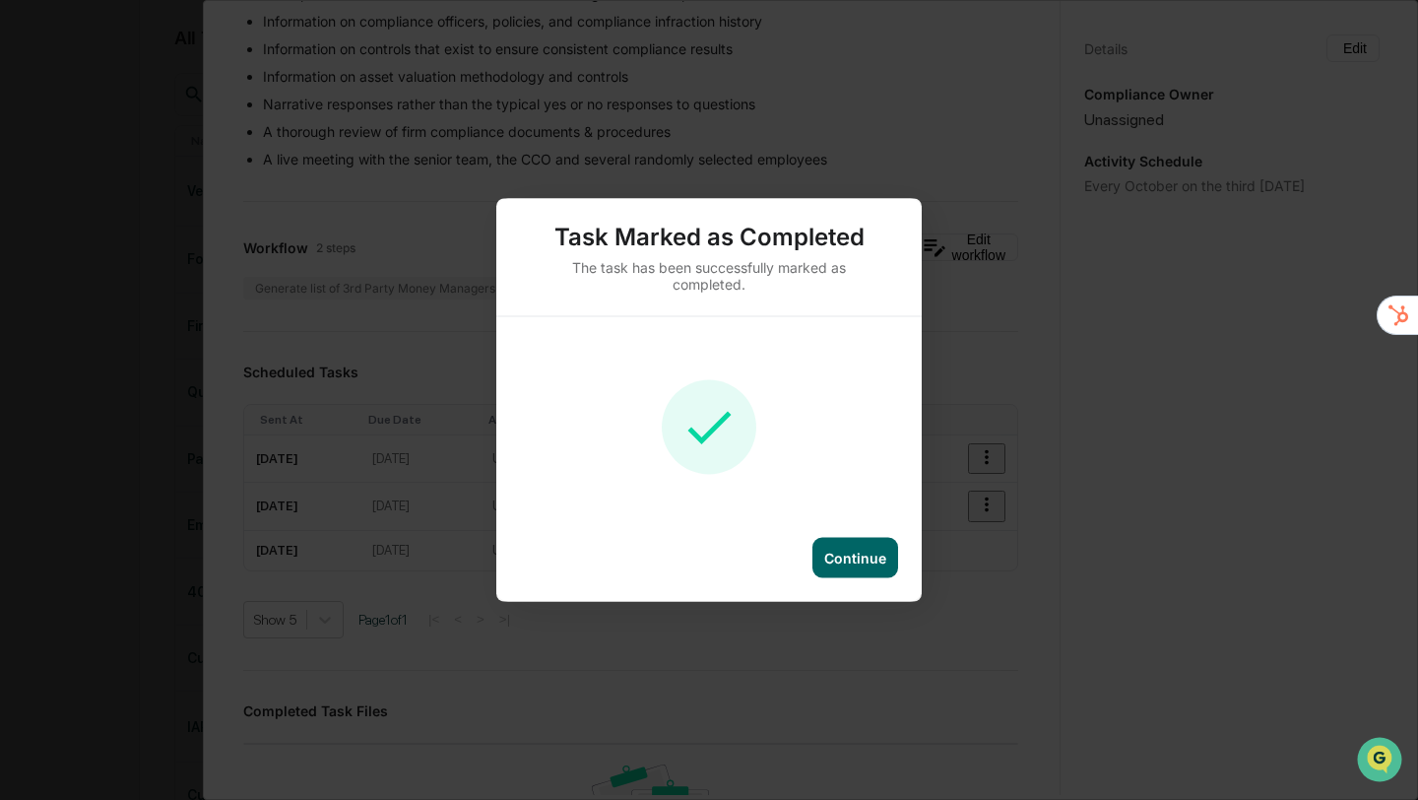
click at [862, 554] on div "Continue" at bounding box center [855, 558] width 62 height 17
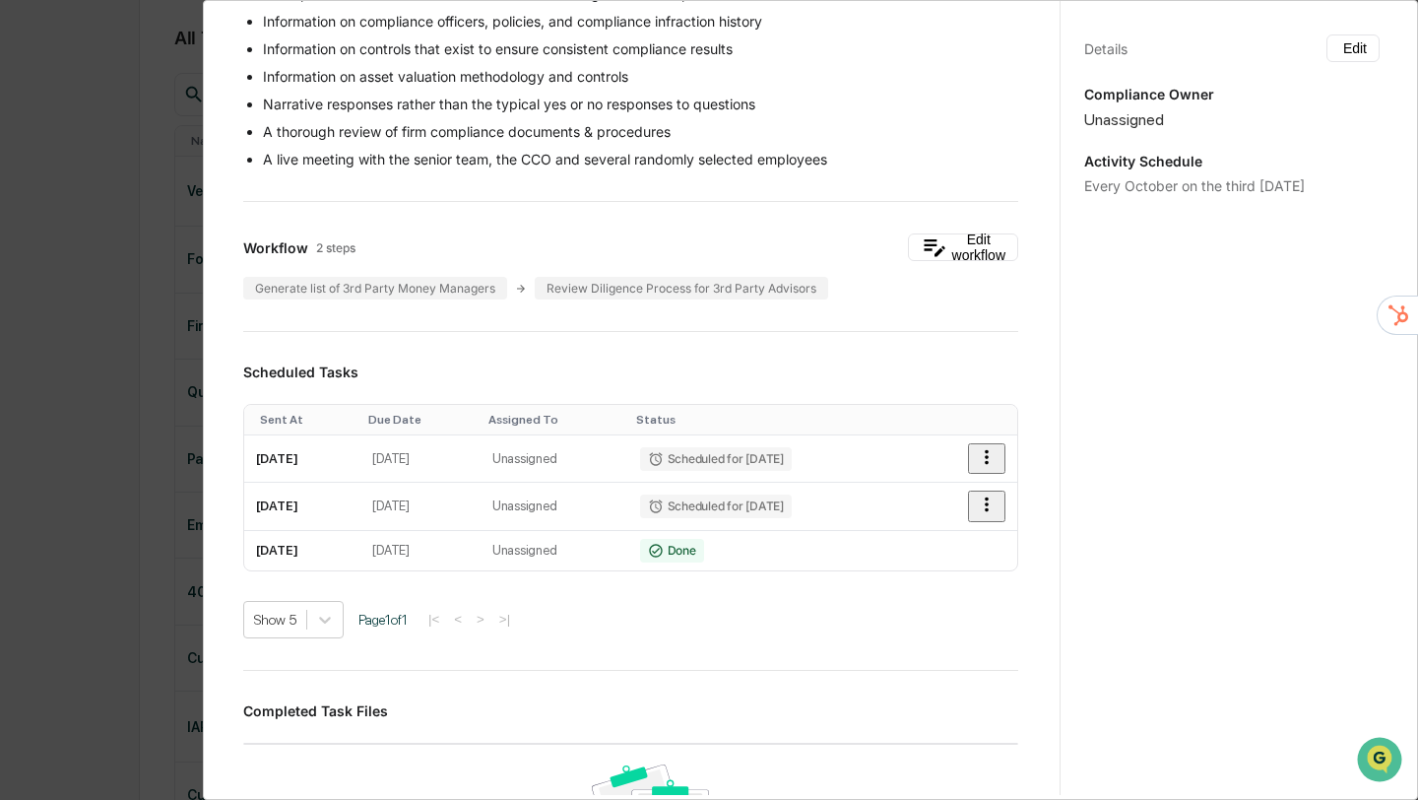
click at [78, 136] on div "Administrator Activity List Subadviser/Third Party Money Manager Due Diligence …" at bounding box center [709, 400] width 1418 height 800
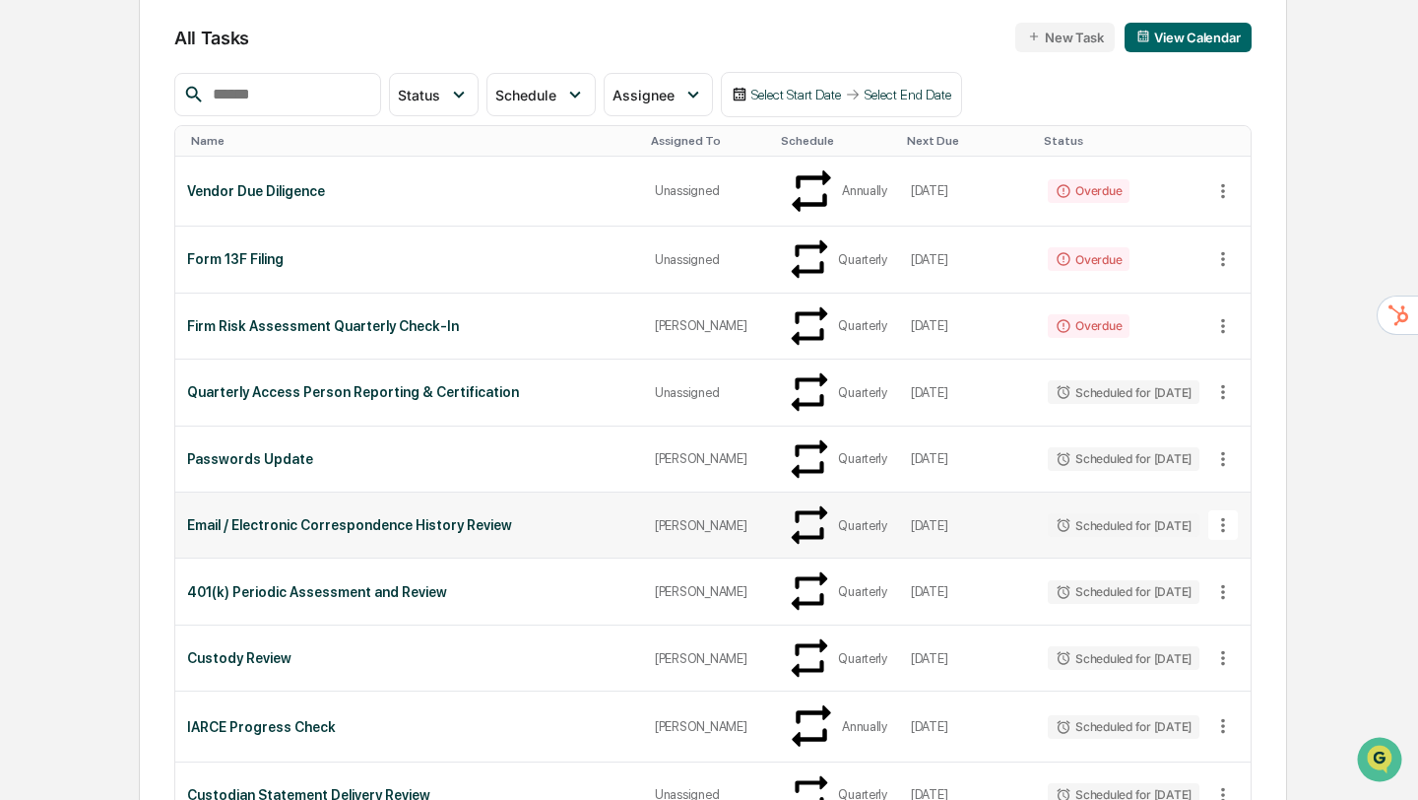
click at [248, 517] on div "Email / Electronic Correspondence History Review" at bounding box center [409, 525] width 444 height 16
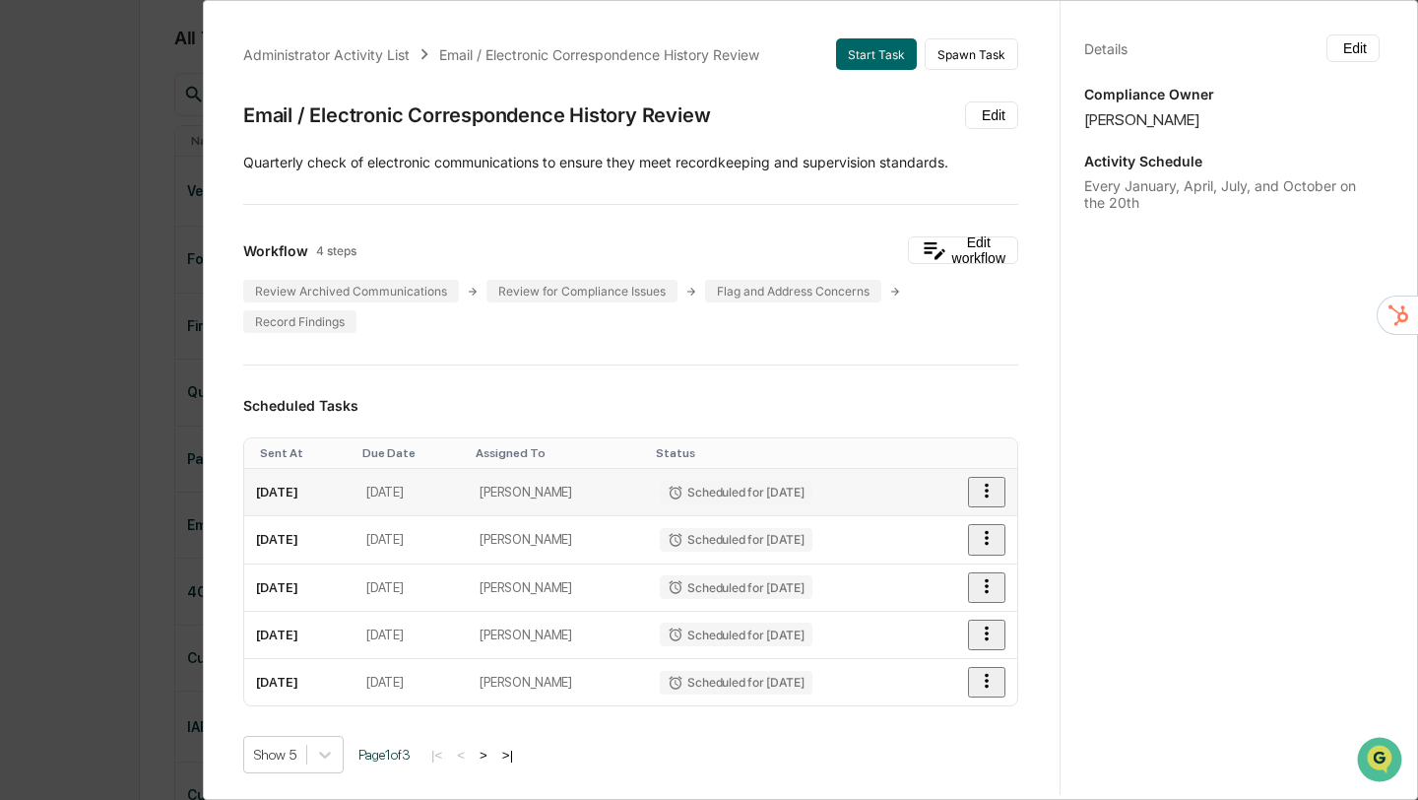
click at [991, 498] on icon "button" at bounding box center [987, 491] width 22 height 22
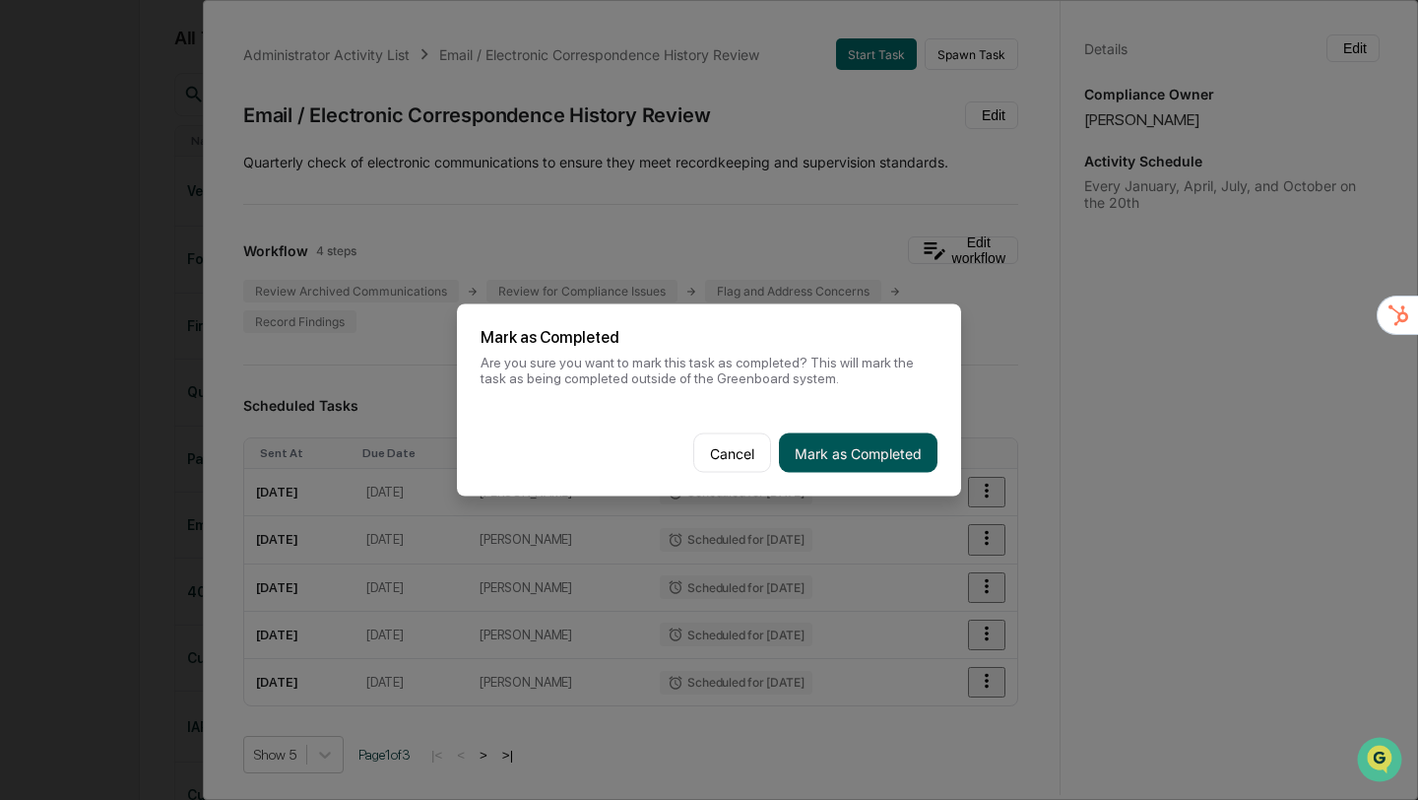
click at [830, 445] on button "Mark as Completed" at bounding box center [858, 452] width 159 height 39
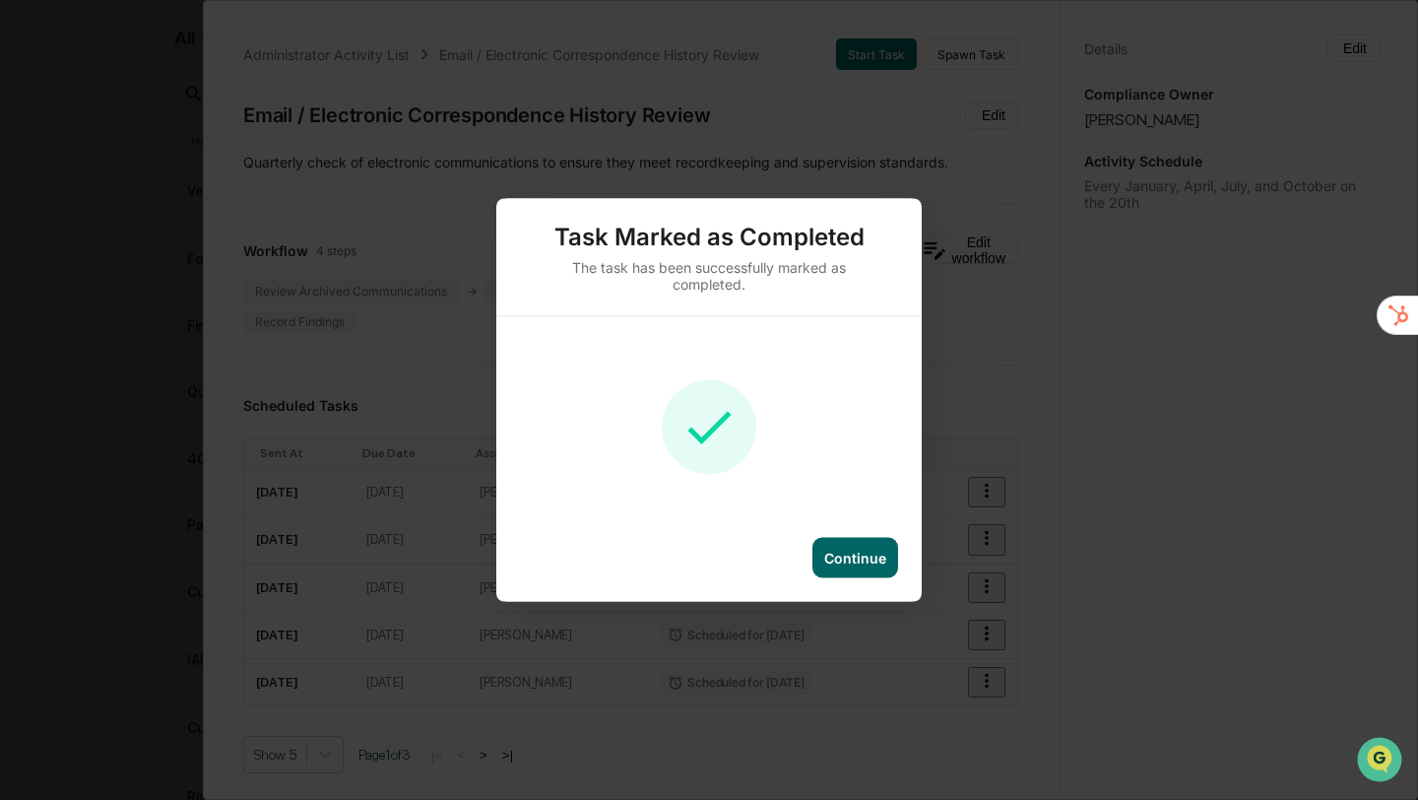
click at [860, 560] on div "Continue" at bounding box center [855, 558] width 62 height 17
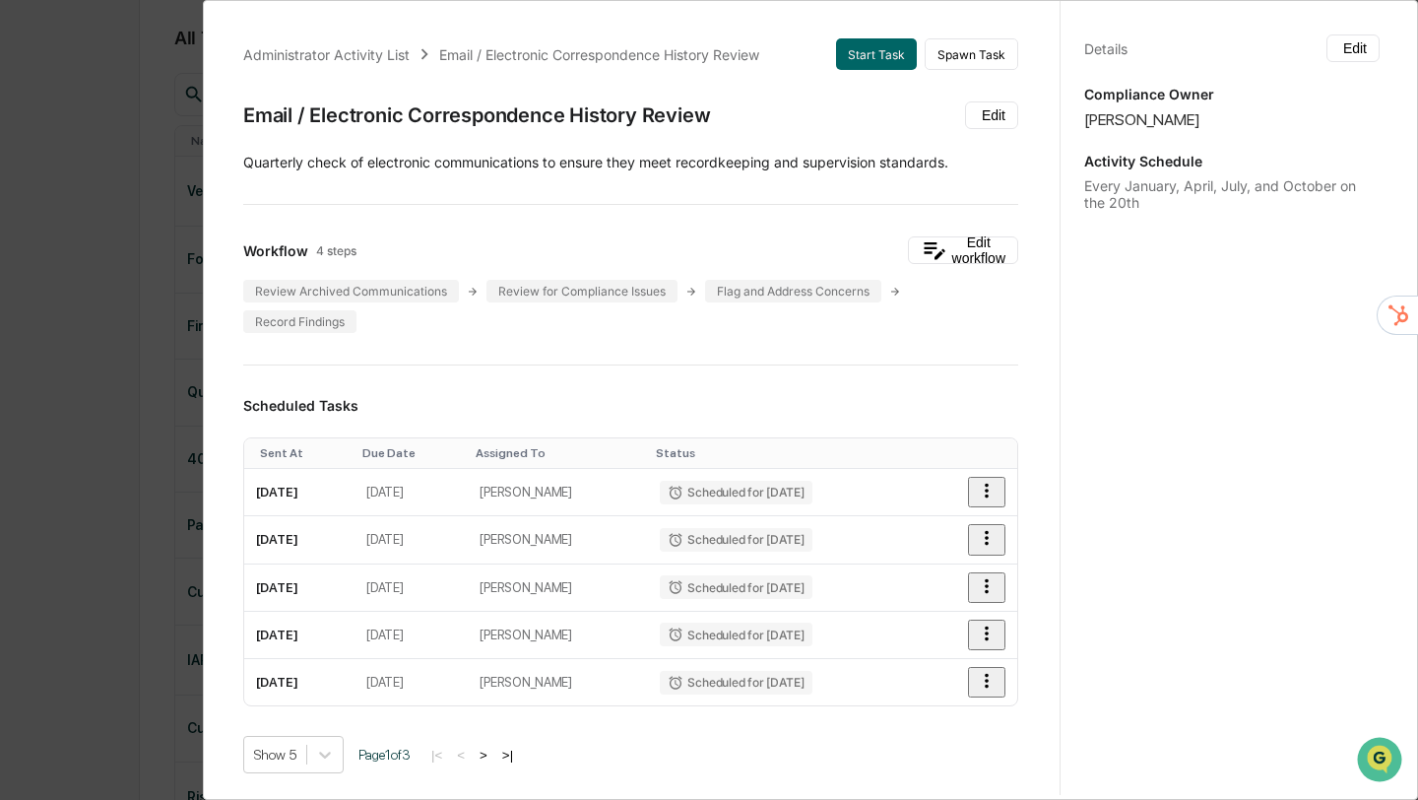
click at [118, 130] on div "Administrator Activity List Email / Electronic Correspondence History Review St…" at bounding box center [709, 400] width 1418 height 800
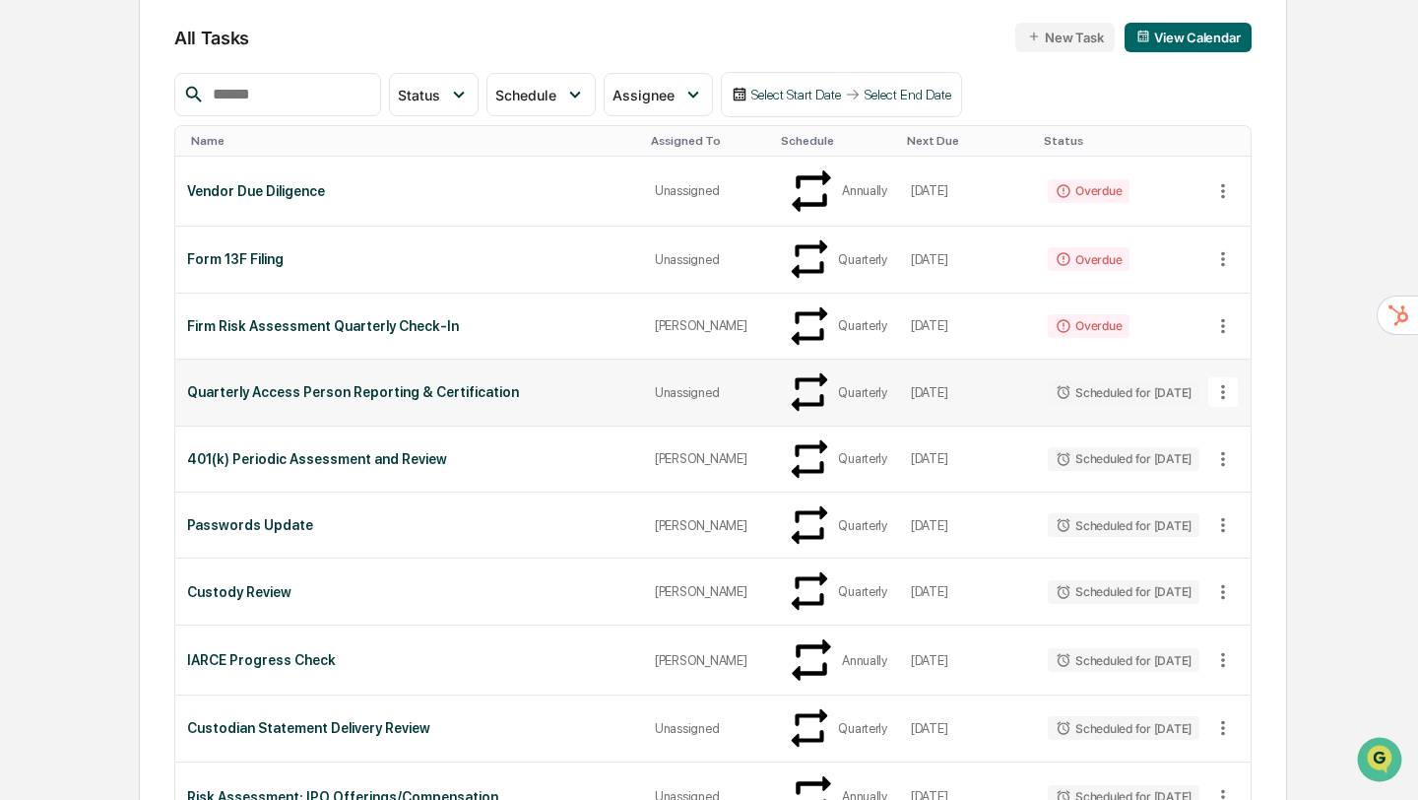
click at [410, 384] on div "Quarterly Access Person Reporting & Certification" at bounding box center [409, 392] width 444 height 16
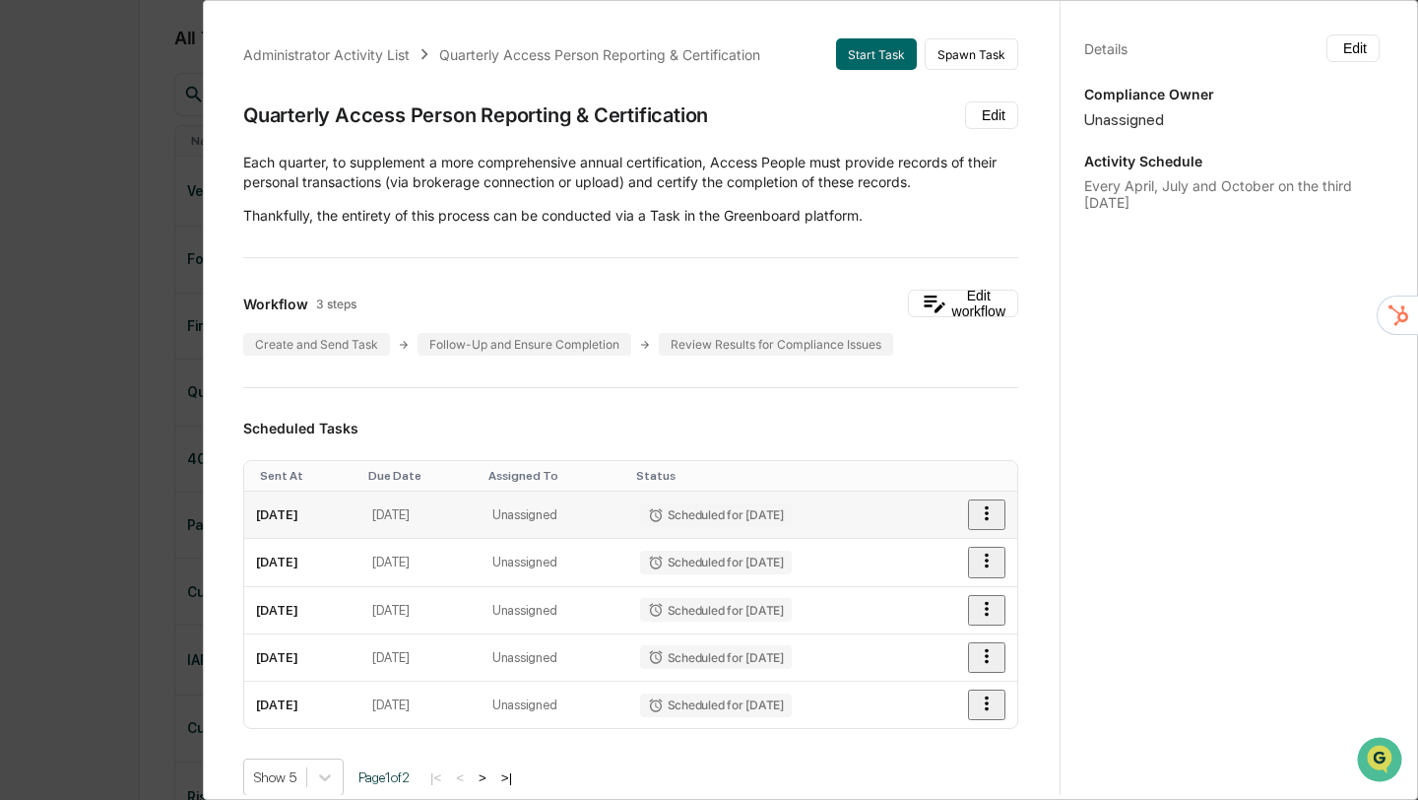
click at [992, 512] on icon "button" at bounding box center [987, 513] width 22 height 22
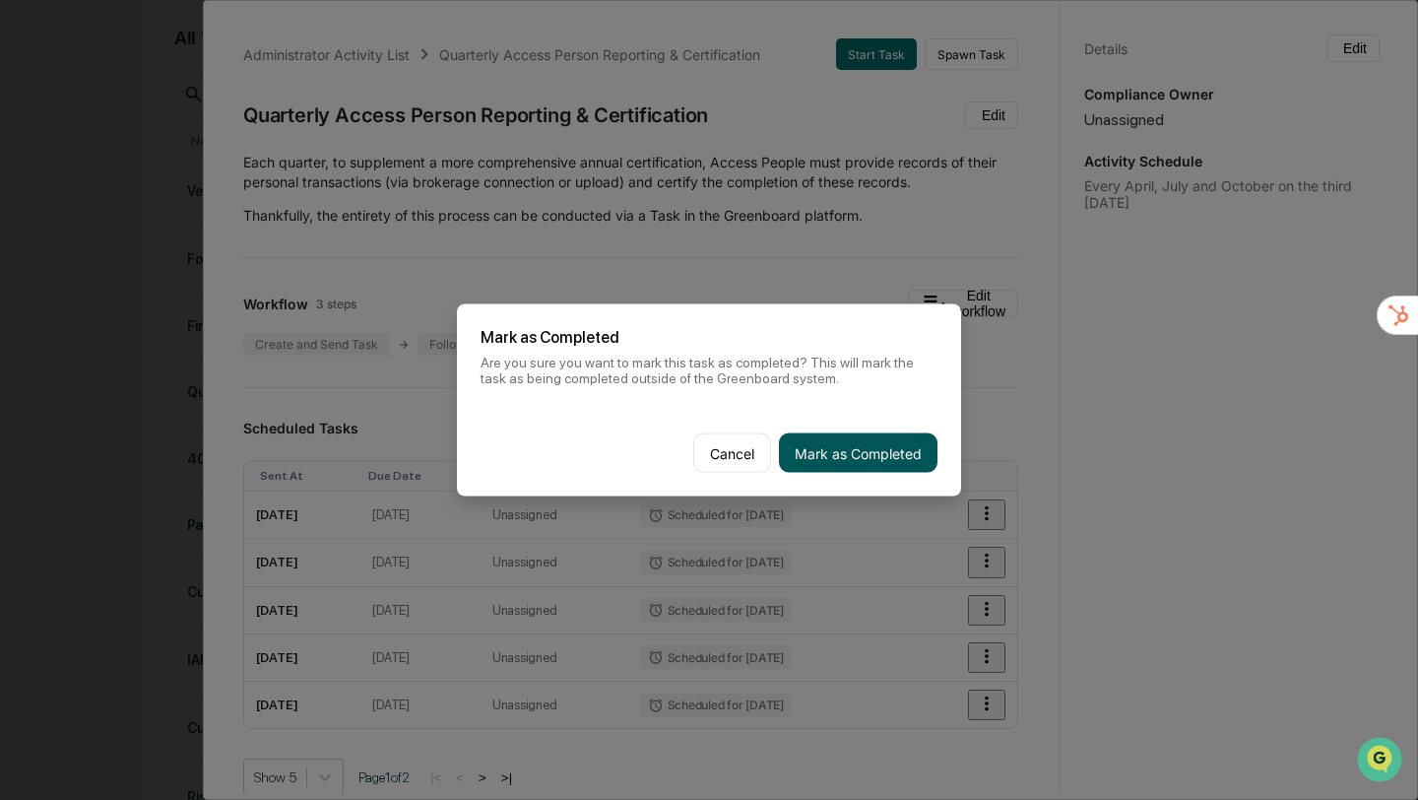
click at [859, 446] on button "Mark as Completed" at bounding box center [858, 452] width 159 height 39
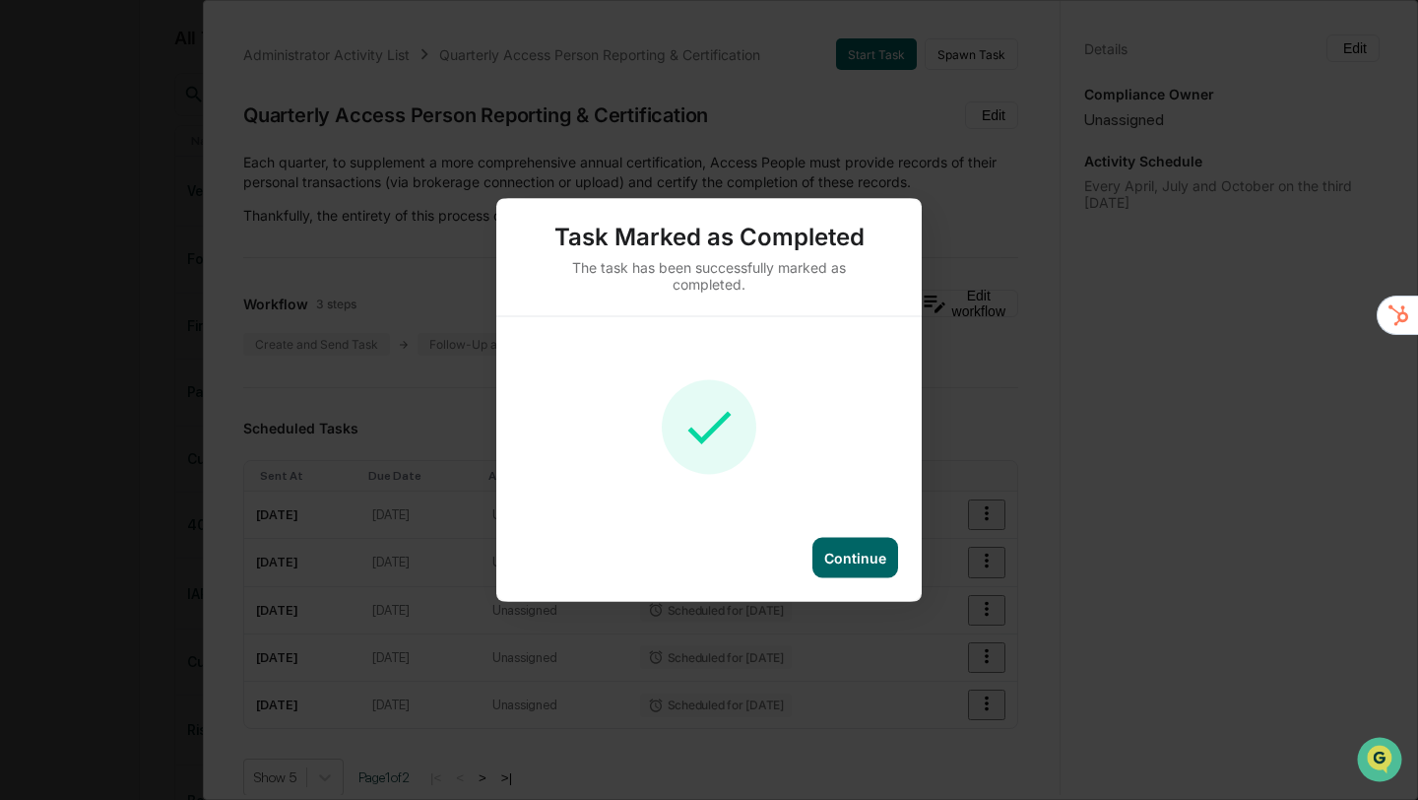
click at [864, 558] on div "Continue" at bounding box center [855, 558] width 62 height 17
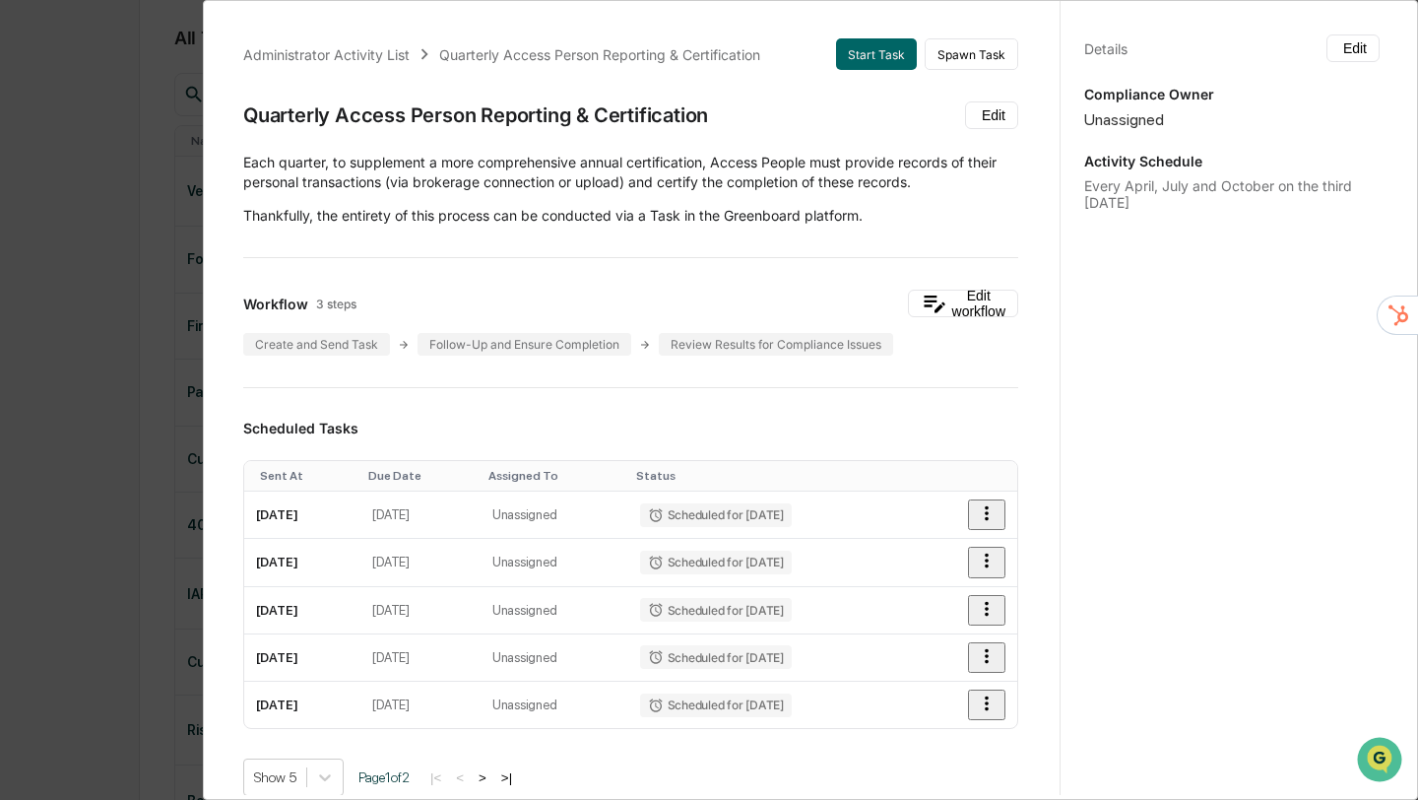
click at [100, 294] on div "Administrator Activity List Quarterly Access Person Reporting & Certification S…" at bounding box center [709, 400] width 1418 height 800
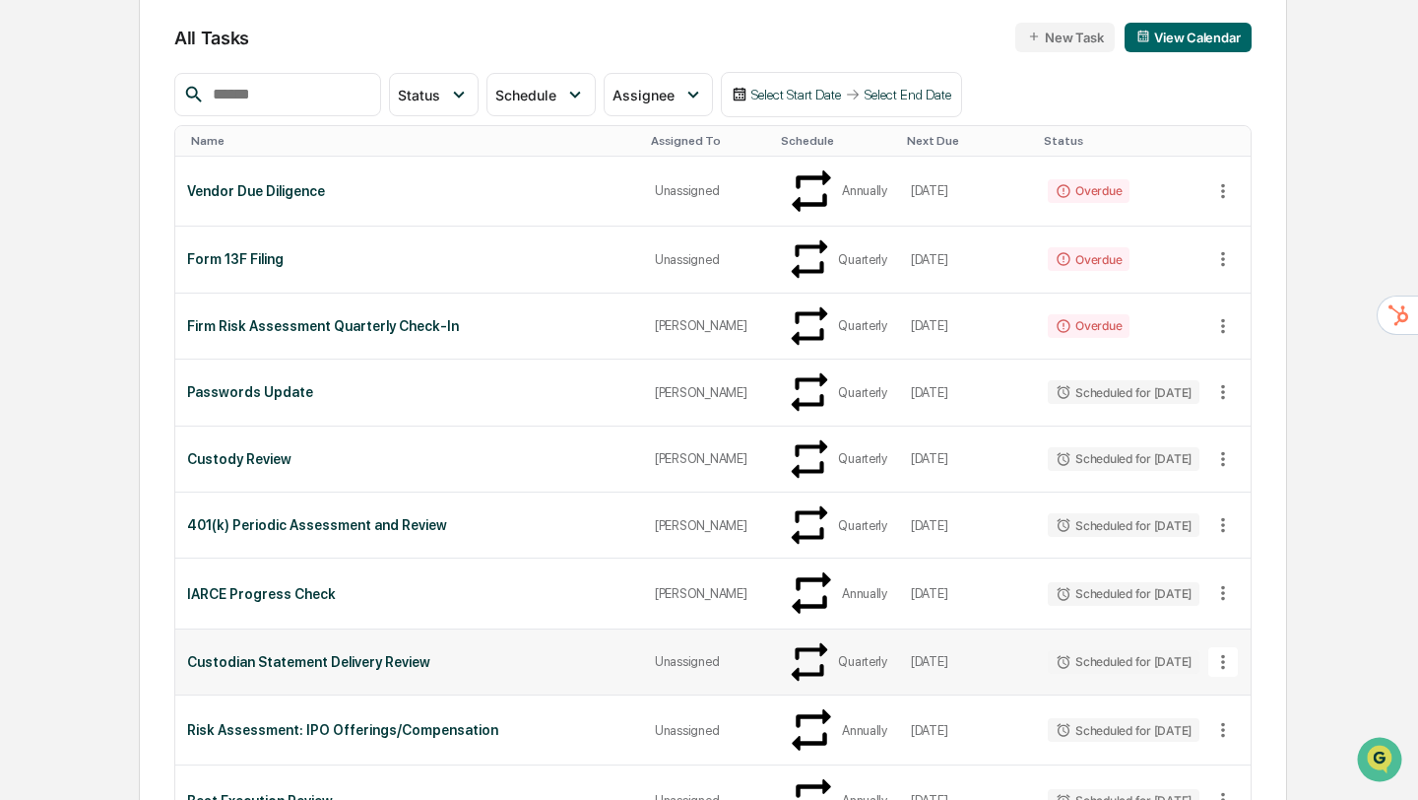
click at [243, 654] on div "Custodian Statement Delivery Review" at bounding box center [409, 662] width 444 height 16
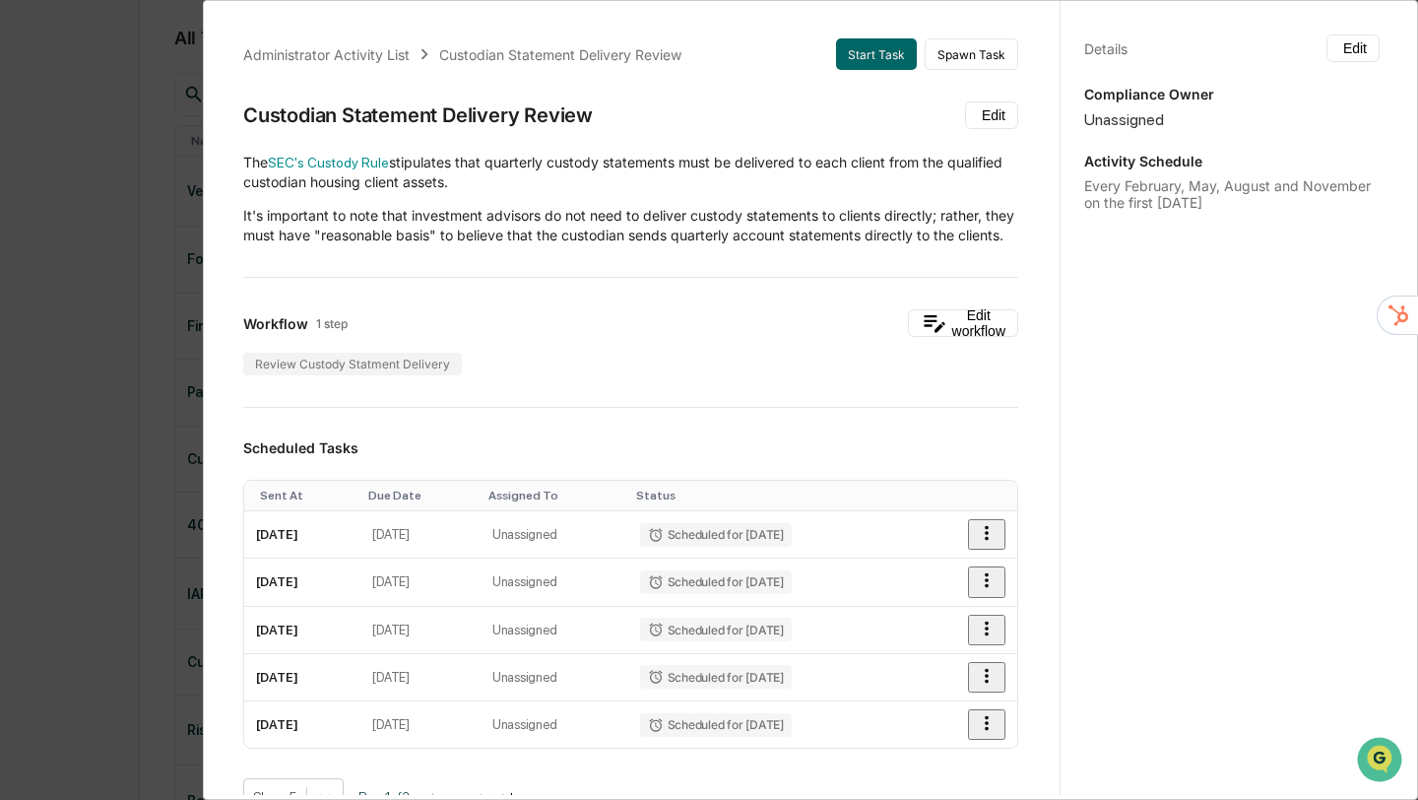
click at [129, 327] on div "Administrator Activity List Custodian Statement Delivery Review Start Task Spaw…" at bounding box center [709, 400] width 1418 height 800
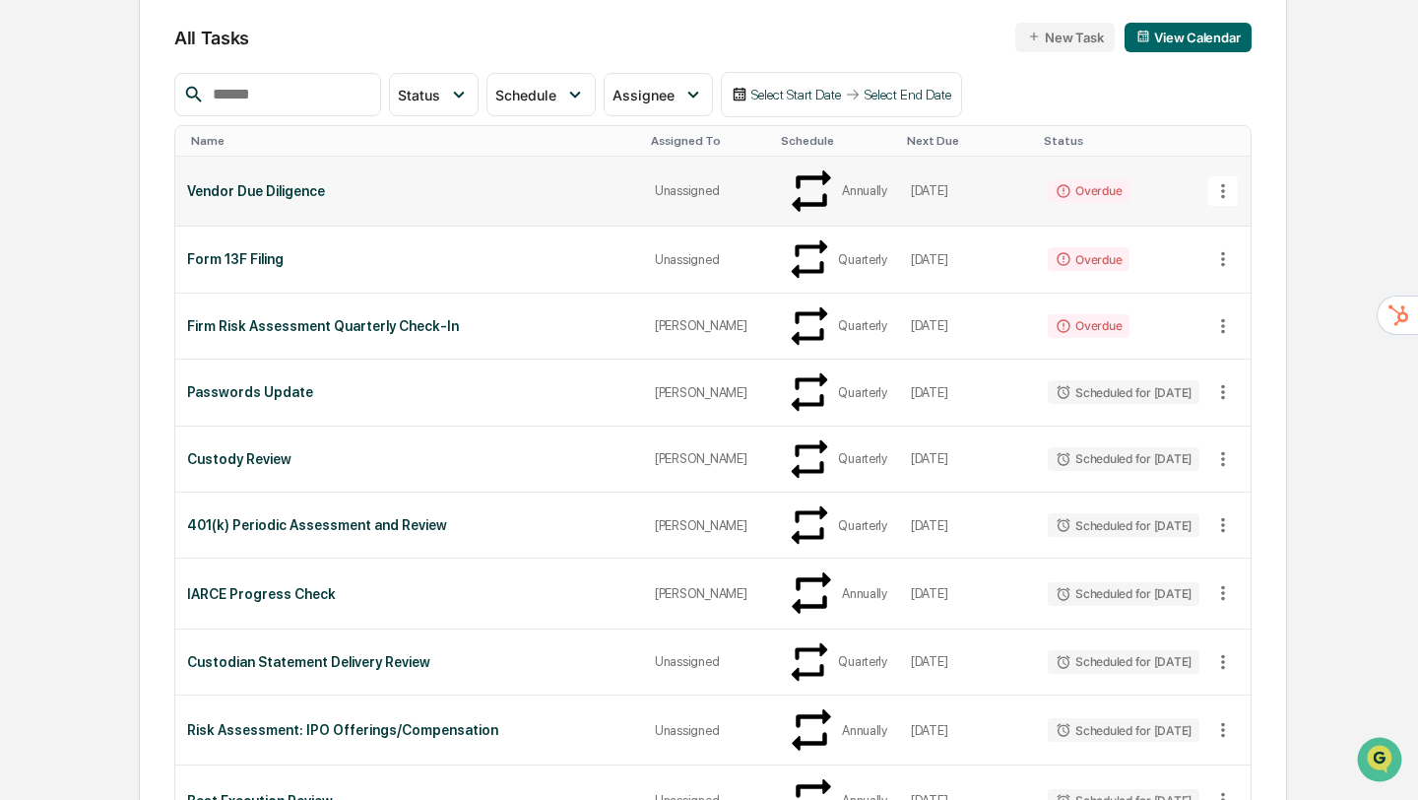
click at [264, 183] on div "Vendor Due Diligence" at bounding box center [409, 191] width 444 height 16
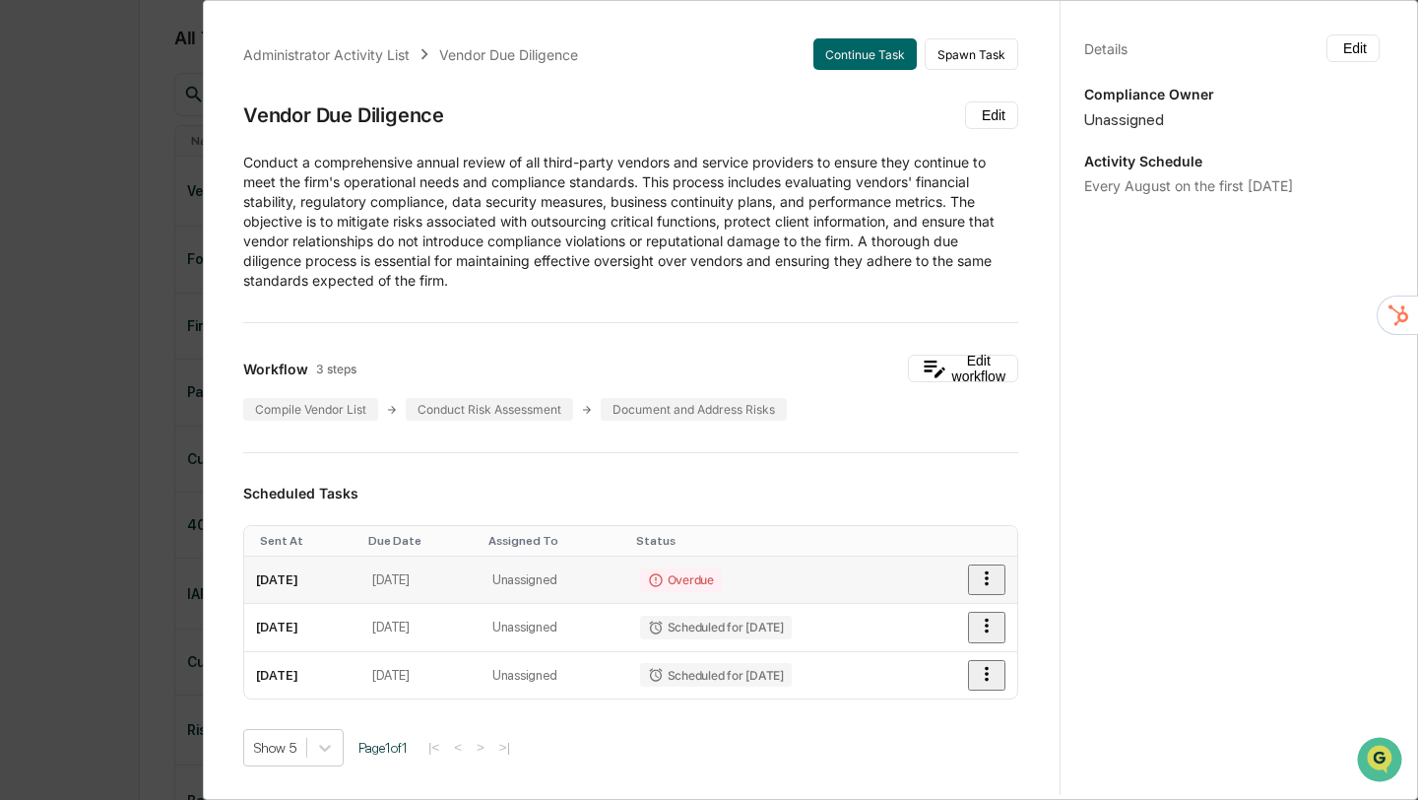
click at [301, 582] on td "August 6, 2025" at bounding box center [302, 579] width 116 height 47
click at [982, 580] on icon "button" at bounding box center [987, 578] width 22 height 22
click at [590, 574] on td "Unassigned" at bounding box center [555, 579] width 148 height 47
click at [461, 583] on td "August 9, 2025" at bounding box center [420, 579] width 120 height 47
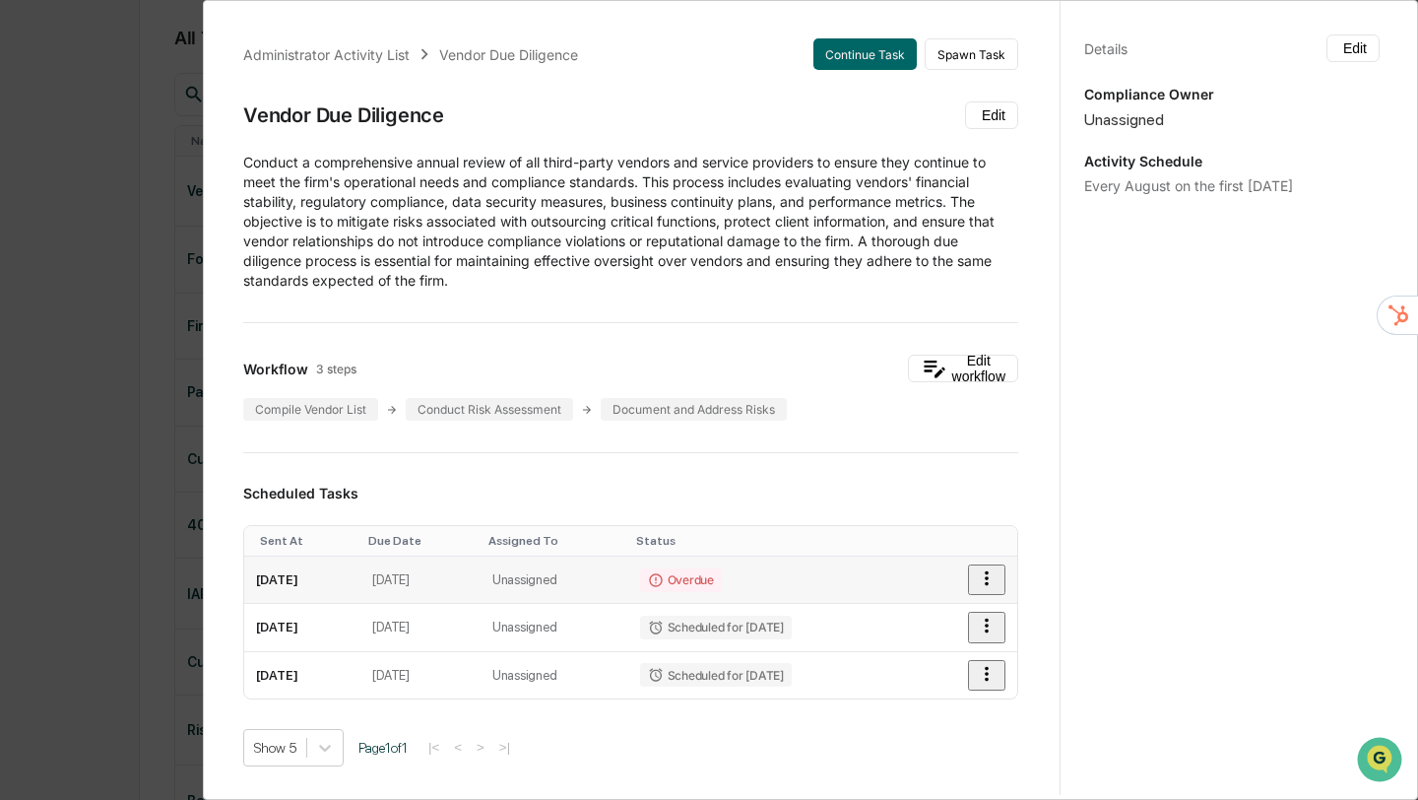
click at [332, 579] on td "August 6, 2025" at bounding box center [302, 579] width 116 height 47
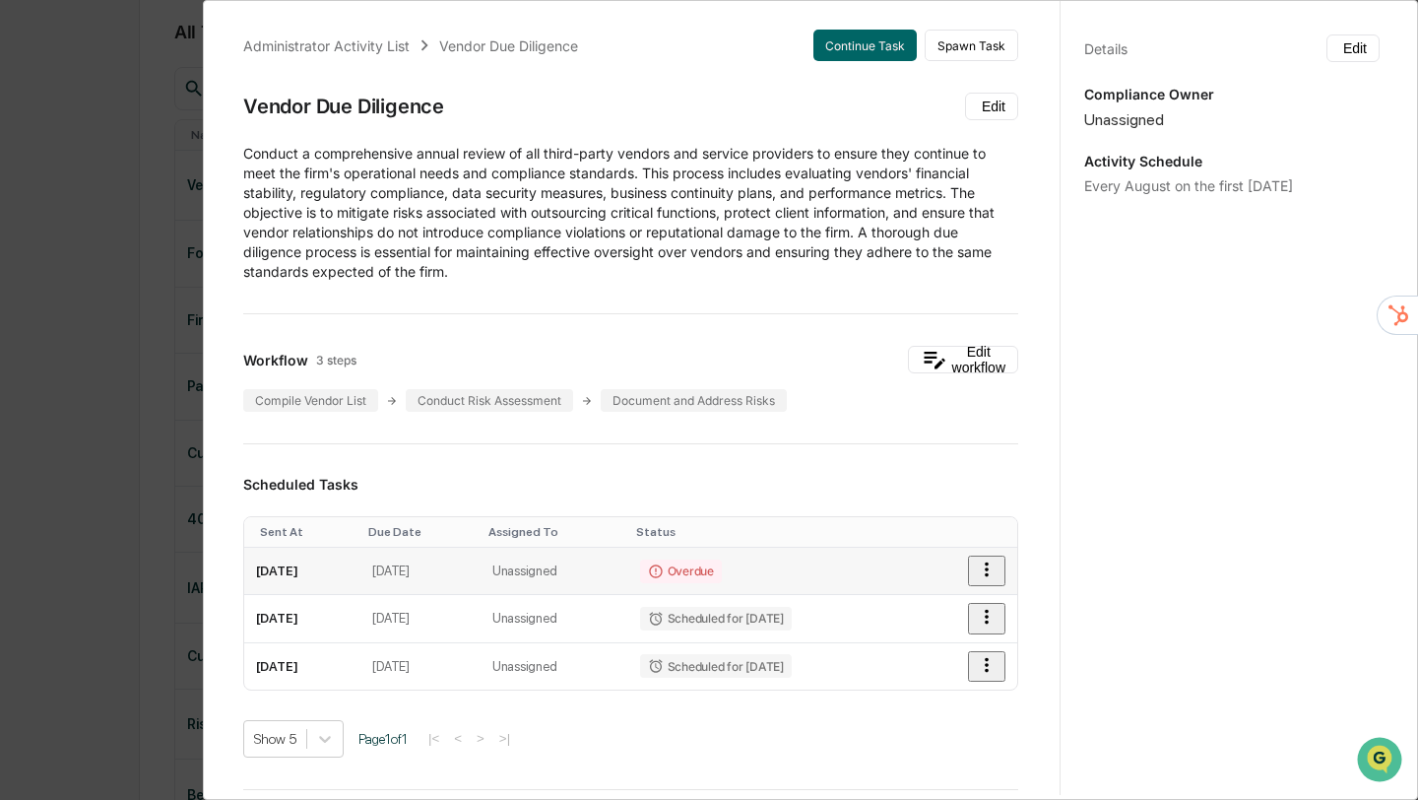
scroll to position [0, 0]
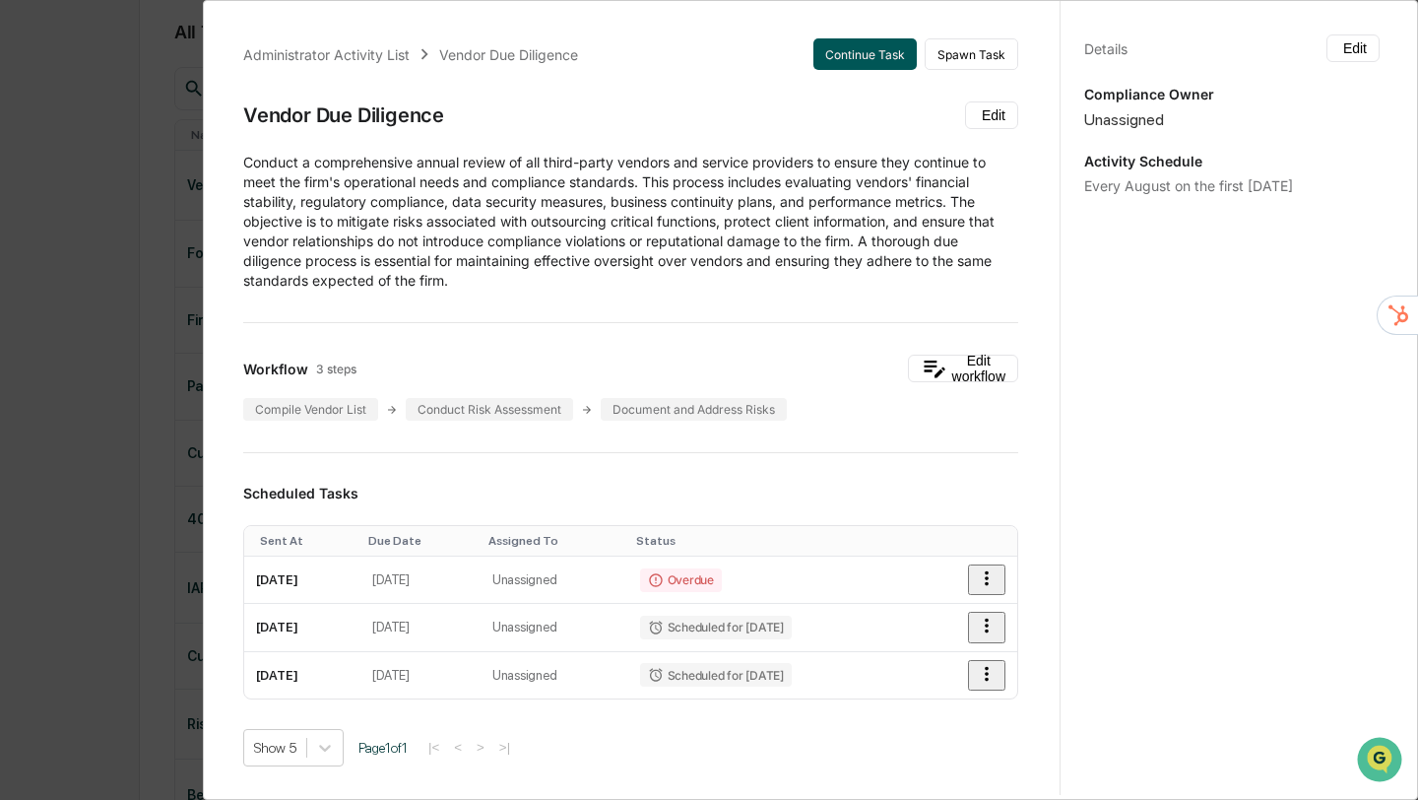
click at [875, 50] on button "Continue Task" at bounding box center [865, 54] width 103 height 32
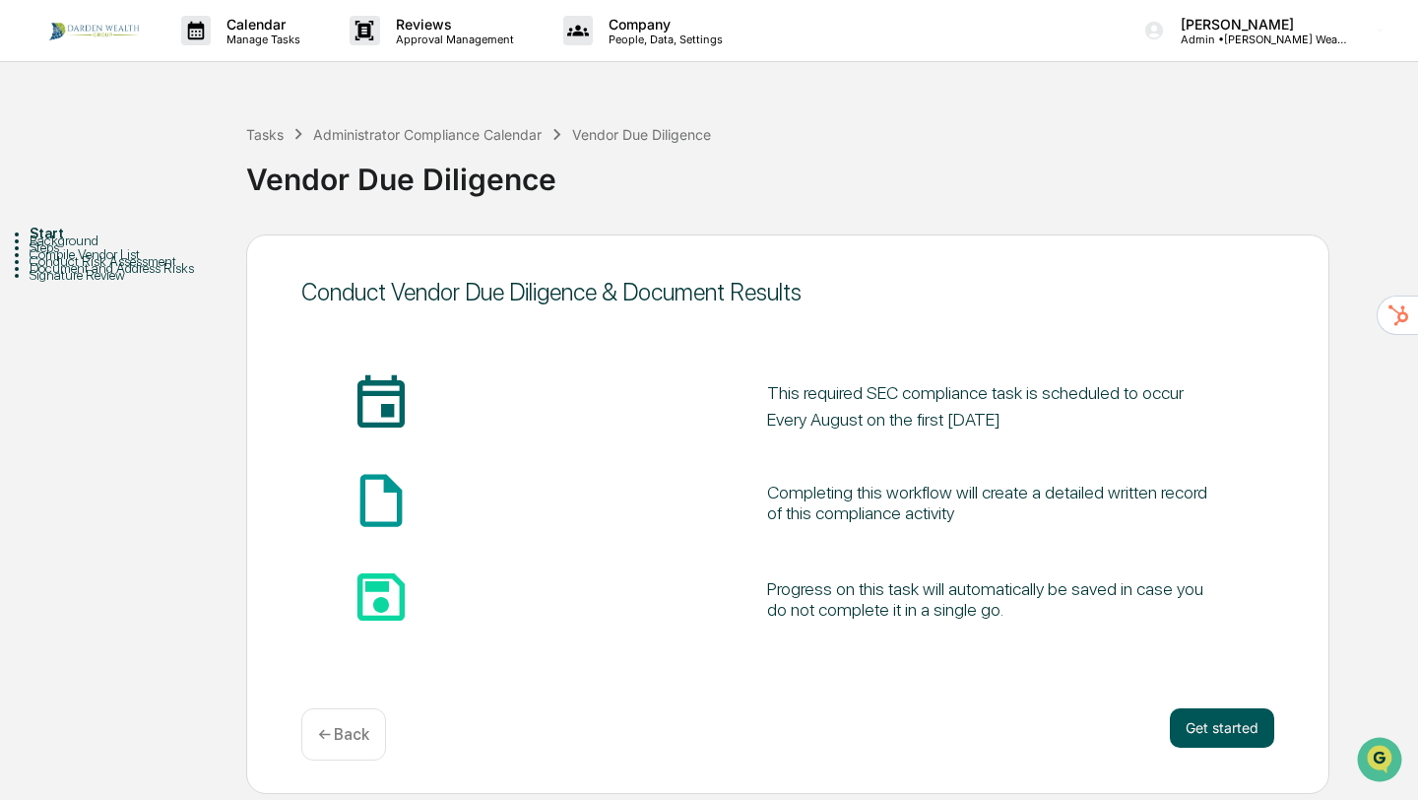
click at [1231, 732] on button "Get started" at bounding box center [1222, 727] width 104 height 39
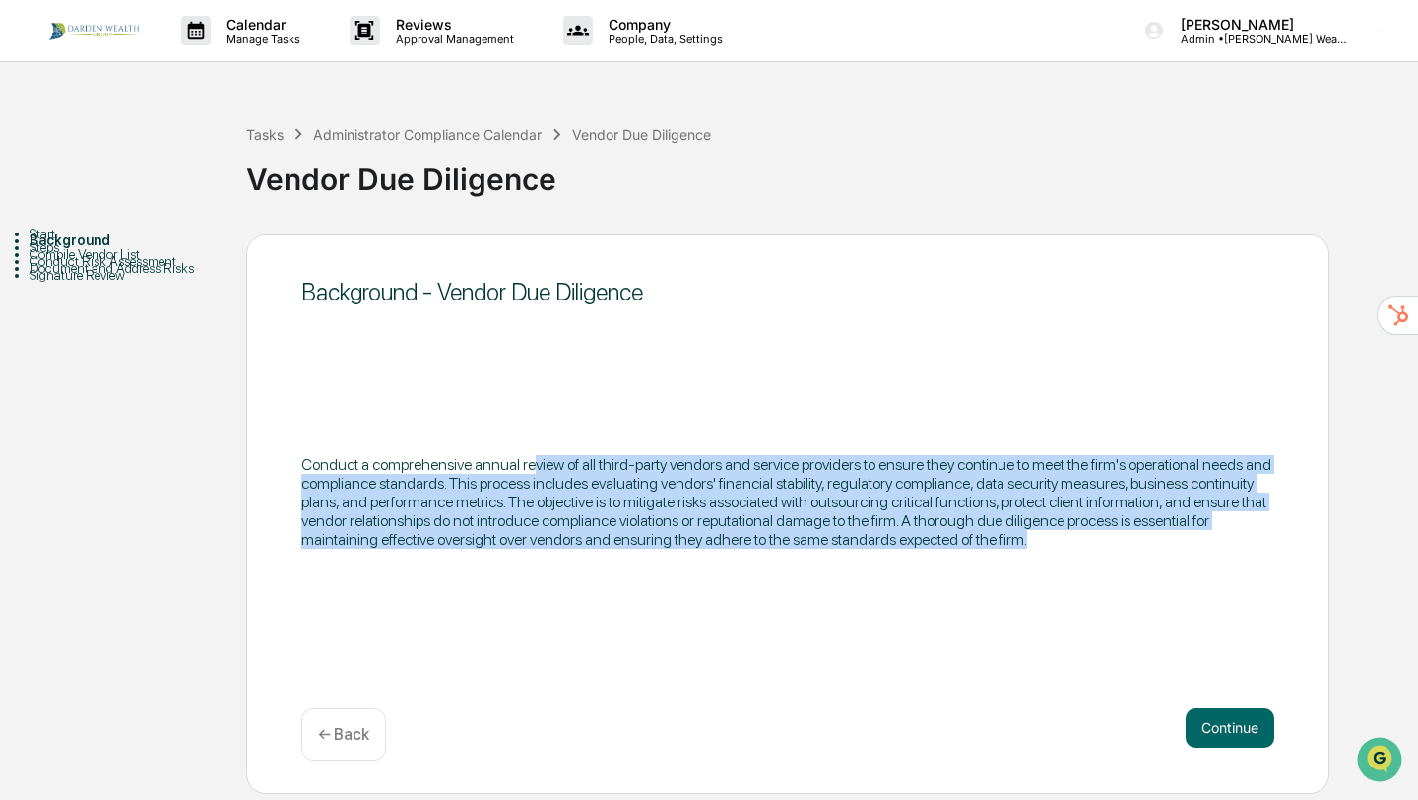
drag, startPoint x: 556, startPoint y: 462, endPoint x: 742, endPoint y: 564, distance: 212.5
click at [742, 564] on div "Conduct a comprehensive annual review of all third-party vendors and service pr…" at bounding box center [787, 501] width 973 height 125
click at [1257, 723] on button "Continue" at bounding box center [1230, 727] width 89 height 39
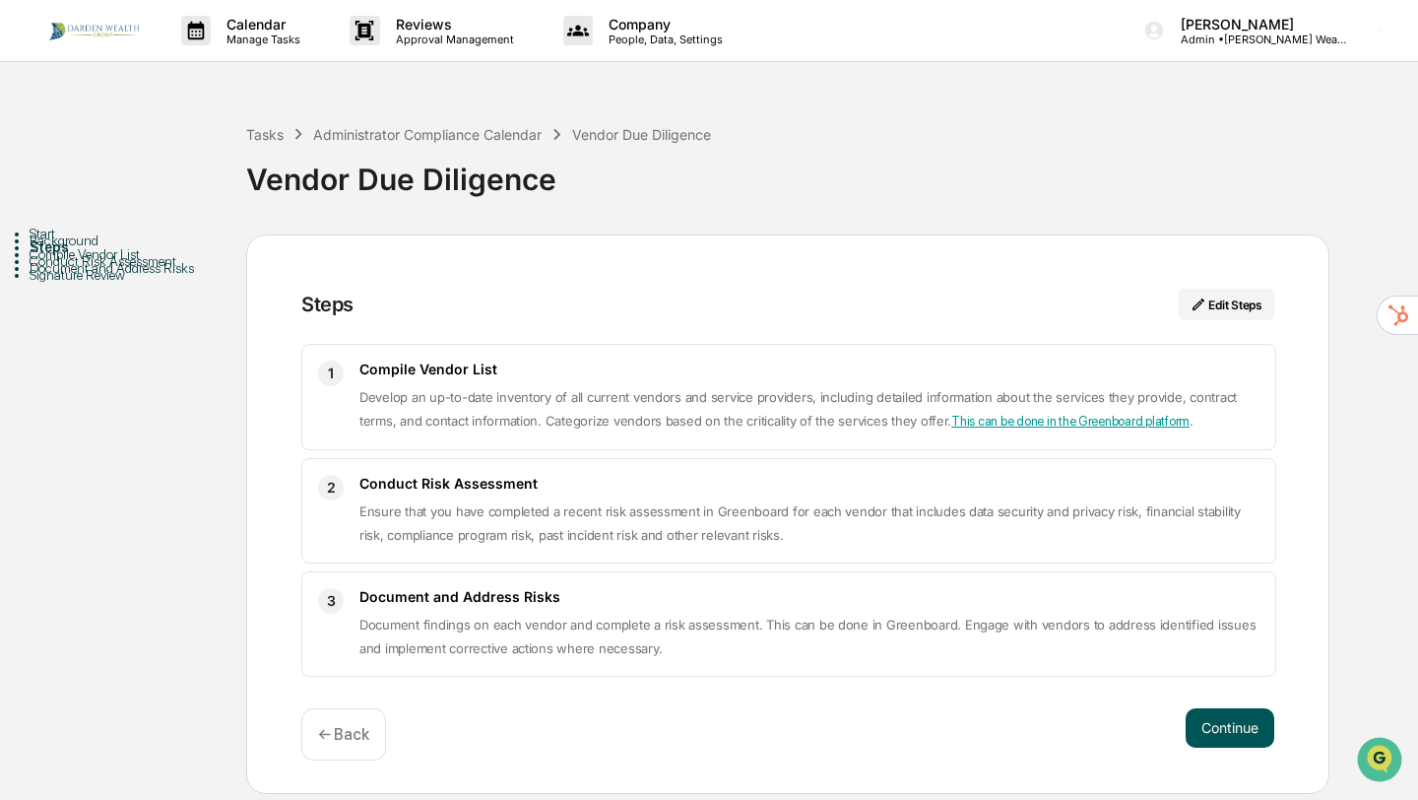
click at [1263, 729] on button "Continue" at bounding box center [1230, 727] width 89 height 39
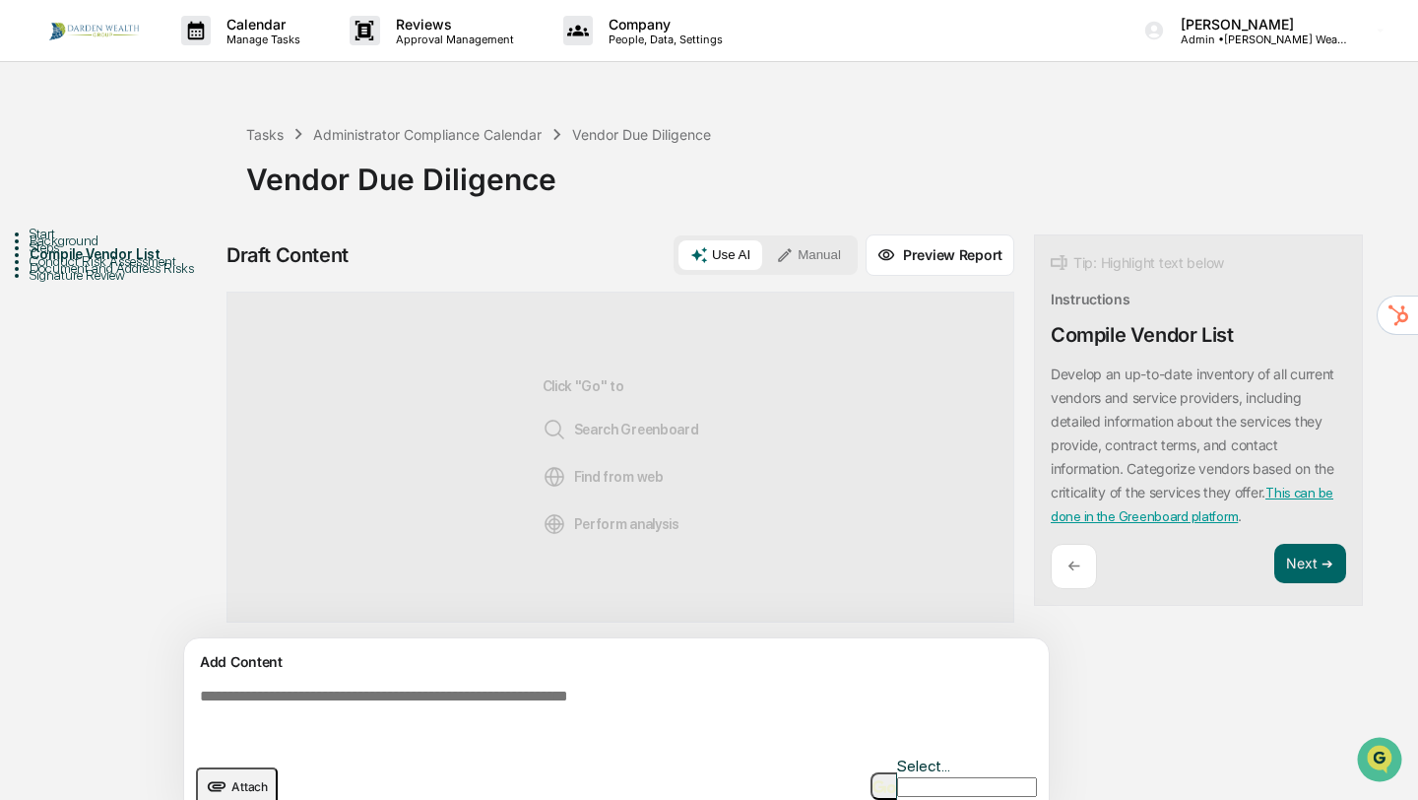
scroll to position [16, 0]
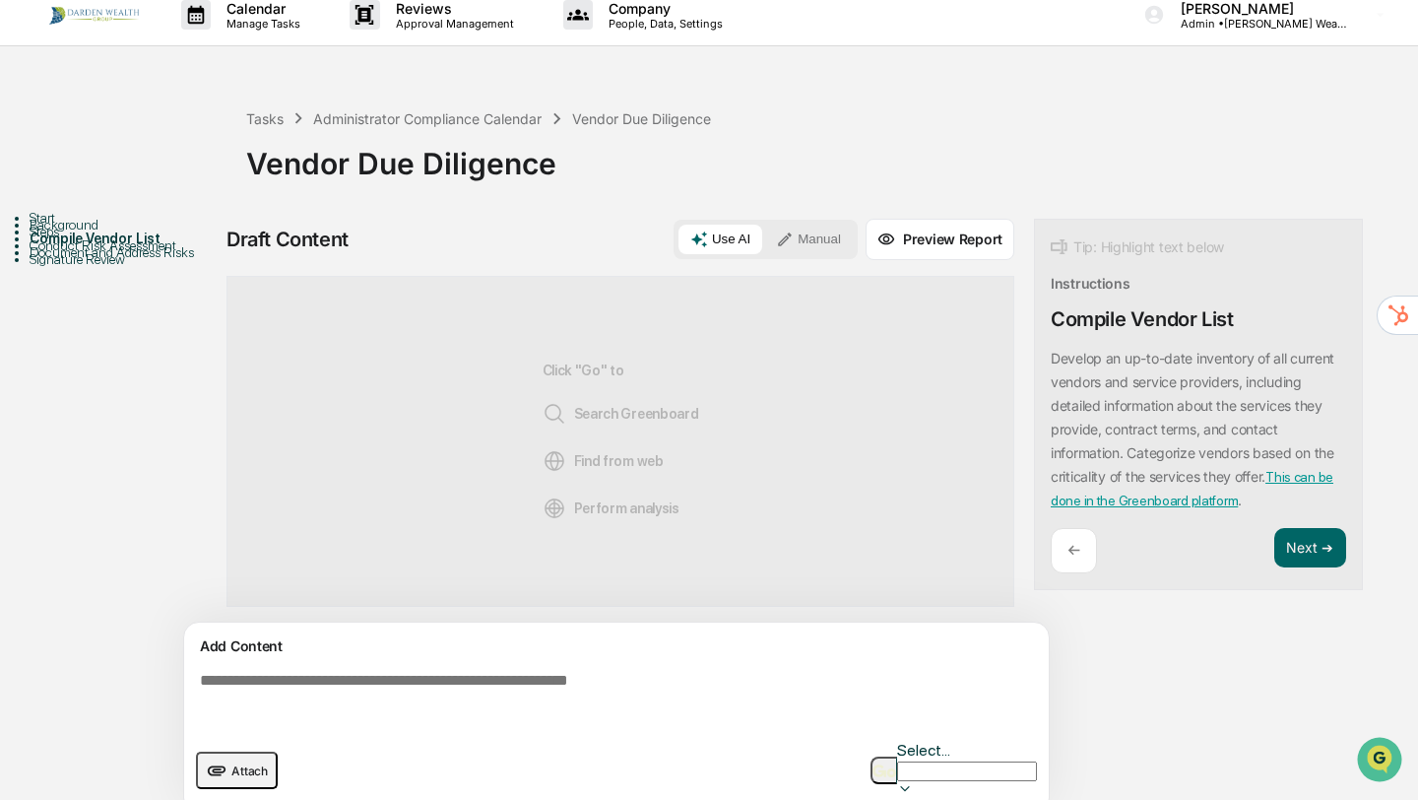
click at [240, 763] on span "Attach" at bounding box center [249, 770] width 36 height 15
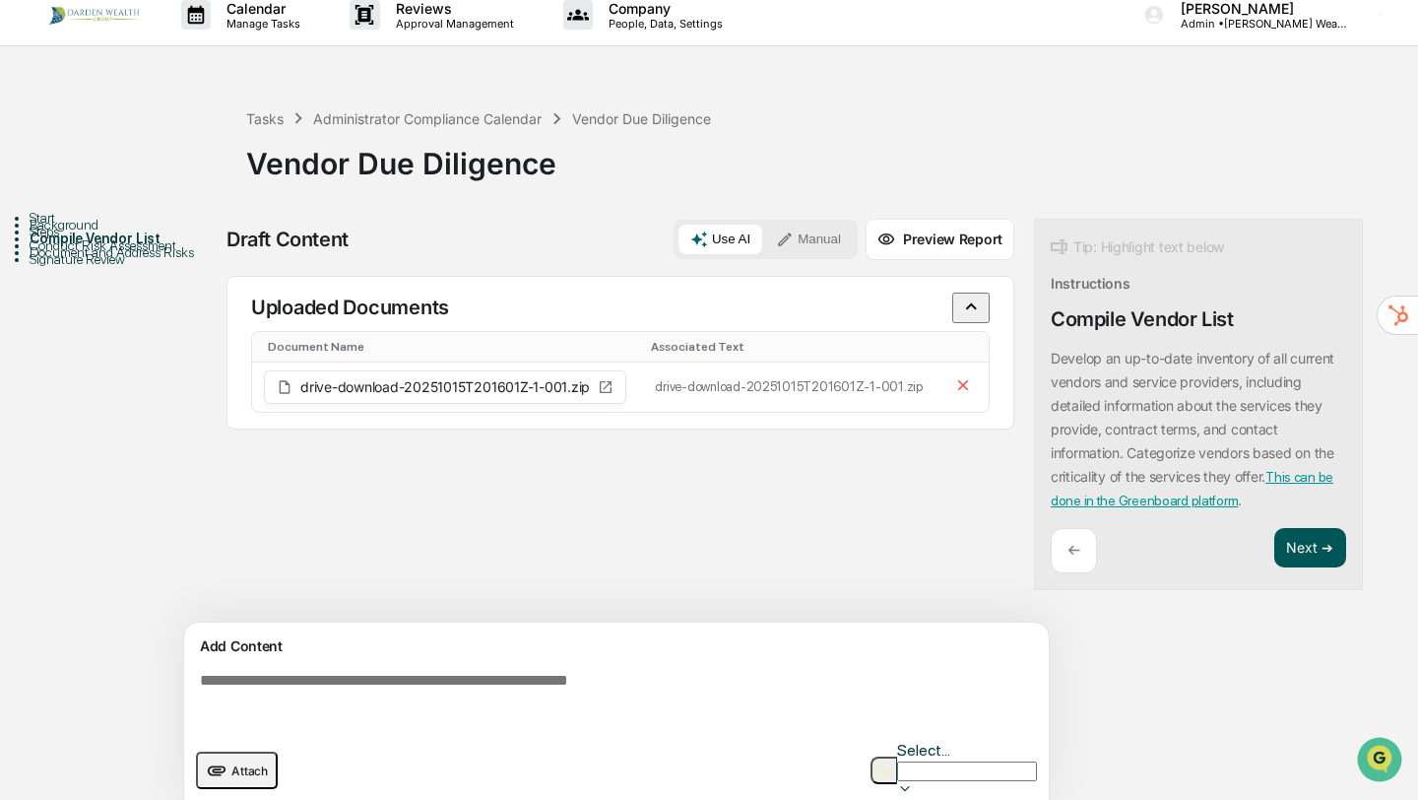
click at [1304, 549] on button "Next ➔" at bounding box center [1311, 548] width 72 height 40
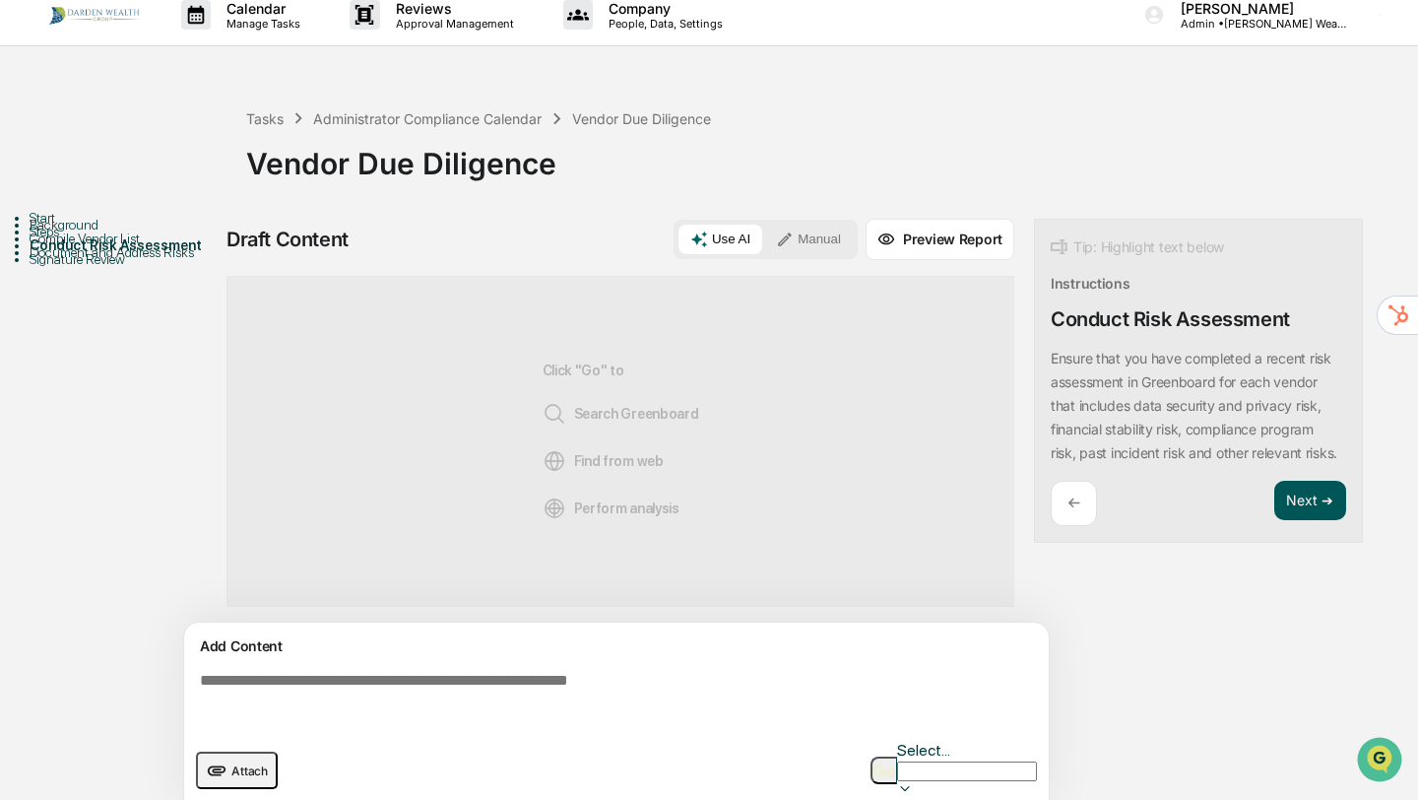
click at [1302, 521] on button "Next ➔" at bounding box center [1311, 501] width 72 height 40
click at [1304, 511] on button "Next ➔" at bounding box center [1311, 501] width 72 height 40
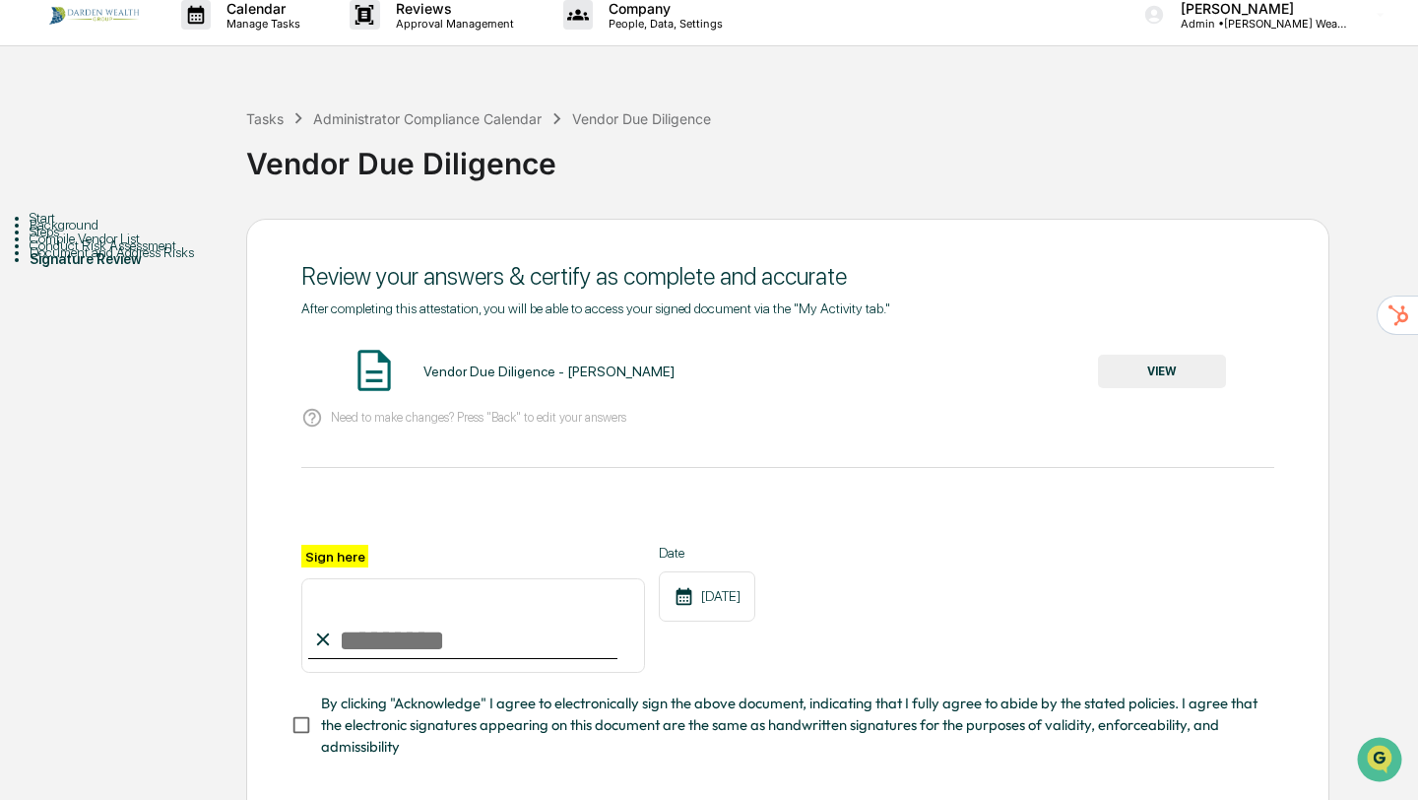
click at [410, 623] on input "Sign here" at bounding box center [473, 625] width 344 height 95
type input "**********"
click at [1212, 366] on button "VIEW" at bounding box center [1162, 371] width 128 height 33
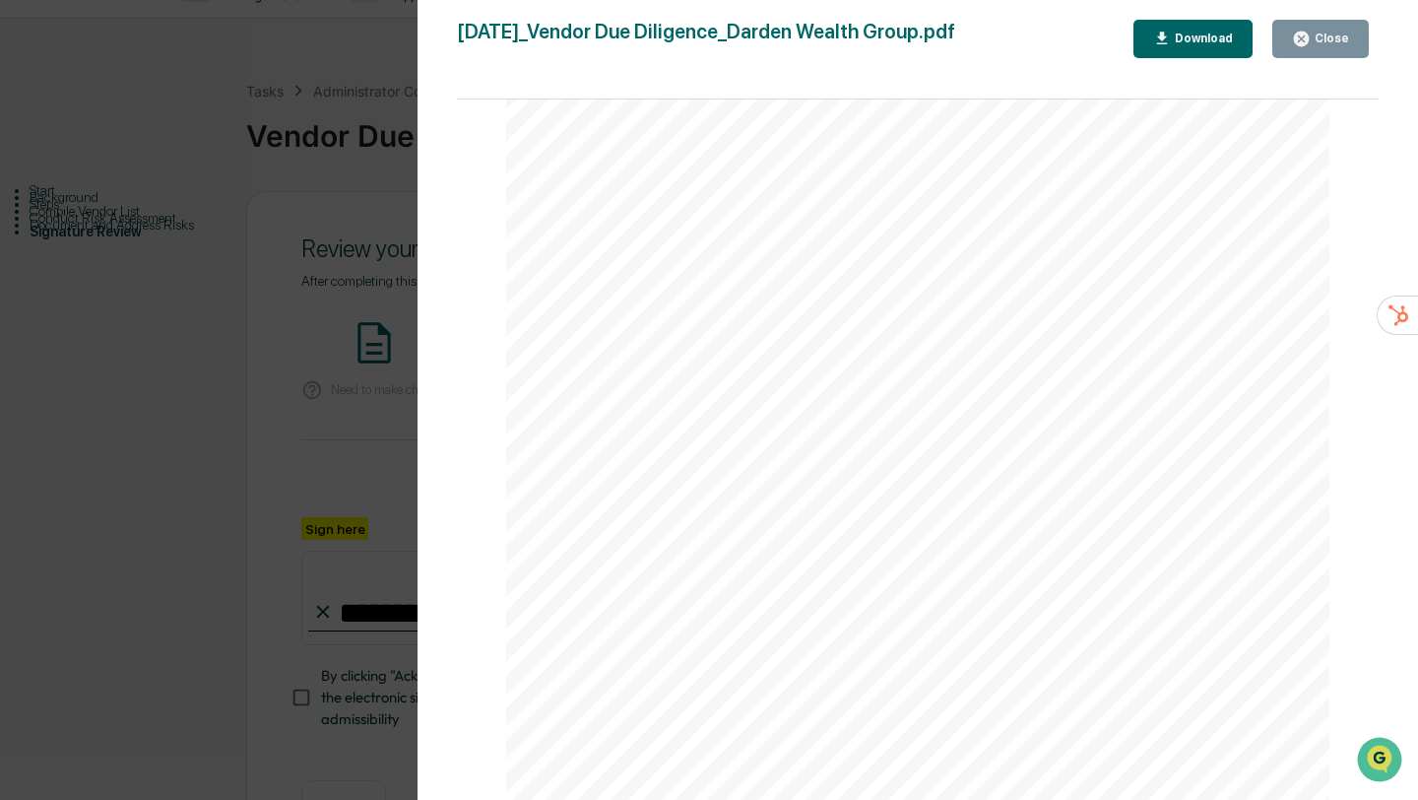
scroll to position [64, 0]
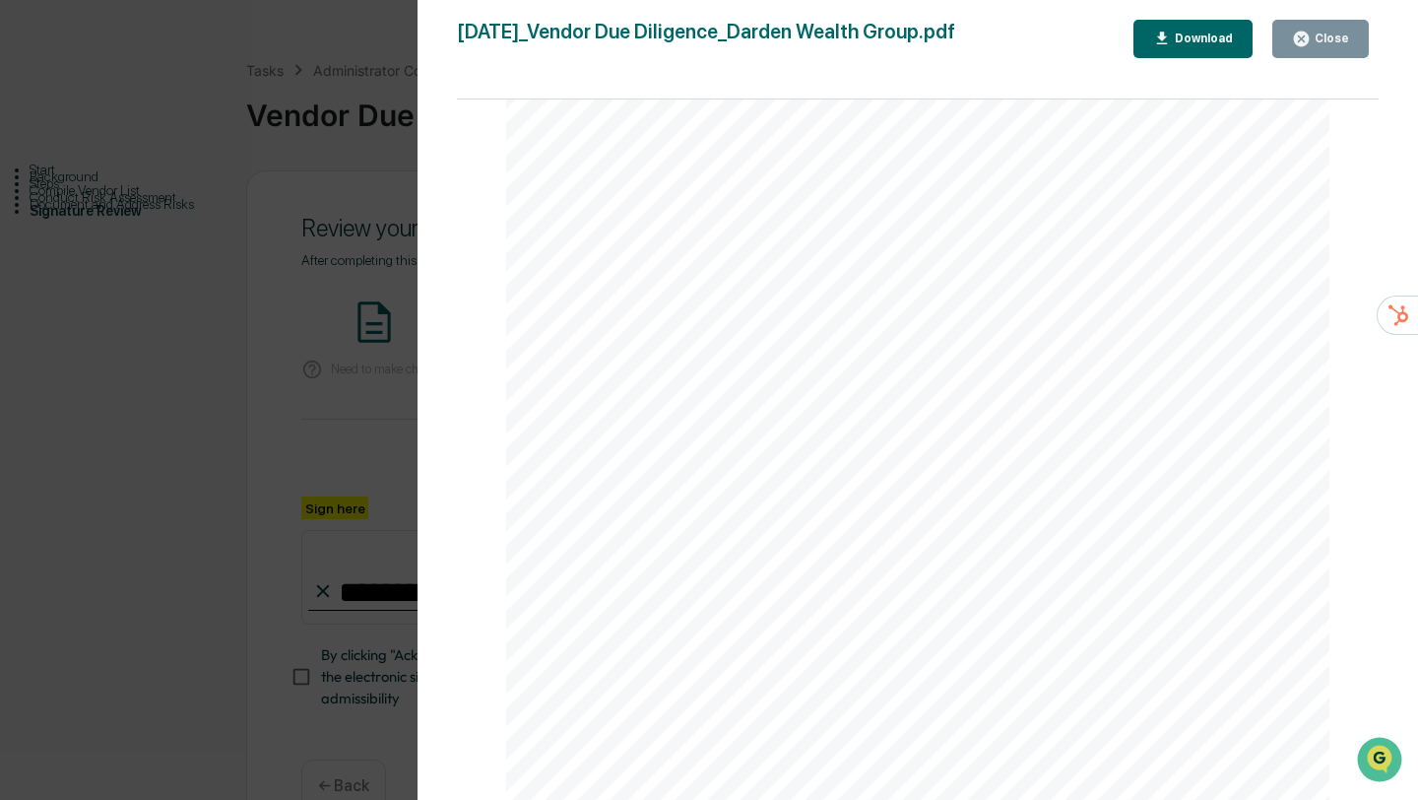
click at [1312, 30] on div "Close" at bounding box center [1320, 39] width 57 height 19
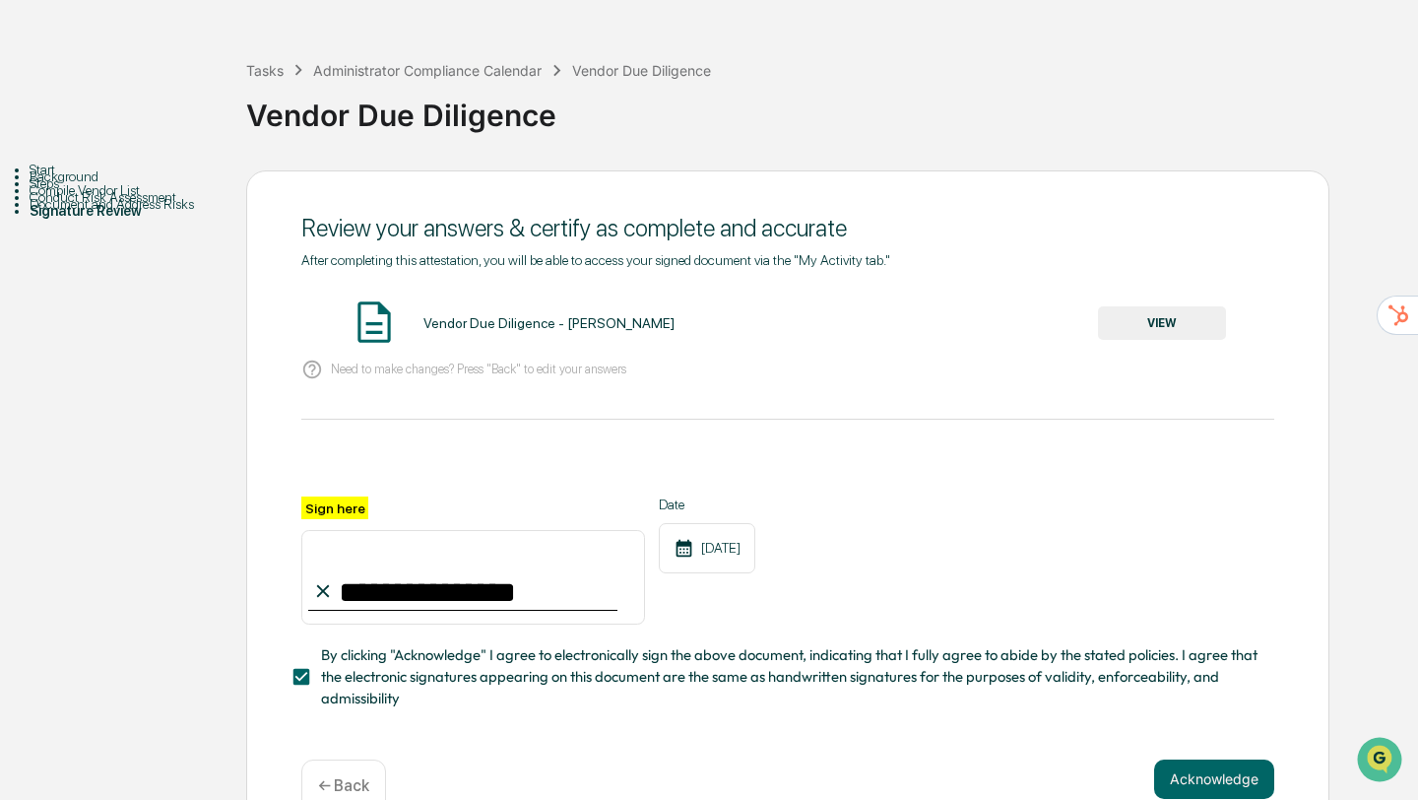
scroll to position [107, 0]
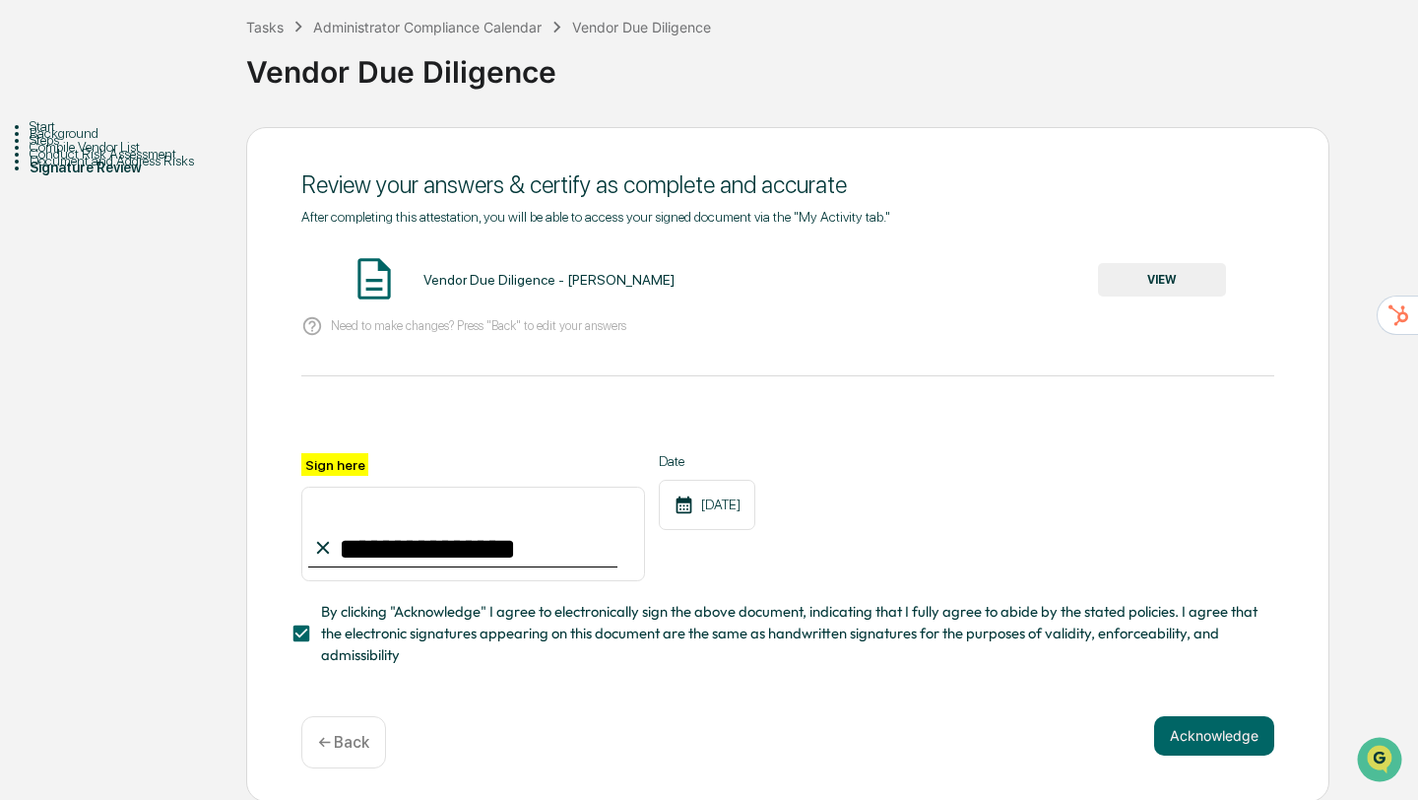
click at [513, 282] on div "Vendor Due Diligence - Andrea Darden" at bounding box center [549, 280] width 251 height 16
click at [1238, 734] on button "Acknowledge" at bounding box center [1214, 735] width 120 height 39
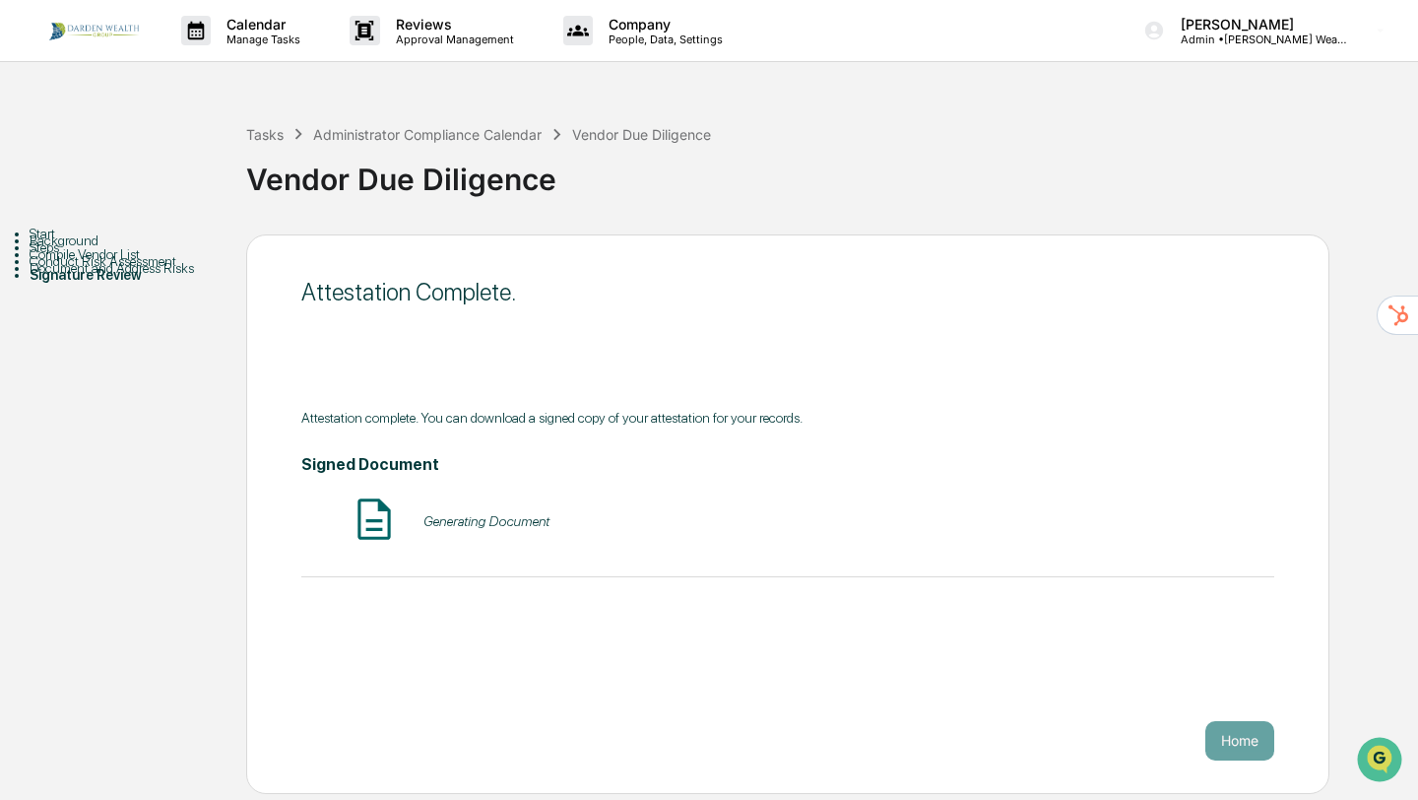
scroll to position [0, 0]
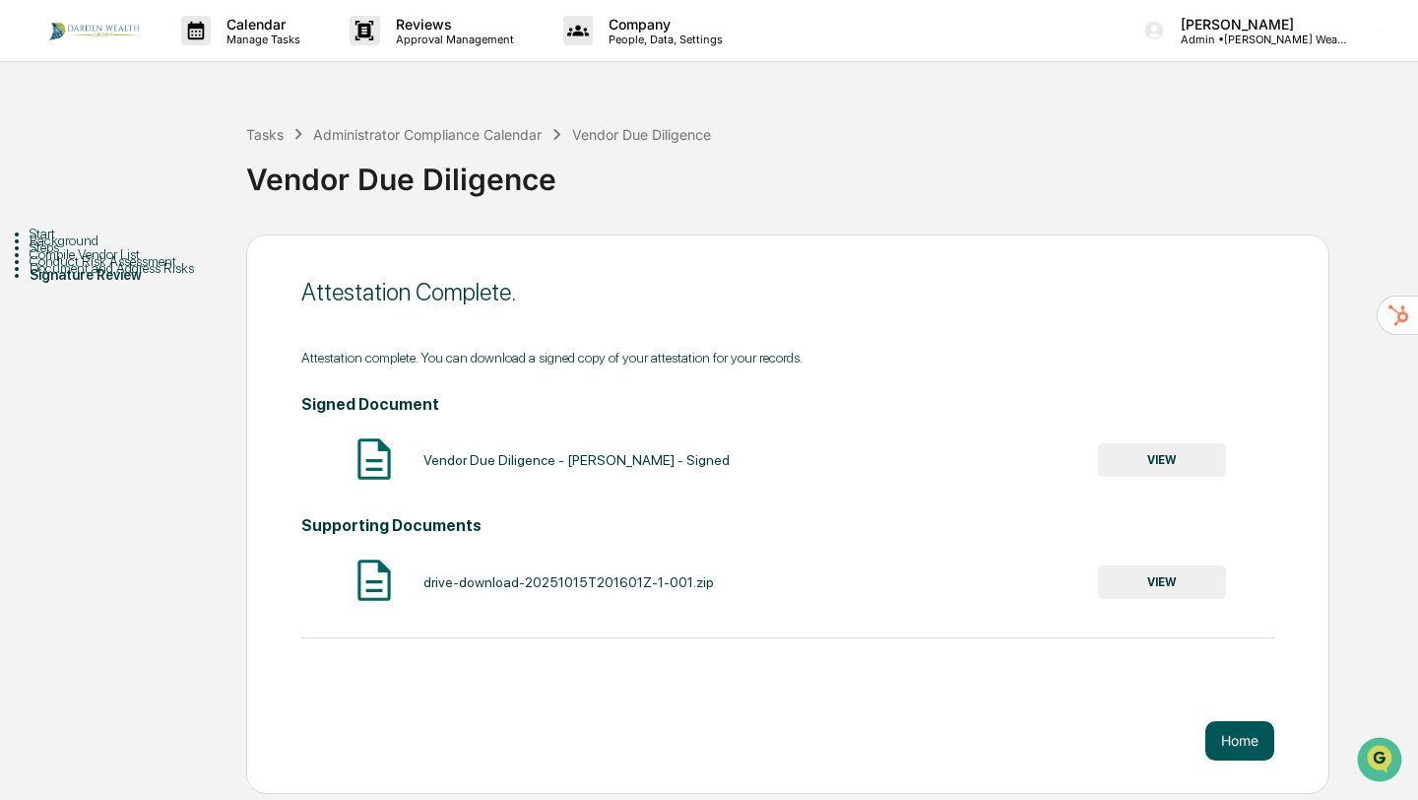
click at [1248, 746] on button "Home" at bounding box center [1240, 740] width 69 height 39
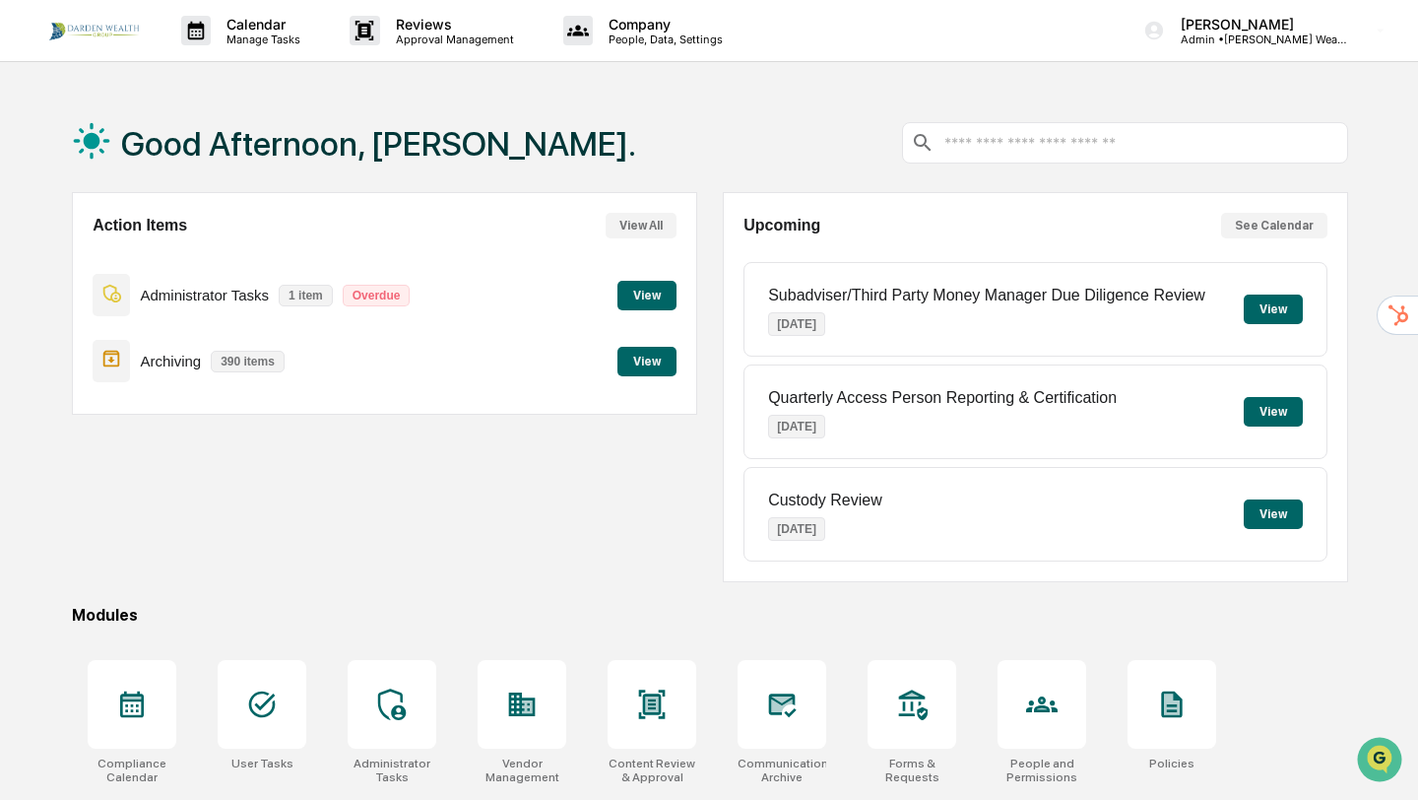
click at [640, 296] on button "View" at bounding box center [647, 296] width 59 height 30
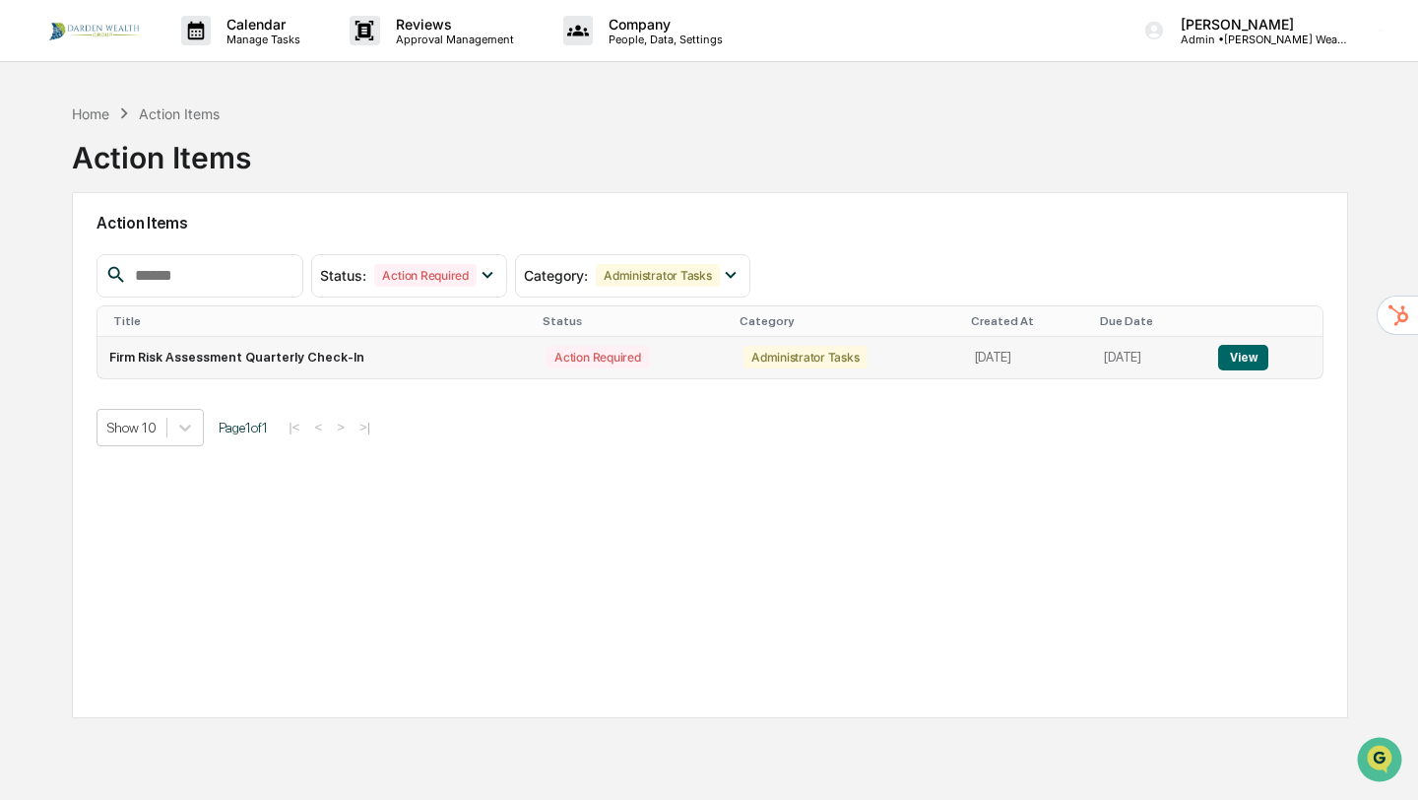
click at [1253, 348] on button "View" at bounding box center [1243, 358] width 50 height 26
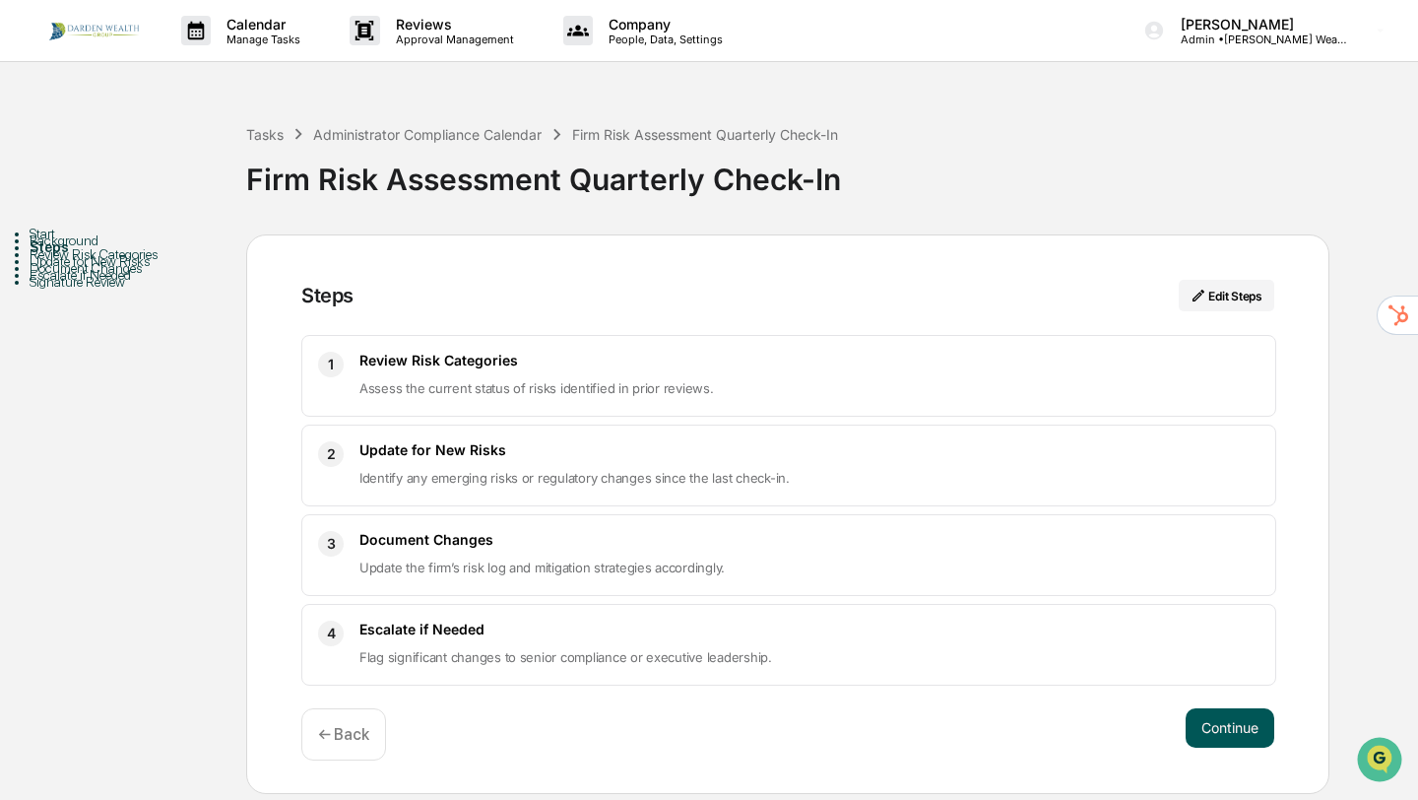
click at [1210, 741] on button "Continue" at bounding box center [1230, 727] width 89 height 39
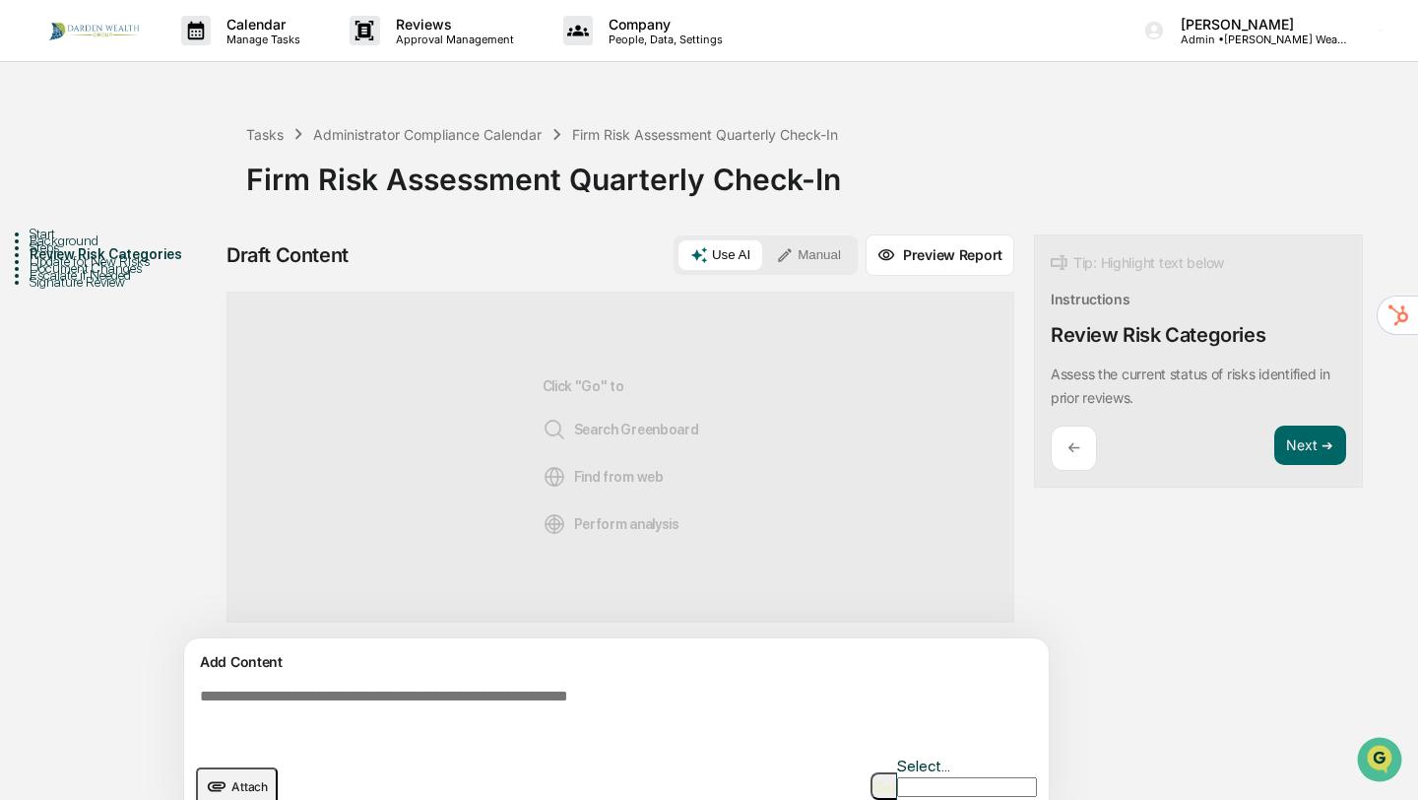
click at [685, 719] on textarea at bounding box center [620, 715] width 857 height 71
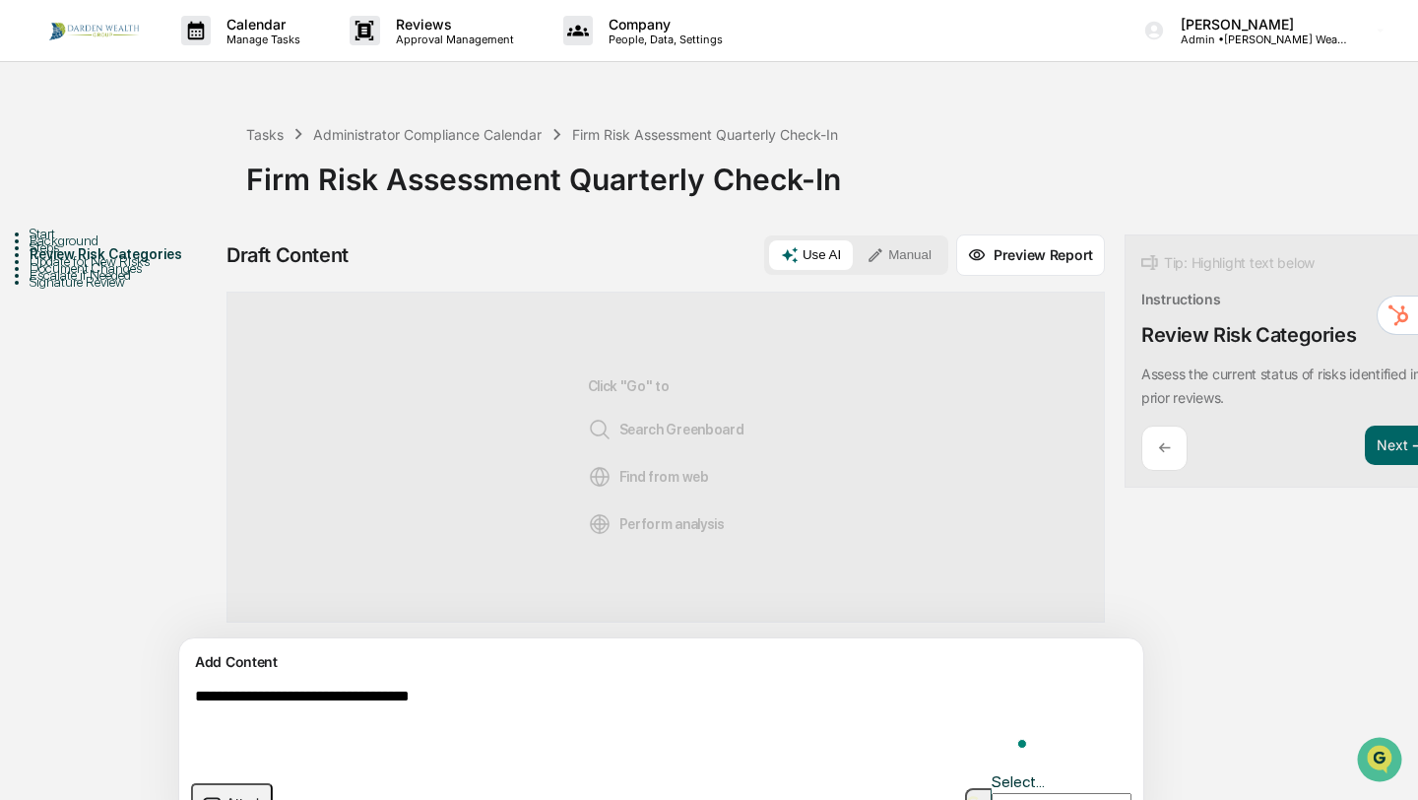
type textarea "**********"
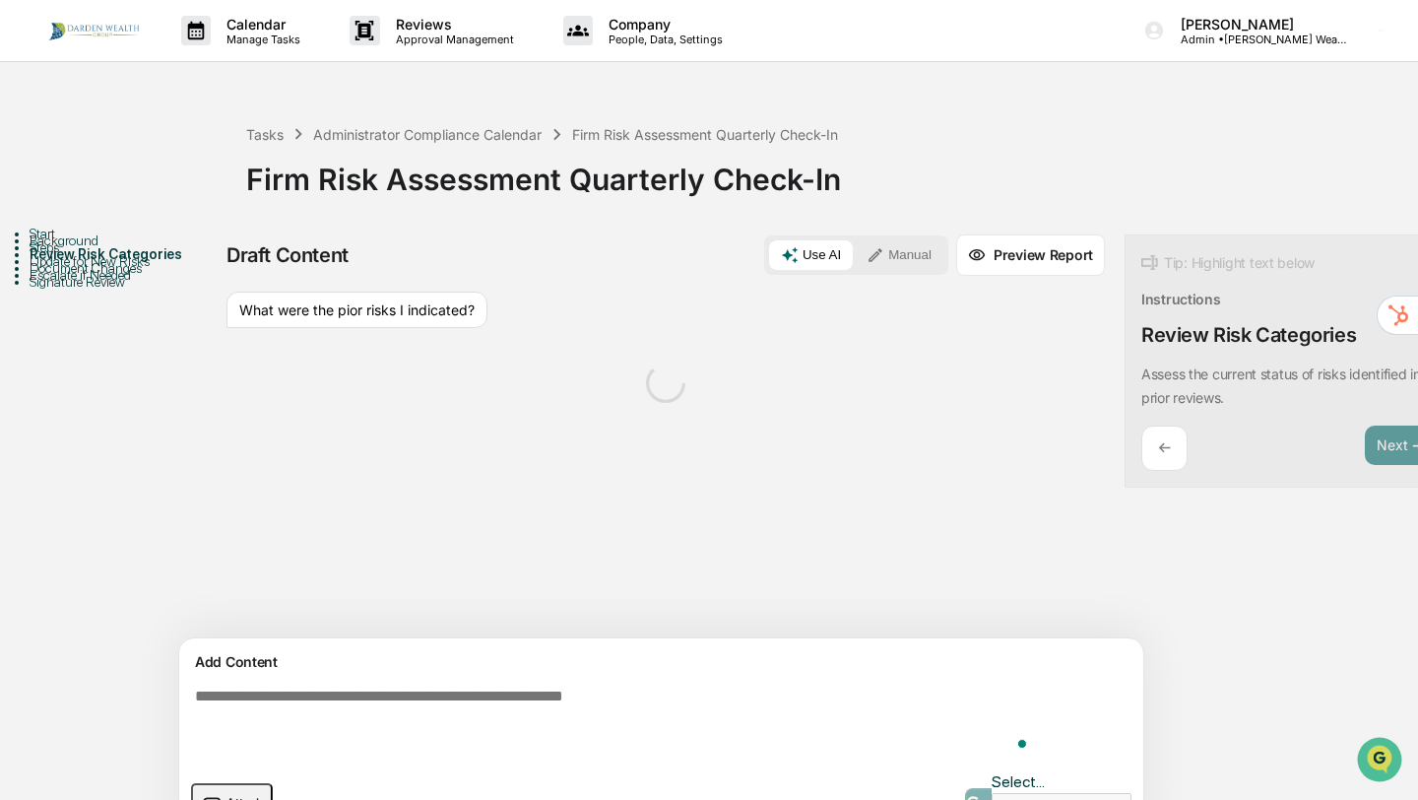
scroll to position [32, 0]
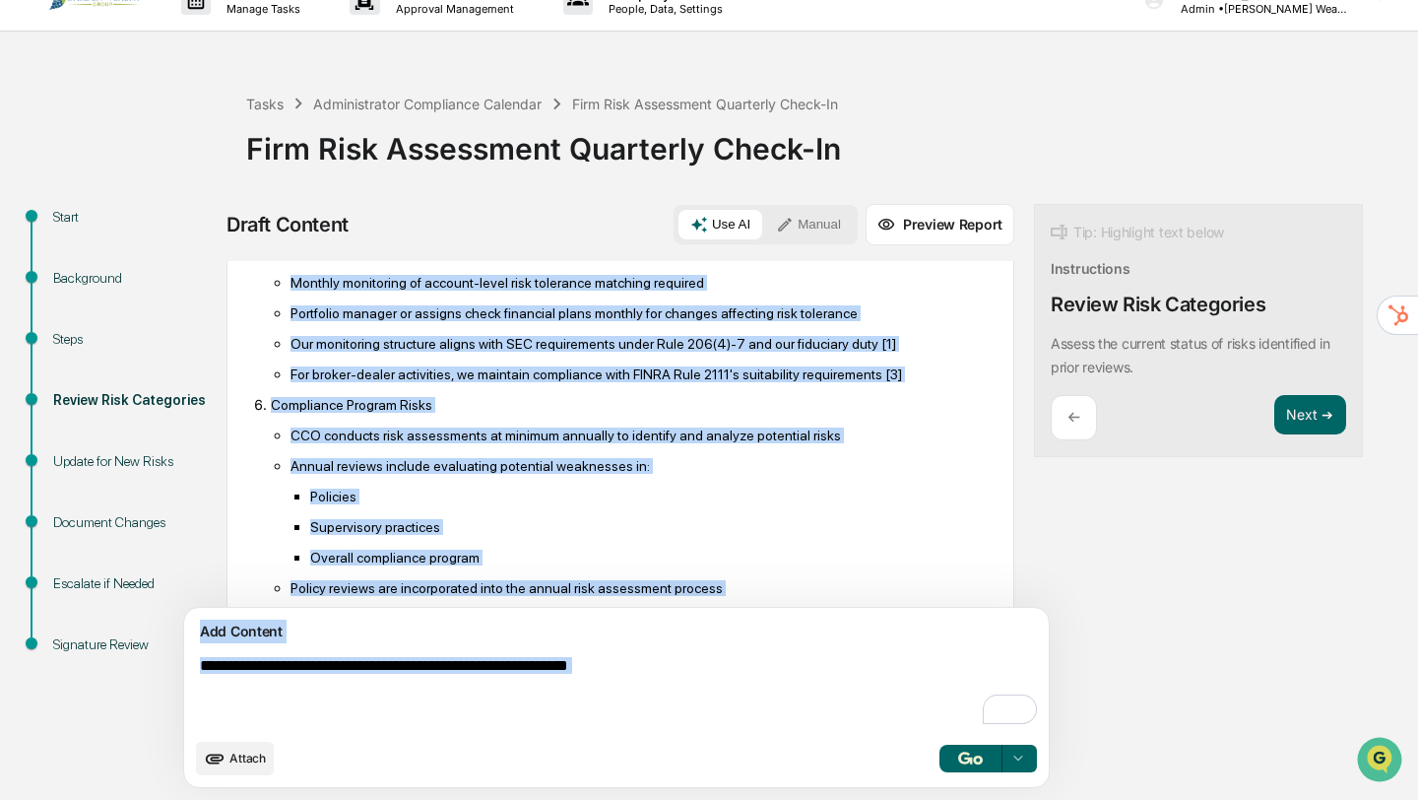
scroll to position [1024, 0]
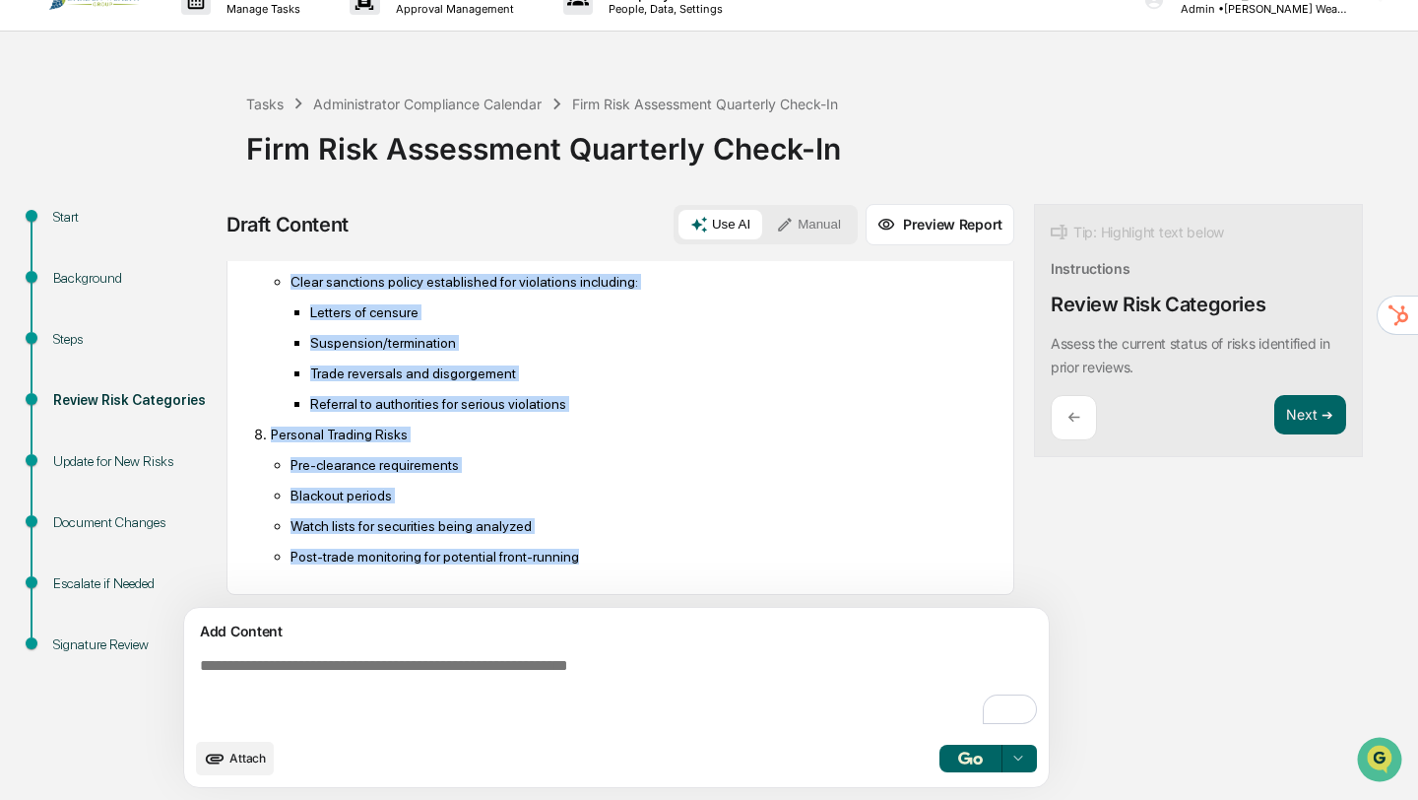
drag, startPoint x: 271, startPoint y: 434, endPoint x: 627, endPoint y: 556, distance: 376.9
copy ol "ed deficiency - missing financial situation documentation This has been assigne…"
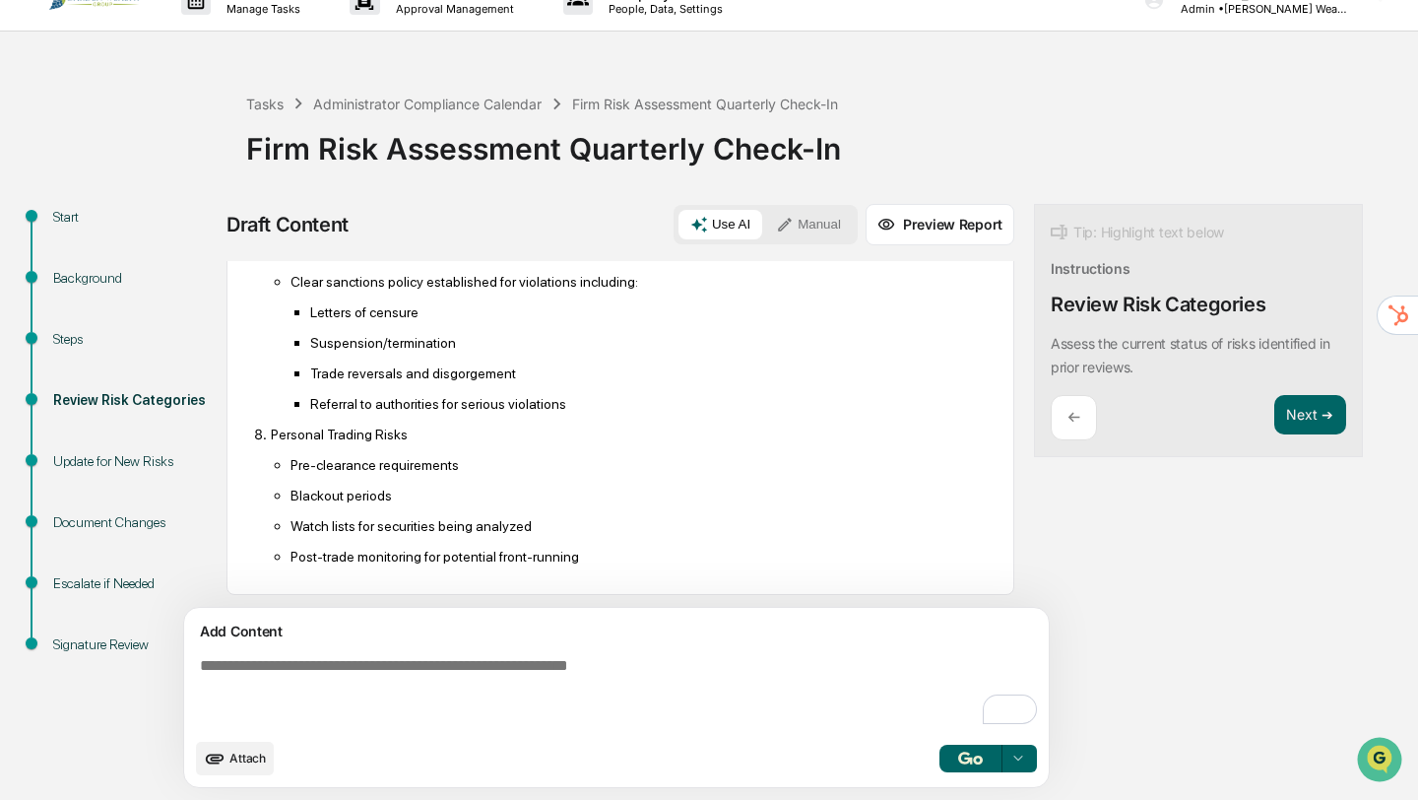
click at [262, 684] on textarea "To enrich screen reader interactions, please activate Accessibility in Grammarl…" at bounding box center [620, 692] width 857 height 87
paste textarea "**********"
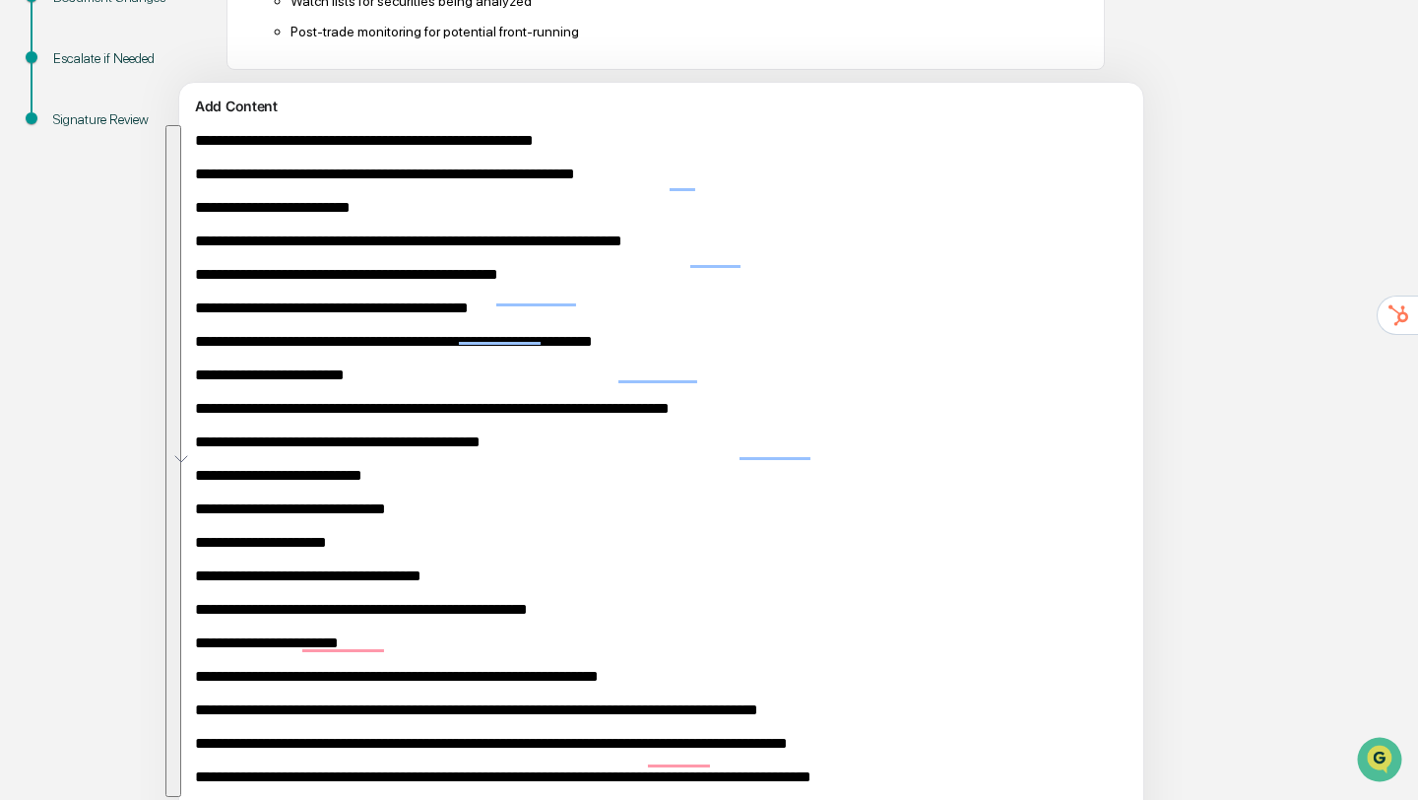
scroll to position [0, 0]
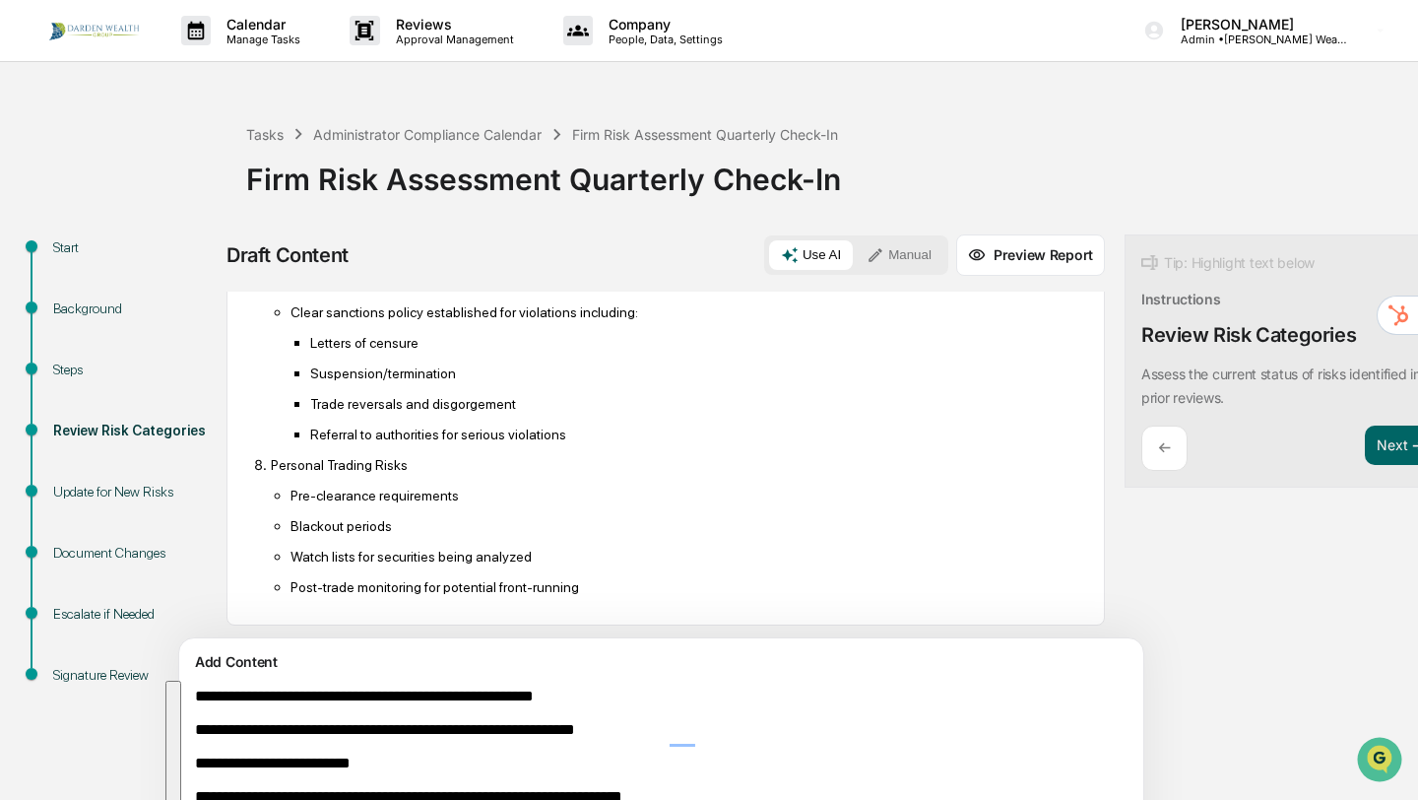
type textarea "**********"
drag, startPoint x: 603, startPoint y: 714, endPoint x: 162, endPoint y: -87, distance: 914.3
click at [164, 0] on html "Calendar Manage Tasks Reviews Approval Management Company People, Data, Setting…" at bounding box center [709, 400] width 1418 height 800
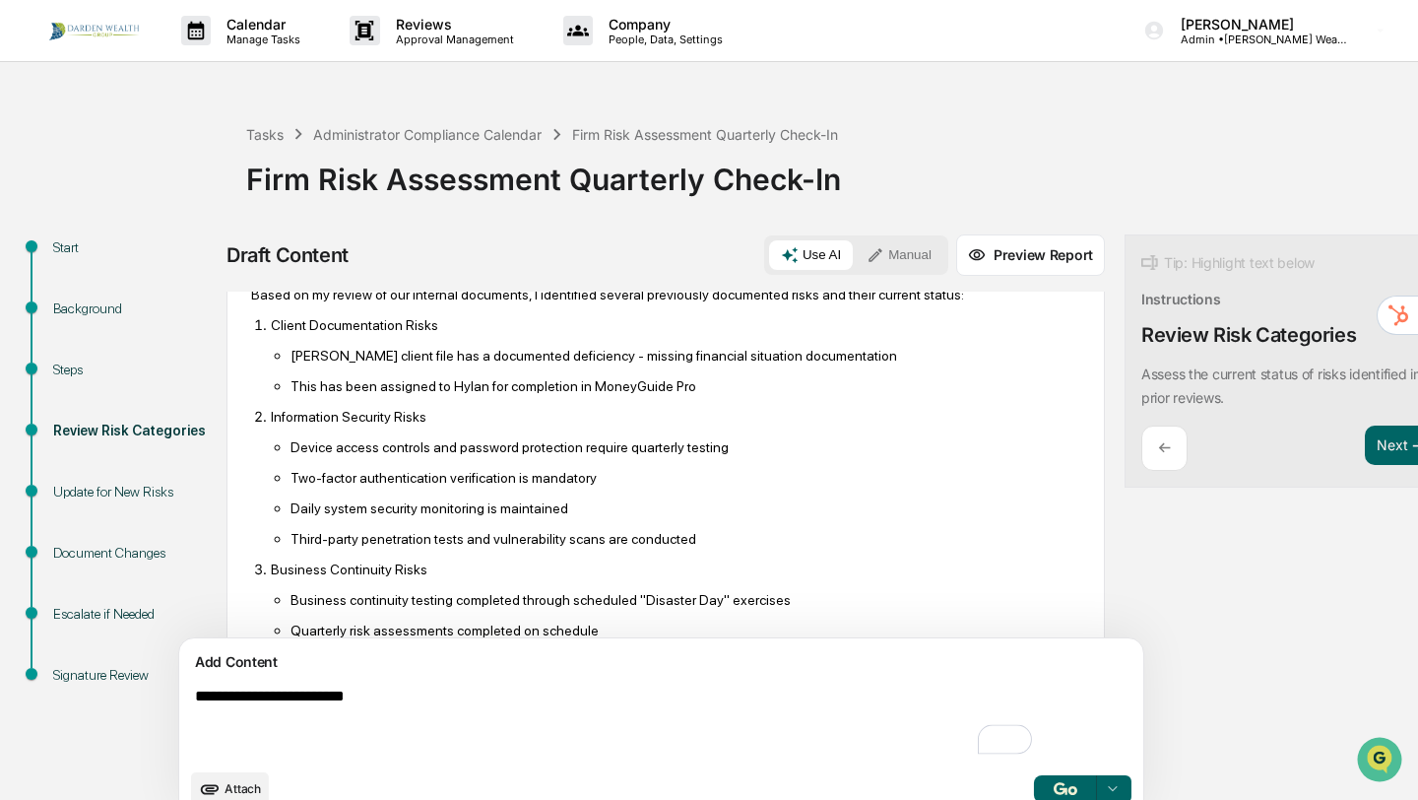
scroll to position [150, 0]
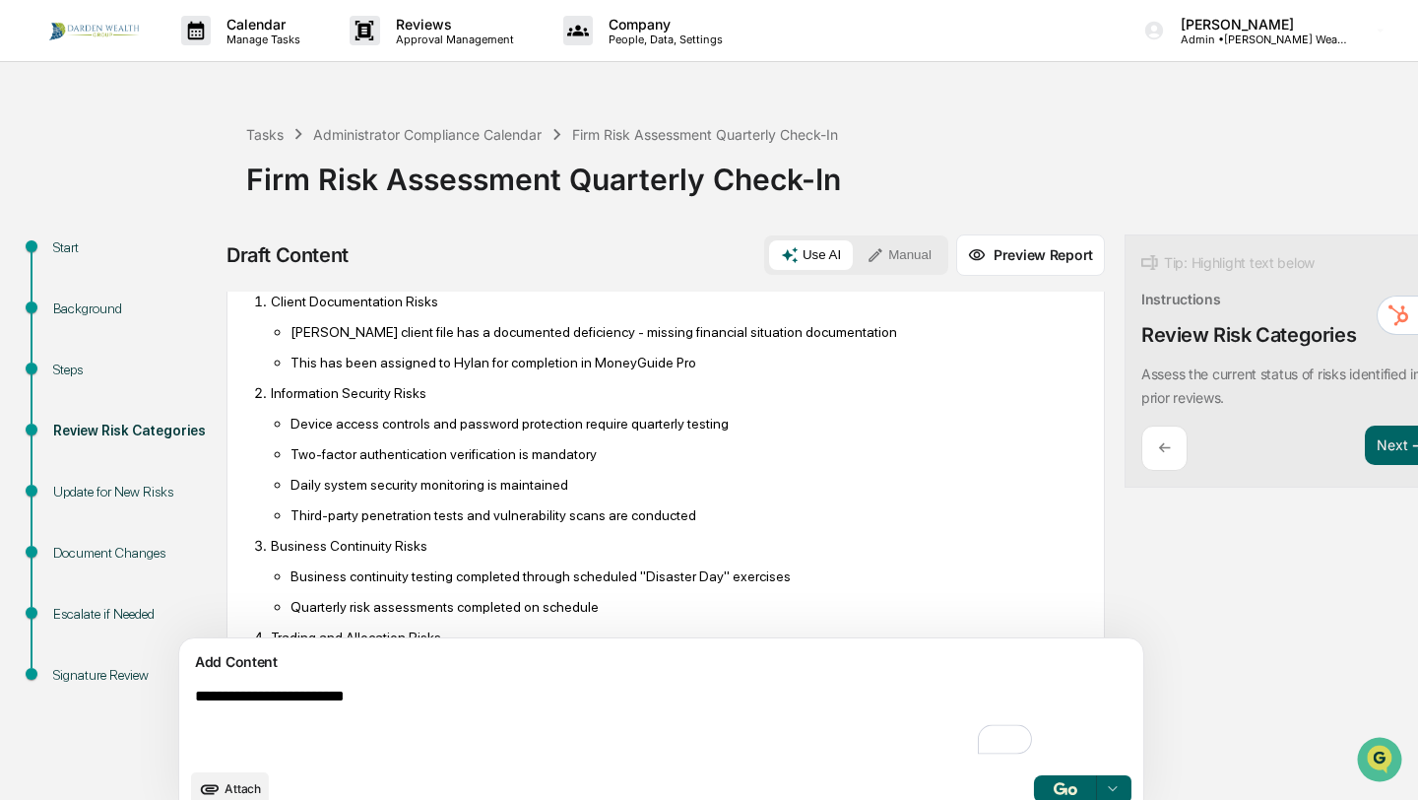
drag, startPoint x: 400, startPoint y: 697, endPoint x: 147, endPoint y: 697, distance: 253.1
click at [147, 697] on div "Start Background Steps Review Risk Categories Update for New Risks Document Cha…" at bounding box center [709, 532] width 1399 height 596
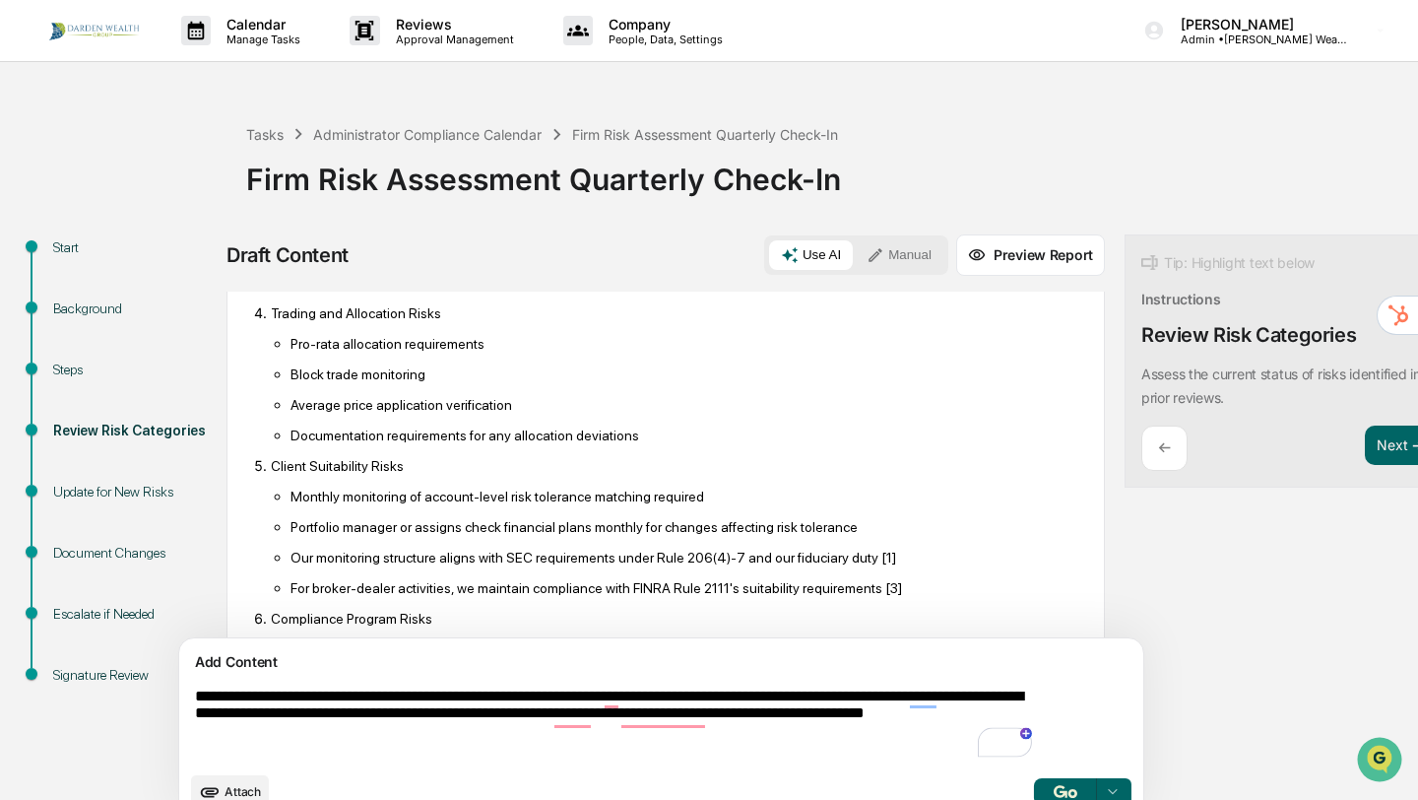
scroll to position [479, 0]
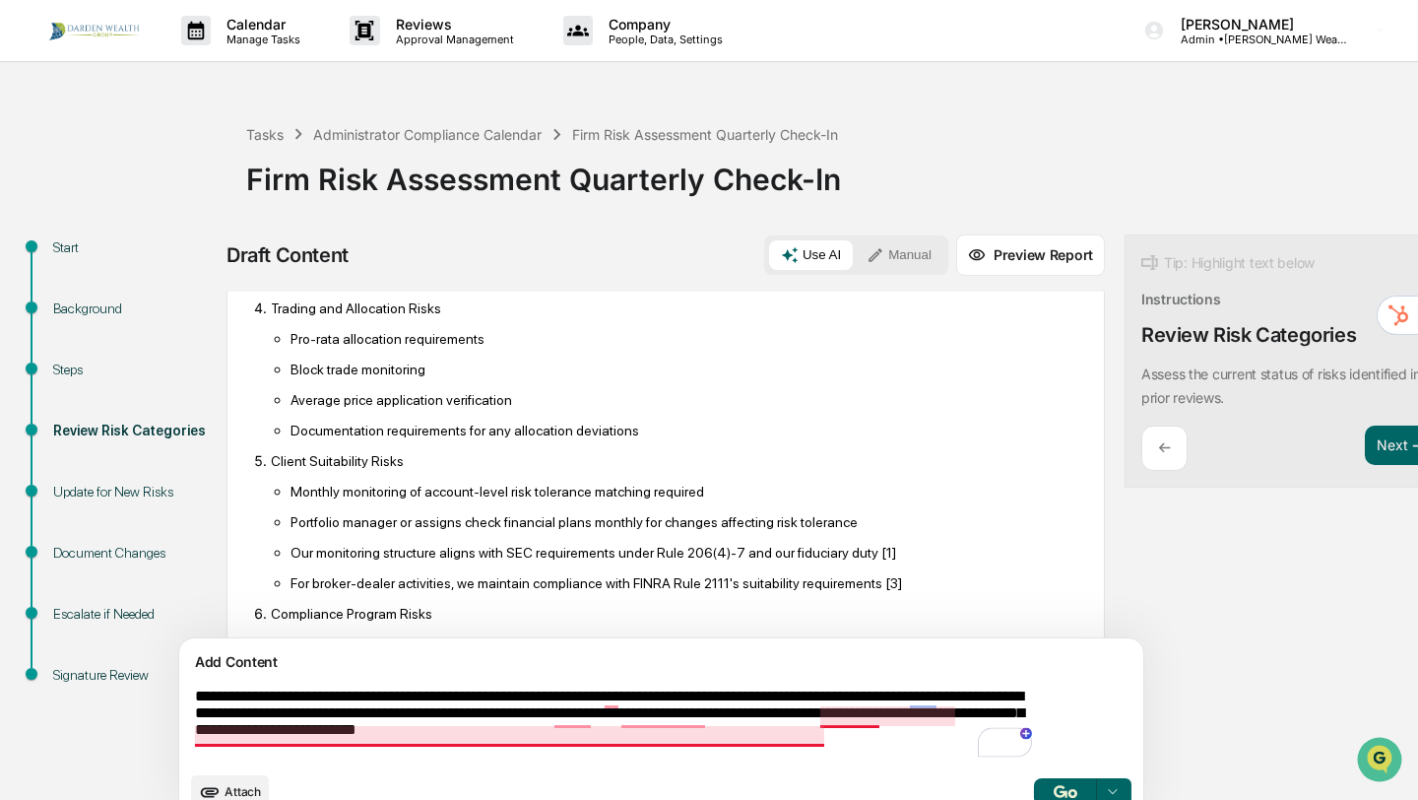
click at [867, 719] on textarea "**********" at bounding box center [615, 725] width 857 height 90
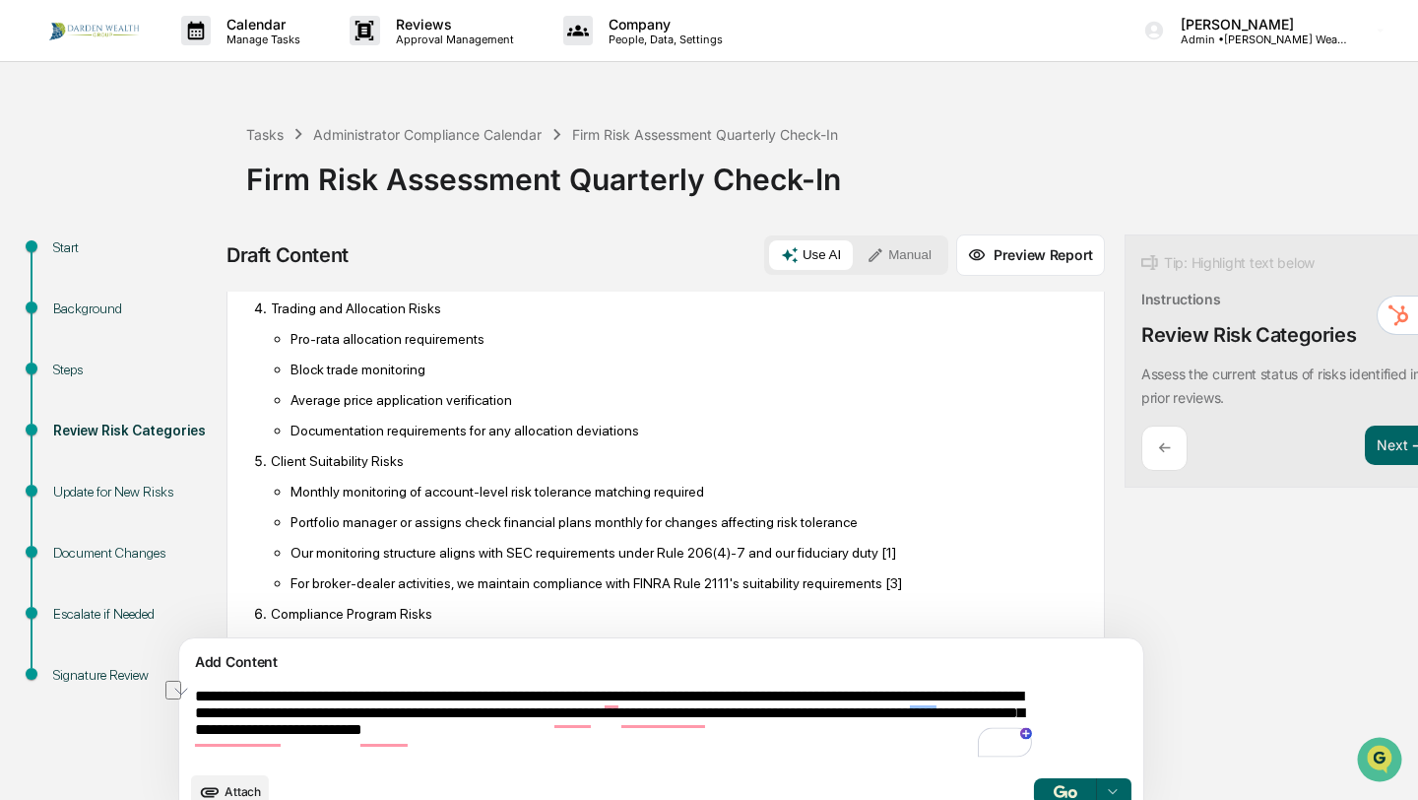
drag, startPoint x: 836, startPoint y: 743, endPoint x: 415, endPoint y: 735, distance: 421.6
click at [415, 735] on textarea "**********" at bounding box center [615, 725] width 857 height 90
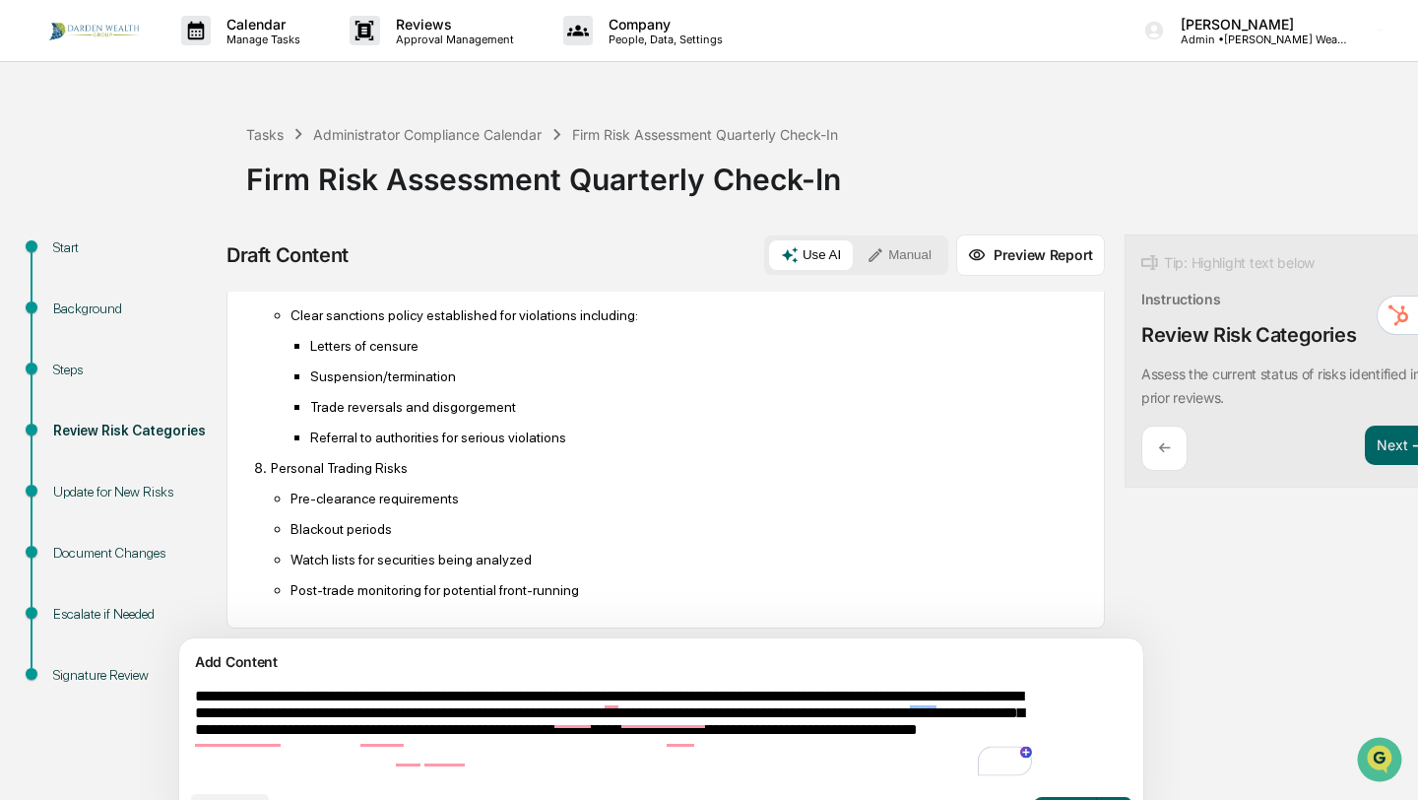
scroll to position [1024, 0]
type textarea "**********"
click at [1365, 450] on button "Next ➔" at bounding box center [1401, 445] width 72 height 40
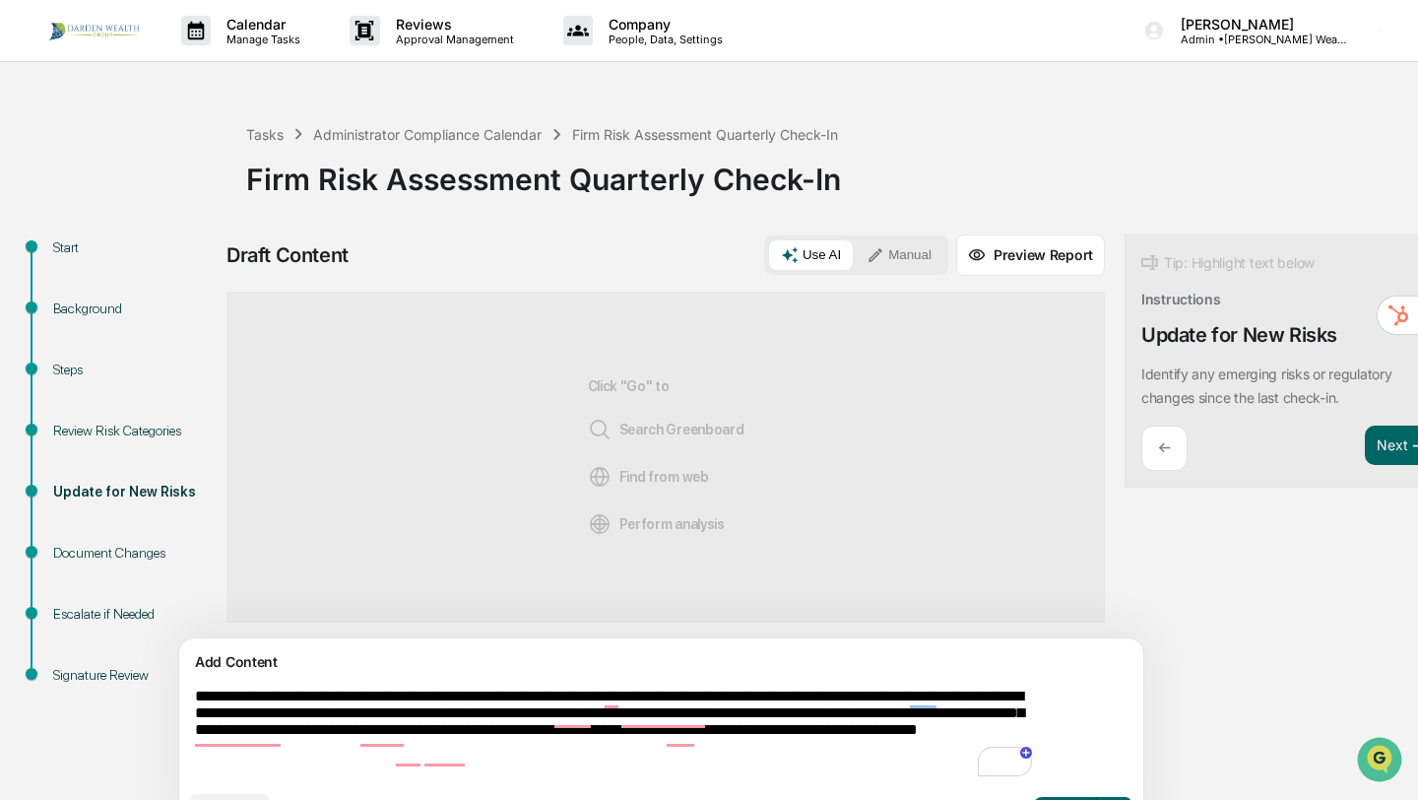
scroll to position [0, 0]
drag, startPoint x: 770, startPoint y: 765, endPoint x: 119, endPoint y: 687, distance: 655.7
click at [119, 687] on div "**********" at bounding box center [709, 543] width 1399 height 618
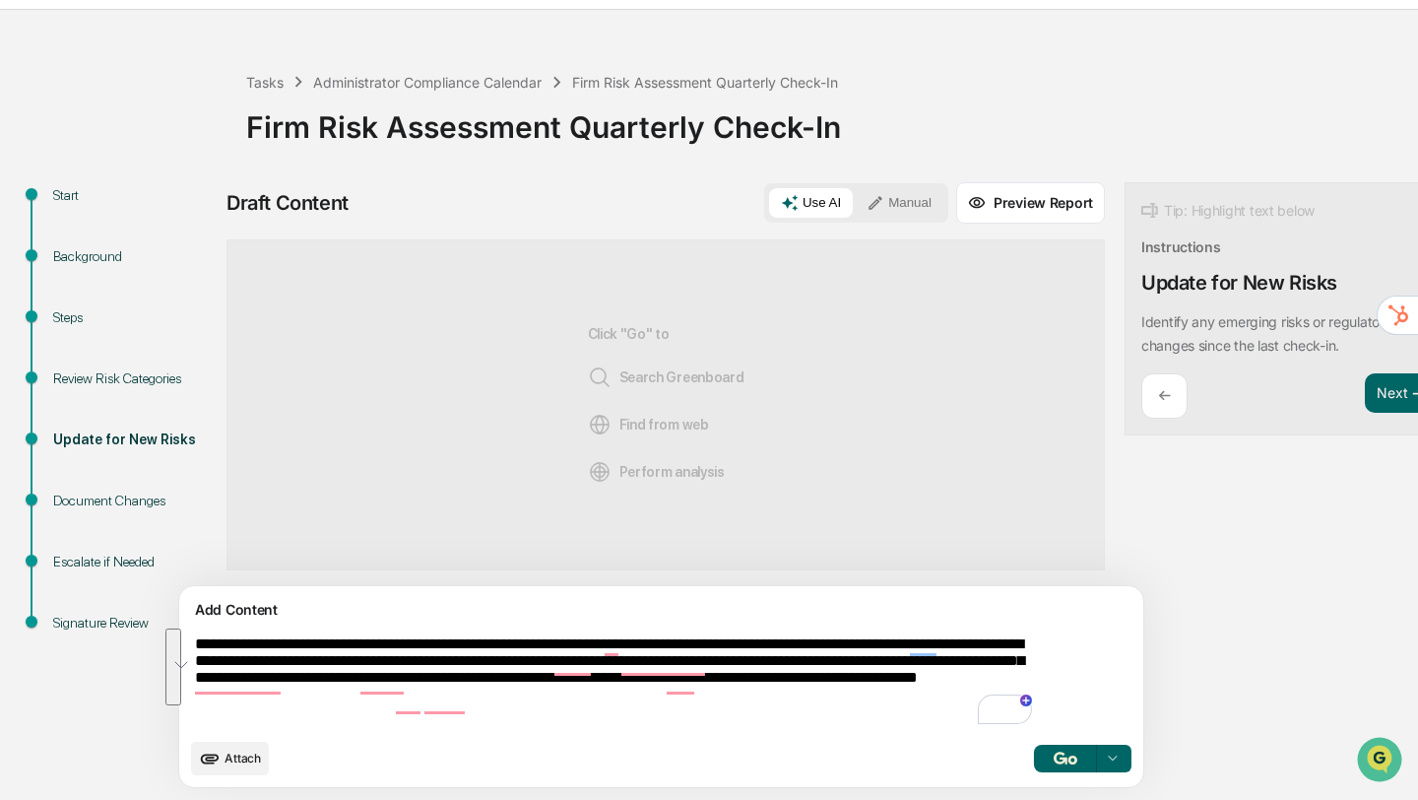
click at [1054, 760] on img "button" at bounding box center [1066, 758] width 24 height 13
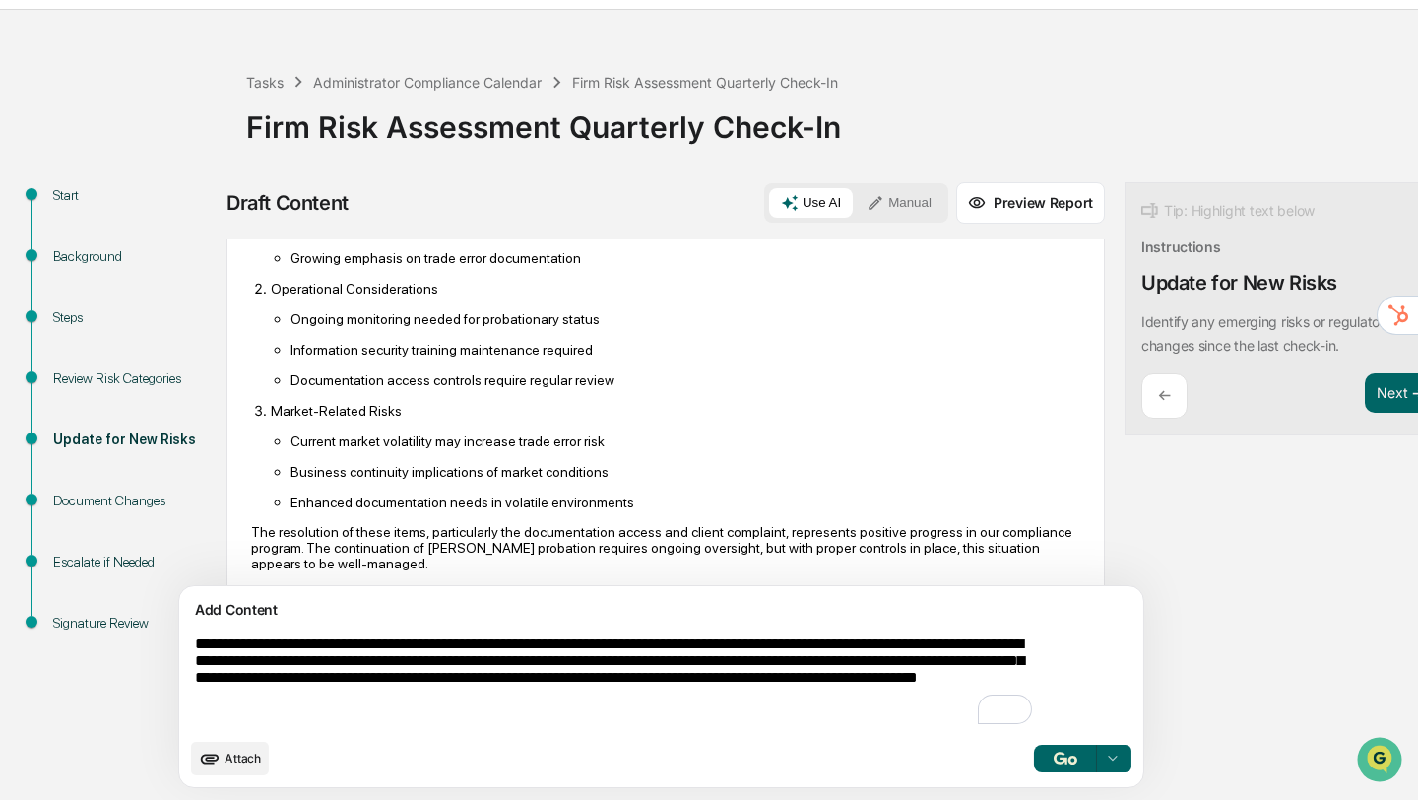
scroll to position [968, 0]
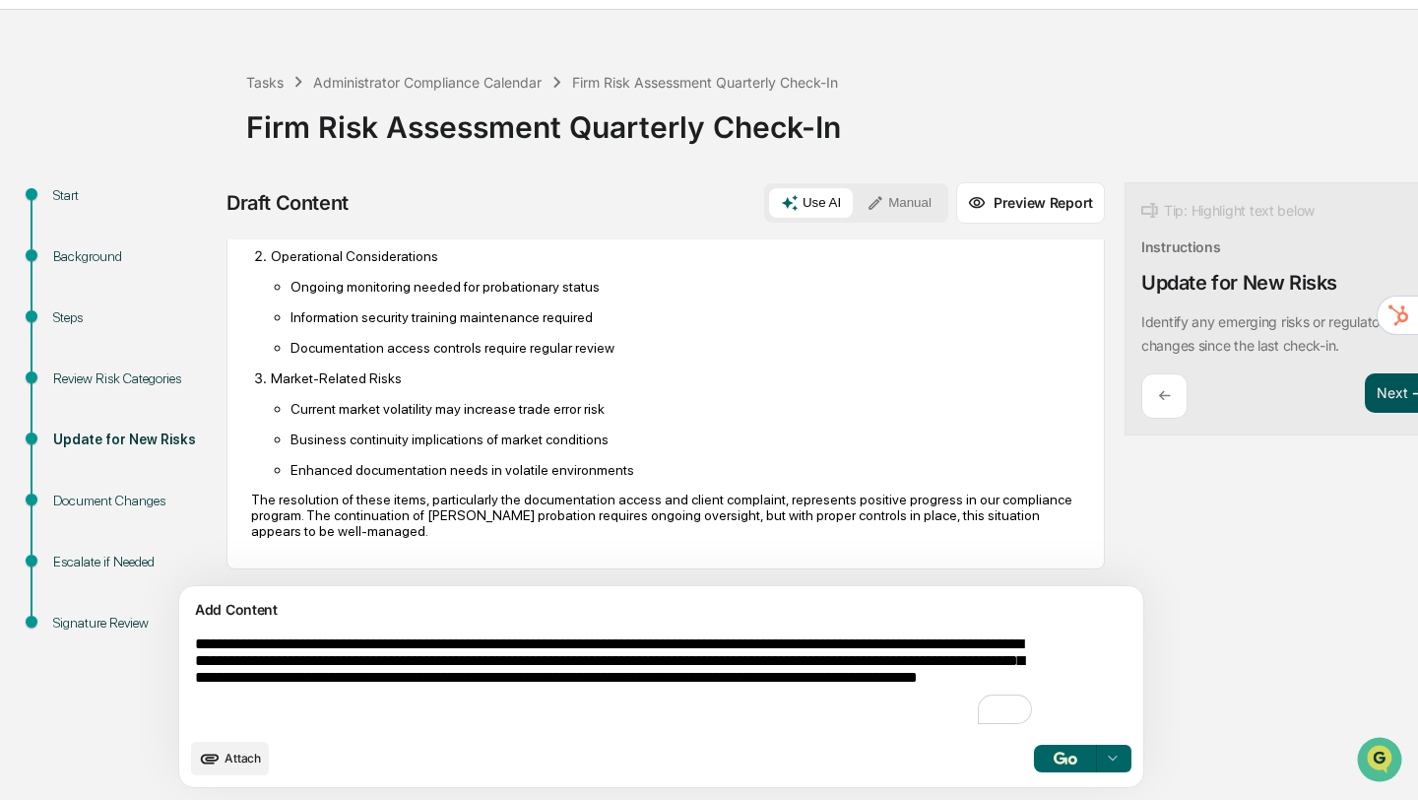
click at [1365, 398] on button "Next ➔" at bounding box center [1401, 393] width 72 height 40
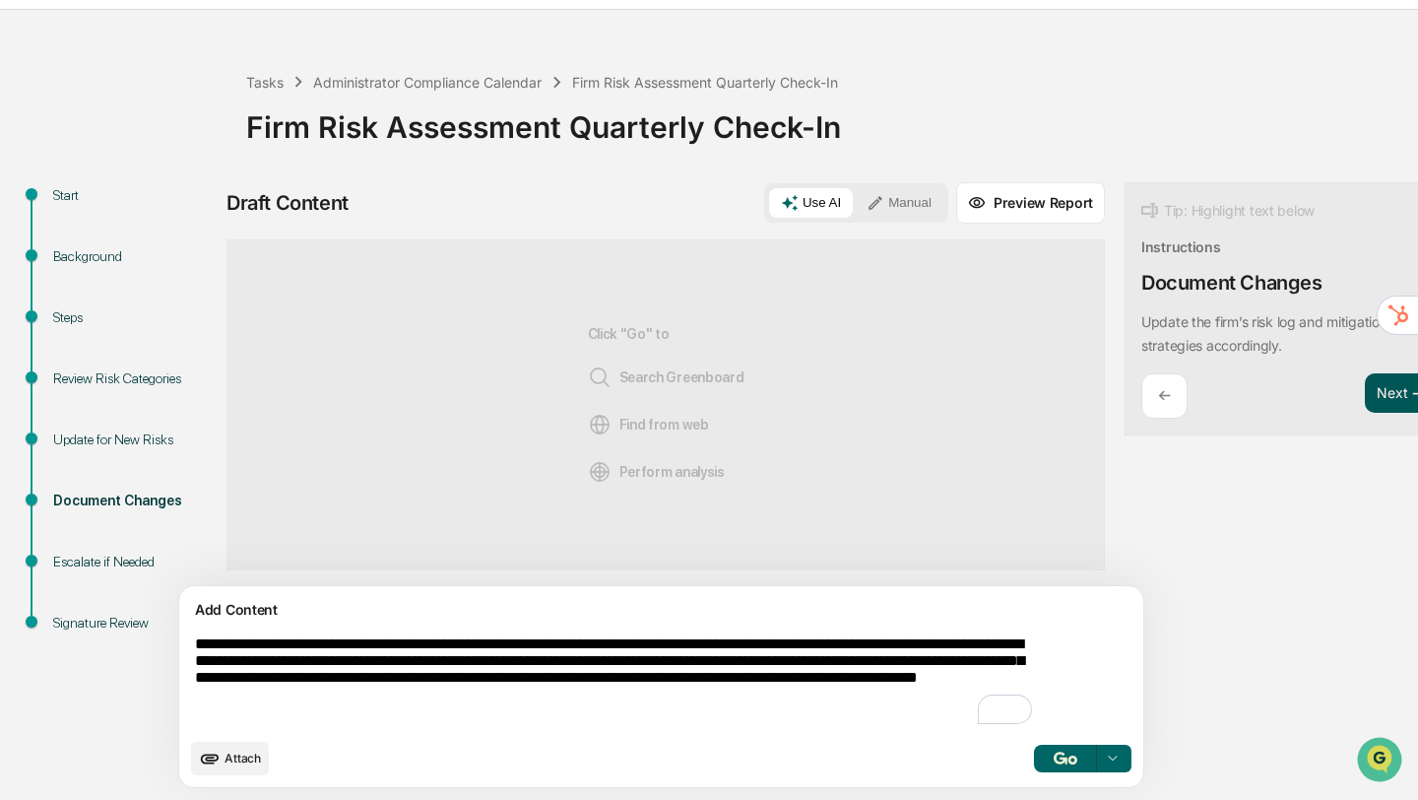
click at [1365, 398] on button "Next ➔" at bounding box center [1401, 393] width 72 height 40
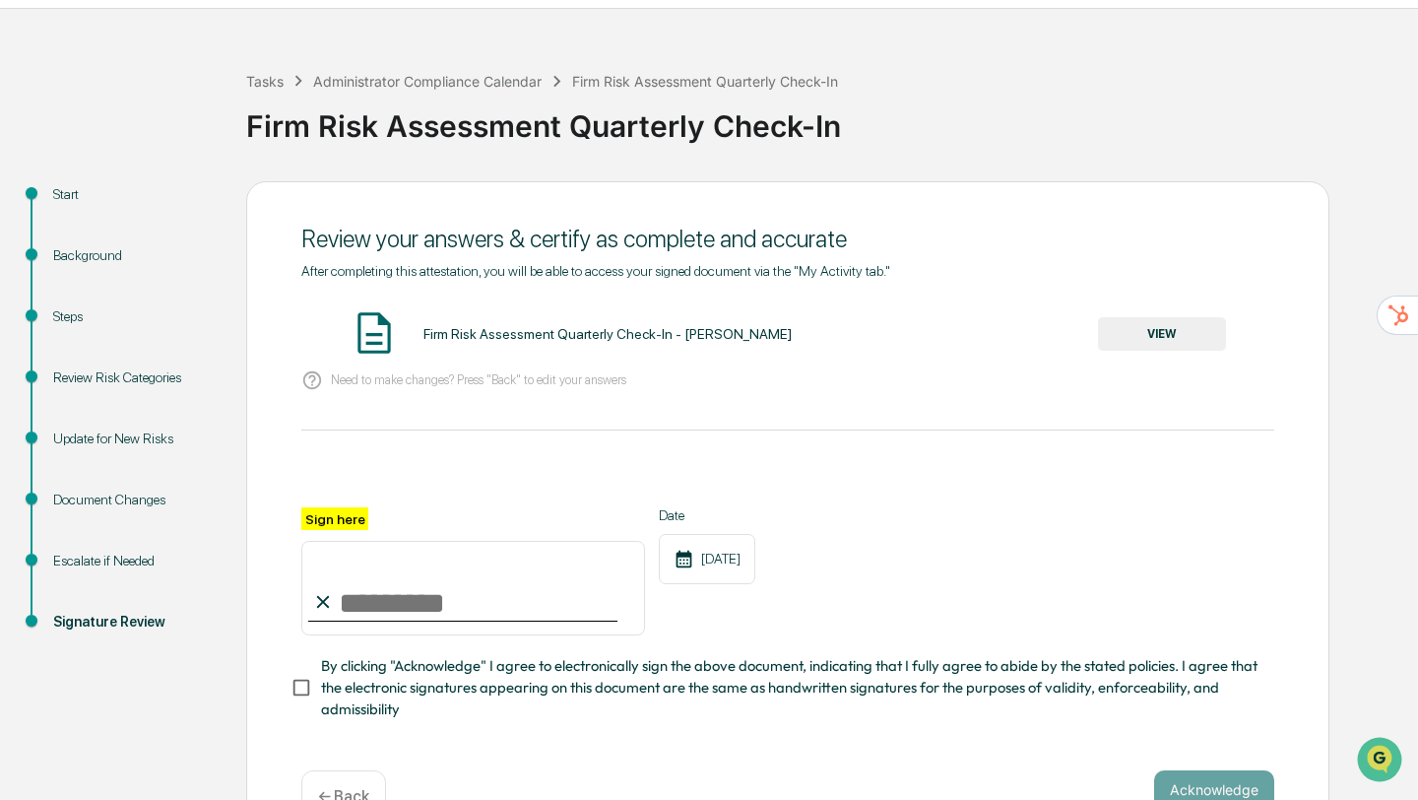
click at [363, 602] on input "Sign here" at bounding box center [473, 588] width 344 height 95
type input "**********"
click at [512, 771] on div "Acknowledge ← Back" at bounding box center [787, 796] width 973 height 52
click at [1205, 788] on button "Acknowledge" at bounding box center [1214, 789] width 120 height 39
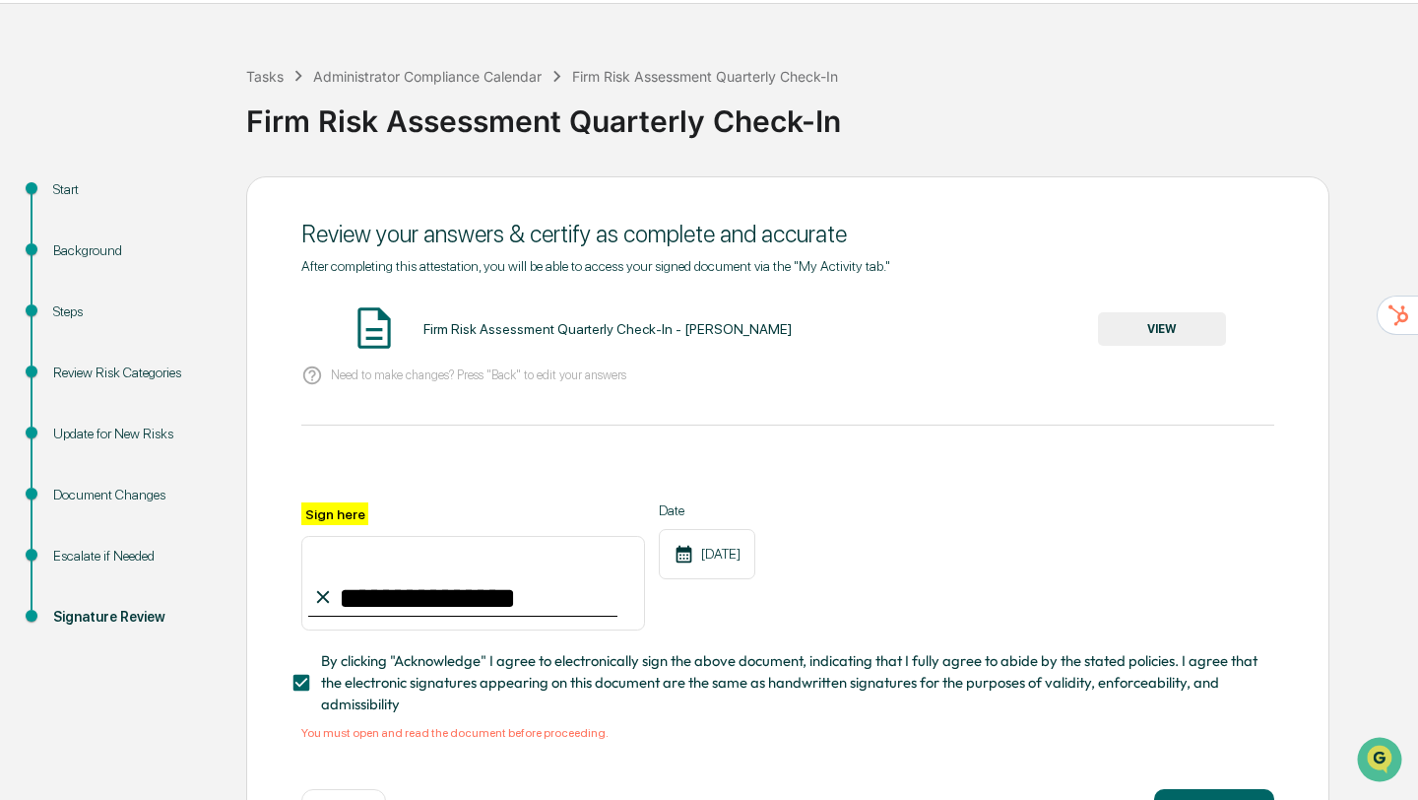
scroll to position [131, 0]
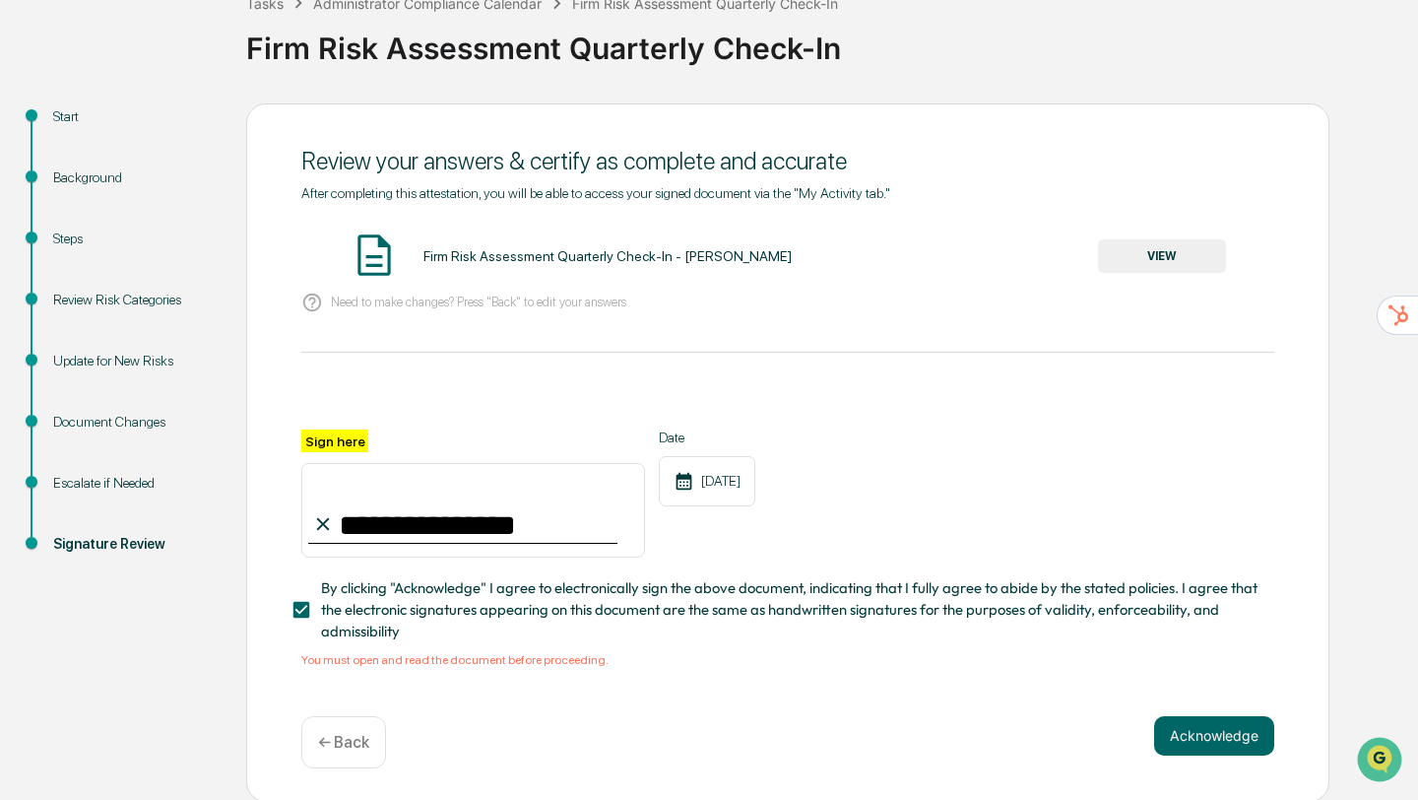
click at [1178, 260] on button "VIEW" at bounding box center [1162, 255] width 128 height 33
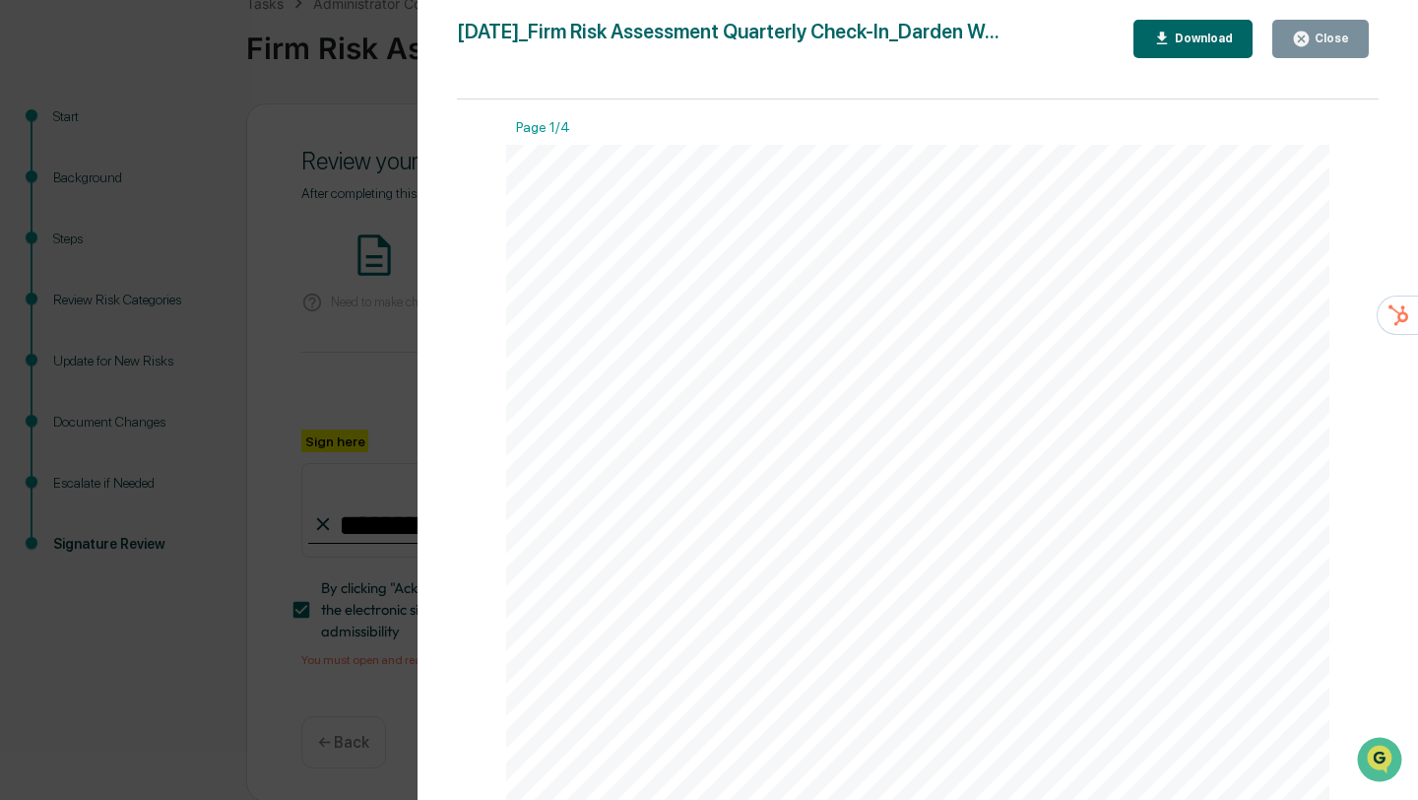
click at [1339, 34] on div "Close" at bounding box center [1330, 39] width 38 height 14
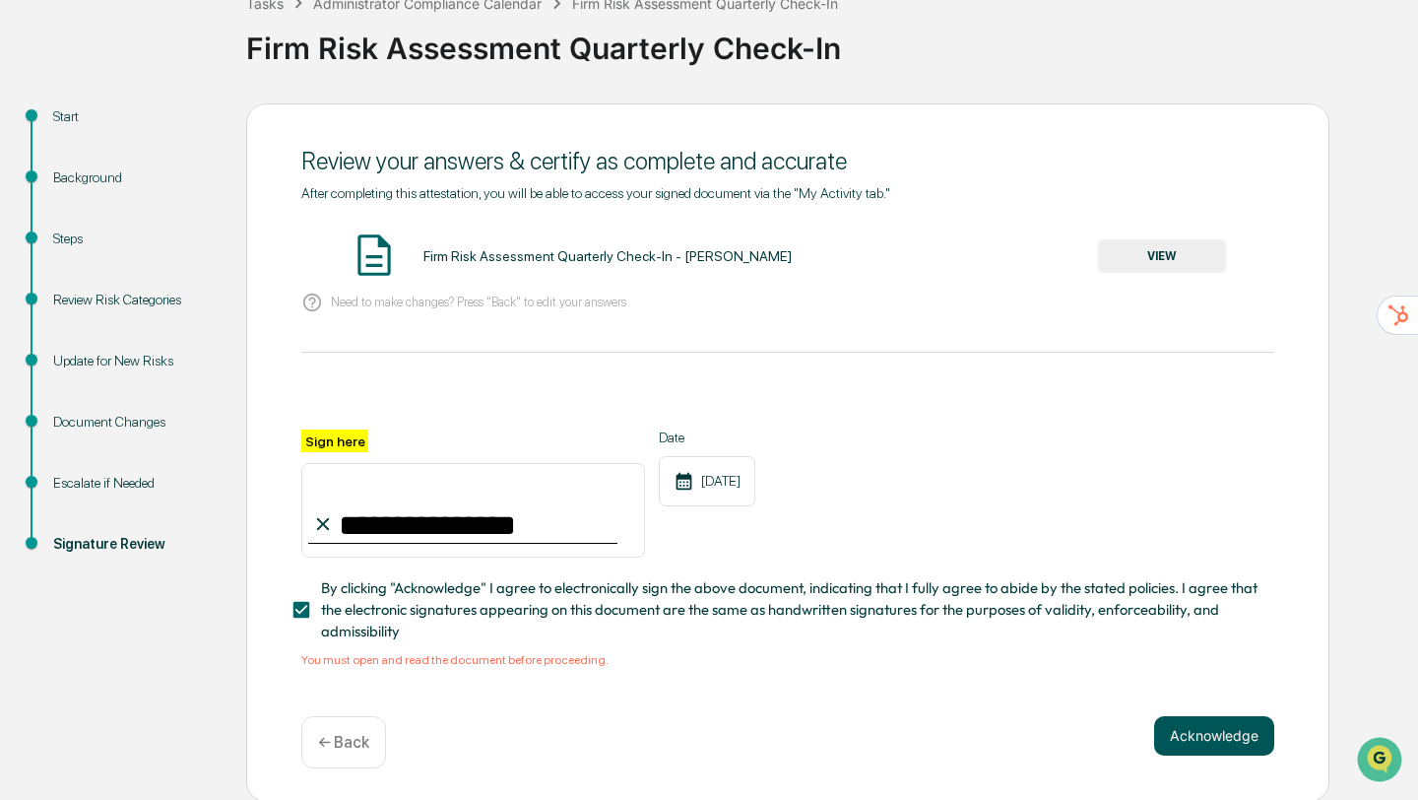
click at [1200, 735] on button "Acknowledge" at bounding box center [1214, 735] width 120 height 39
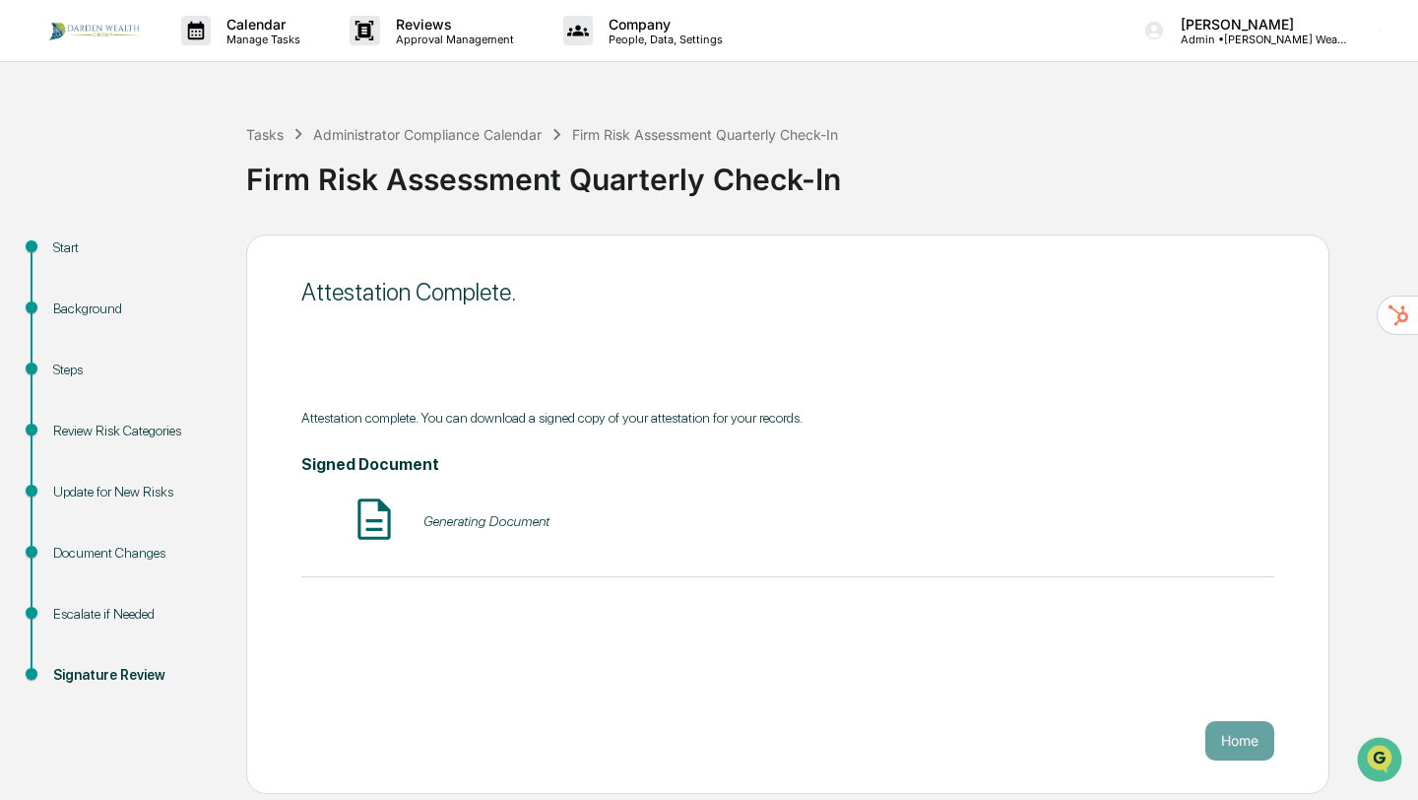
scroll to position [0, 0]
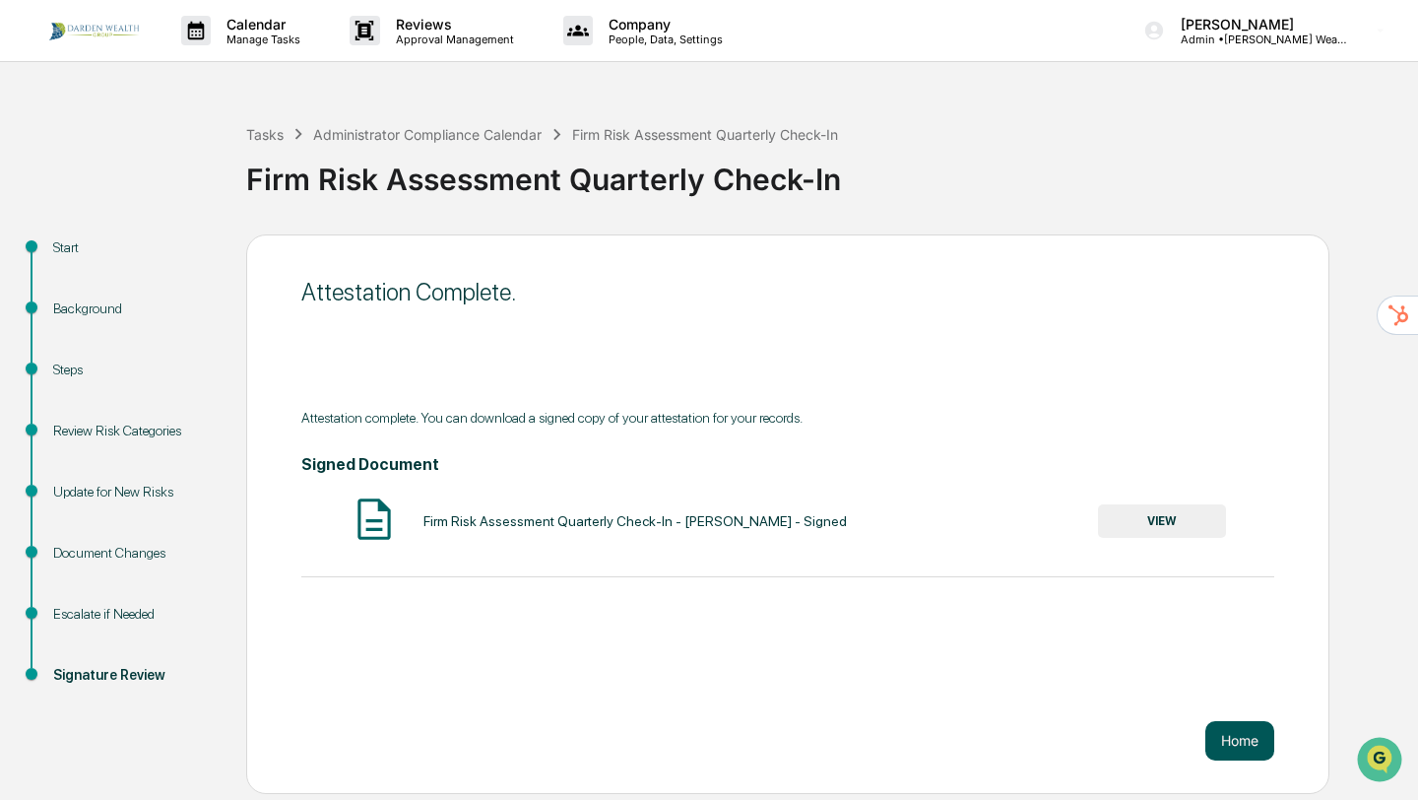
click at [1227, 746] on button "Home" at bounding box center [1240, 740] width 69 height 39
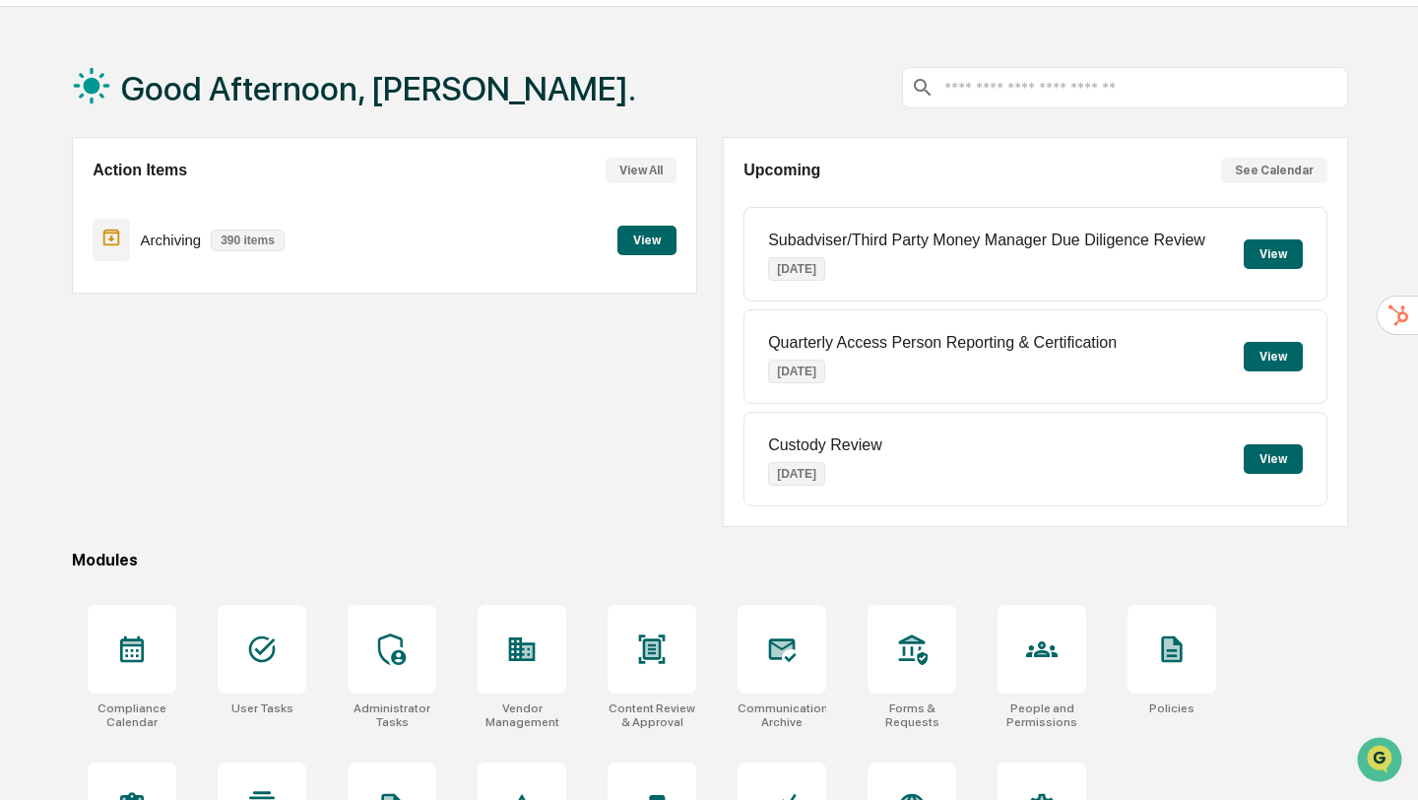
scroll to position [59, 0]
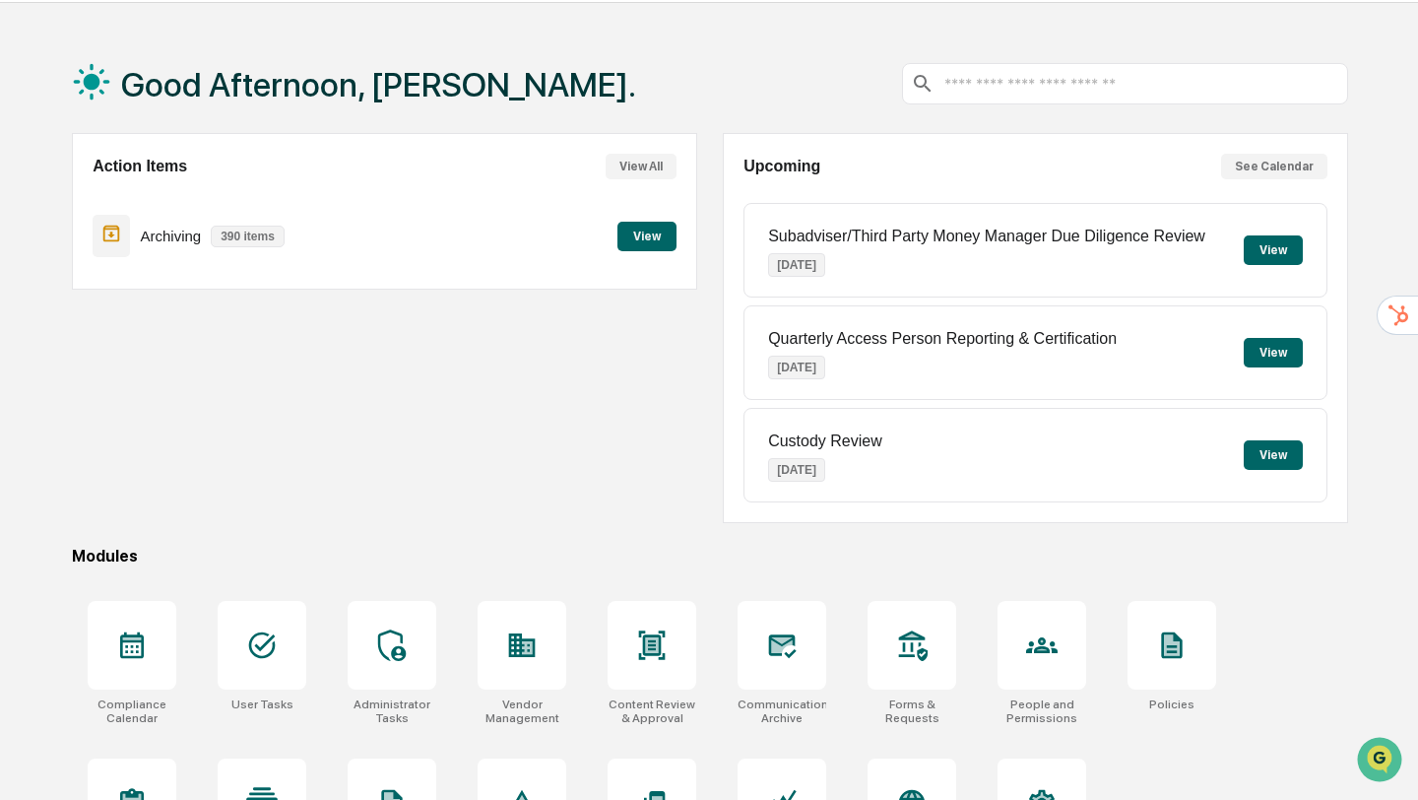
click at [1283, 241] on button "View" at bounding box center [1273, 250] width 59 height 30
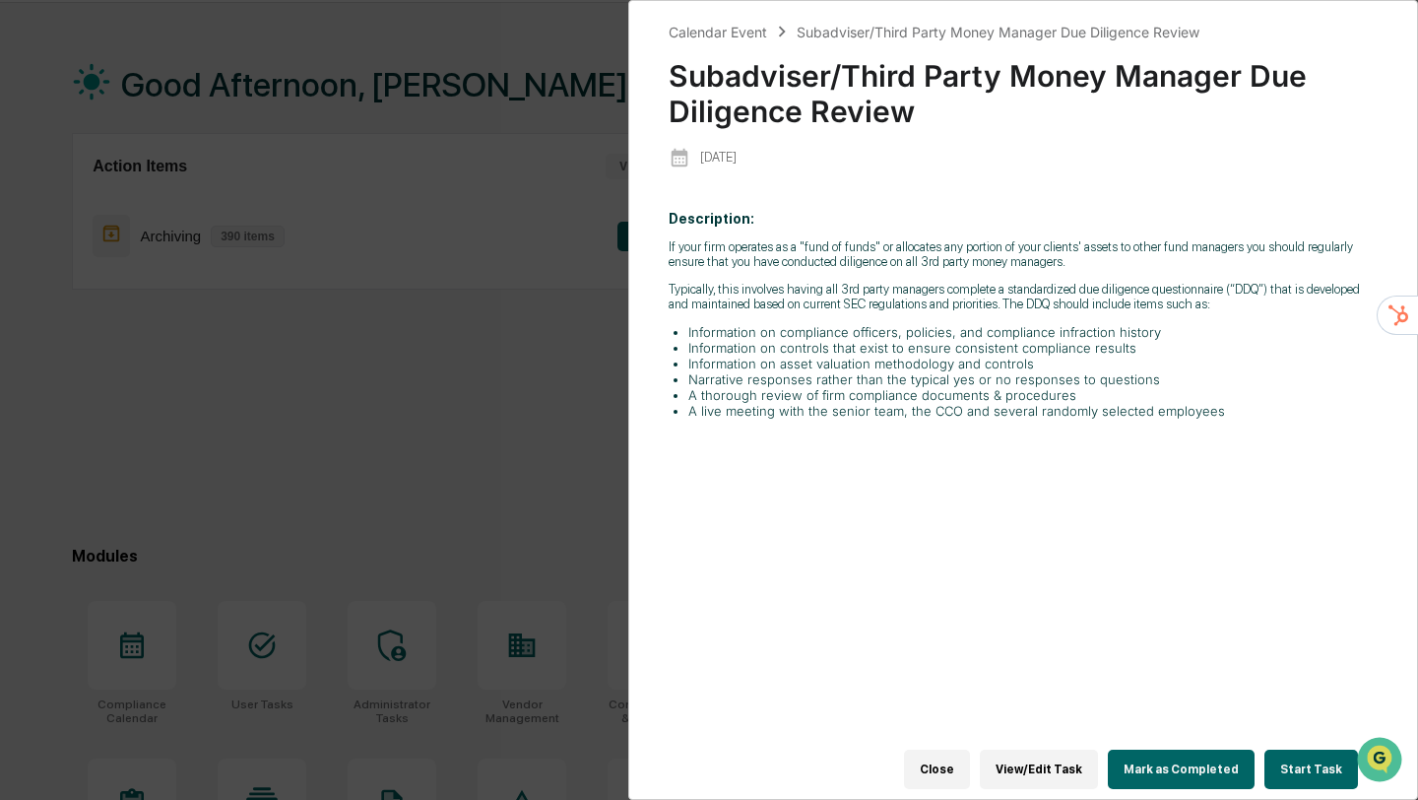
click at [1167, 766] on button "Mark as Completed" at bounding box center [1181, 769] width 147 height 39
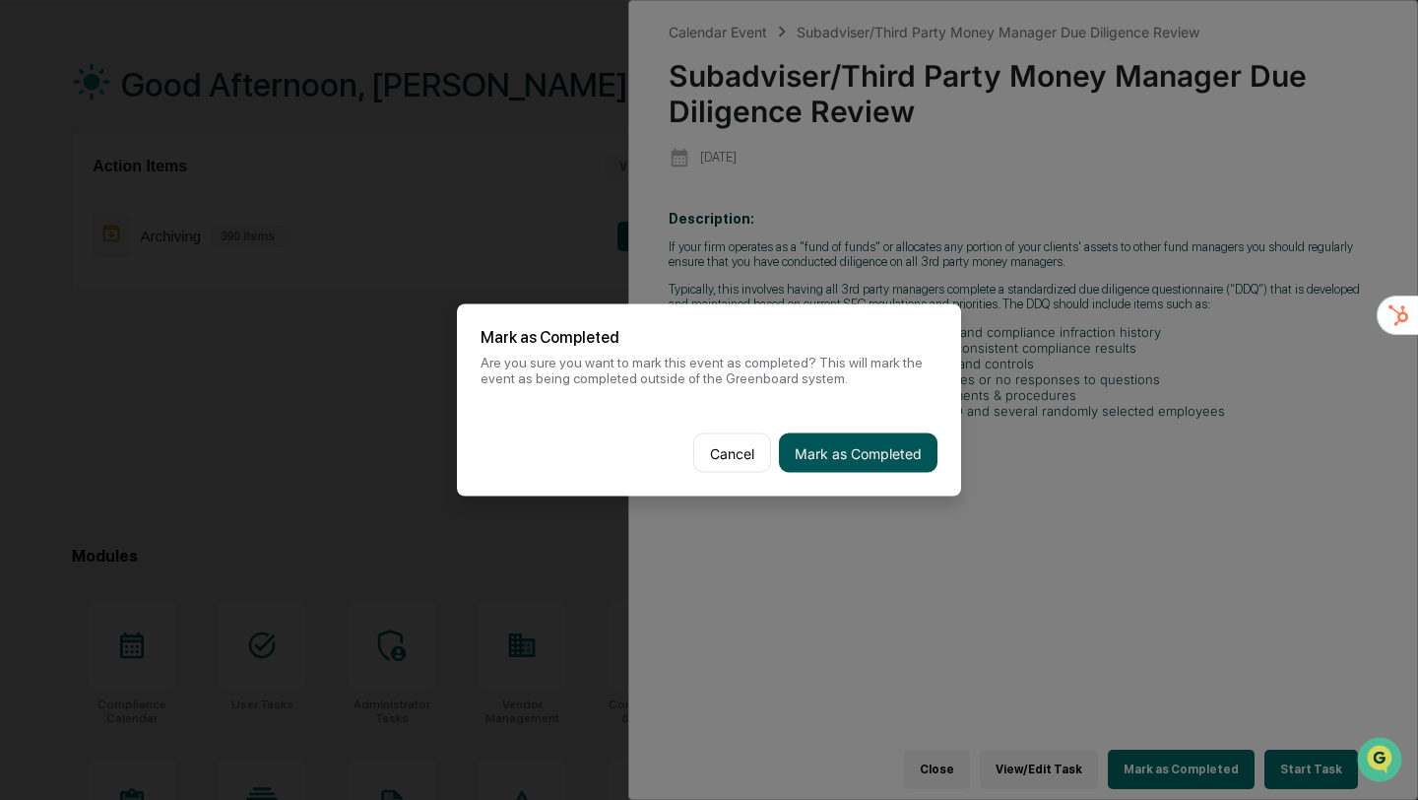
click at [835, 448] on button "Mark as Completed" at bounding box center [858, 452] width 159 height 39
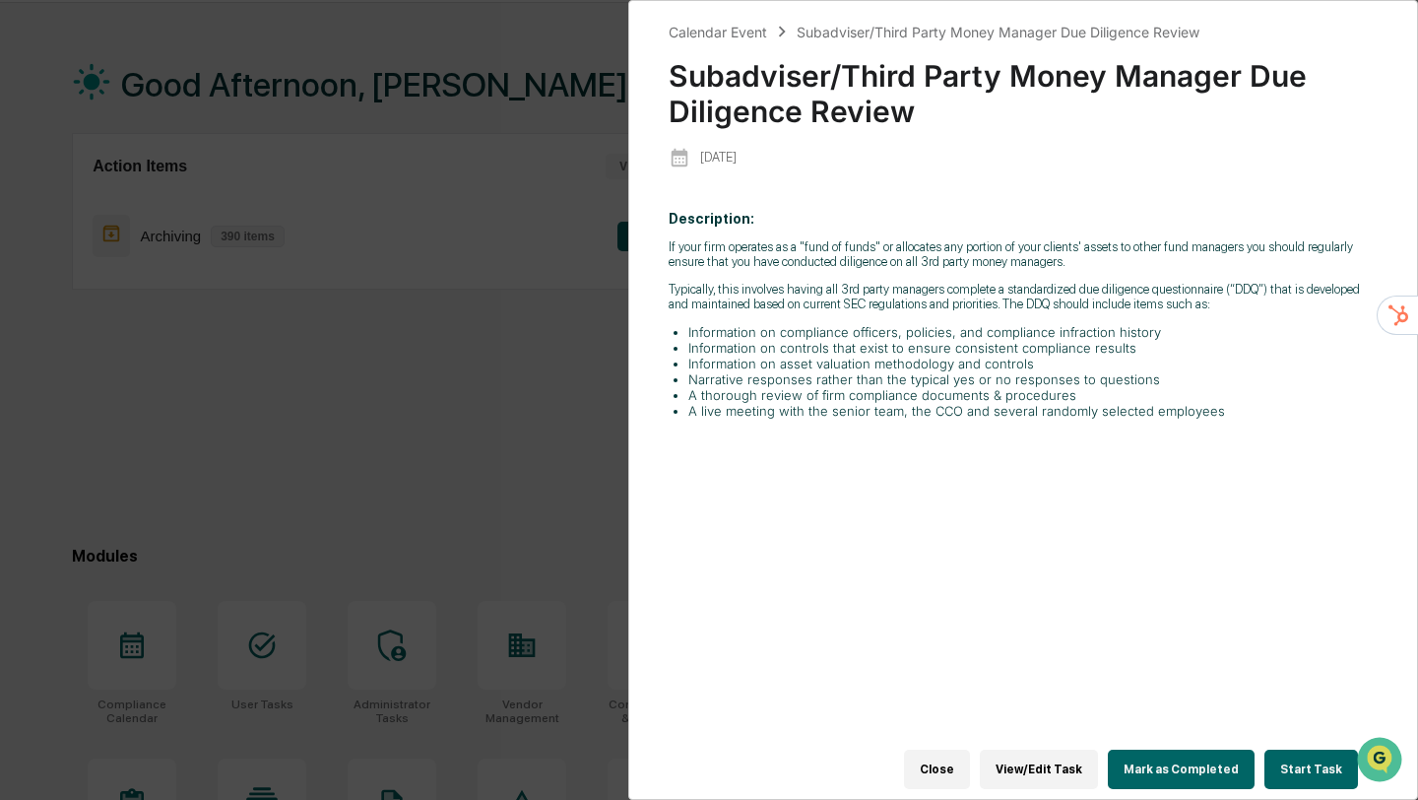
click at [1145, 770] on button "Mark as Completed" at bounding box center [1181, 769] width 147 height 39
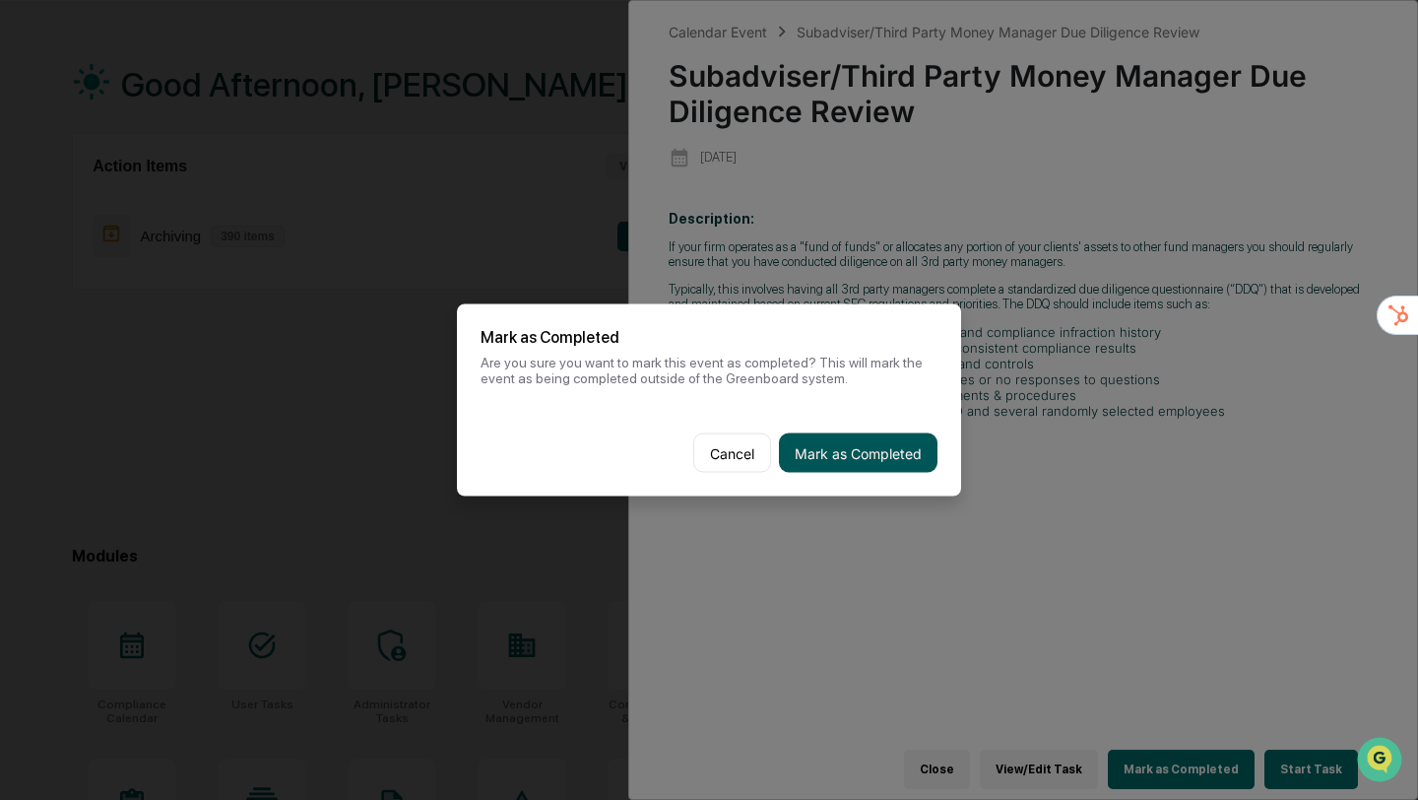
click at [826, 460] on button "Mark as Completed" at bounding box center [858, 452] width 159 height 39
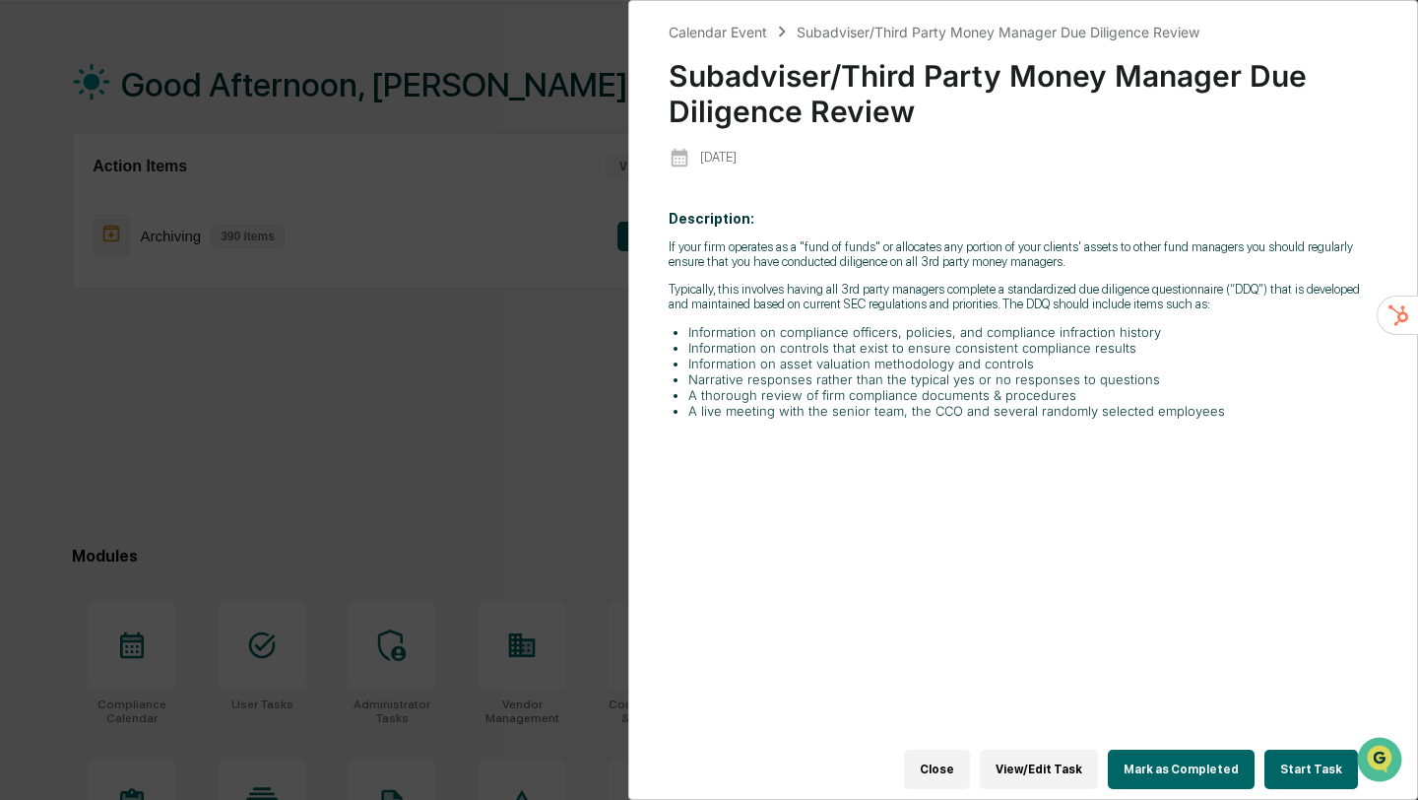
click at [1208, 775] on button "Mark as Completed" at bounding box center [1181, 769] width 147 height 39
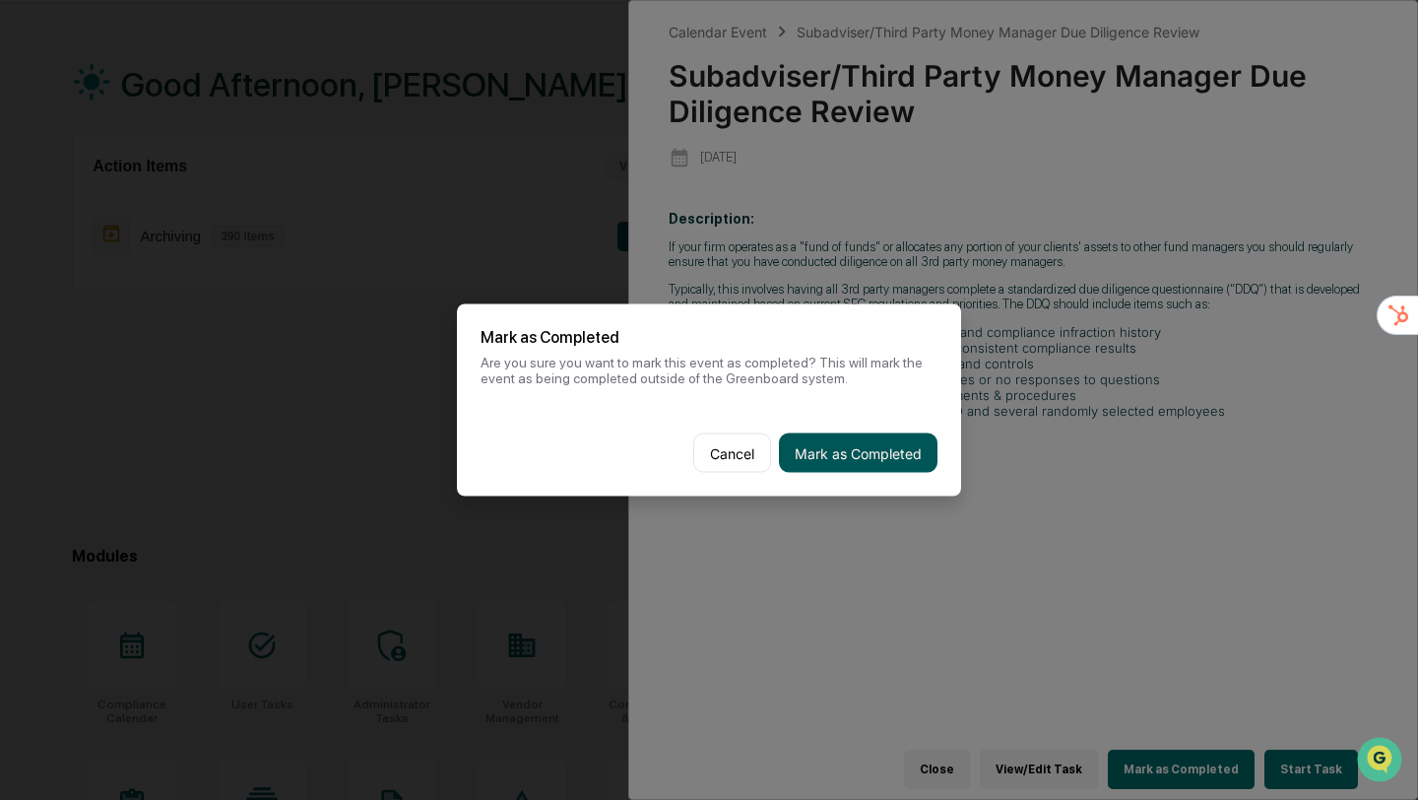
click at [848, 448] on button "Mark as Completed" at bounding box center [858, 452] width 159 height 39
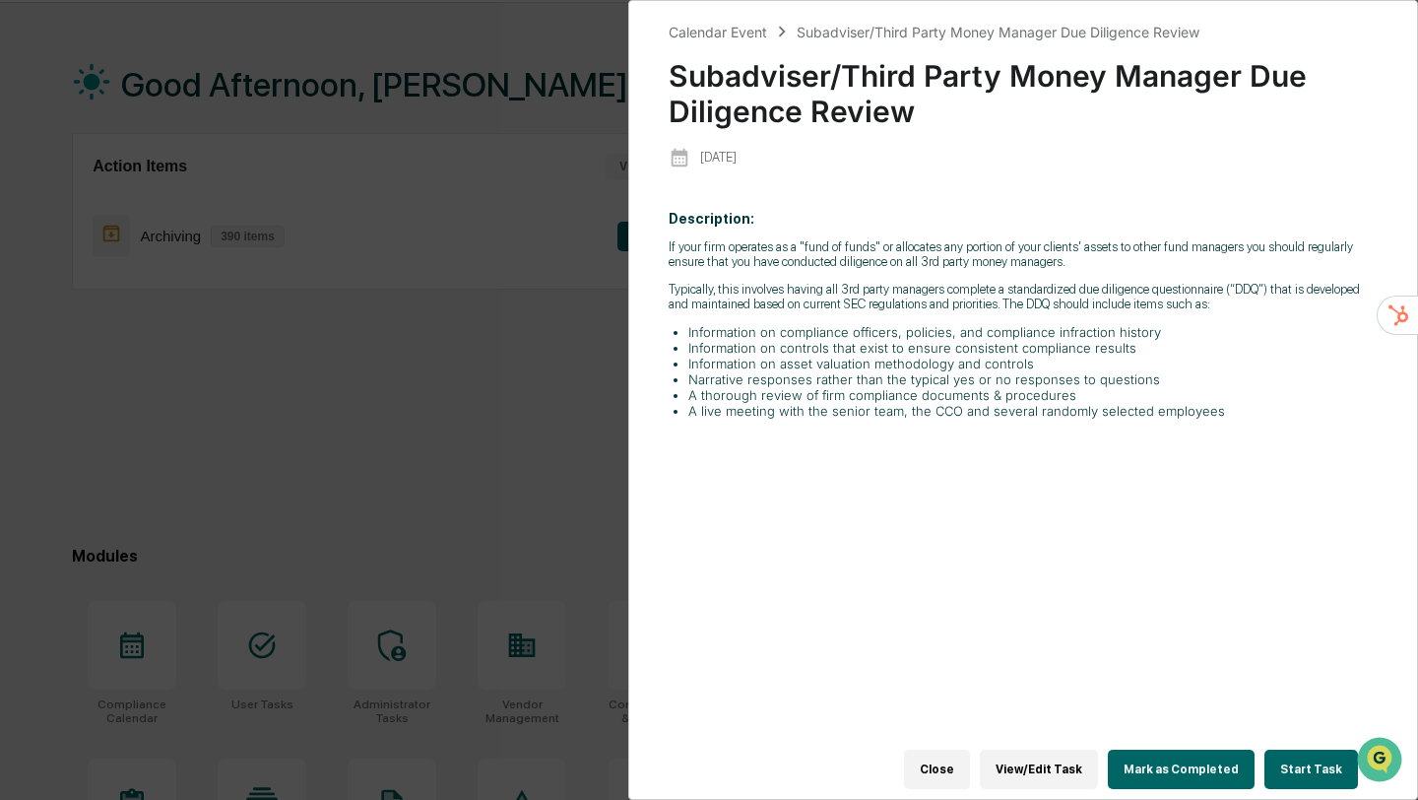
click at [937, 762] on button "Close" at bounding box center [937, 769] width 66 height 39
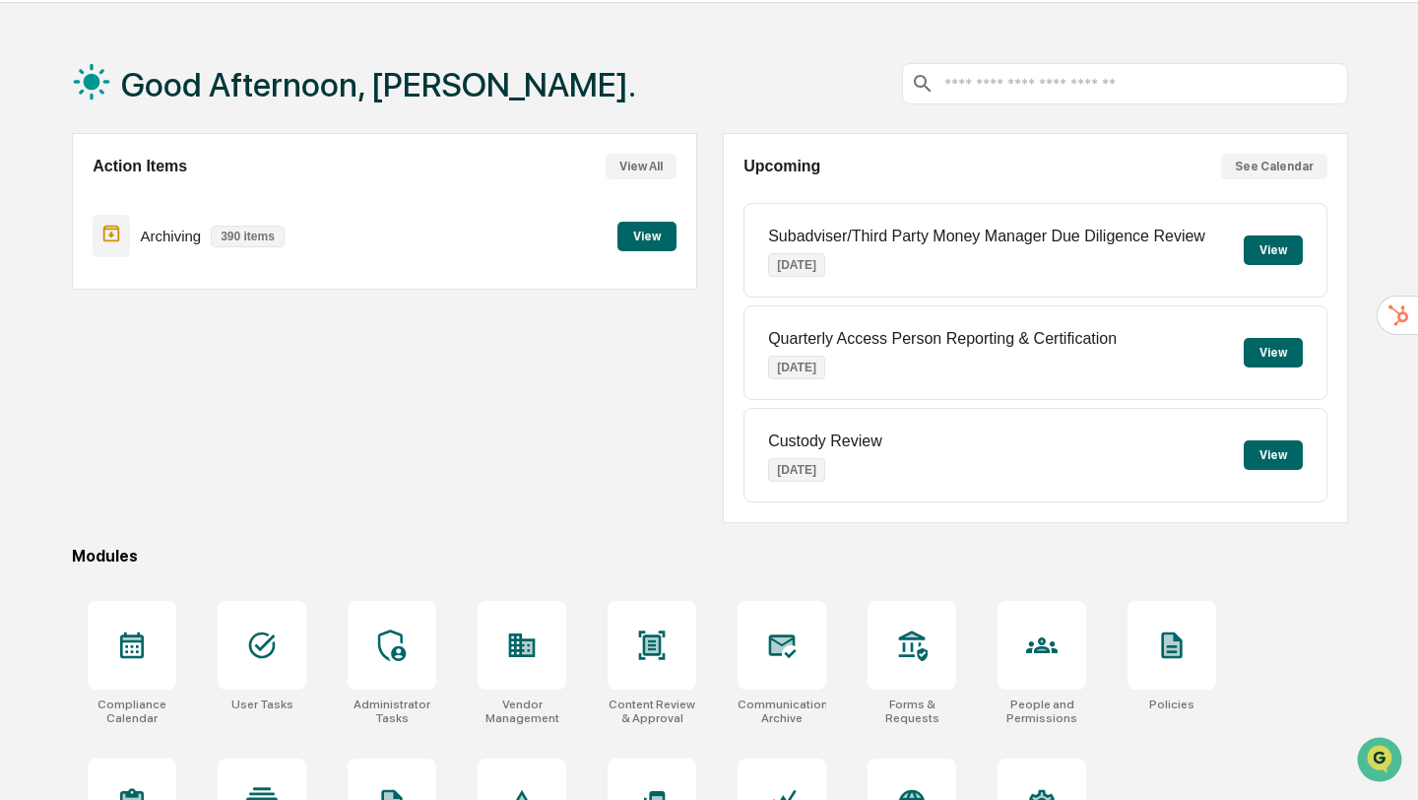
click at [810, 231] on p "Subadviser/Third Party Money Manager Due Diligence Review" at bounding box center [986, 237] width 437 height 18
click at [1247, 156] on button "See Calendar" at bounding box center [1274, 167] width 106 height 26
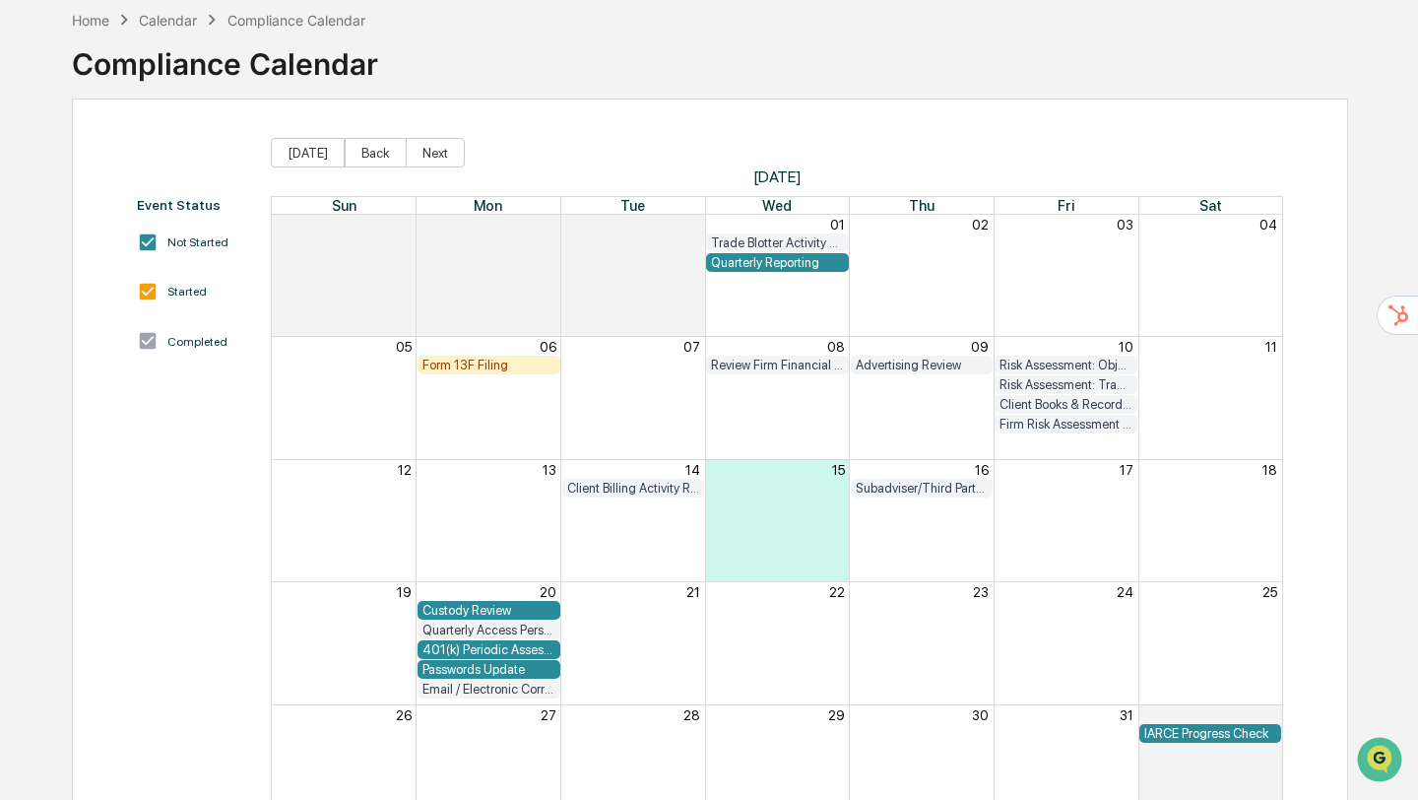
scroll to position [161, 0]
